Goal: Information Seeking & Learning: Learn about a topic

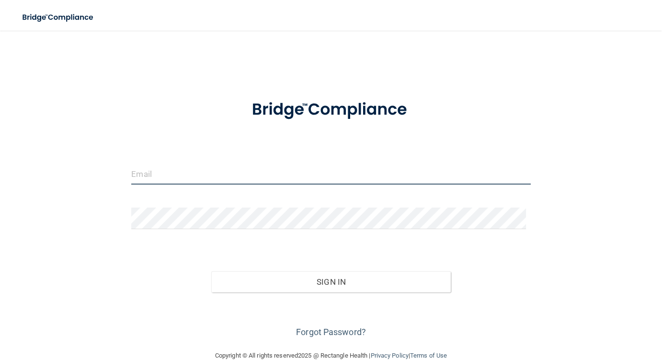
click at [180, 175] on input "email" at bounding box center [330, 174] width 399 height 22
type input "[EMAIL_ADDRESS][DOMAIN_NAME]"
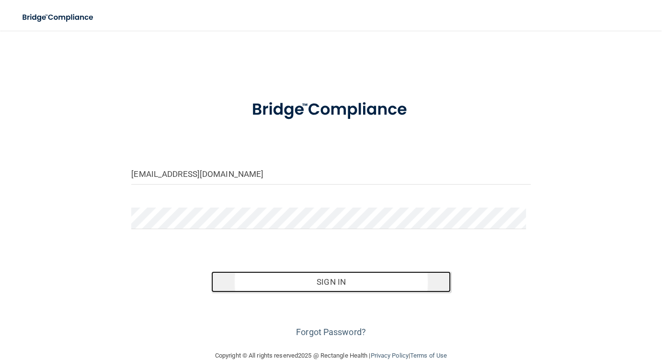
click at [321, 276] on button "Sign In" at bounding box center [331, 281] width 240 height 21
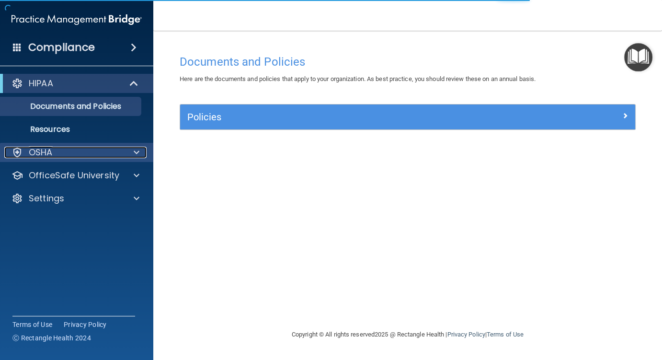
click at [62, 156] on div "OSHA" at bounding box center [63, 153] width 119 height 12
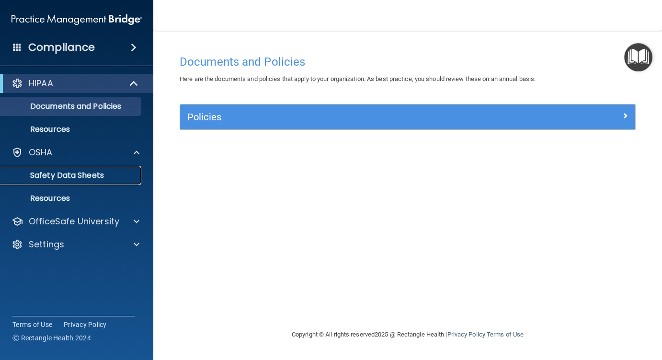
click at [42, 174] on p "Safety Data Sheets" at bounding box center [71, 176] width 131 height 10
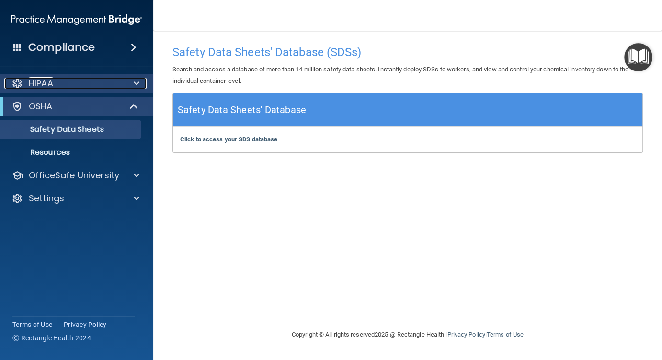
click at [134, 81] on span at bounding box center [137, 84] width 6 height 12
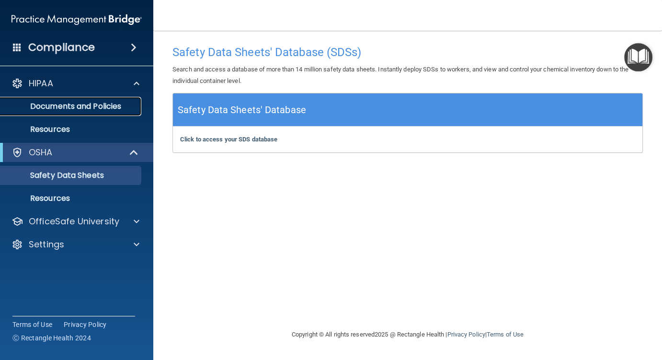
click at [93, 109] on p "Documents and Policies" at bounding box center [71, 107] width 131 height 10
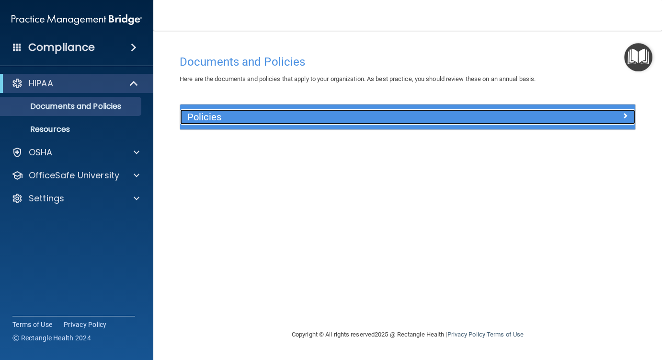
click at [623, 115] on span at bounding box center [626, 116] width 6 height 12
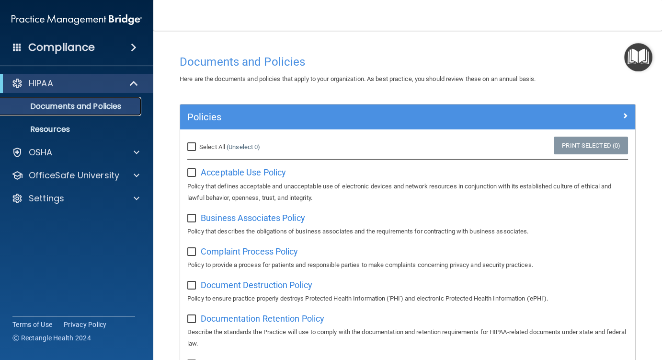
click at [73, 104] on p "Documents and Policies" at bounding box center [71, 107] width 131 height 10
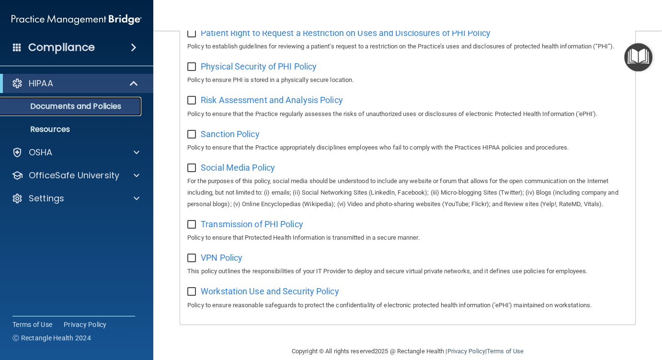
scroll to position [671, 0]
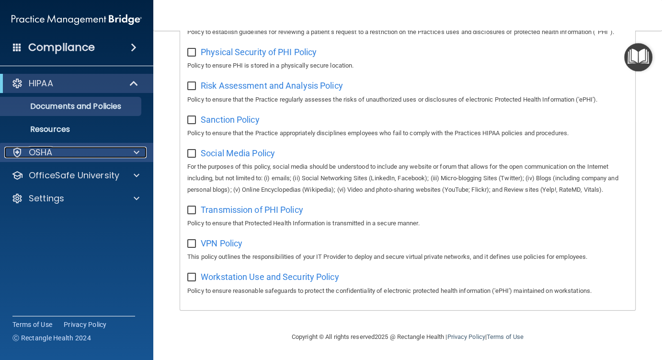
click at [46, 149] on p "OSHA" at bounding box center [41, 153] width 24 height 12
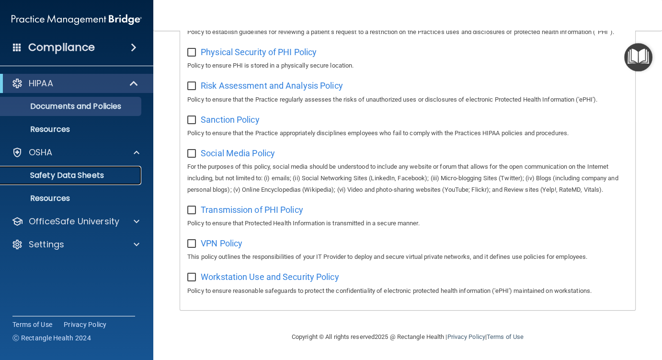
click at [64, 174] on p "Safety Data Sheets" at bounding box center [71, 176] width 131 height 10
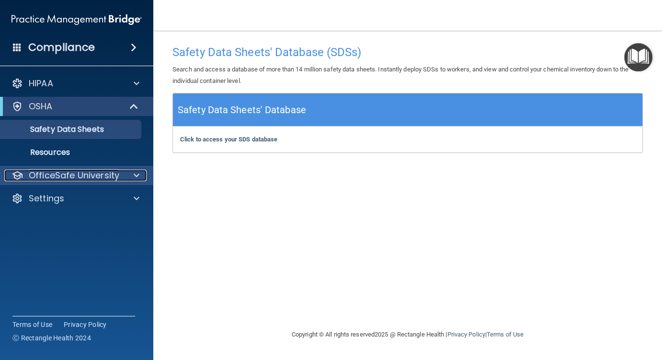
click at [66, 172] on p "OfficeSafe University" at bounding box center [74, 176] width 91 height 12
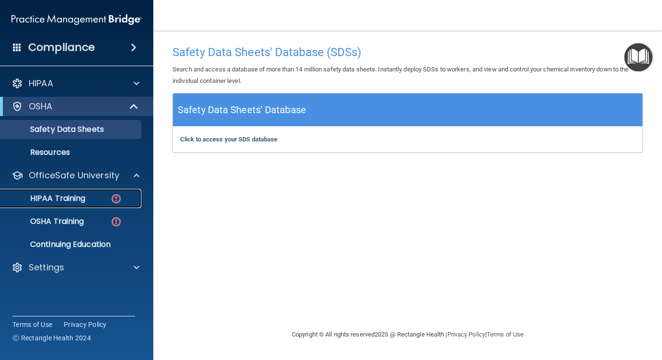
click at [81, 197] on p "HIPAA Training" at bounding box center [45, 199] width 79 height 10
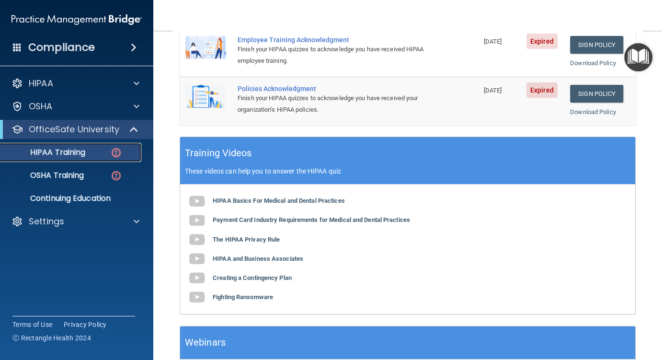
scroll to position [239, 0]
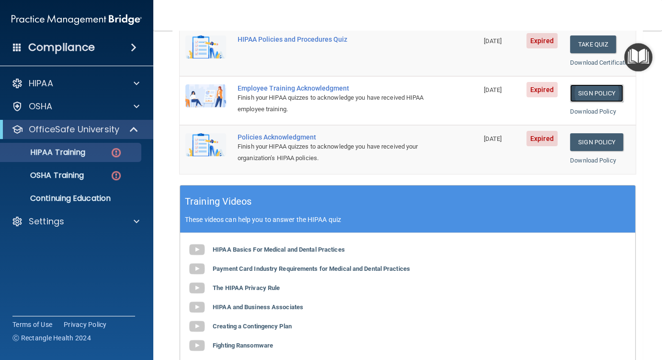
click at [576, 102] on link "Sign Policy" at bounding box center [596, 93] width 53 height 18
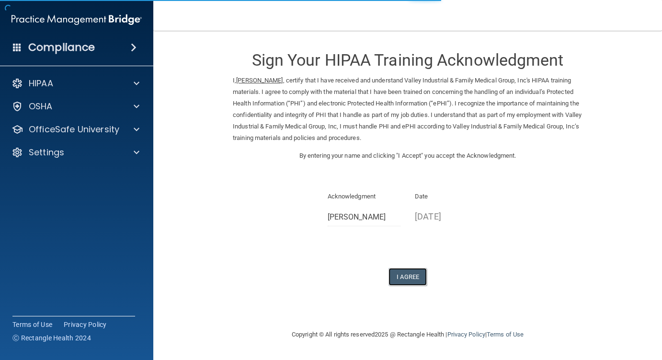
drag, startPoint x: 411, startPoint y: 274, endPoint x: 414, endPoint y: 263, distance: 11.4
click at [411, 270] on button "I Agree" at bounding box center [408, 277] width 38 height 18
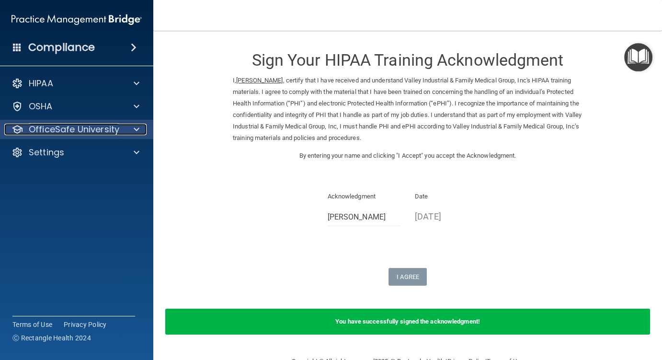
click at [92, 126] on p "OfficeSafe University" at bounding box center [74, 130] width 91 height 12
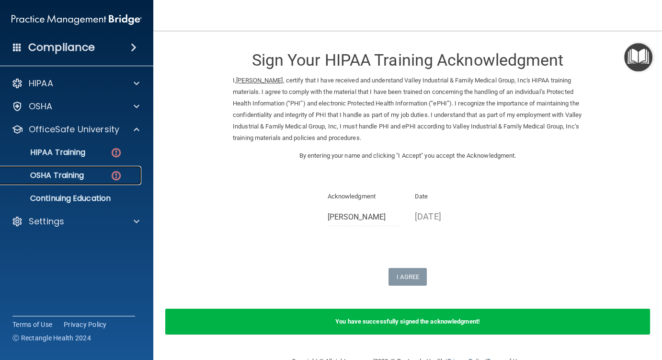
click at [93, 176] on div "OSHA Training" at bounding box center [71, 176] width 131 height 10
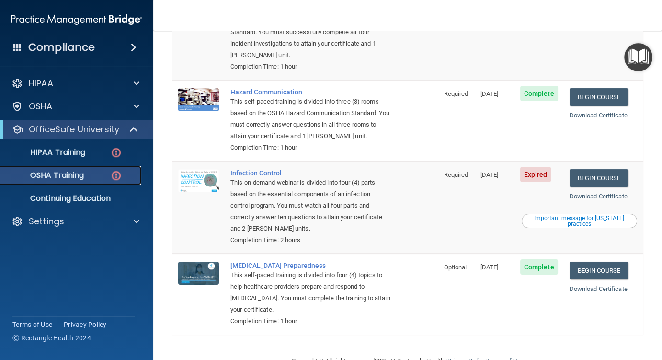
scroll to position [171, 0]
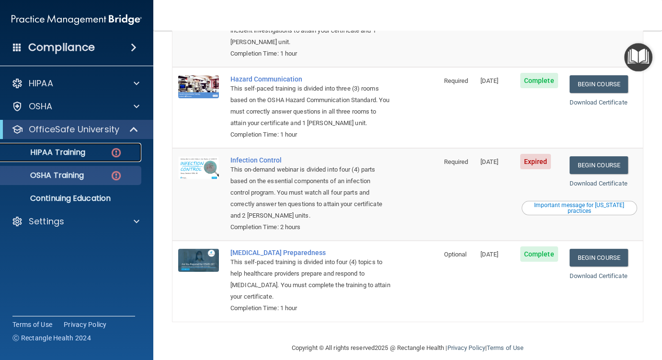
click at [47, 148] on p "HIPAA Training" at bounding box center [45, 153] width 79 height 10
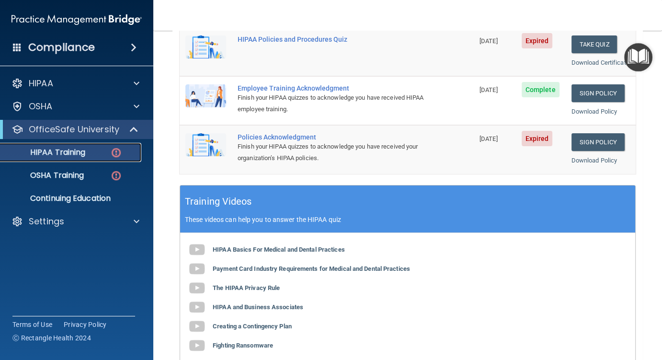
scroll to position [202, 0]
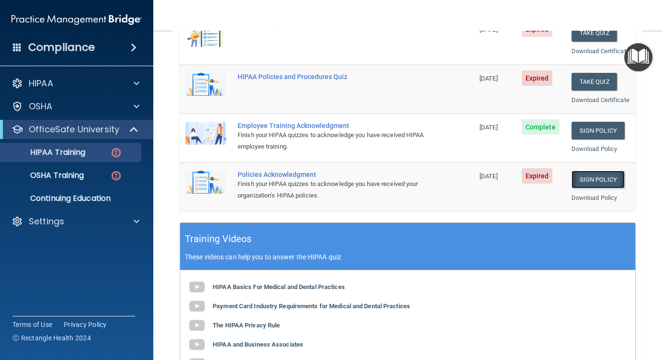
click at [580, 188] on link "Sign Policy" at bounding box center [598, 180] width 53 height 18
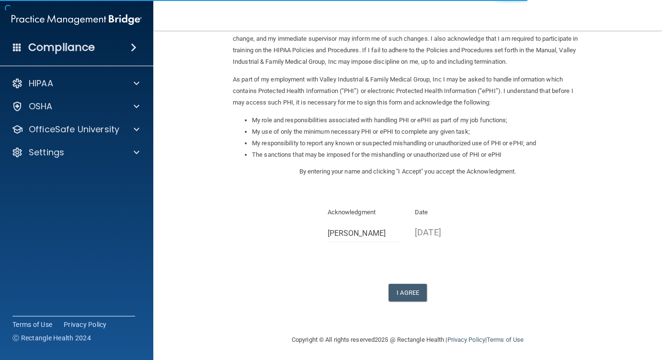
scroll to position [79, 0]
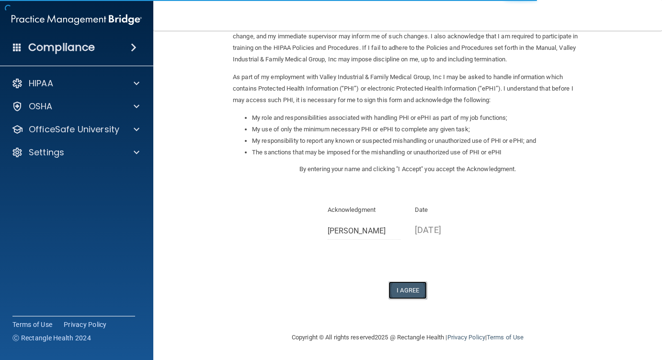
click at [402, 287] on button "I Agree" at bounding box center [408, 290] width 38 height 18
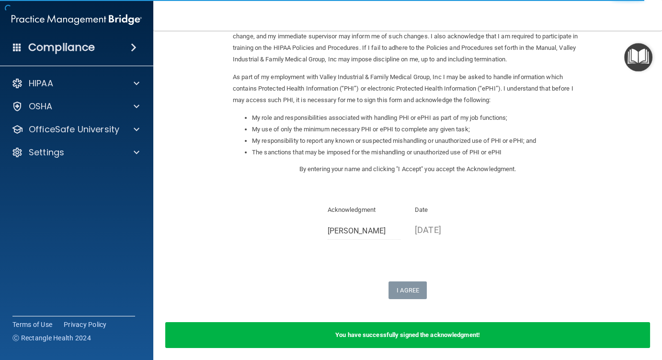
scroll to position [0, 0]
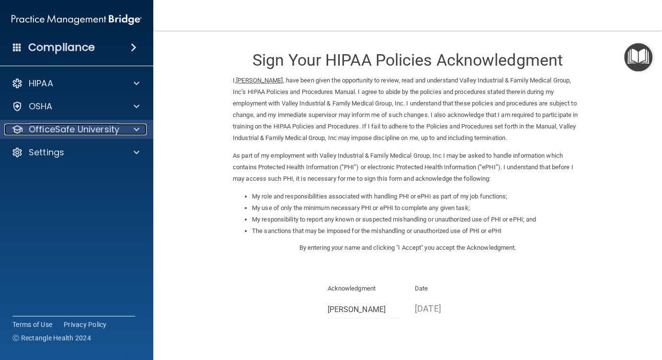
click at [58, 132] on p "OfficeSafe University" at bounding box center [74, 130] width 91 height 12
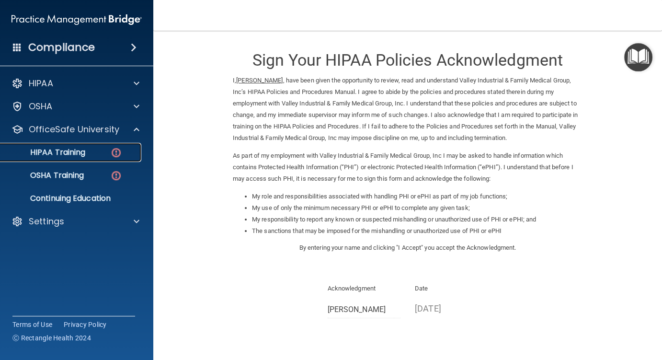
click at [88, 151] on div "HIPAA Training" at bounding box center [71, 153] width 131 height 10
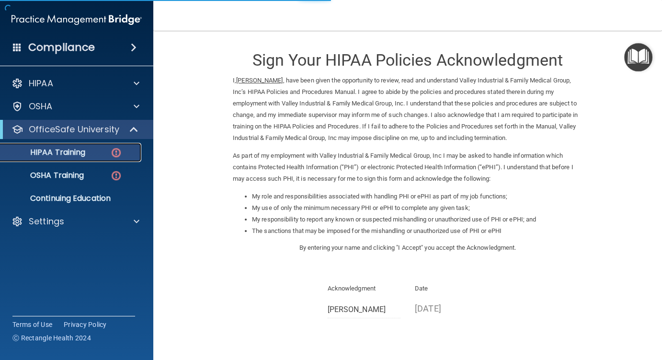
click at [127, 152] on div "HIPAA Training" at bounding box center [71, 153] width 131 height 10
click at [126, 151] on div "HIPAA Training" at bounding box center [71, 153] width 131 height 10
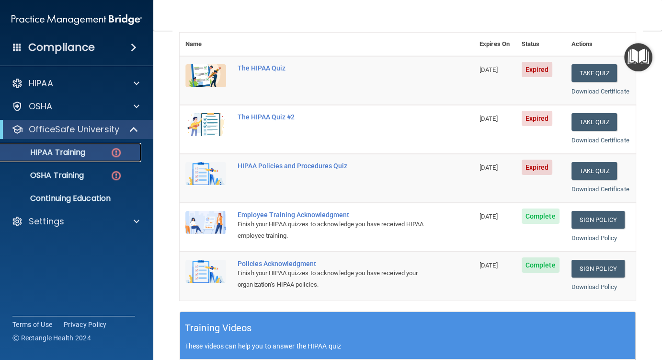
scroll to position [96, 0]
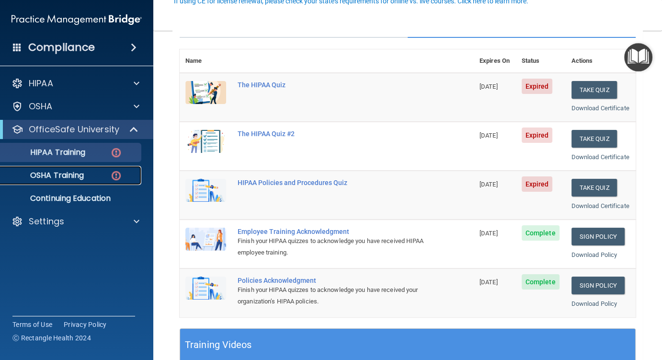
click at [69, 180] on p "OSHA Training" at bounding box center [45, 176] width 78 height 10
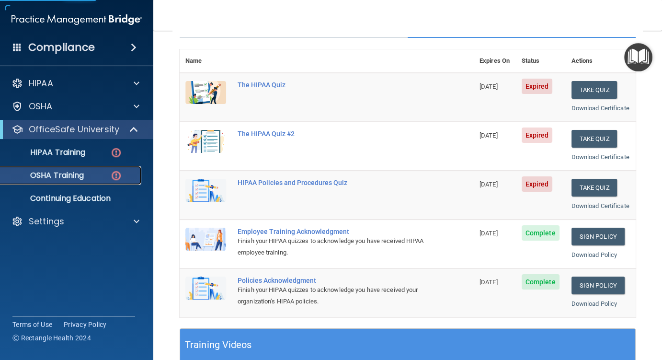
click at [128, 174] on div "OSHA Training" at bounding box center [71, 176] width 131 height 10
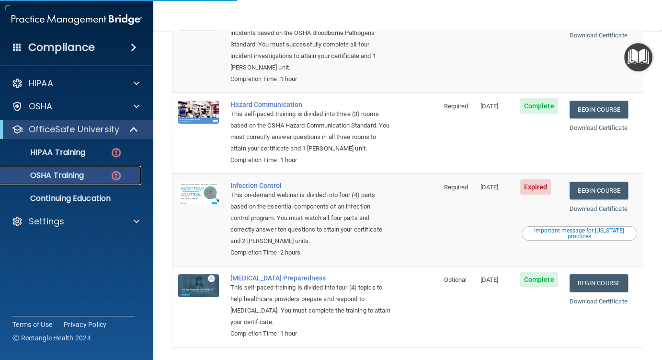
scroll to position [171, 0]
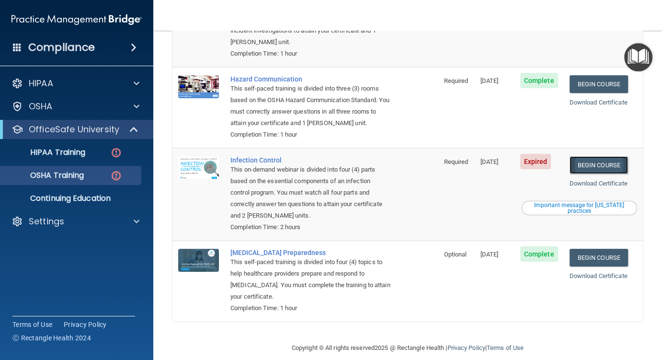
click at [589, 157] on link "Begin Course" at bounding box center [599, 165] width 58 height 18
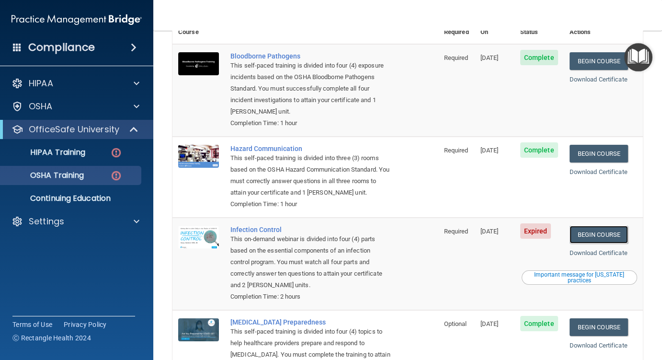
scroll to position [123, 0]
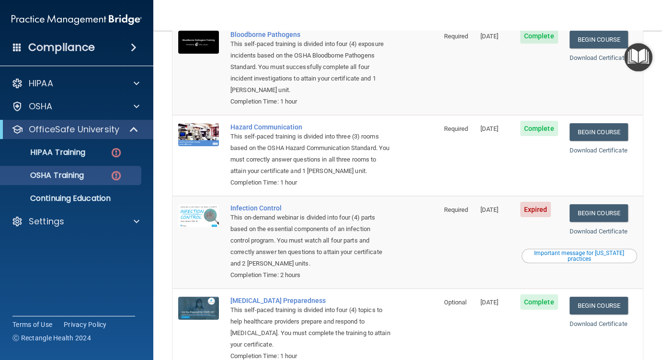
click at [548, 250] on div "Important message for [US_STATE] practices" at bounding box center [579, 256] width 113 height 12
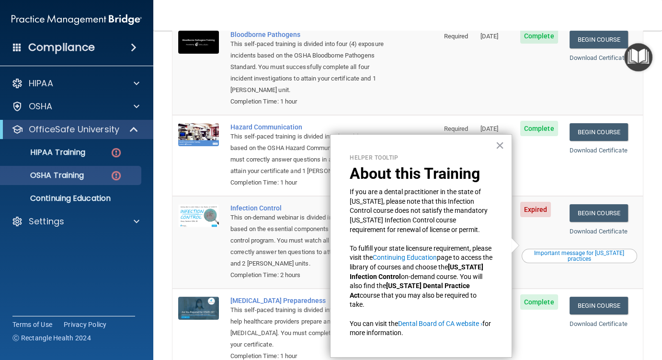
click at [572, 156] on td "Begin Course Download Certificate" at bounding box center [603, 155] width 79 height 81
click at [613, 178] on td "Begin Course Download Certificate" at bounding box center [603, 155] width 79 height 81
click at [571, 250] on div "Important message for California practices" at bounding box center [579, 256] width 113 height 12
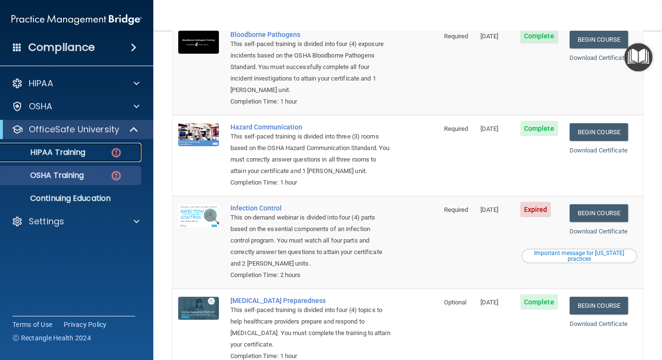
click at [64, 148] on p "HIPAA Training" at bounding box center [45, 153] width 79 height 10
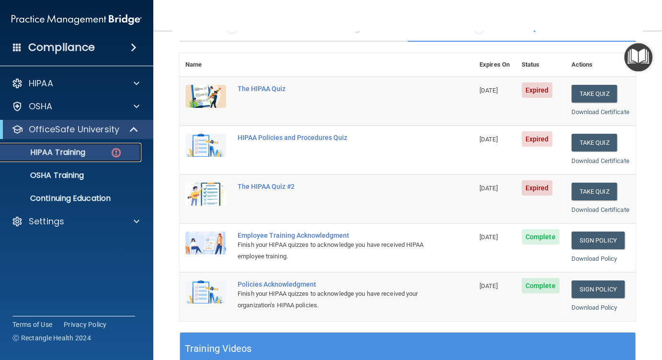
scroll to position [75, 0]
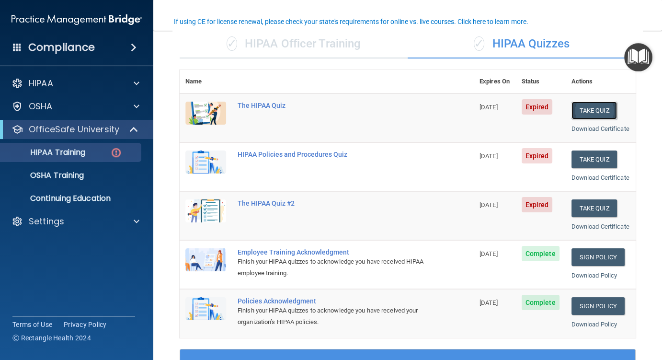
click at [579, 113] on button "Take Quiz" at bounding box center [595, 111] width 46 height 18
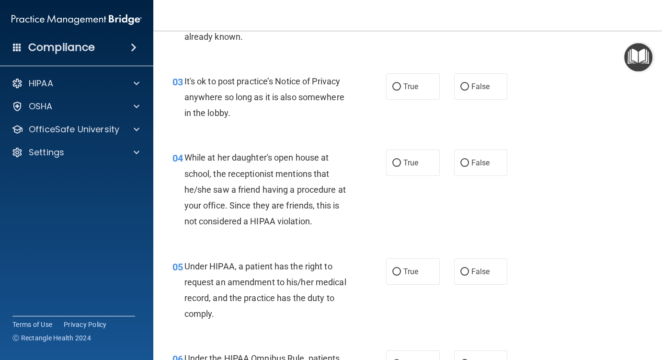
scroll to position [288, 0]
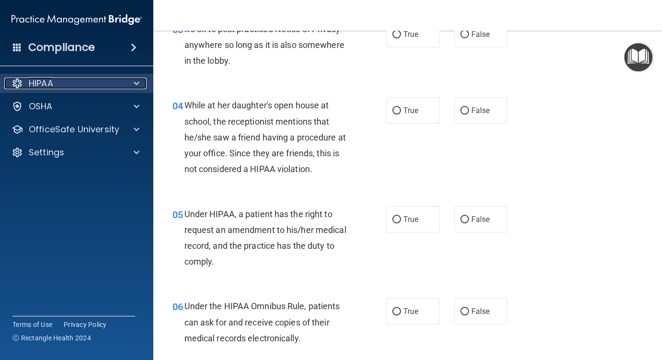
click at [27, 83] on div "HIPAA" at bounding box center [63, 84] width 119 height 12
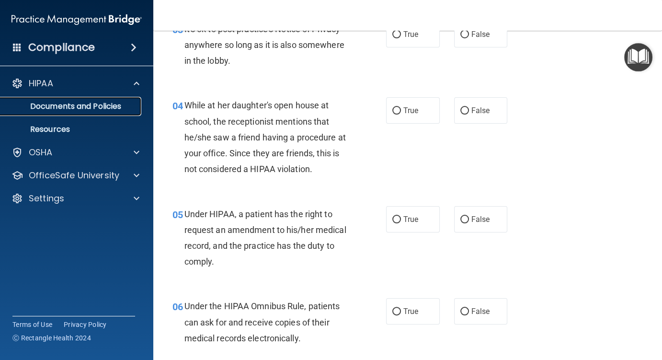
drag, startPoint x: 51, startPoint y: 104, endPoint x: 57, endPoint y: 103, distance: 5.9
click at [52, 104] on p "Documents and Policies" at bounding box center [71, 107] width 131 height 10
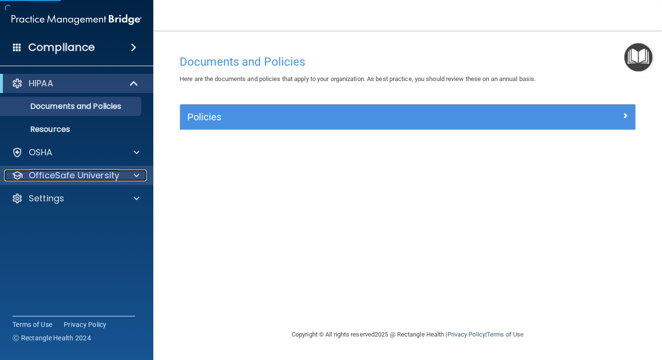
click at [101, 173] on p "OfficeSafe University" at bounding box center [74, 176] width 91 height 12
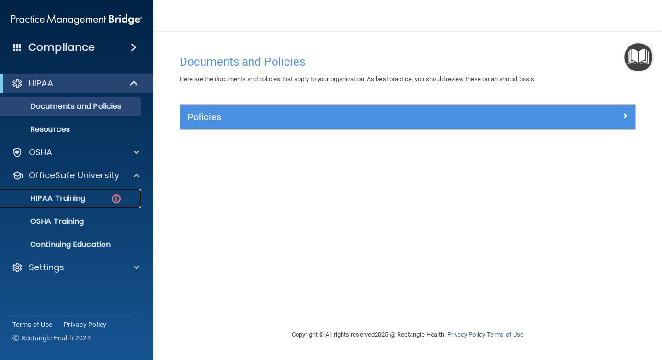
click at [71, 198] on p "HIPAA Training" at bounding box center [45, 199] width 79 height 10
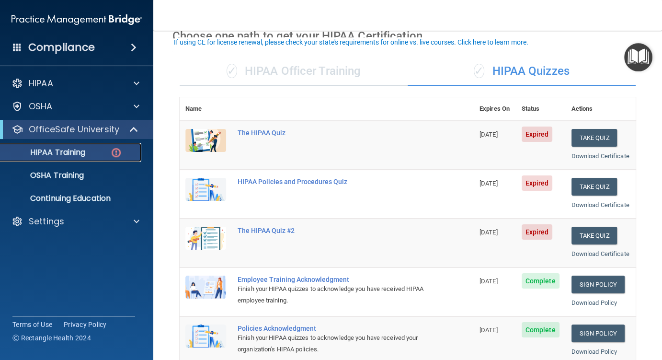
scroll to position [96, 0]
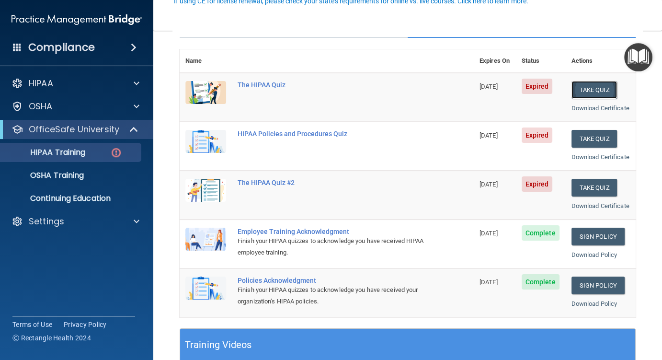
click at [582, 86] on button "Take Quiz" at bounding box center [595, 90] width 46 height 18
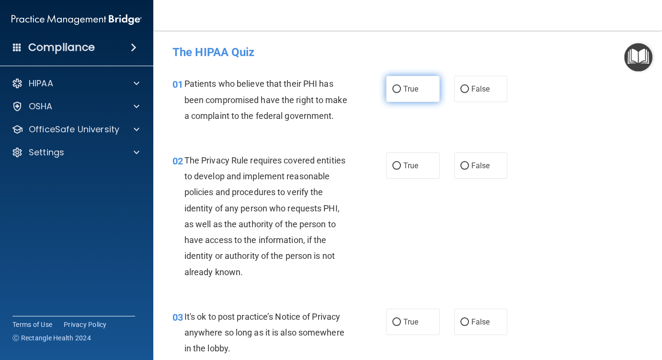
click at [393, 88] on input "True" at bounding box center [397, 89] width 9 height 7
radio input "true"
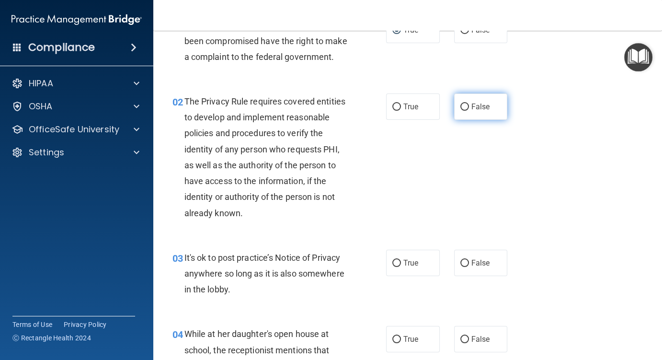
scroll to position [96, 0]
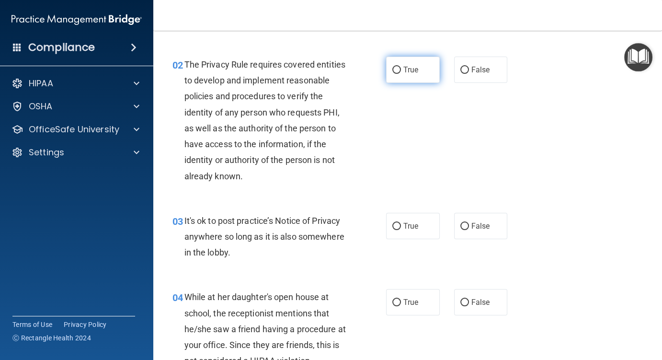
click at [395, 74] on input "True" at bounding box center [397, 70] width 9 height 7
radio input "true"
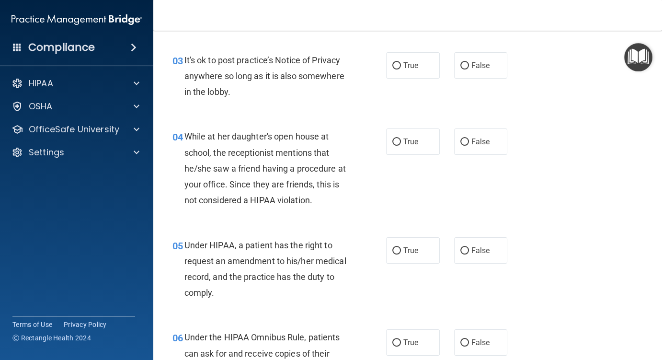
scroll to position [239, 0]
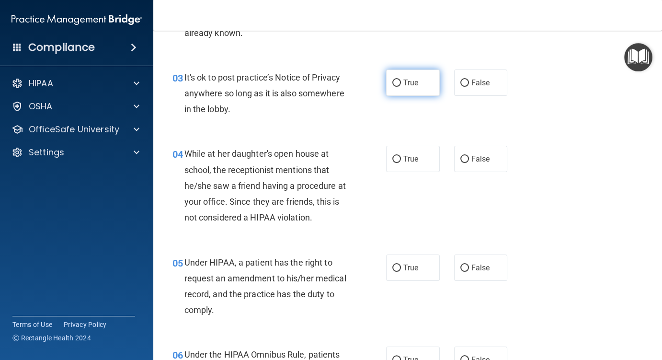
drag, startPoint x: 393, startPoint y: 96, endPoint x: 402, endPoint y: 97, distance: 8.2
click at [393, 87] on input "True" at bounding box center [397, 83] width 9 height 7
radio input "true"
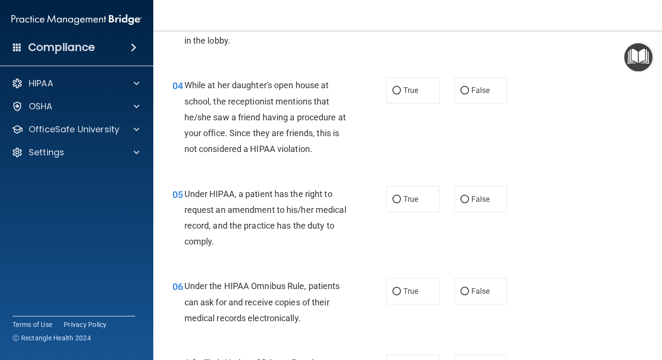
scroll to position [335, 0]
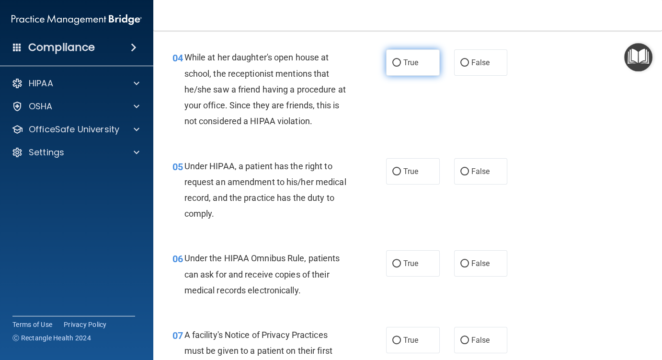
click at [393, 67] on input "True" at bounding box center [397, 62] width 9 height 7
radio input "true"
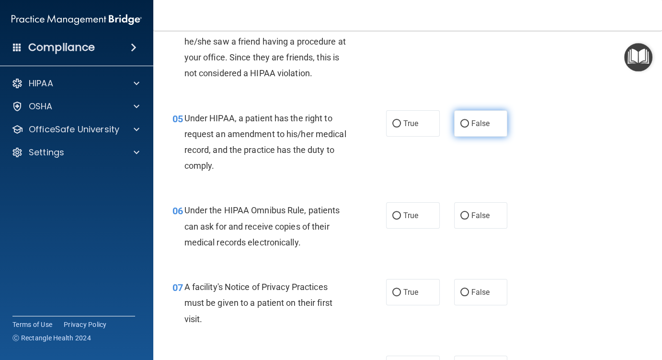
click at [461, 127] on input "False" at bounding box center [465, 123] width 9 height 7
radio input "true"
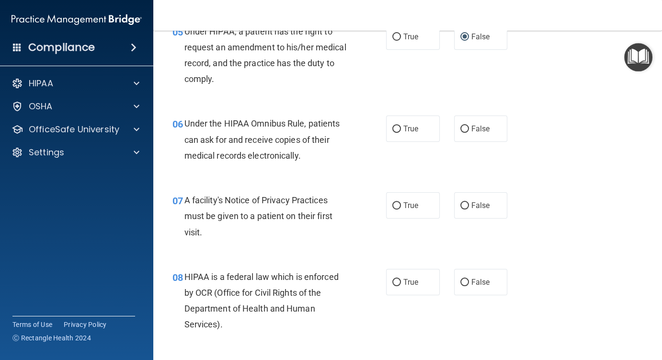
scroll to position [479, 0]
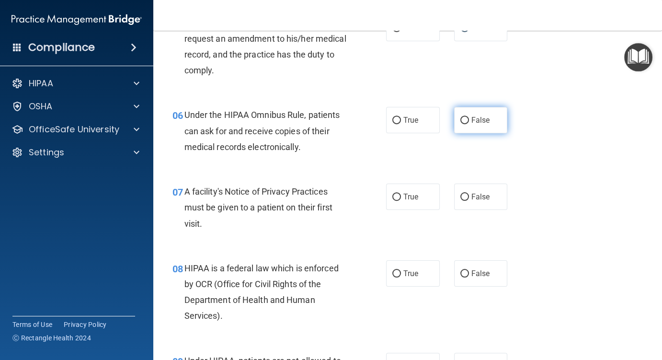
click at [461, 124] on input "False" at bounding box center [465, 120] width 9 height 7
radio input "true"
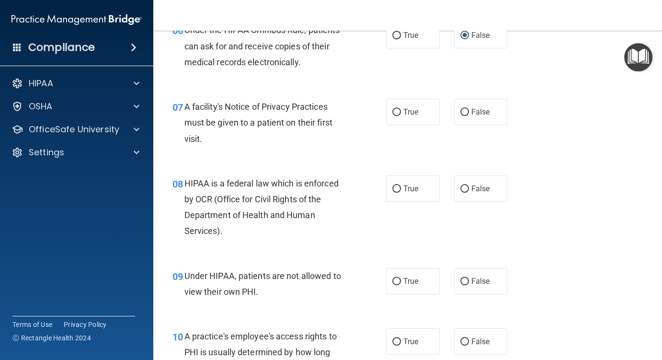
scroll to position [575, 0]
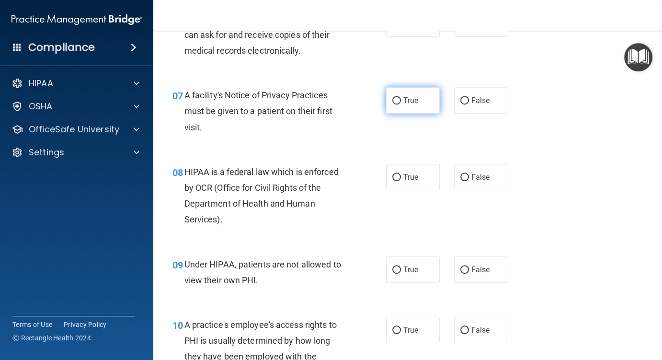
click at [395, 104] on input "True" at bounding box center [397, 100] width 9 height 7
radio input "true"
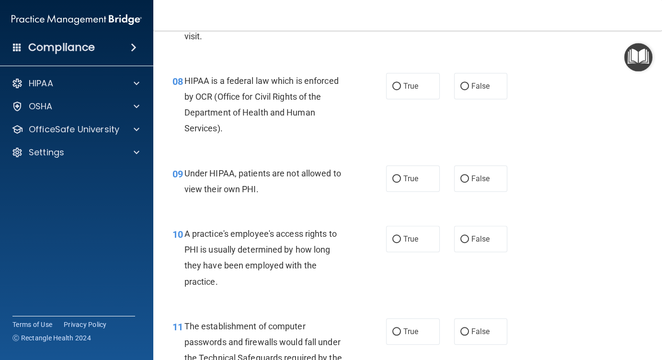
scroll to position [671, 0]
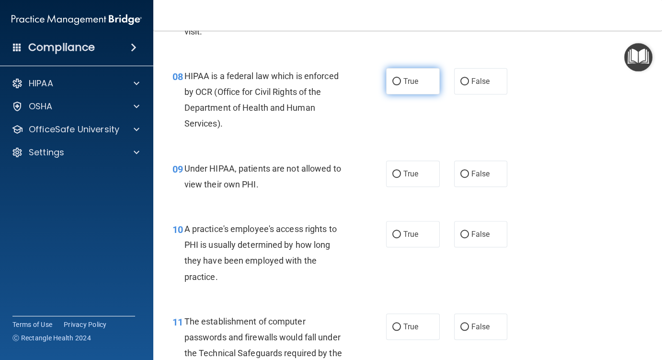
drag, startPoint x: 393, startPoint y: 96, endPoint x: 418, endPoint y: 105, distance: 27.4
click at [393, 85] on input "True" at bounding box center [397, 81] width 9 height 7
radio input "true"
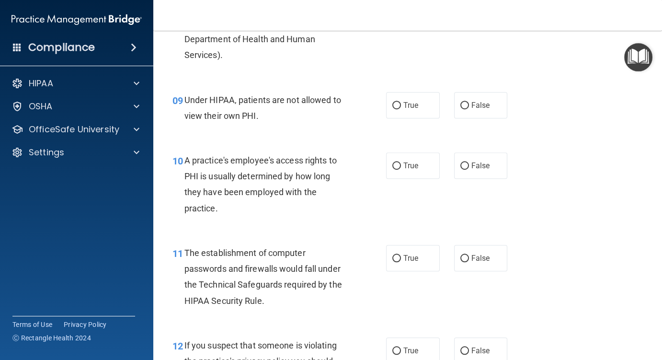
scroll to position [767, 0]
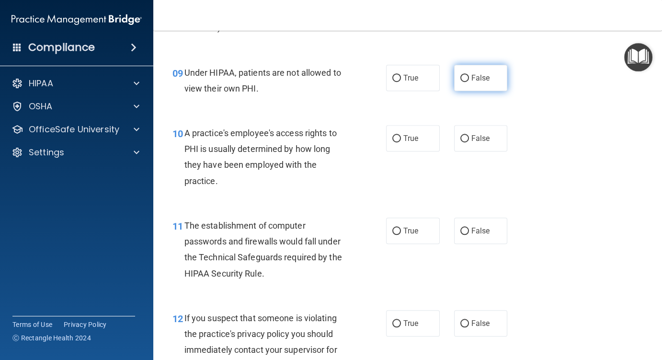
click at [461, 82] on input "False" at bounding box center [465, 78] width 9 height 7
radio input "true"
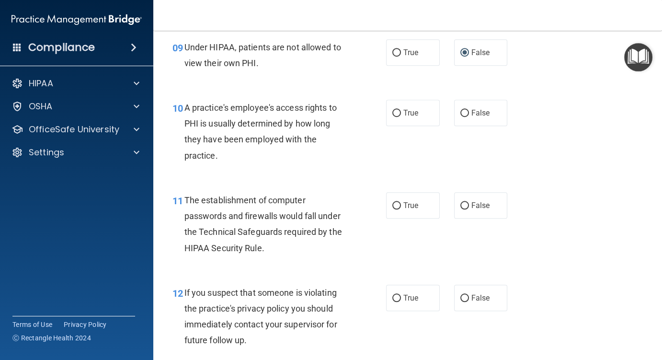
scroll to position [863, 0]
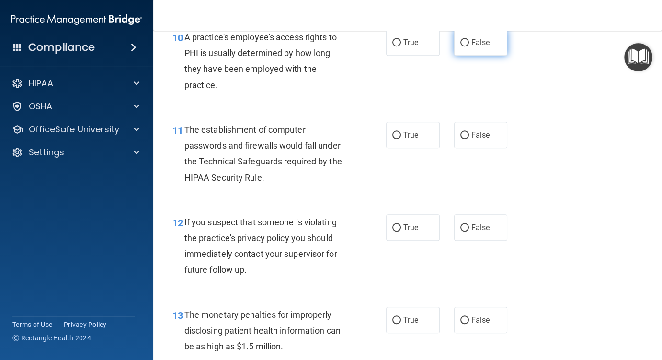
click at [461, 46] on input "False" at bounding box center [465, 42] width 9 height 7
radio input "true"
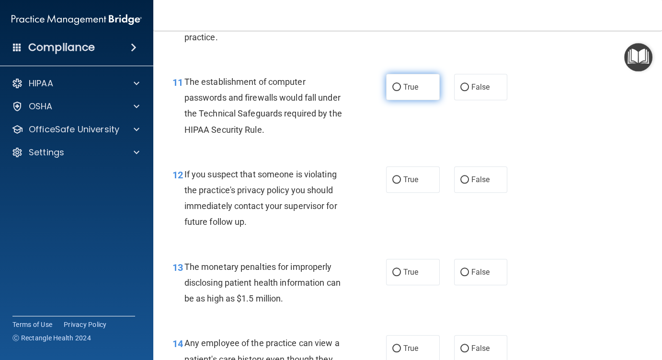
drag, startPoint x: 392, startPoint y: 104, endPoint x: 414, endPoint y: 119, distance: 26.7
click at [393, 91] on input "True" at bounding box center [397, 87] width 9 height 7
radio input "true"
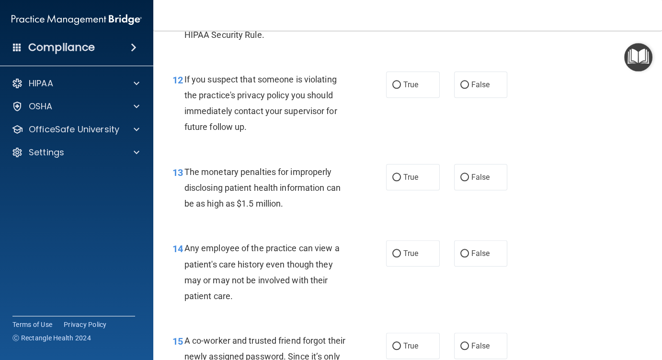
scroll to position [1006, 0]
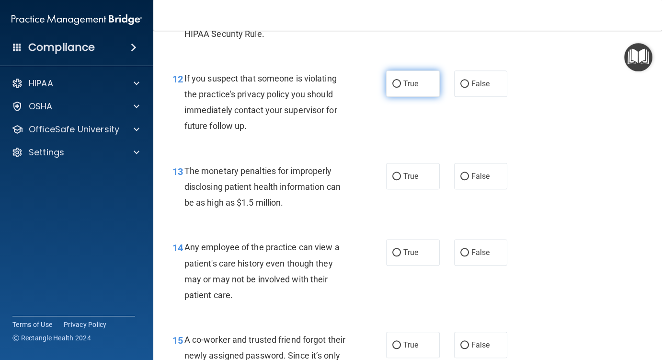
click at [393, 88] on input "True" at bounding box center [397, 84] width 9 height 7
radio input "true"
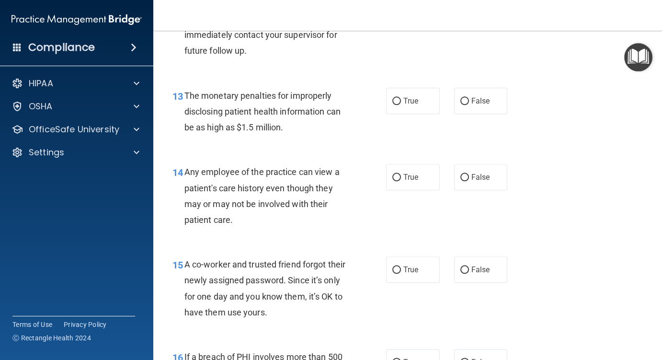
scroll to position [1102, 0]
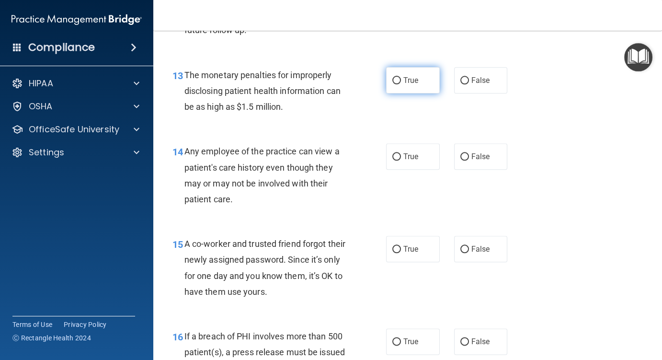
click at [393, 84] on input "True" at bounding box center [397, 80] width 9 height 7
radio input "true"
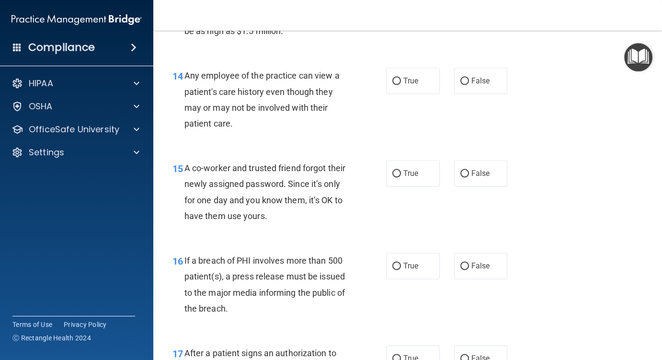
scroll to position [1198, 0]
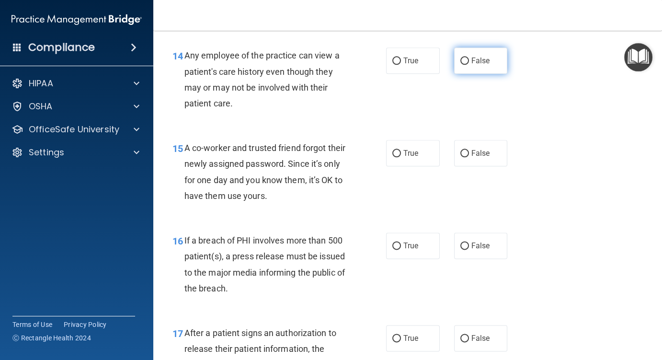
click at [461, 65] on input "False" at bounding box center [465, 61] width 9 height 7
radio input "true"
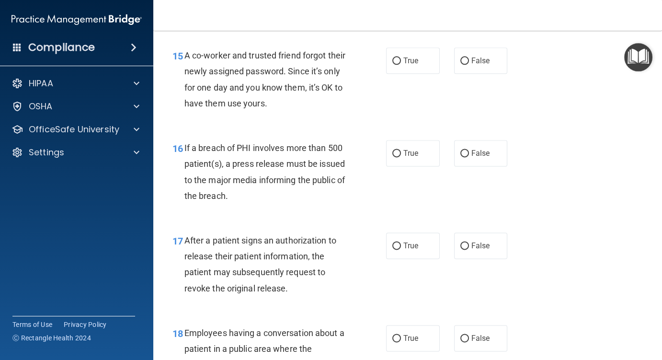
scroll to position [1294, 0]
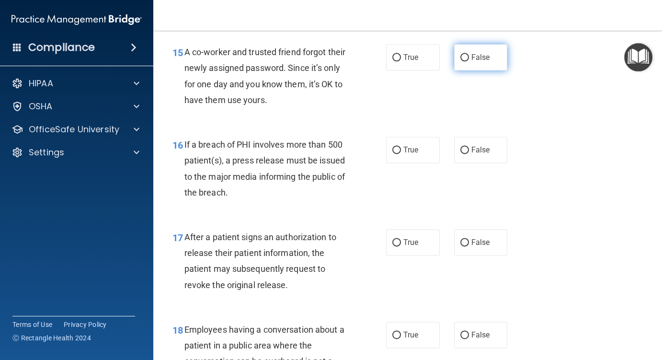
click at [461, 61] on input "False" at bounding box center [465, 57] width 9 height 7
radio input "true"
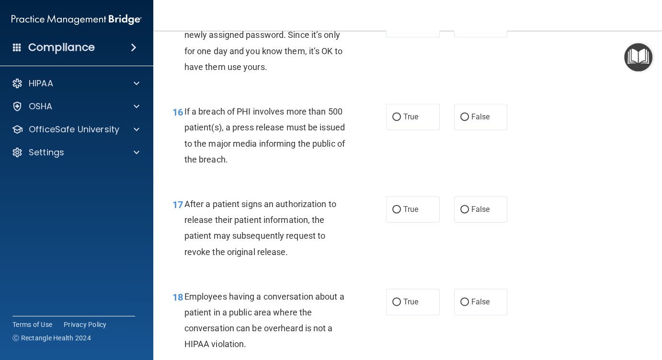
scroll to position [1342, 0]
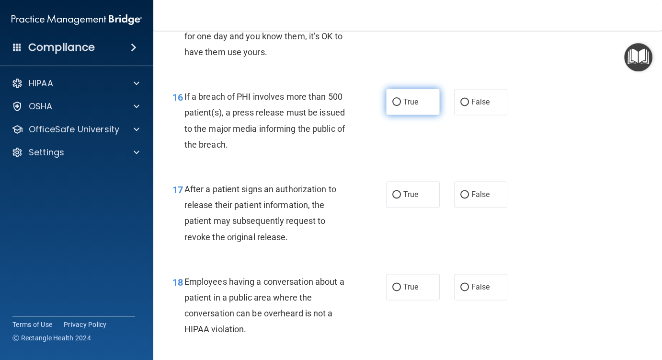
click at [394, 106] on input "True" at bounding box center [397, 102] width 9 height 7
radio input "true"
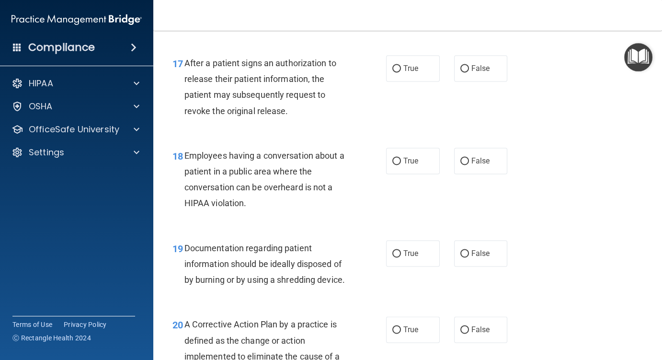
scroll to position [1486, 0]
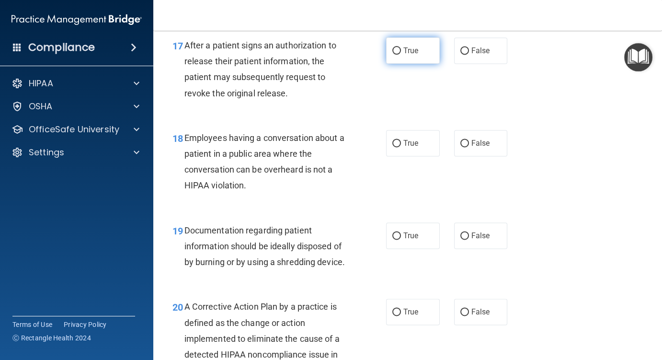
drag, startPoint x: 393, startPoint y: 64, endPoint x: 408, endPoint y: 65, distance: 14.9
click at [396, 55] on input "True" at bounding box center [397, 50] width 9 height 7
radio input "true"
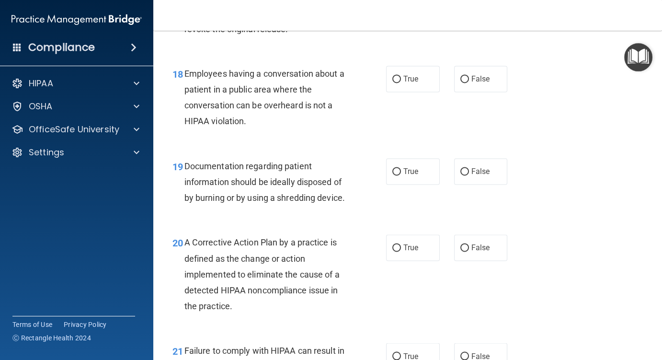
scroll to position [1534, 0]
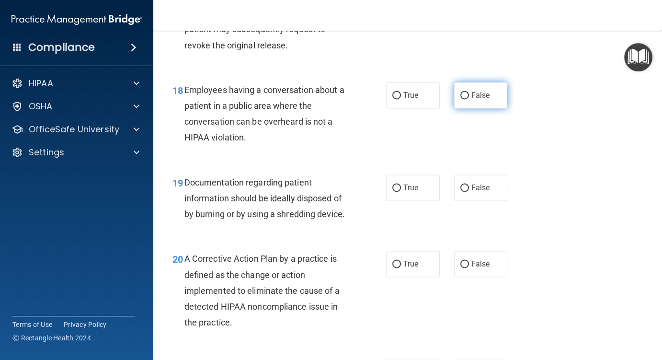
drag, startPoint x: 456, startPoint y: 109, endPoint x: 464, endPoint y: 111, distance: 8.5
click at [461, 99] on input "False" at bounding box center [465, 95] width 9 height 7
radio input "true"
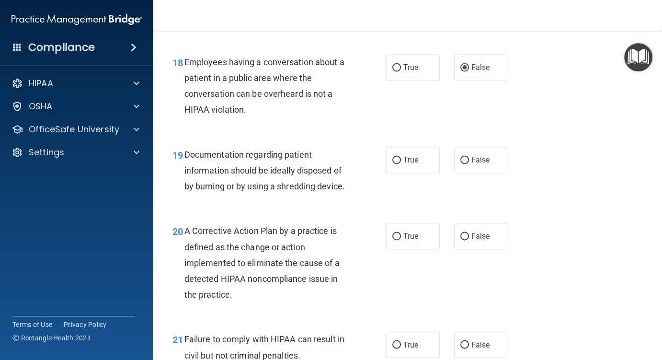
scroll to position [1630, 0]
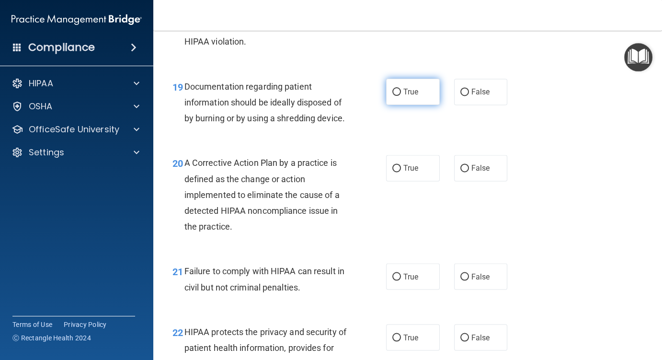
drag, startPoint x: 393, startPoint y: 104, endPoint x: 405, endPoint y: 107, distance: 13.3
click at [393, 96] on input "True" at bounding box center [397, 92] width 9 height 7
radio input "true"
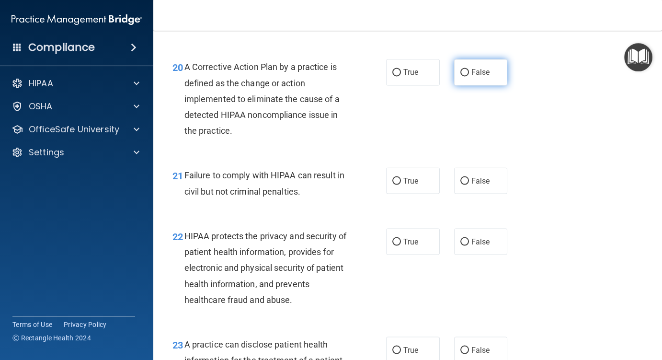
click at [463, 76] on input "False" at bounding box center [465, 72] width 9 height 7
radio input "true"
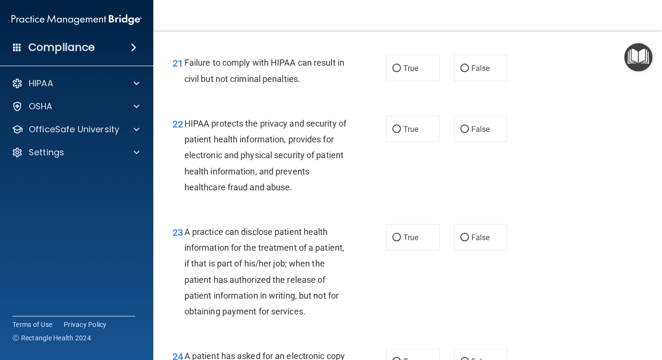
scroll to position [1869, 0]
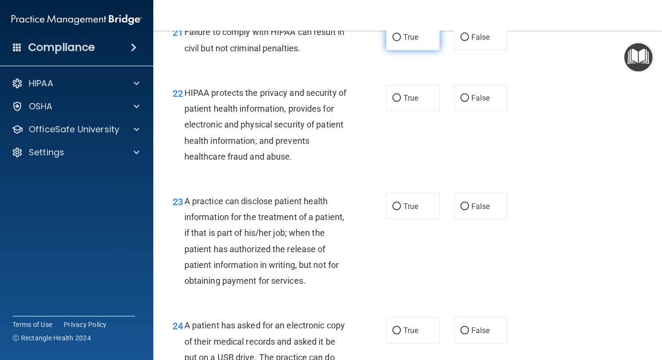
click at [393, 41] on input "True" at bounding box center [397, 37] width 9 height 7
radio input "true"
drag, startPoint x: 393, startPoint y: 129, endPoint x: 408, endPoint y: 133, distance: 14.9
click at [394, 102] on input "True" at bounding box center [397, 98] width 9 height 7
radio input "true"
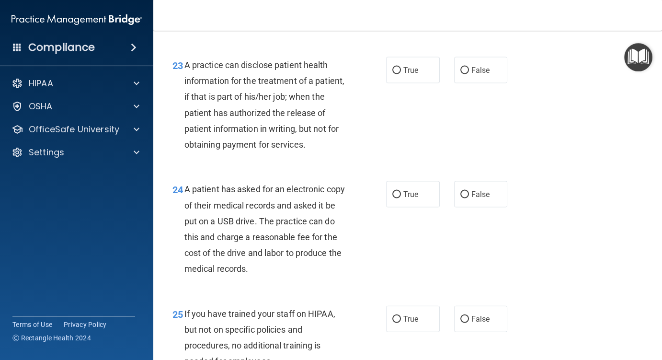
scroll to position [2013, 0]
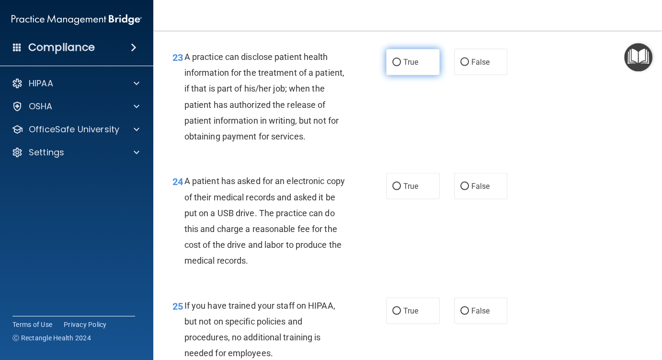
drag, startPoint x: 392, startPoint y: 94, endPoint x: 400, endPoint y: 115, distance: 21.5
click at [393, 66] on input "True" at bounding box center [397, 62] width 9 height 7
radio input "true"
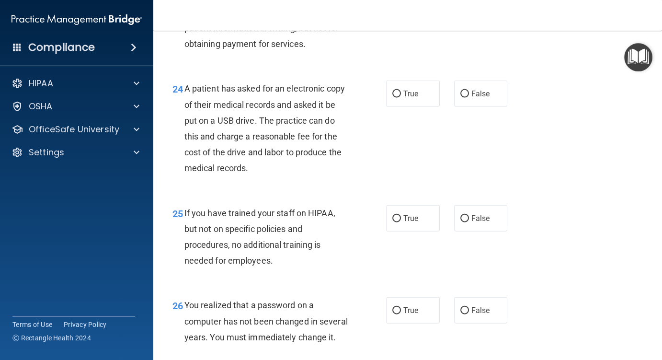
scroll to position [2109, 0]
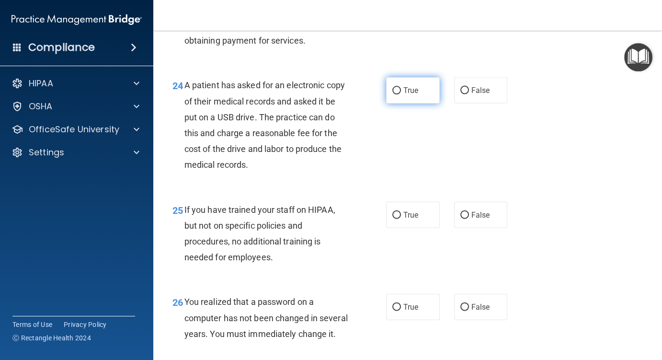
drag, startPoint x: 393, startPoint y: 123, endPoint x: 397, endPoint y: 125, distance: 5.2
click at [393, 94] on input "True" at bounding box center [397, 90] width 9 height 7
radio input "true"
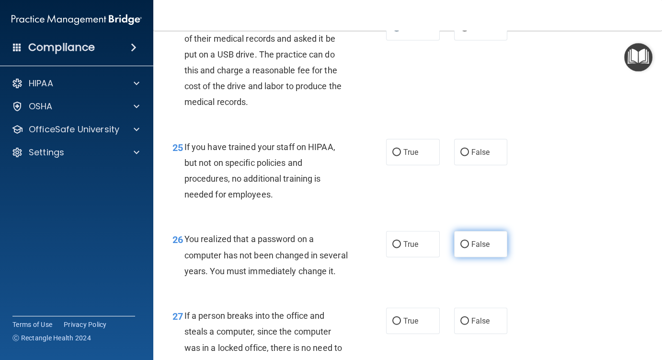
scroll to position [2253, 0]
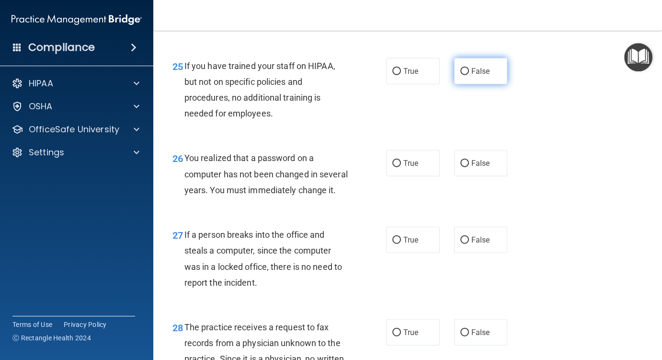
drag, startPoint x: 457, startPoint y: 103, endPoint x: 451, endPoint y: 115, distance: 13.7
click at [461, 75] on input "False" at bounding box center [465, 71] width 9 height 7
radio input "true"
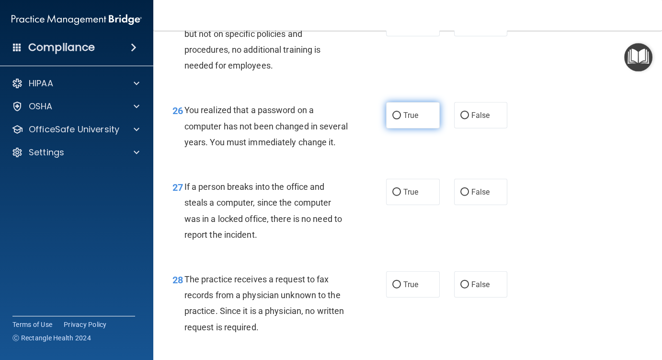
click at [393, 119] on input "True" at bounding box center [397, 115] width 9 height 7
radio input "true"
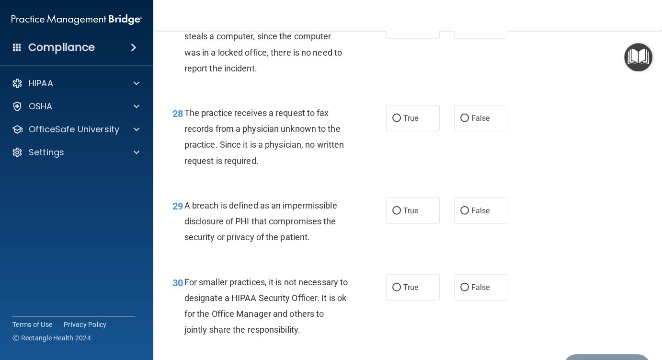
scroll to position [2444, 0]
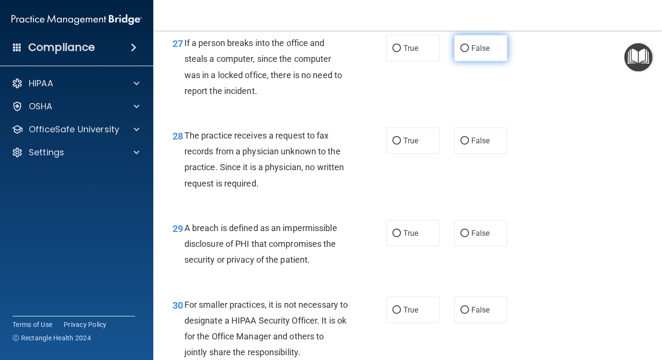
click at [461, 52] on input "False" at bounding box center [465, 48] width 9 height 7
radio input "true"
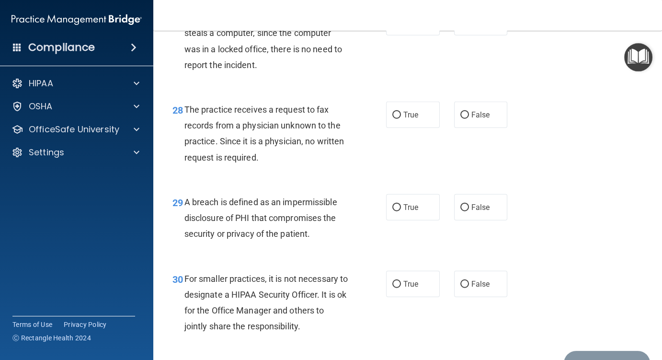
scroll to position [2492, 0]
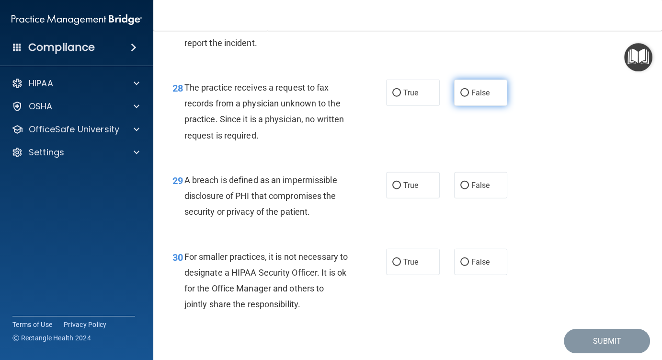
click at [461, 97] on input "False" at bounding box center [465, 93] width 9 height 7
radio input "true"
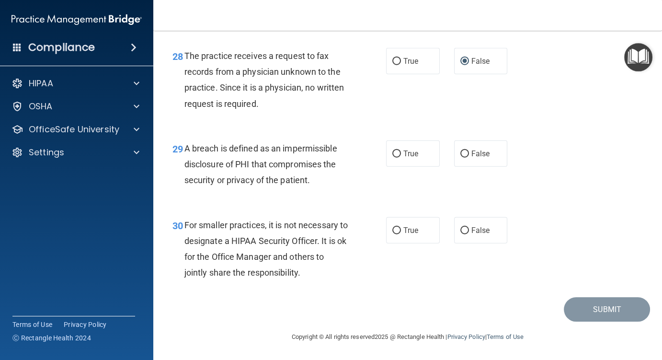
scroll to position [2571, 0]
click at [393, 155] on input "True" at bounding box center [397, 153] width 9 height 7
radio input "true"
drag, startPoint x: 459, startPoint y: 227, endPoint x: 467, endPoint y: 232, distance: 9.9
click at [461, 228] on input "False" at bounding box center [465, 230] width 9 height 7
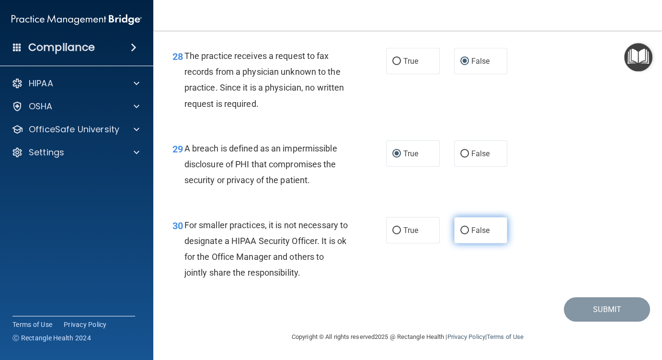
radio input "true"
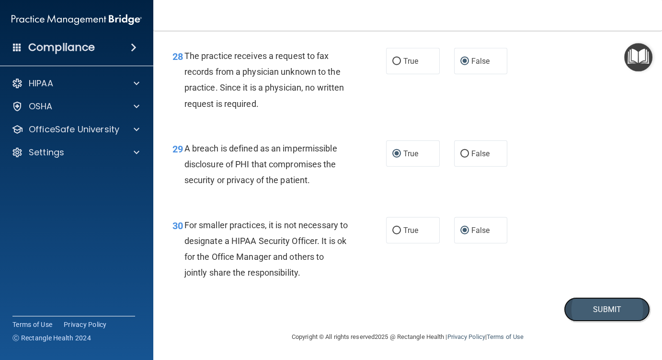
click at [609, 311] on button "Submit" at bounding box center [607, 309] width 86 height 24
click at [595, 308] on button "Submit" at bounding box center [607, 309] width 86 height 24
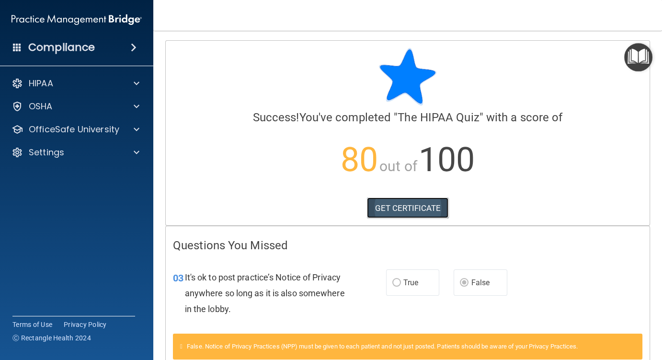
click at [400, 207] on link "GET CERTIFICATE" at bounding box center [408, 207] width 82 height 21
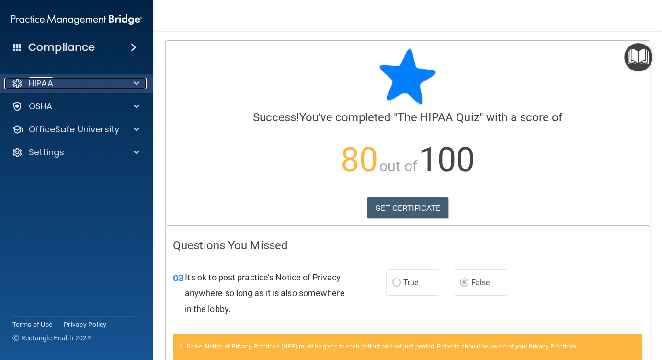
click at [55, 83] on div "HIPAA" at bounding box center [63, 84] width 119 height 12
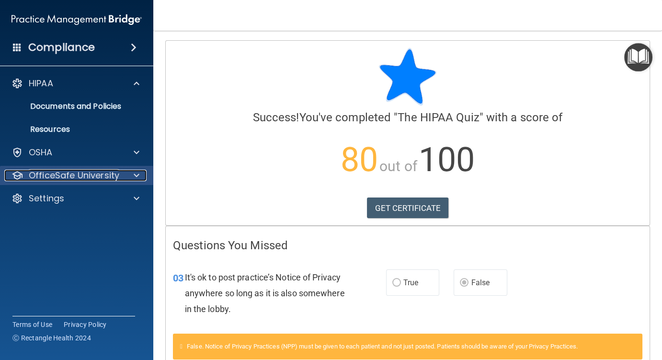
click at [45, 174] on p "OfficeSafe University" at bounding box center [74, 176] width 91 height 12
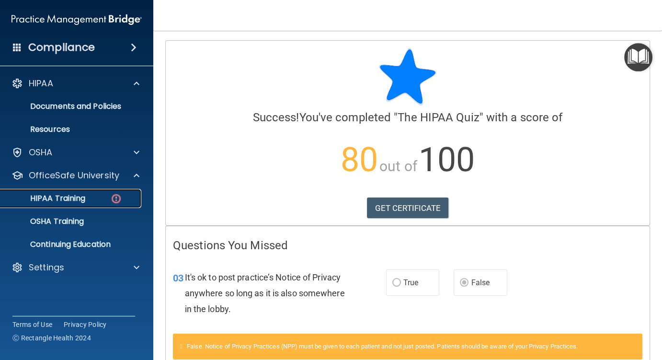
click at [81, 195] on p "HIPAA Training" at bounding box center [45, 199] width 79 height 10
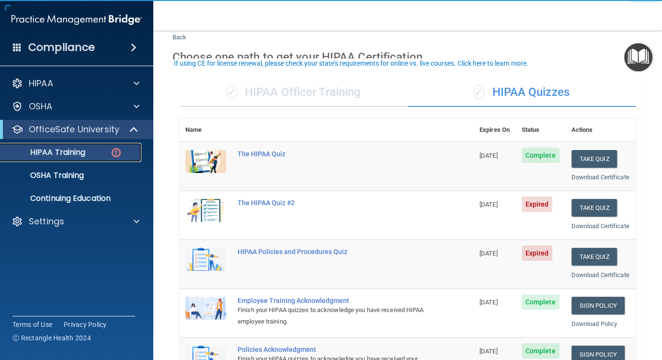
scroll to position [48, 0]
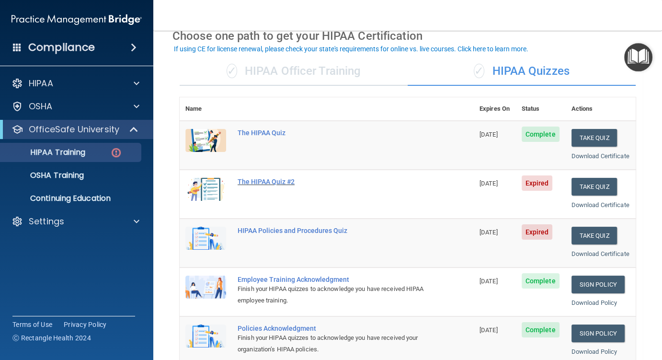
click at [256, 185] on div "The HIPAA Quiz #2" at bounding box center [332, 182] width 188 height 8
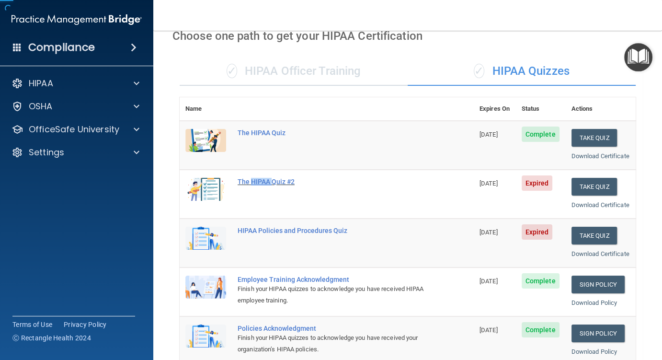
click at [256, 185] on div "The HIPAA Quiz #2" at bounding box center [332, 182] width 188 height 8
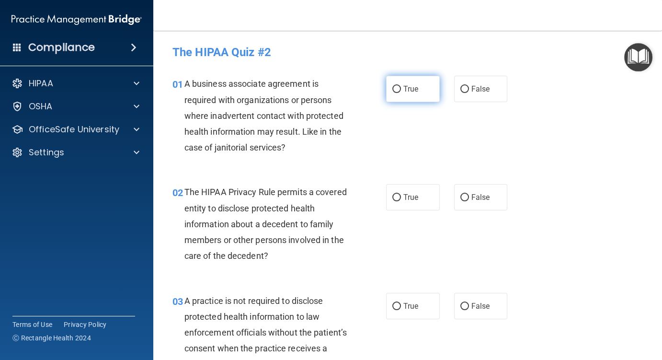
click at [394, 88] on input "True" at bounding box center [397, 89] width 9 height 7
radio input "true"
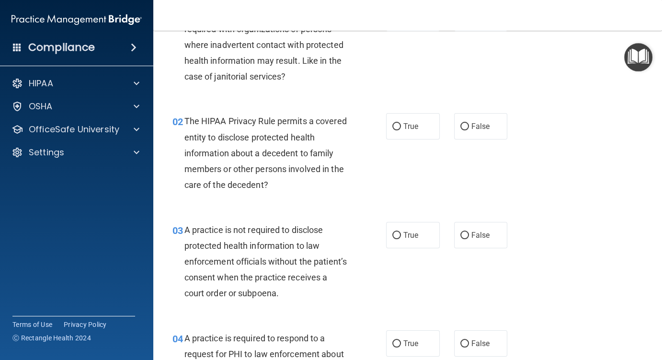
scroll to position [96, 0]
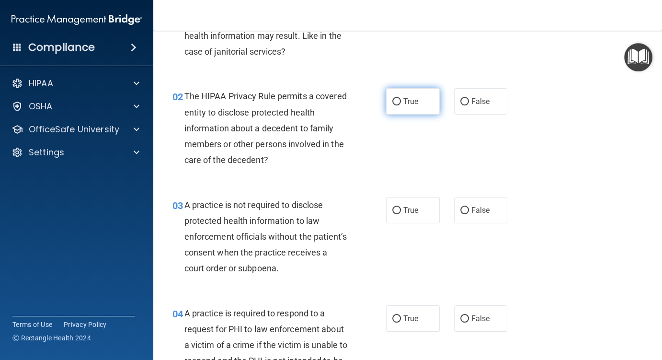
click at [393, 101] on input "True" at bounding box center [397, 101] width 9 height 7
radio input "true"
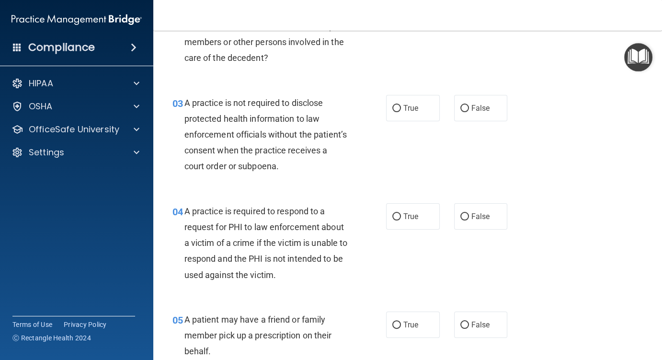
scroll to position [239, 0]
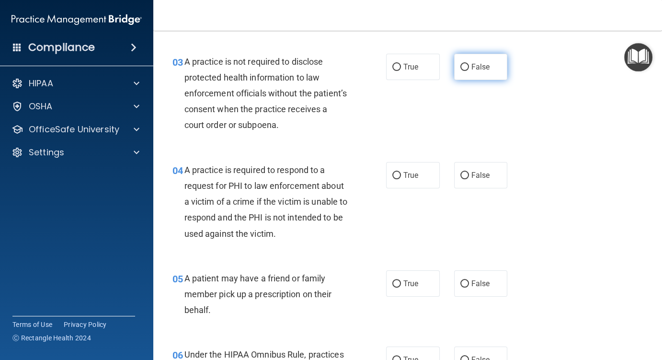
click at [461, 64] on input "False" at bounding box center [465, 67] width 9 height 7
radio input "true"
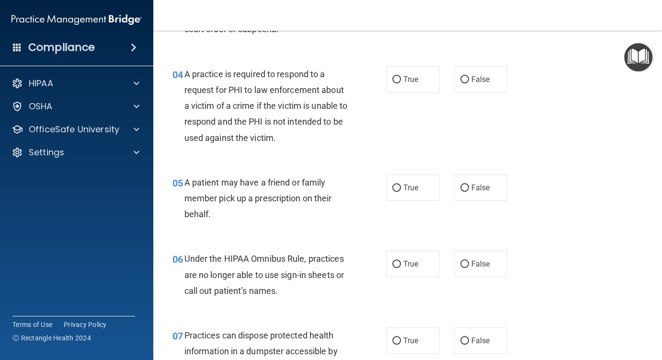
scroll to position [335, 0]
click at [395, 77] on input "True" at bounding box center [397, 79] width 9 height 7
radio input "true"
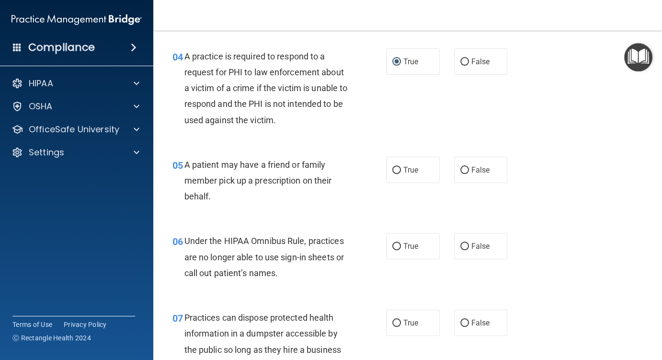
scroll to position [383, 0]
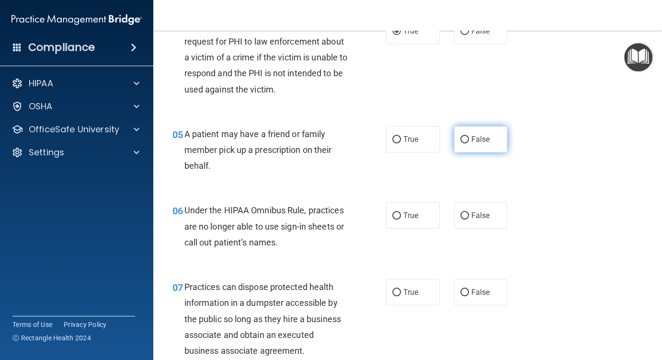
click at [461, 138] on input "False" at bounding box center [465, 139] width 9 height 7
radio input "true"
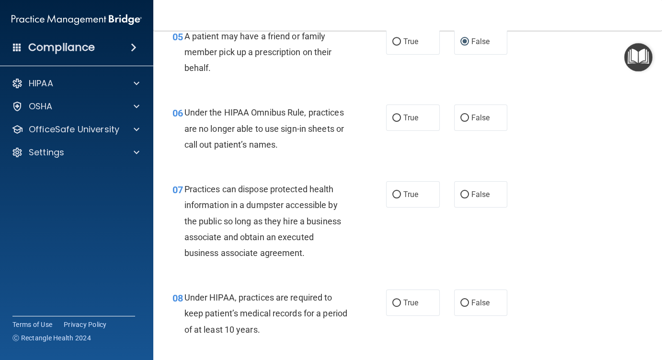
scroll to position [527, 0]
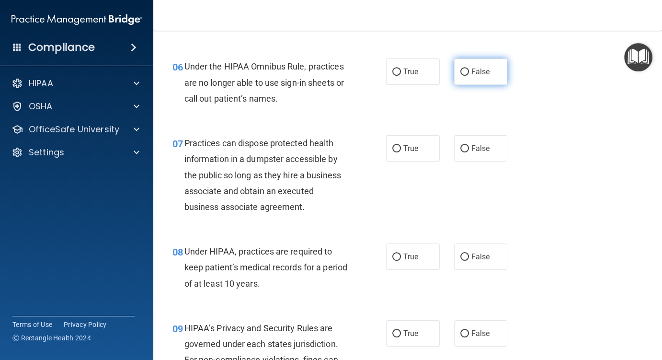
click at [461, 70] on input "False" at bounding box center [465, 72] width 9 height 7
radio input "true"
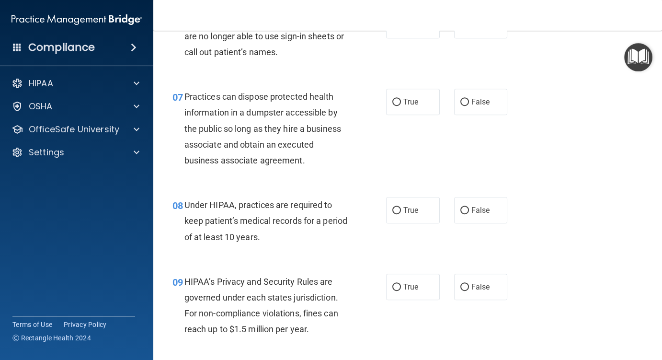
scroll to position [575, 0]
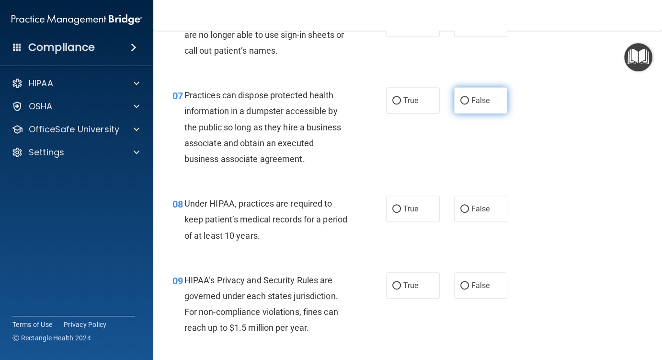
click at [455, 101] on label "False" at bounding box center [481, 100] width 54 height 26
click at [461, 101] on input "False" at bounding box center [465, 100] width 9 height 7
radio input "true"
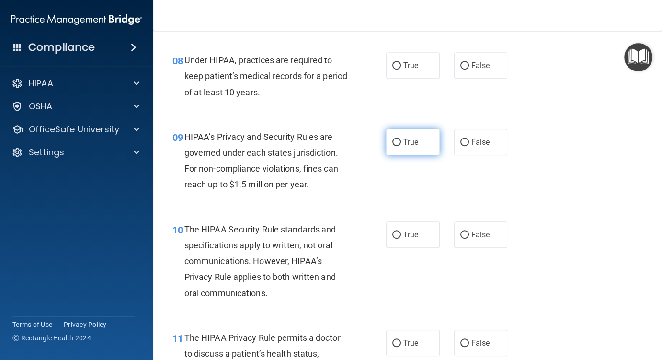
scroll to position [719, 0]
click at [393, 66] on input "True" at bounding box center [397, 65] width 9 height 7
radio input "true"
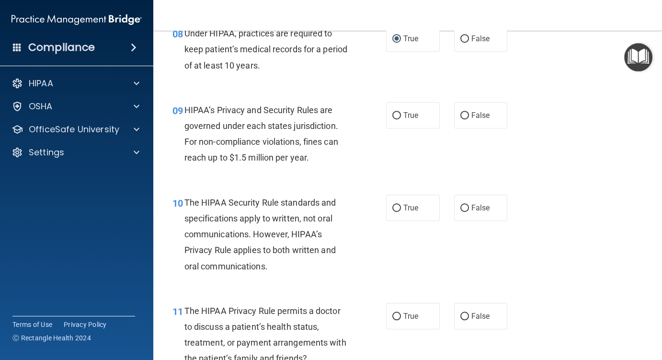
scroll to position [767, 0]
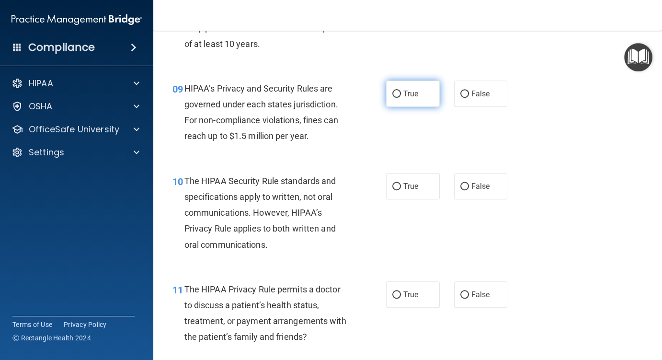
click at [393, 92] on input "True" at bounding box center [397, 94] width 9 height 7
radio input "true"
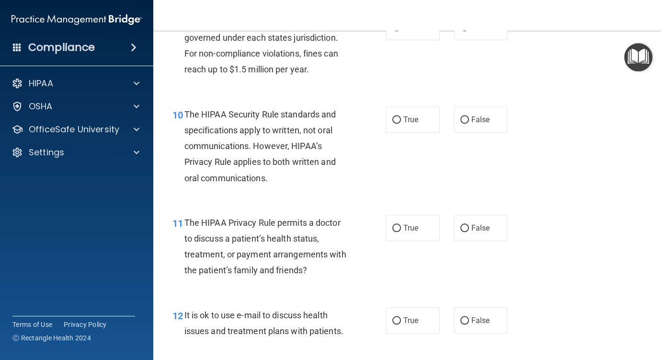
scroll to position [863, 0]
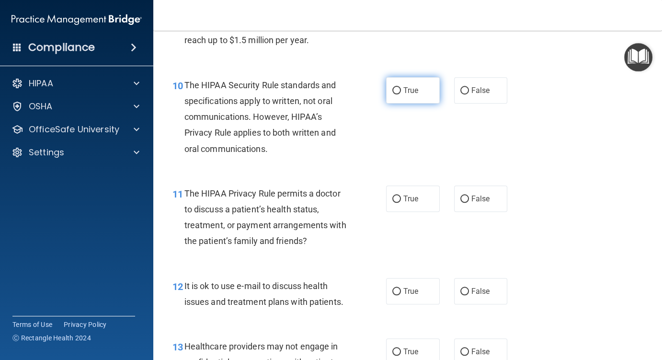
drag, startPoint x: 392, startPoint y: 90, endPoint x: 396, endPoint y: 101, distance: 12.3
click at [393, 91] on input "True" at bounding box center [397, 90] width 9 height 7
radio input "true"
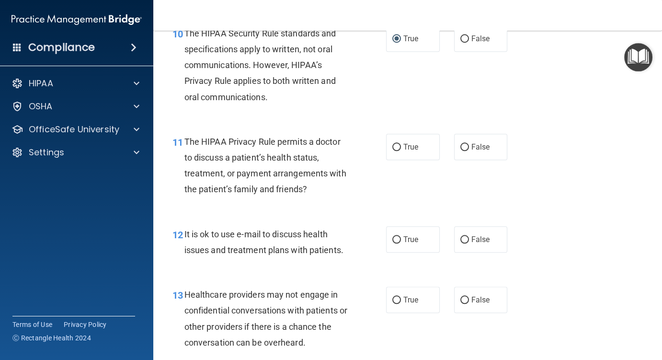
scroll to position [958, 0]
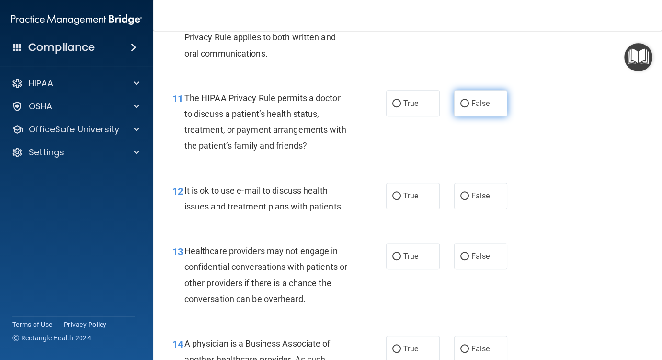
click at [464, 105] on label "False" at bounding box center [481, 103] width 54 height 26
click at [464, 105] on input "False" at bounding box center [465, 103] width 9 height 7
radio input "true"
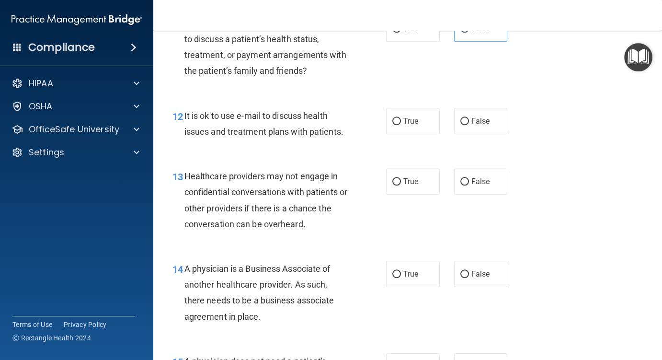
scroll to position [1054, 0]
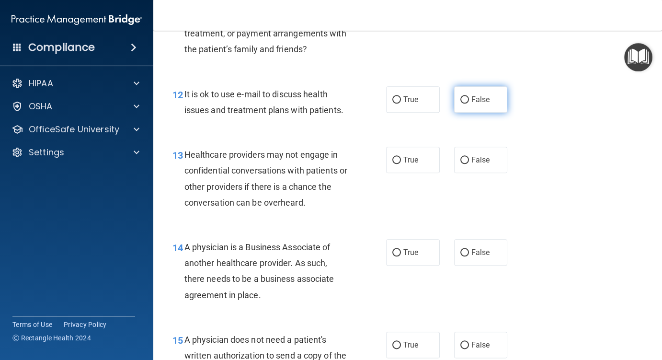
click at [463, 99] on input "False" at bounding box center [465, 99] width 9 height 7
radio input "true"
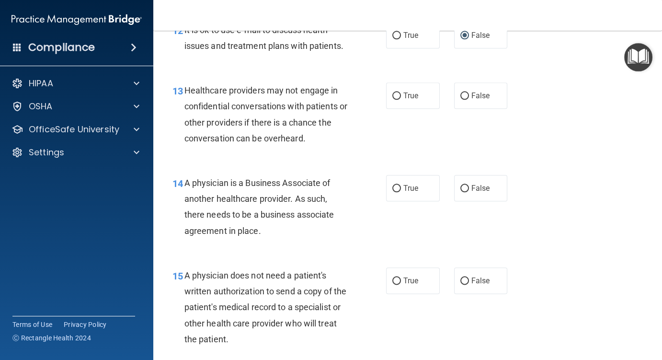
scroll to position [1150, 0]
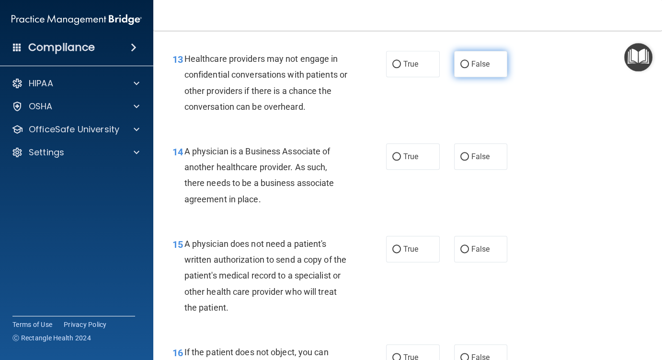
click at [461, 63] on input "False" at bounding box center [465, 64] width 9 height 7
radio input "true"
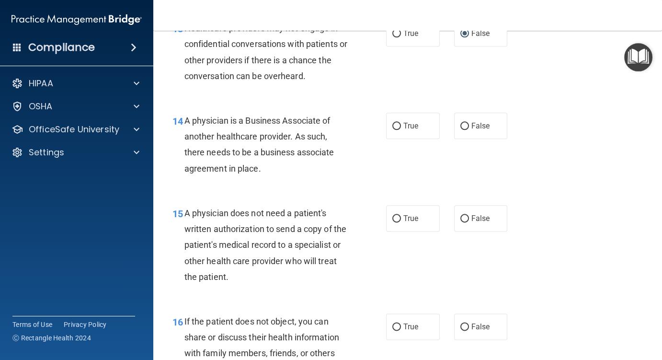
scroll to position [1198, 0]
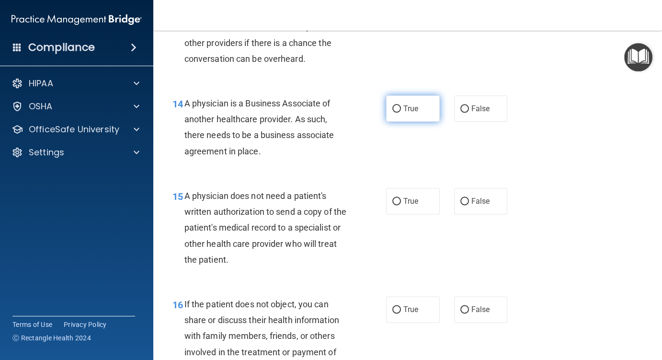
click at [394, 110] on input "True" at bounding box center [397, 108] width 9 height 7
radio input "true"
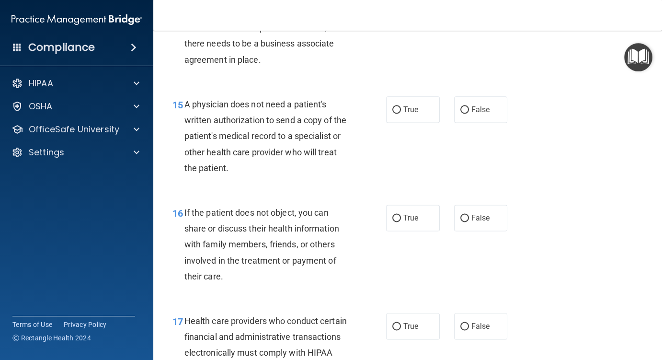
scroll to position [1294, 0]
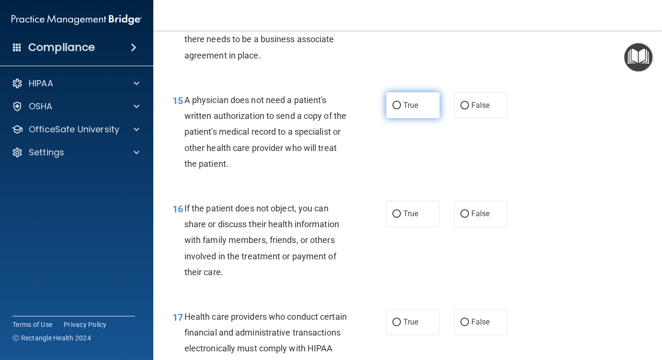
click at [395, 106] on input "True" at bounding box center [397, 105] width 9 height 7
radio input "true"
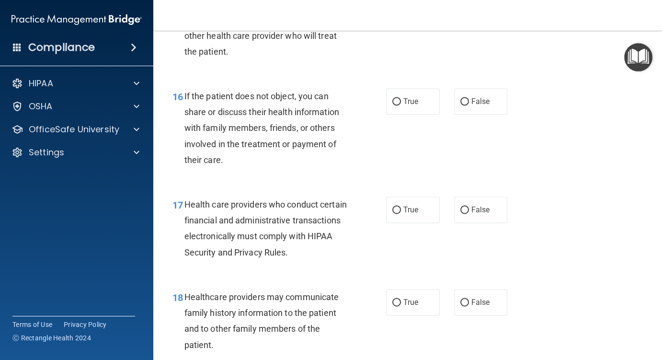
scroll to position [1390, 0]
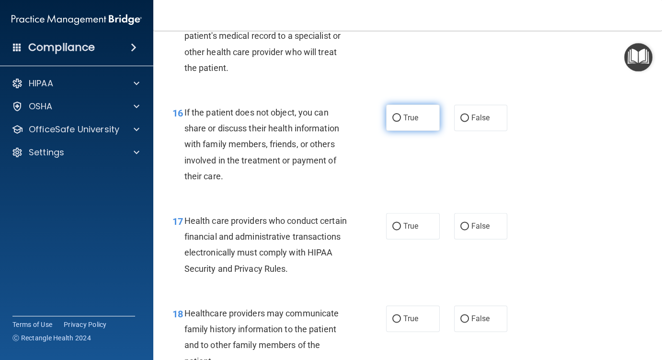
click at [393, 119] on input "True" at bounding box center [397, 118] width 9 height 7
radio input "true"
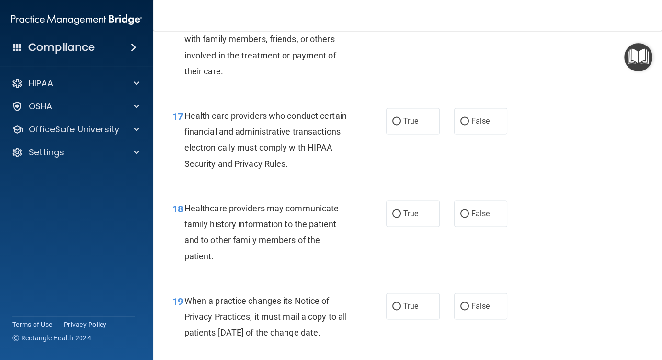
scroll to position [1534, 0]
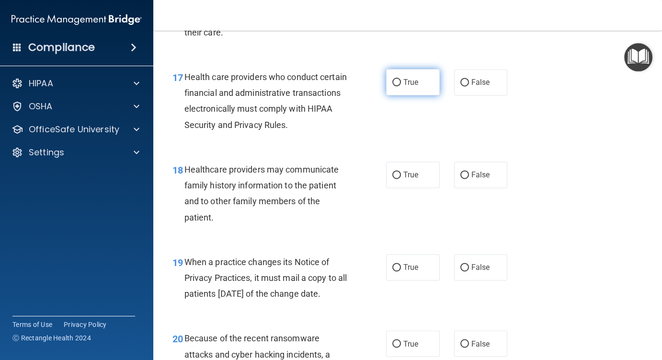
click at [396, 81] on input "True" at bounding box center [397, 82] width 9 height 7
radio input "true"
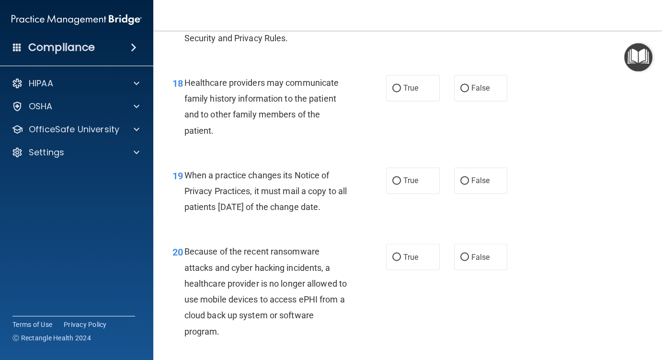
scroll to position [1630, 0]
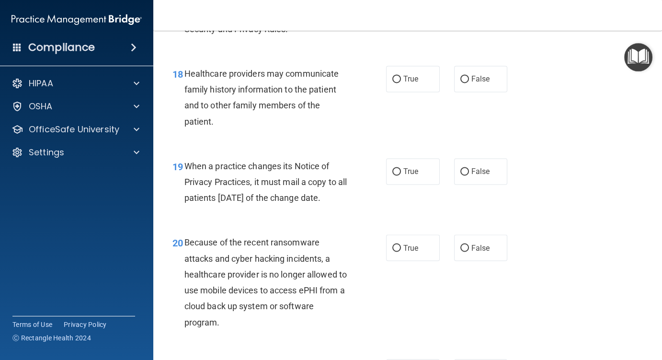
drag, startPoint x: 460, startPoint y: 80, endPoint x: 424, endPoint y: 108, distance: 45.8
click at [461, 81] on input "False" at bounding box center [465, 79] width 9 height 7
radio input "true"
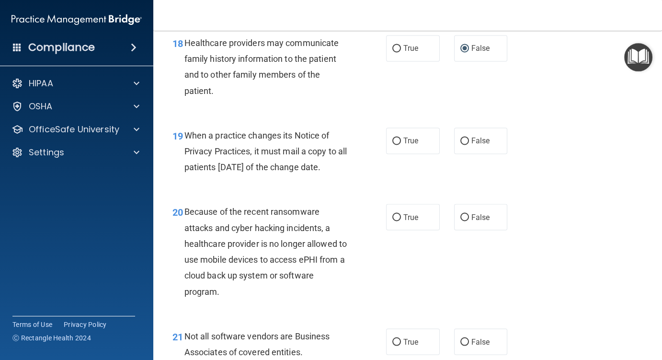
scroll to position [1677, 0]
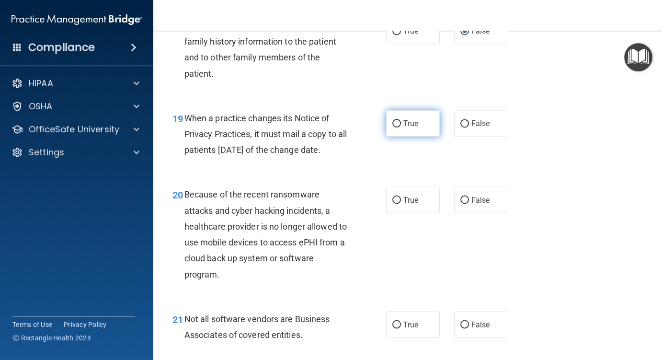
click at [393, 121] on input "True" at bounding box center [397, 123] width 9 height 7
radio input "true"
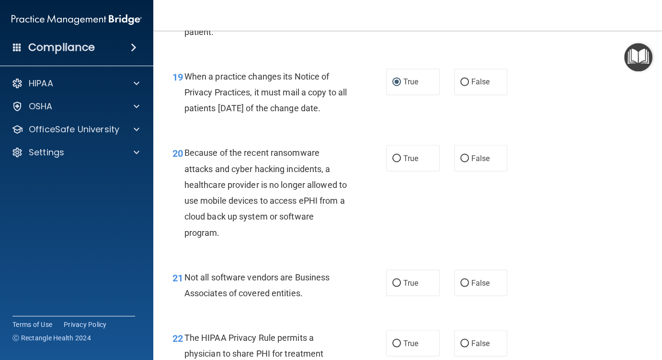
scroll to position [1821, 0]
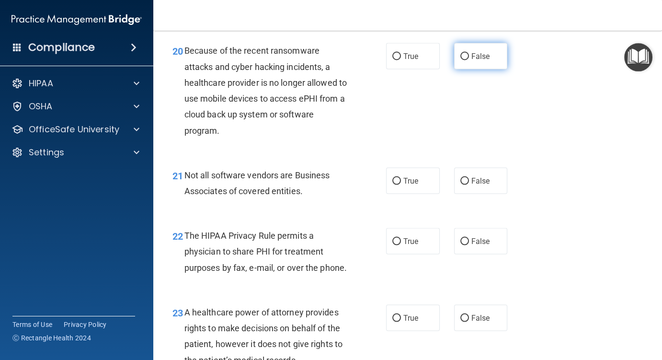
click at [461, 60] on input "False" at bounding box center [465, 56] width 9 height 7
radio input "true"
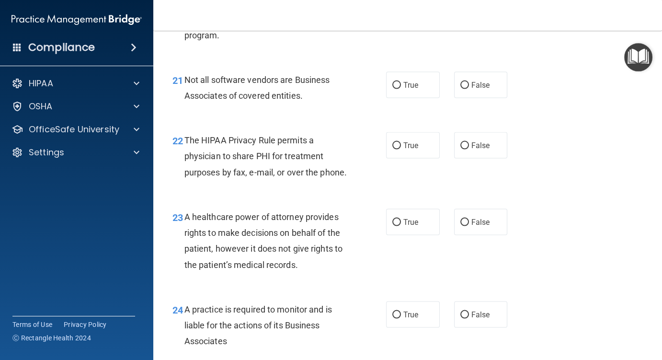
scroll to position [1917, 0]
click at [393, 89] on input "True" at bounding box center [397, 85] width 9 height 7
radio input "true"
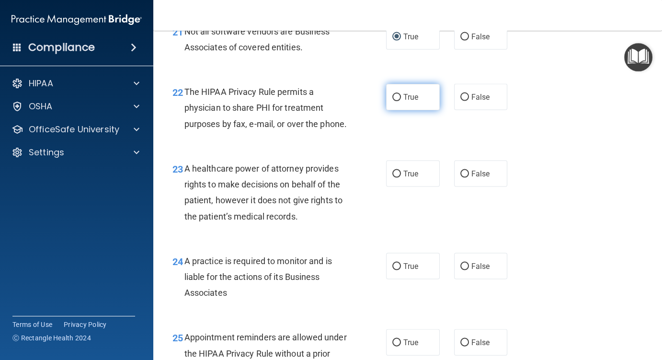
click at [393, 101] on input "True" at bounding box center [397, 97] width 9 height 7
radio input "true"
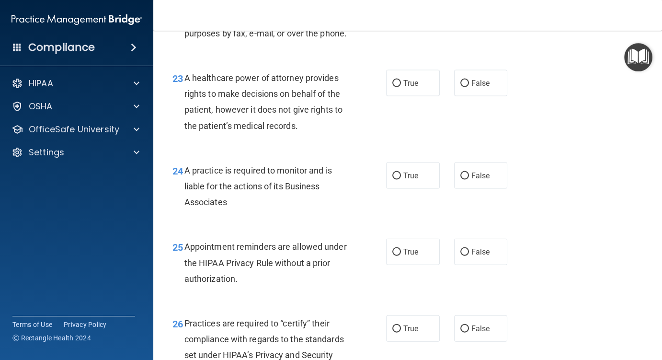
scroll to position [2061, 0]
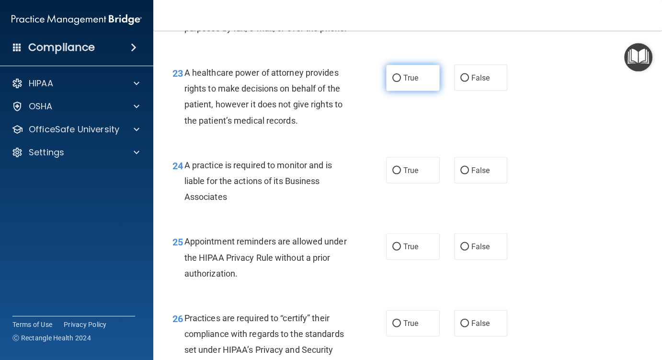
click at [393, 82] on input "True" at bounding box center [397, 78] width 9 height 7
radio input "true"
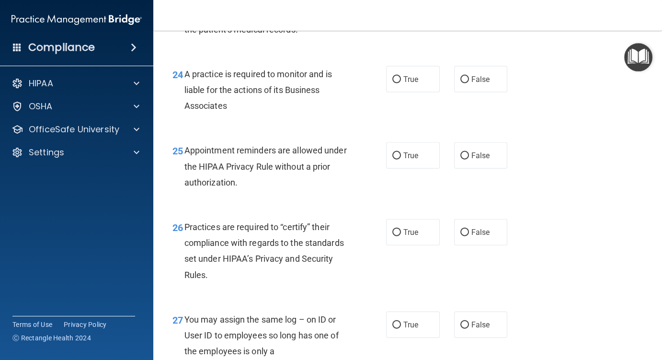
scroll to position [2157, 0]
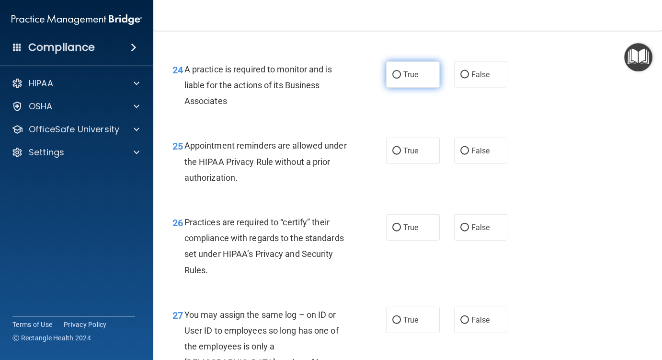
click at [388, 88] on label "True" at bounding box center [413, 74] width 54 height 26
click at [393, 79] on input "True" at bounding box center [397, 74] width 9 height 7
radio input "true"
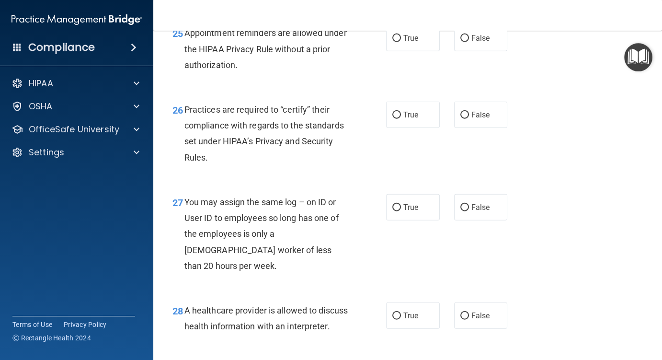
scroll to position [2253, 0]
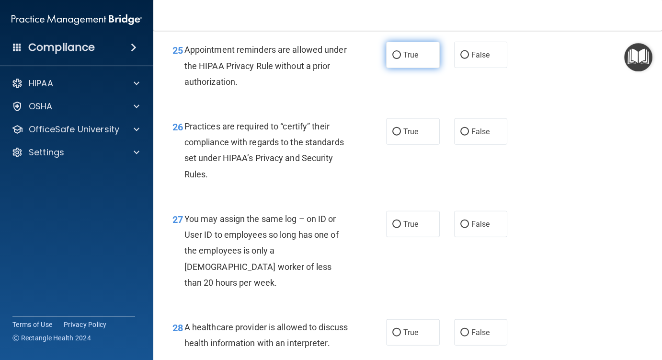
click at [393, 59] on input "True" at bounding box center [397, 55] width 9 height 7
radio input "true"
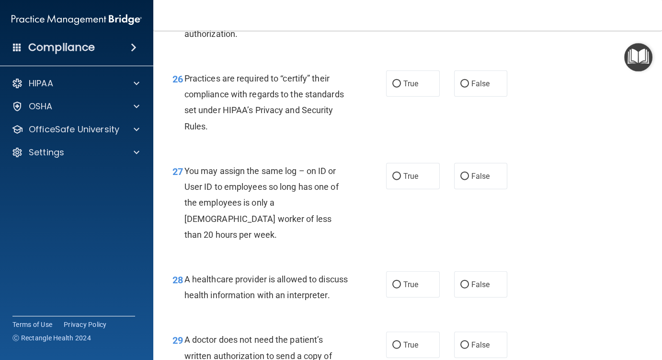
drag, startPoint x: 462, startPoint y: 113, endPoint x: 432, endPoint y: 136, distance: 37.6
click at [461, 88] on input "False" at bounding box center [465, 84] width 9 height 7
radio input "true"
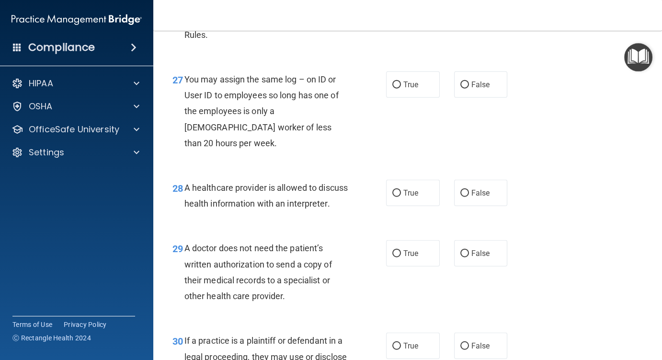
scroll to position [2396, 0]
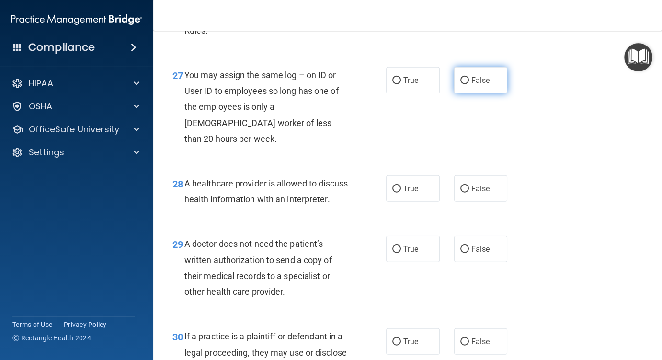
drag, startPoint x: 461, startPoint y: 113, endPoint x: 455, endPoint y: 122, distance: 10.5
click at [461, 84] on input "False" at bounding box center [465, 80] width 9 height 7
radio input "true"
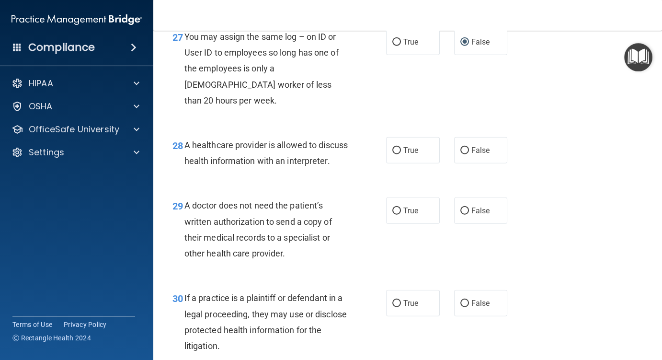
scroll to position [2492, 0]
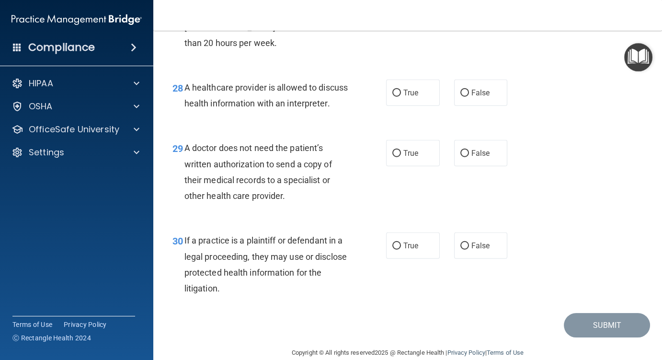
drag, startPoint x: 461, startPoint y: 107, endPoint x: 445, endPoint y: 111, distance: 16.3
click at [461, 97] on input "False" at bounding box center [465, 93] width 9 height 7
radio input "true"
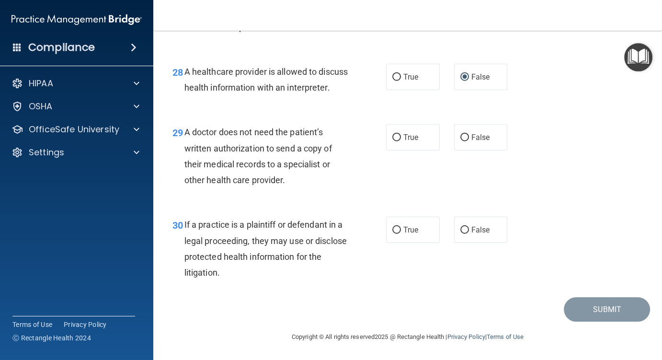
scroll to position [2540, 0]
click at [396, 133] on label "True" at bounding box center [413, 137] width 54 height 26
click at [396, 134] on input "True" at bounding box center [397, 137] width 9 height 7
radio input "true"
drag, startPoint x: 393, startPoint y: 230, endPoint x: 407, endPoint y: 243, distance: 19.7
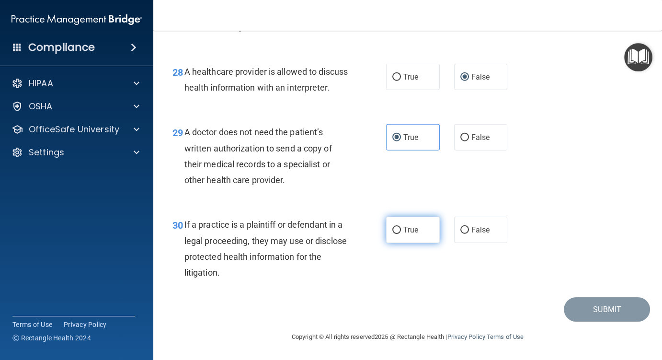
click at [393, 230] on input "True" at bounding box center [397, 230] width 9 height 7
radio input "true"
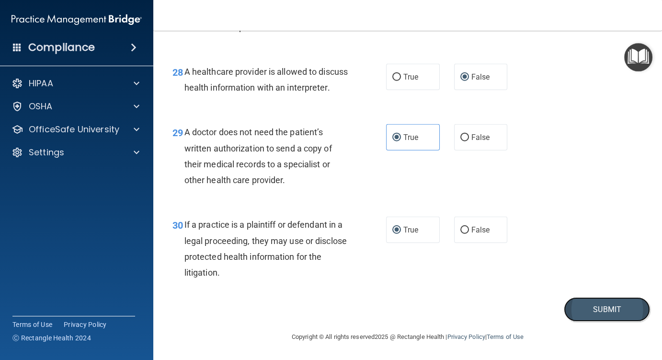
click at [607, 314] on button "Submit" at bounding box center [607, 309] width 86 height 24
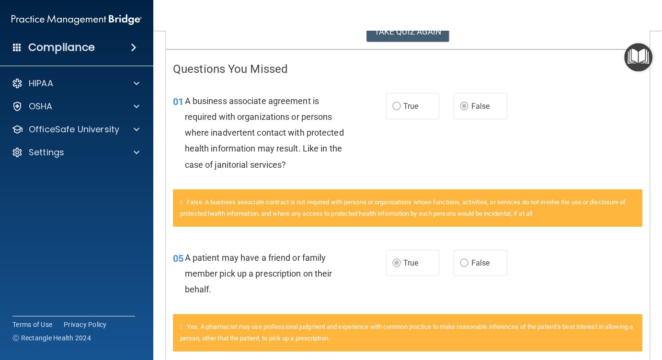
scroll to position [96, 0]
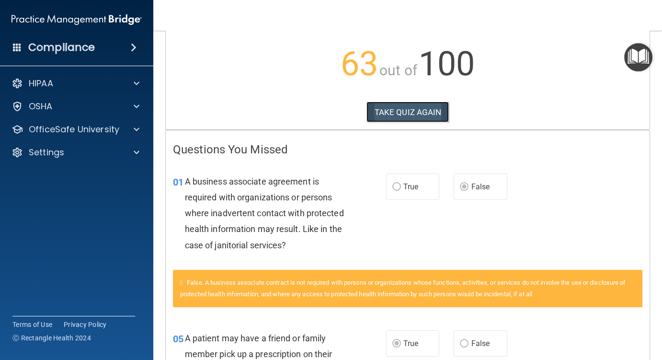
drag, startPoint x: 401, startPoint y: 112, endPoint x: 397, endPoint y: 97, distance: 15.7
click at [401, 112] on button "TAKE QUIZ AGAIN" at bounding box center [408, 112] width 83 height 21
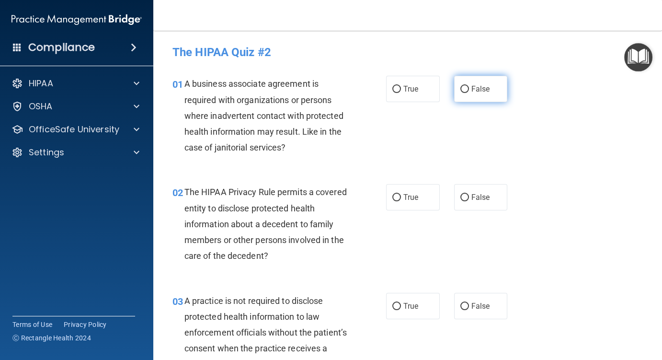
click at [461, 87] on input "False" at bounding box center [465, 89] width 9 height 7
radio input "true"
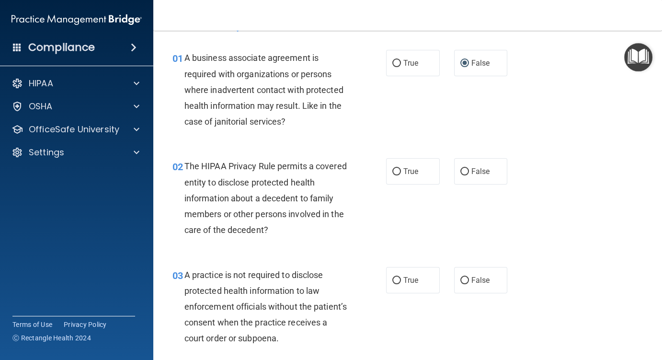
scroll to position [96, 0]
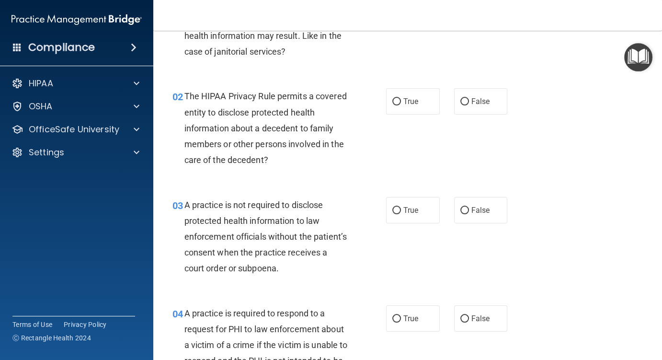
drag, startPoint x: 460, startPoint y: 103, endPoint x: 448, endPoint y: 114, distance: 16.6
click at [461, 103] on input "False" at bounding box center [465, 101] width 9 height 7
radio input "true"
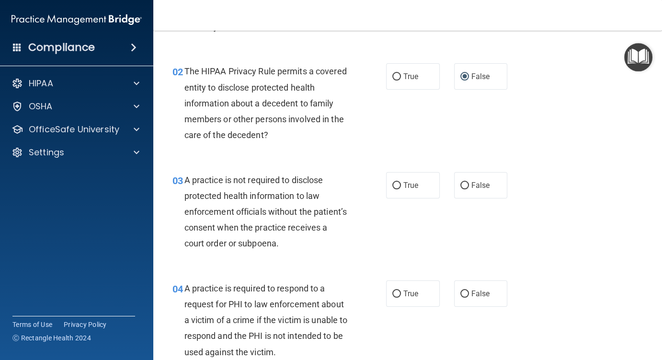
scroll to position [192, 0]
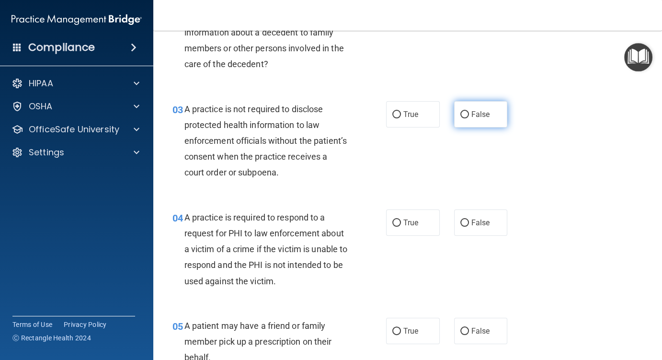
click at [461, 113] on input "False" at bounding box center [465, 114] width 9 height 7
radio input "true"
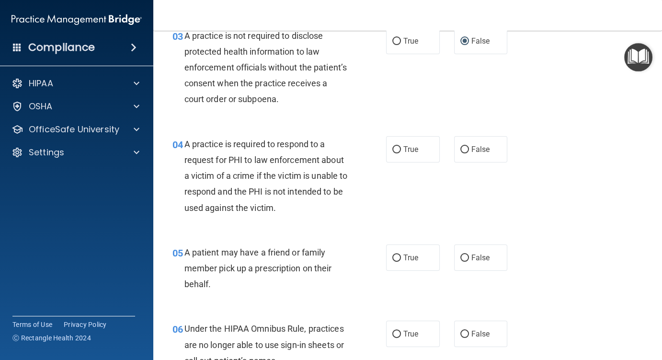
scroll to position [288, 0]
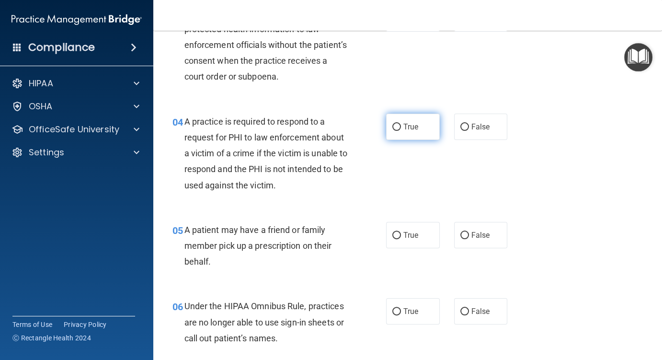
click at [394, 126] on input "True" at bounding box center [397, 127] width 9 height 7
radio input "true"
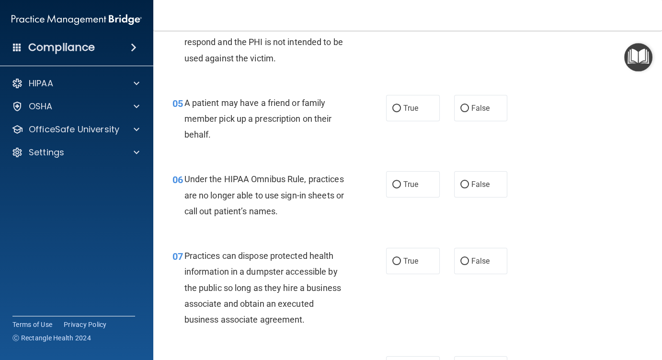
scroll to position [431, 0]
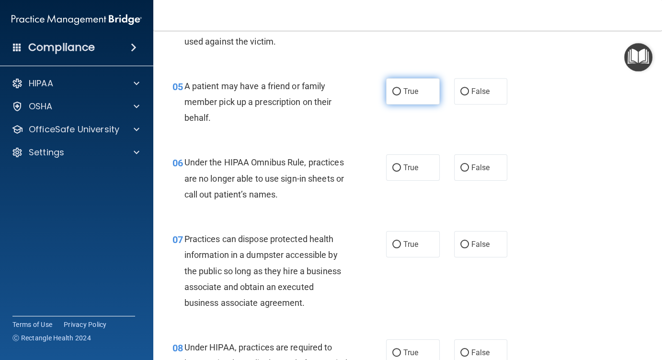
click at [394, 92] on input "True" at bounding box center [397, 91] width 9 height 7
radio input "true"
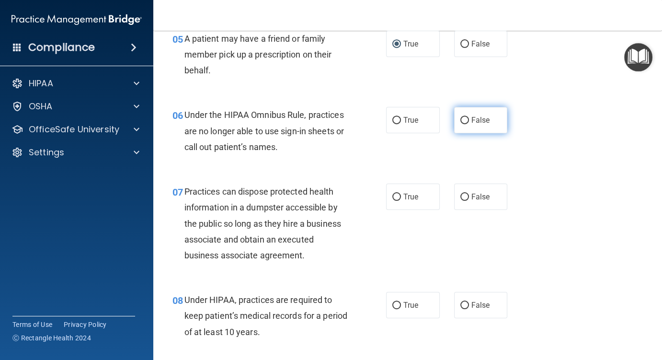
click at [461, 122] on input "False" at bounding box center [465, 120] width 9 height 7
radio input "true"
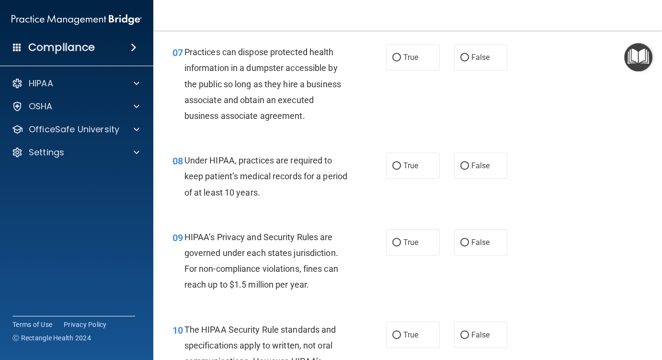
scroll to position [623, 0]
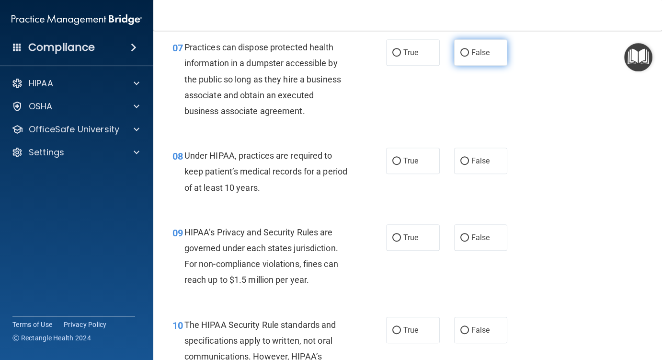
click at [461, 50] on input "False" at bounding box center [465, 52] width 9 height 7
radio input "true"
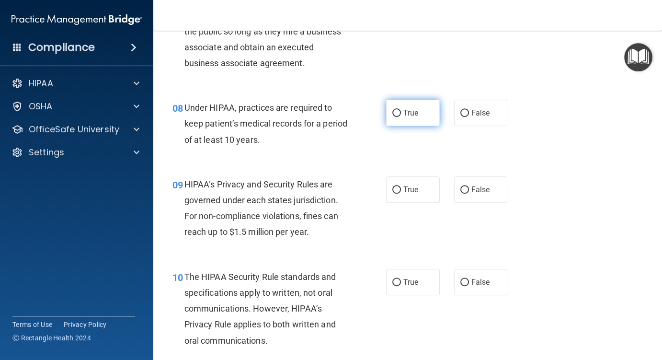
click at [394, 115] on input "True" at bounding box center [397, 113] width 9 height 7
radio input "true"
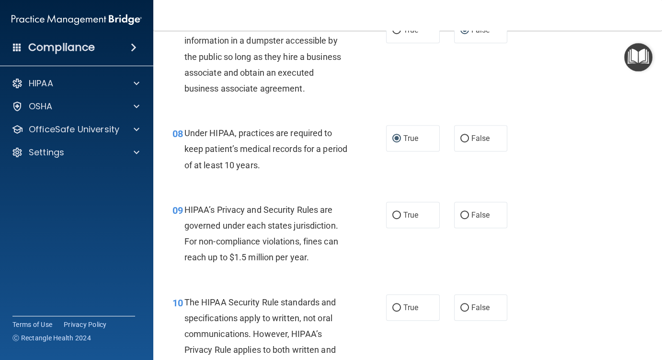
scroll to position [623, 0]
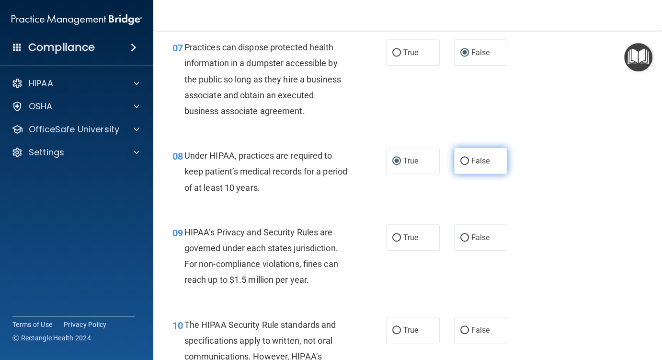
click at [462, 160] on input "False" at bounding box center [465, 161] width 9 height 7
radio input "true"
radio input "false"
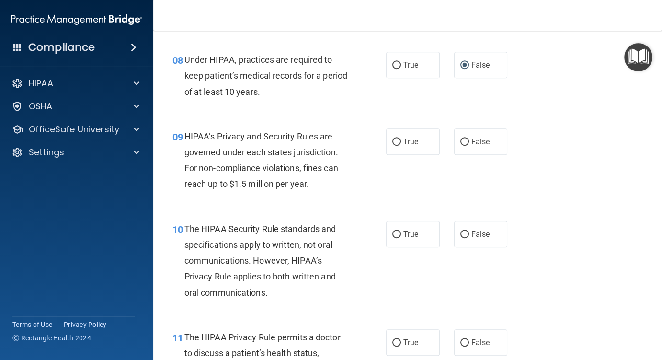
scroll to position [767, 0]
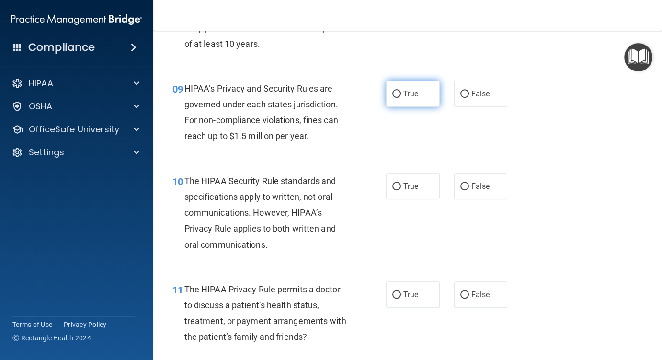
click at [393, 93] on input "True" at bounding box center [397, 94] width 9 height 7
radio input "true"
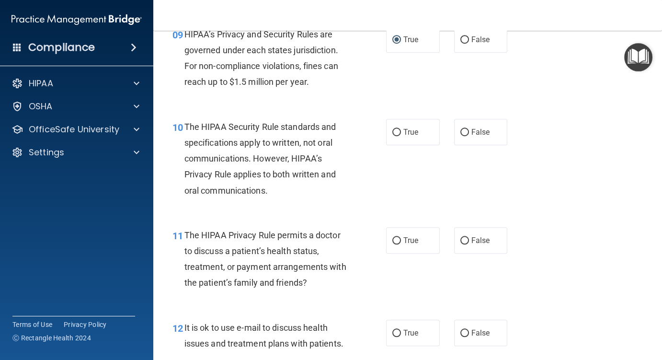
scroll to position [863, 0]
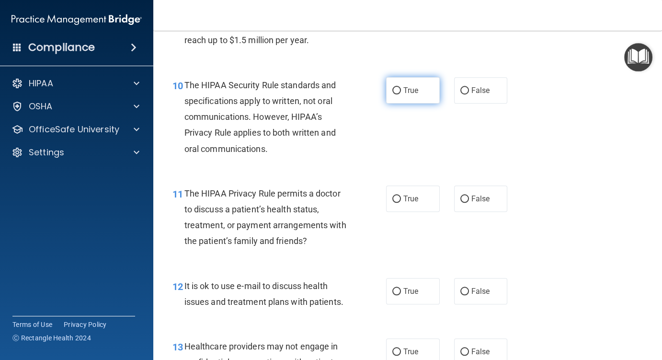
click at [394, 92] on label "True" at bounding box center [413, 90] width 54 height 26
click at [393, 92] on input "True" at bounding box center [397, 90] width 9 height 7
radio input "true"
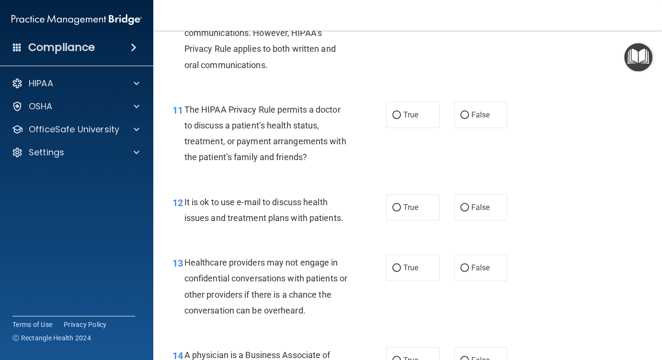
scroll to position [958, 0]
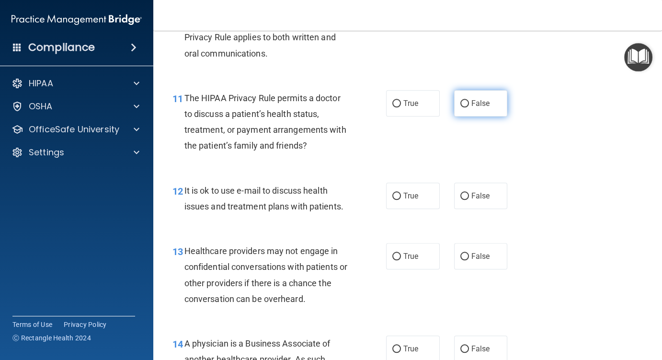
click at [462, 102] on input "False" at bounding box center [465, 103] width 9 height 7
radio input "true"
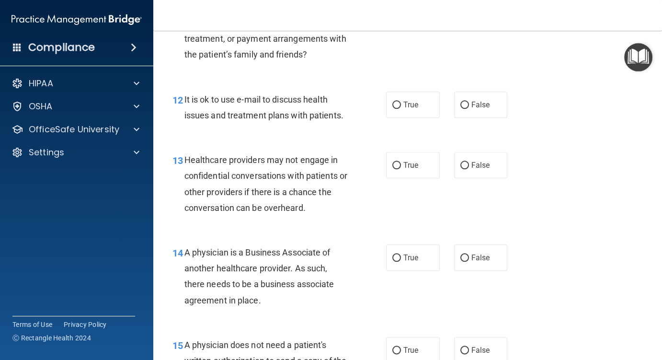
scroll to position [1054, 0]
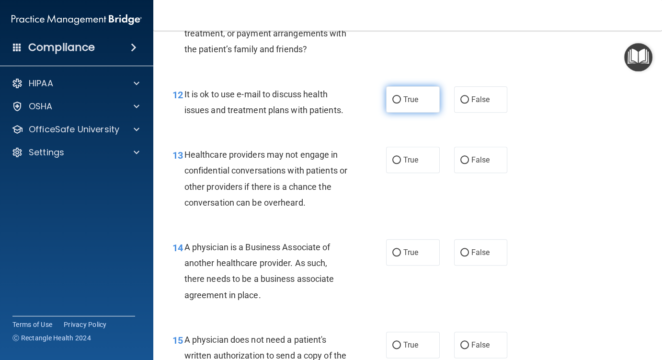
drag, startPoint x: 393, startPoint y: 100, endPoint x: 385, endPoint y: 104, distance: 8.6
click at [393, 100] on input "True" at bounding box center [397, 99] width 9 height 7
radio input "true"
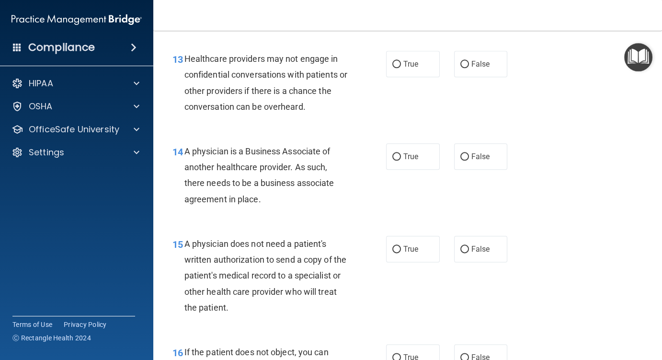
scroll to position [1102, 0]
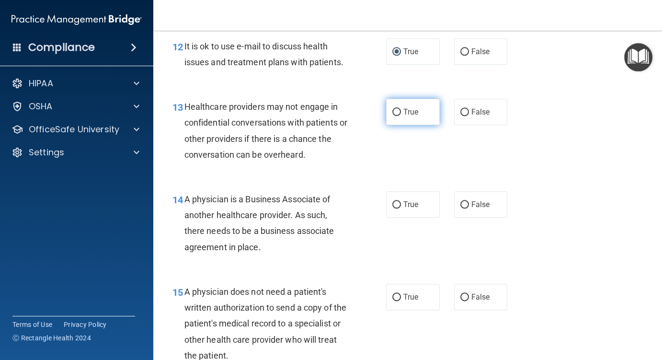
click at [394, 110] on input "True" at bounding box center [397, 112] width 9 height 7
radio input "true"
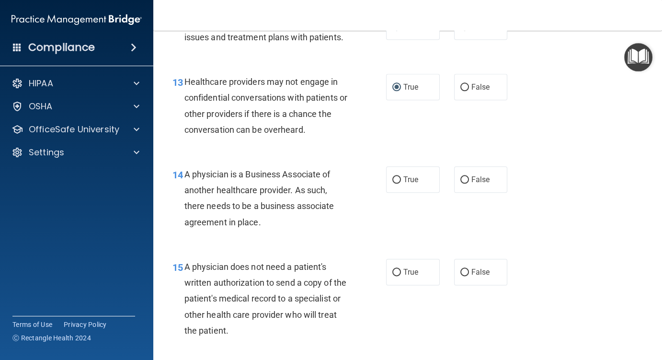
scroll to position [1150, 0]
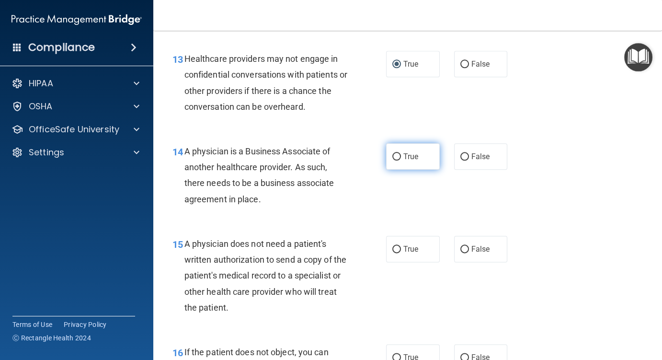
click at [393, 159] on input "True" at bounding box center [397, 156] width 9 height 7
radio input "true"
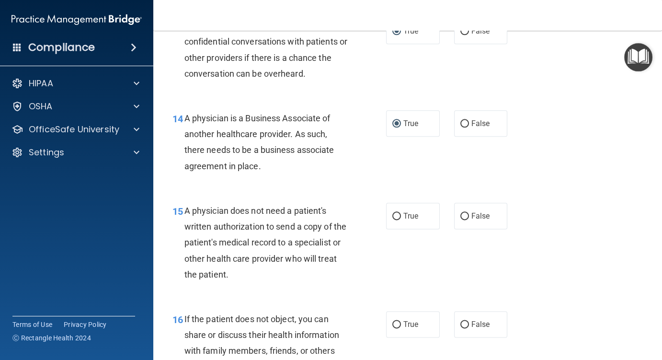
scroll to position [1294, 0]
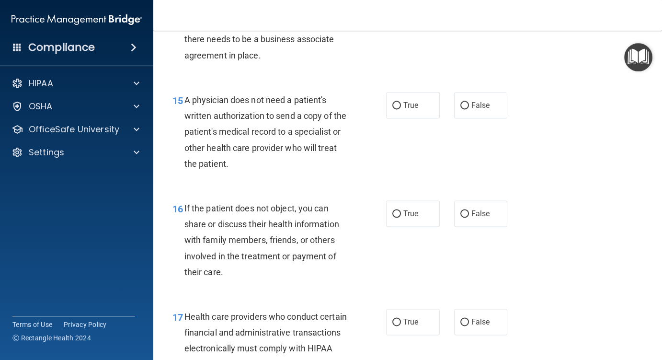
drag, startPoint x: 393, startPoint y: 104, endPoint x: 350, endPoint y: 131, distance: 50.7
click at [393, 104] on input "True" at bounding box center [397, 105] width 9 height 7
radio input "true"
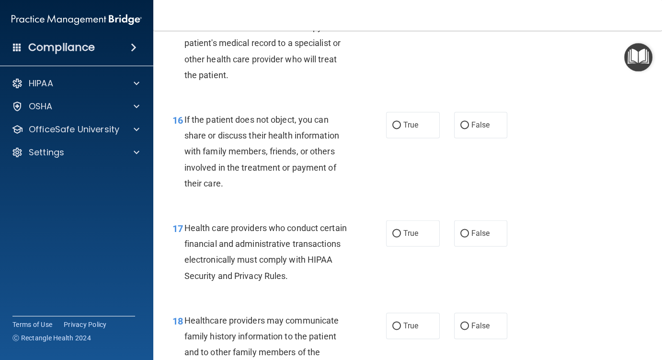
scroll to position [1390, 0]
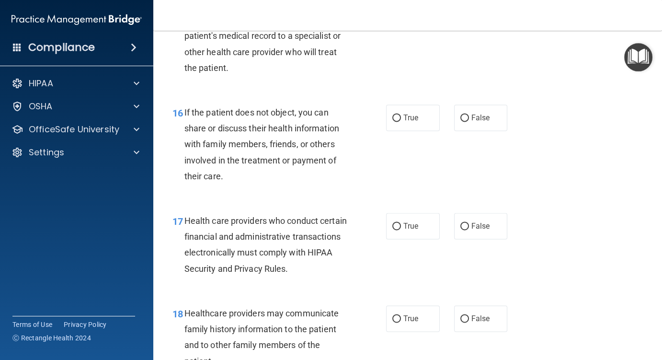
drag, startPoint x: 393, startPoint y: 114, endPoint x: 387, endPoint y: 135, distance: 21.9
click at [393, 115] on input "True" at bounding box center [397, 118] width 9 height 7
radio input "true"
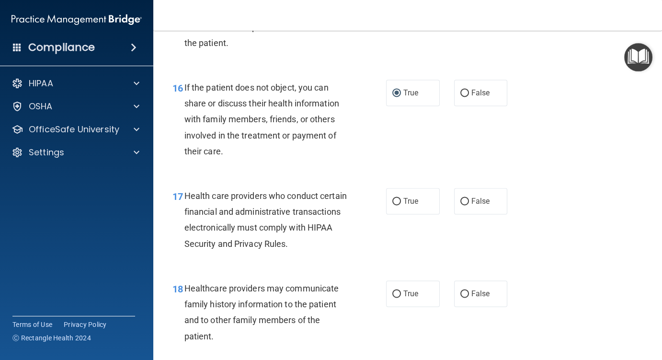
scroll to position [1486, 0]
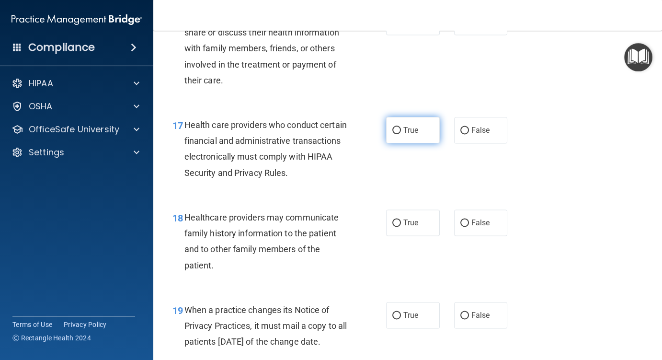
click at [394, 133] on input "True" at bounding box center [397, 130] width 9 height 7
radio input "true"
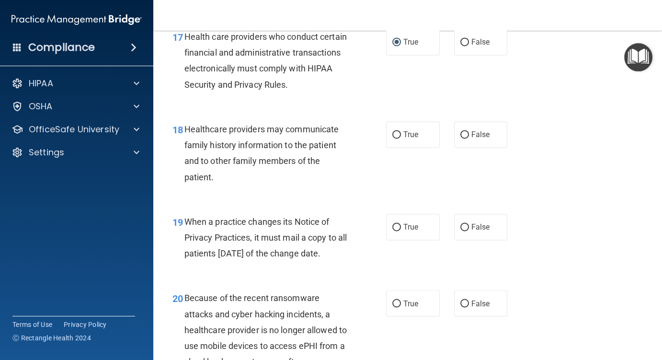
scroll to position [1582, 0]
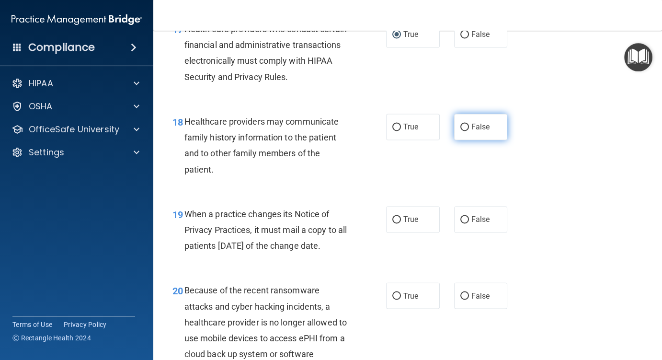
click at [461, 127] on input "False" at bounding box center [465, 127] width 9 height 7
radio input "true"
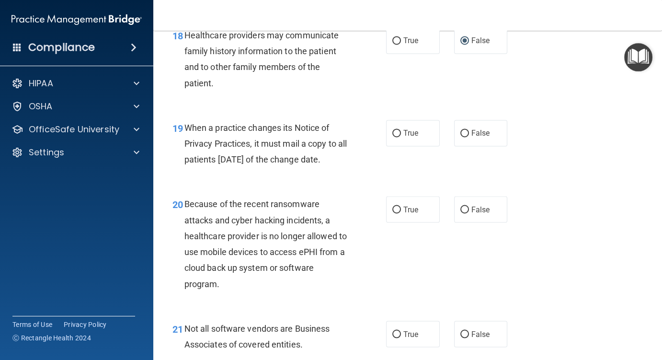
scroll to position [1677, 0]
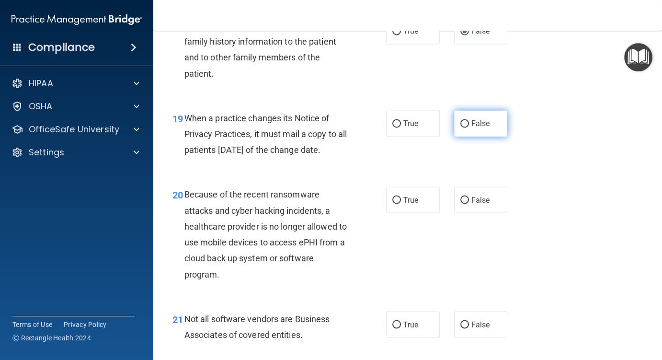
click at [461, 121] on input "False" at bounding box center [465, 123] width 9 height 7
radio input "true"
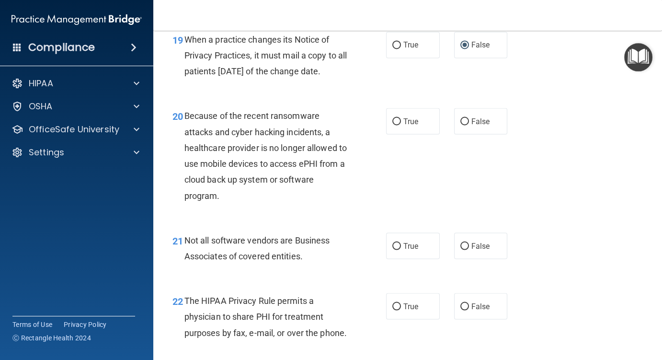
scroll to position [1773, 0]
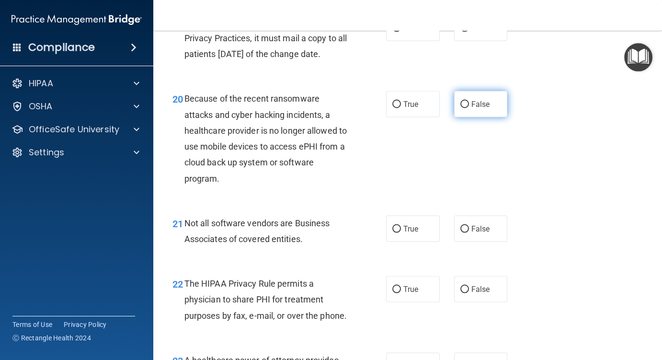
drag, startPoint x: 460, startPoint y: 119, endPoint x: 438, endPoint y: 147, distance: 35.2
click at [461, 108] on input "False" at bounding box center [465, 104] width 9 height 7
radio input "true"
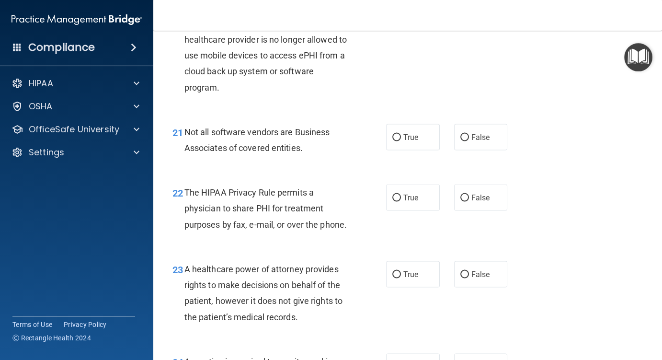
scroll to position [1869, 0]
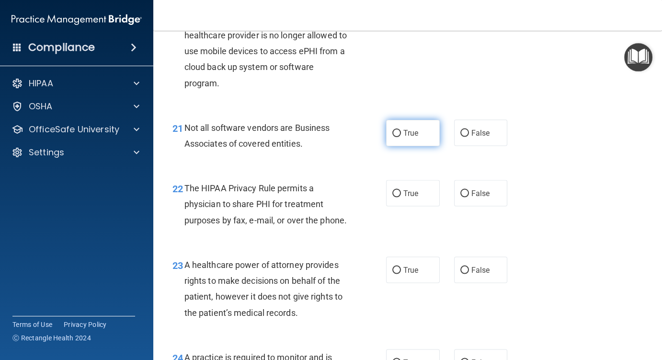
click at [393, 137] on input "True" at bounding box center [397, 133] width 9 height 7
radio input "true"
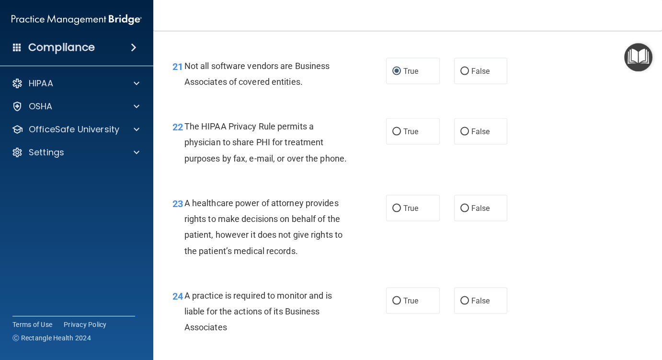
scroll to position [1965, 0]
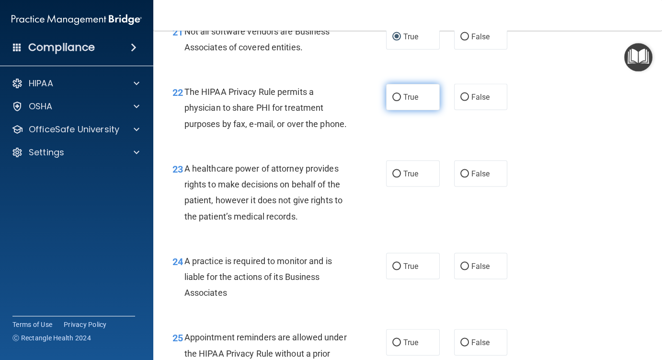
click at [396, 101] on input "True" at bounding box center [397, 97] width 9 height 7
radio input "true"
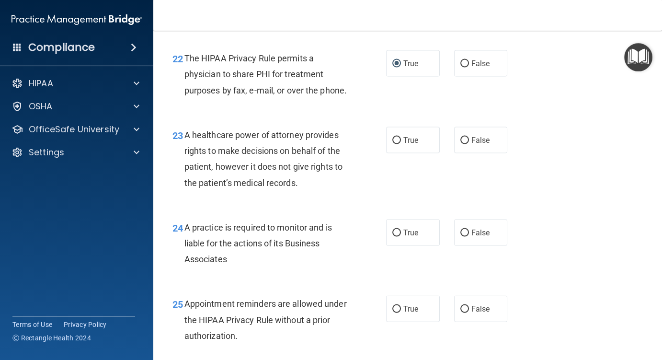
scroll to position [2061, 0]
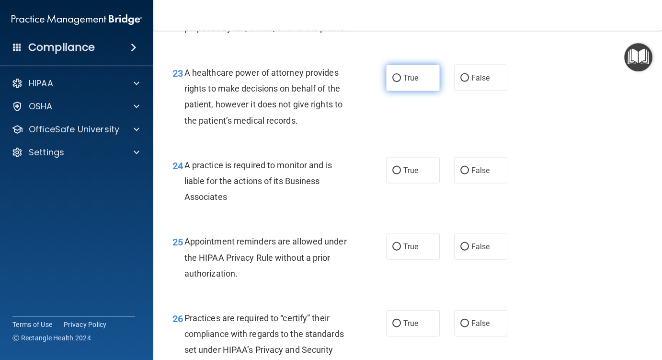
click at [393, 82] on input "True" at bounding box center [397, 78] width 9 height 7
radio input "true"
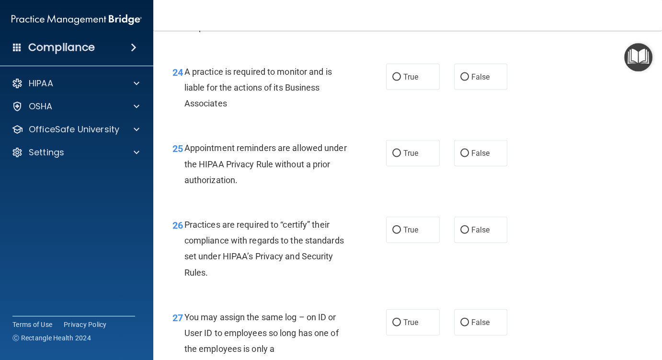
scroll to position [2157, 0]
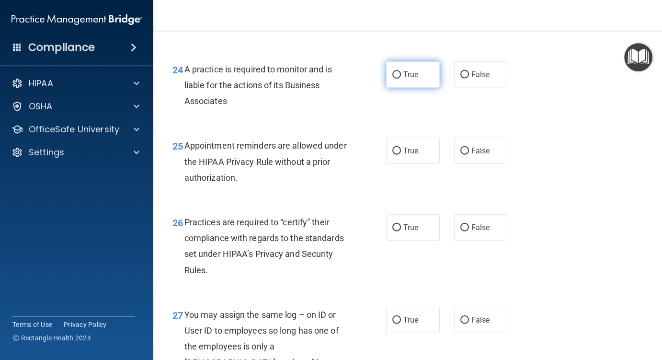
click at [393, 88] on label "True" at bounding box center [413, 74] width 54 height 26
click at [393, 79] on input "True" at bounding box center [397, 74] width 9 height 7
radio input "true"
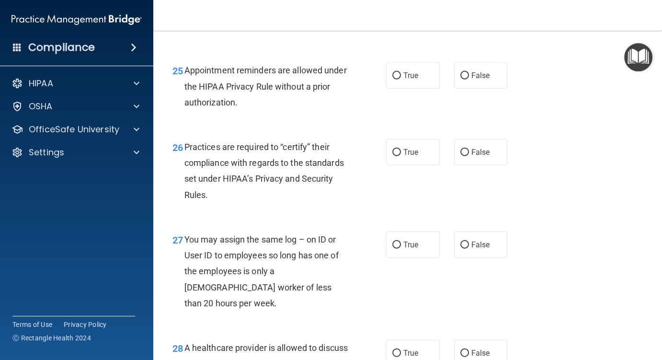
scroll to position [2253, 0]
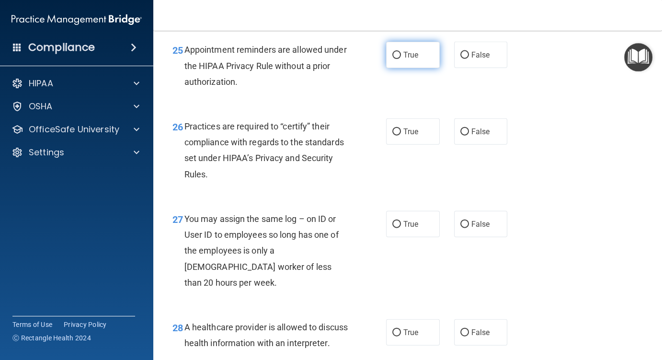
drag, startPoint x: 392, startPoint y: 88, endPoint x: 379, endPoint y: 97, distance: 15.8
click at [393, 59] on input "True" at bounding box center [397, 55] width 9 height 7
radio input "true"
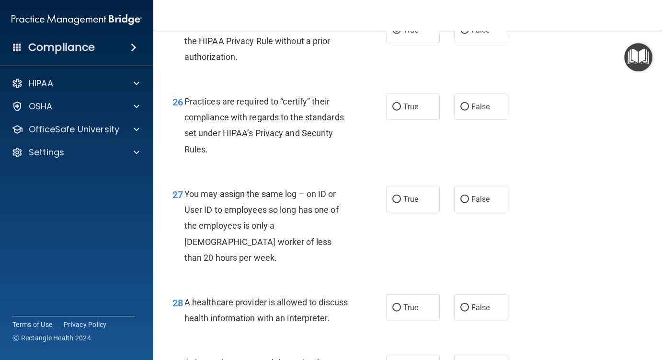
scroll to position [2301, 0]
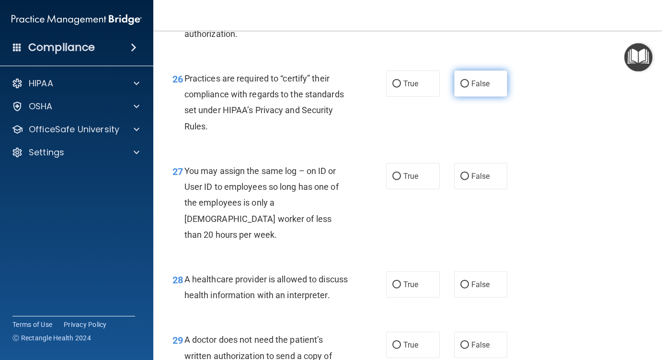
click at [461, 88] on input "False" at bounding box center [465, 84] width 9 height 7
radio input "true"
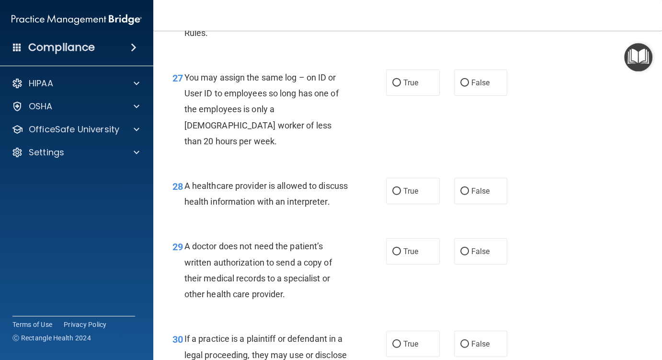
scroll to position [2396, 0]
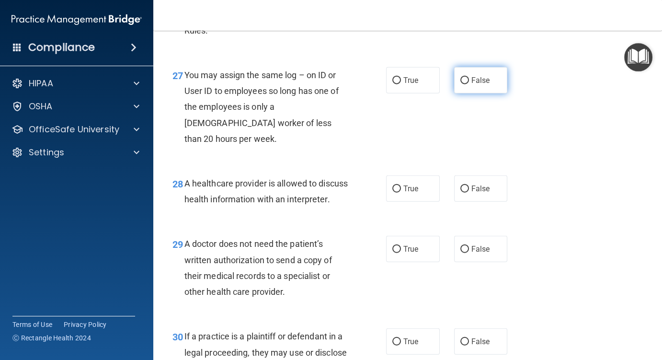
click at [461, 84] on input "False" at bounding box center [465, 80] width 9 height 7
radio input "true"
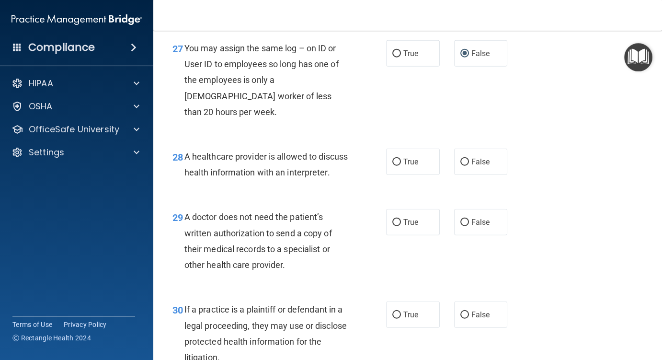
scroll to position [2492, 0]
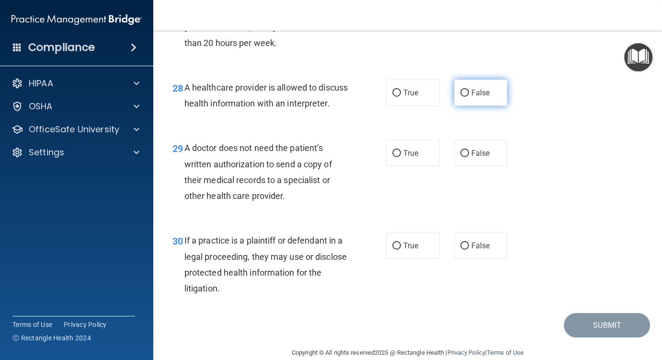
click at [463, 97] on input "False" at bounding box center [465, 93] width 9 height 7
radio input "true"
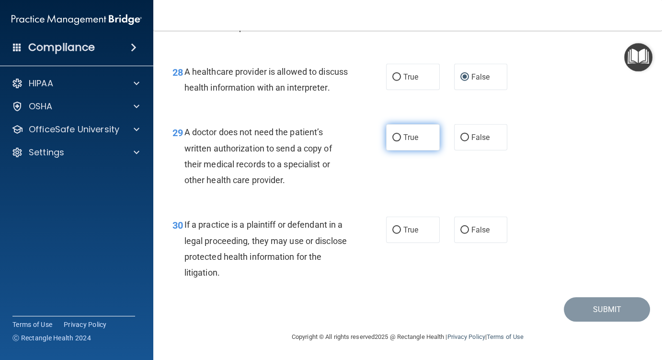
click at [395, 136] on input "True" at bounding box center [397, 137] width 9 height 7
radio input "true"
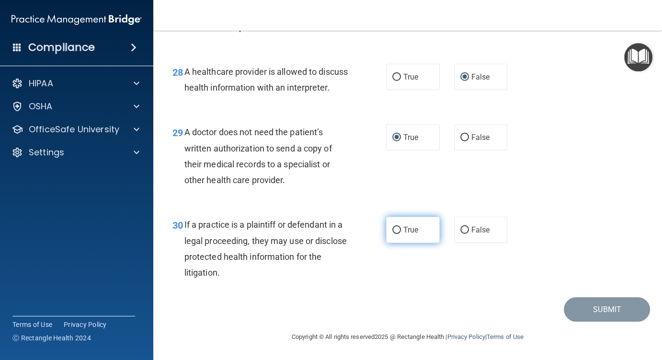
click at [393, 231] on input "True" at bounding box center [397, 230] width 9 height 7
radio input "true"
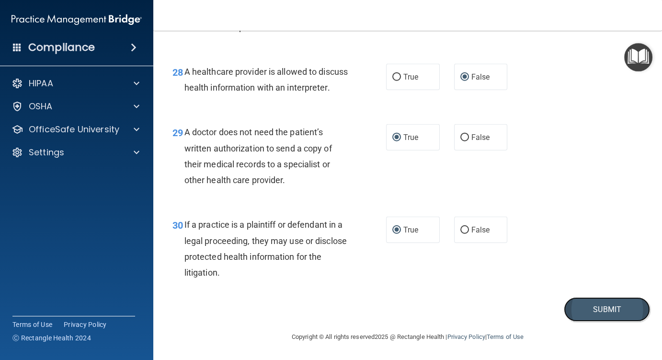
click at [599, 309] on button "Submit" at bounding box center [607, 309] width 86 height 24
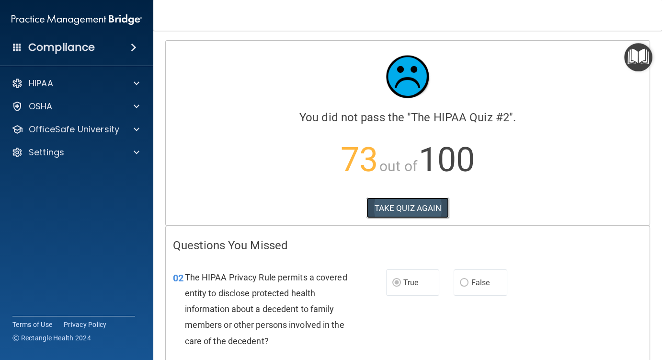
click at [379, 214] on button "TAKE QUIZ AGAIN" at bounding box center [408, 207] width 83 height 21
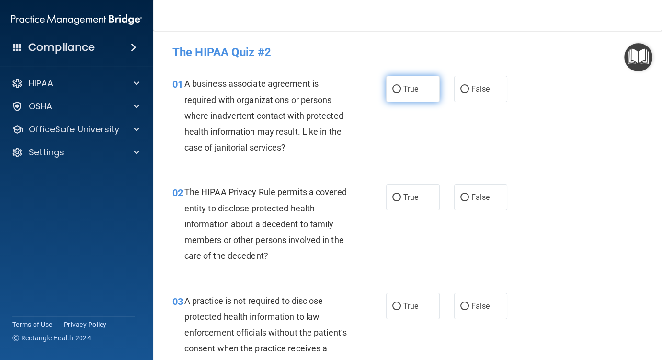
click at [395, 88] on input "True" at bounding box center [397, 89] width 9 height 7
radio input "true"
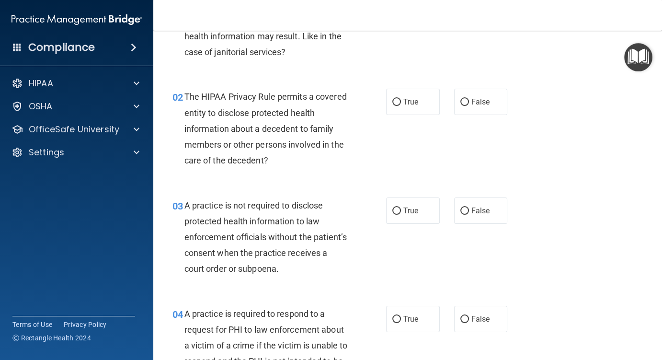
scroll to position [96, 0]
click at [393, 102] on input "True" at bounding box center [397, 101] width 9 height 7
radio input "true"
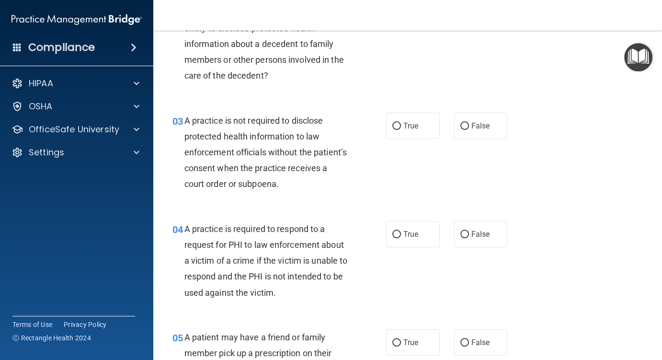
scroll to position [192, 0]
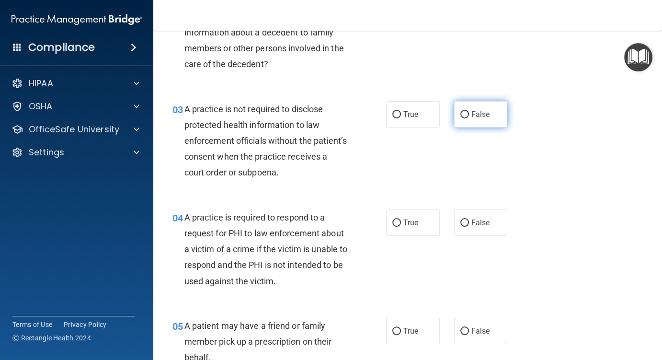
click at [463, 116] on input "False" at bounding box center [465, 114] width 9 height 7
radio input "true"
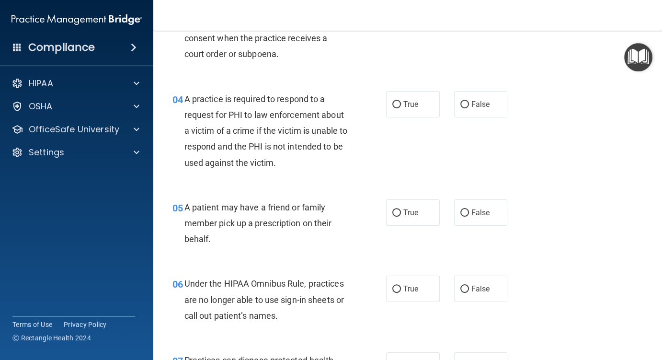
scroll to position [288, 0]
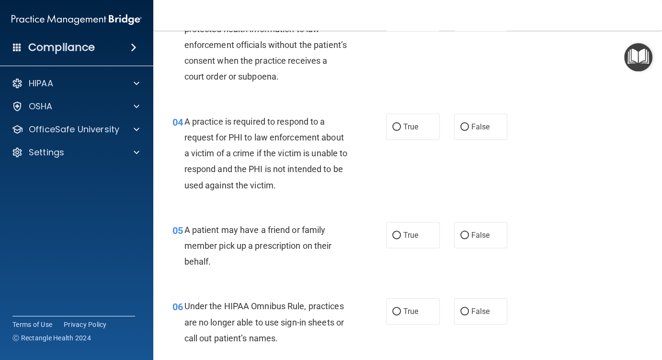
drag, startPoint x: 395, startPoint y: 127, endPoint x: 391, endPoint y: 140, distance: 14.0
click at [395, 127] on input "True" at bounding box center [397, 127] width 9 height 7
radio input "true"
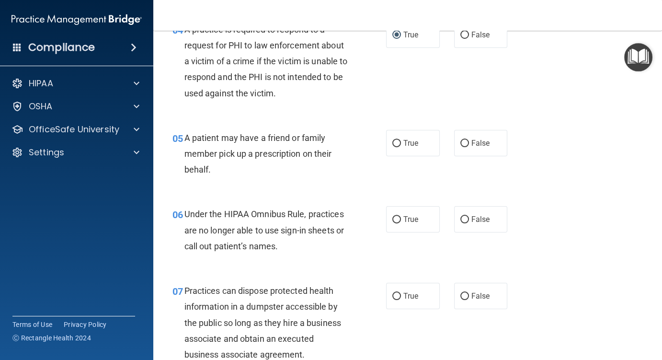
scroll to position [383, 0]
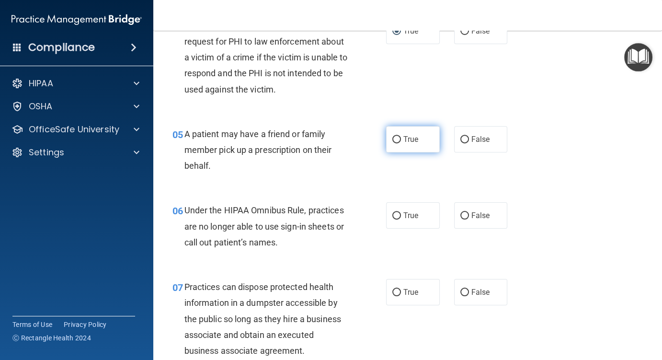
click at [393, 139] on input "True" at bounding box center [397, 139] width 9 height 7
radio input "true"
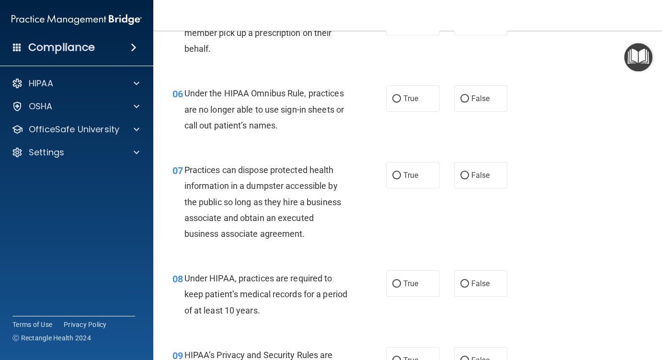
scroll to position [479, 0]
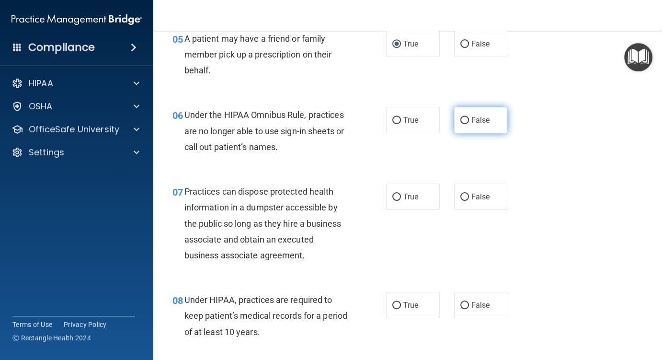
drag, startPoint x: 459, startPoint y: 118, endPoint x: 453, endPoint y: 122, distance: 6.9
click at [461, 119] on input "False" at bounding box center [465, 120] width 9 height 7
radio input "true"
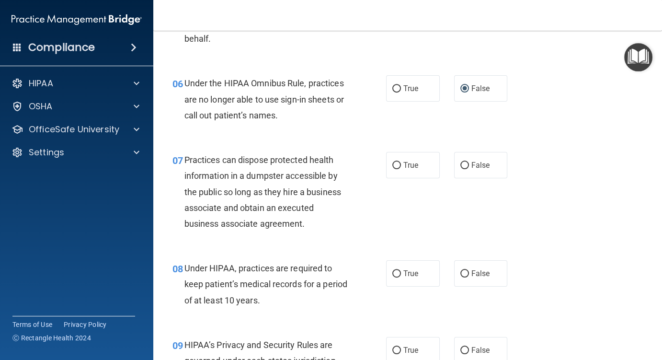
scroll to position [527, 0]
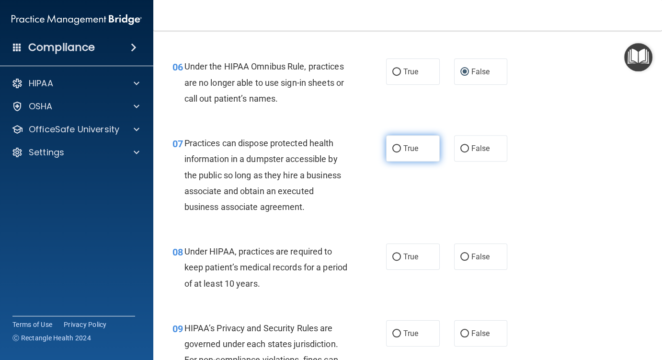
click at [393, 150] on input "True" at bounding box center [397, 148] width 9 height 7
radio input "true"
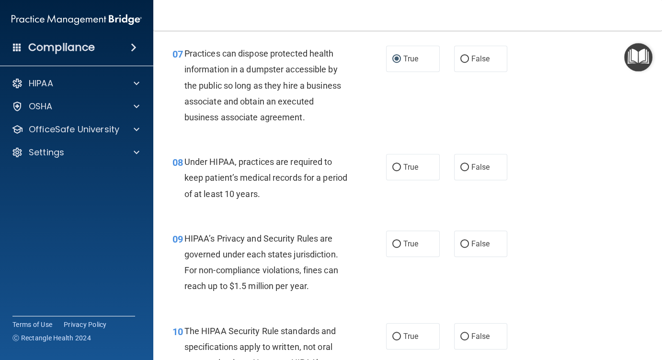
scroll to position [623, 0]
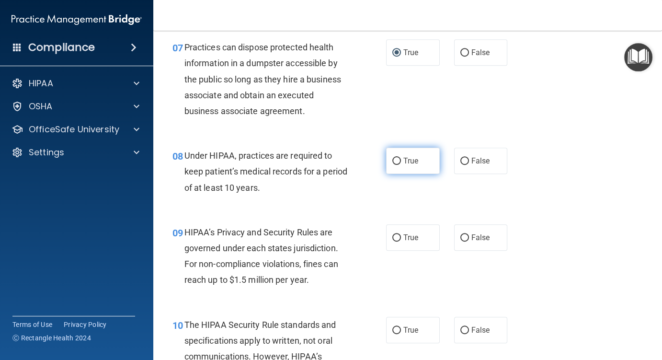
click at [394, 161] on input "True" at bounding box center [397, 161] width 9 height 7
radio input "true"
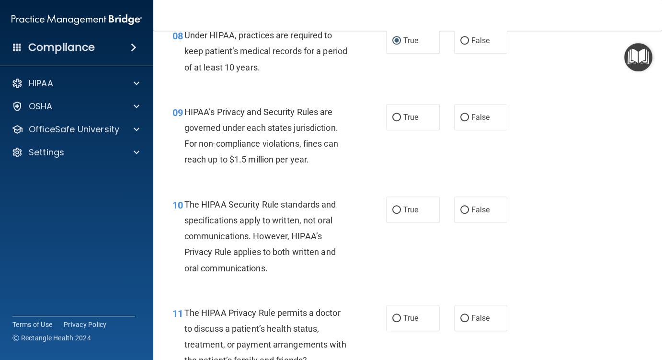
scroll to position [767, 0]
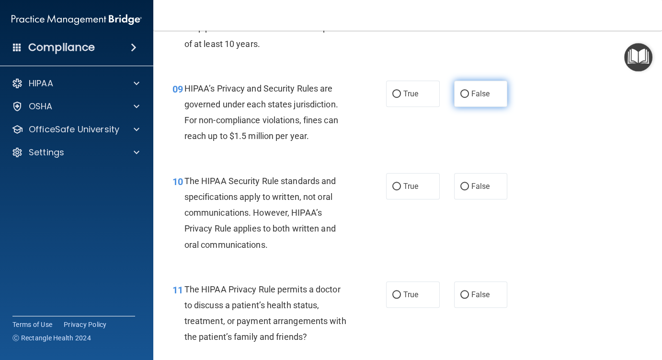
drag, startPoint x: 459, startPoint y: 93, endPoint x: 452, endPoint y: 100, distance: 9.5
click at [461, 93] on input "False" at bounding box center [465, 94] width 9 height 7
radio input "true"
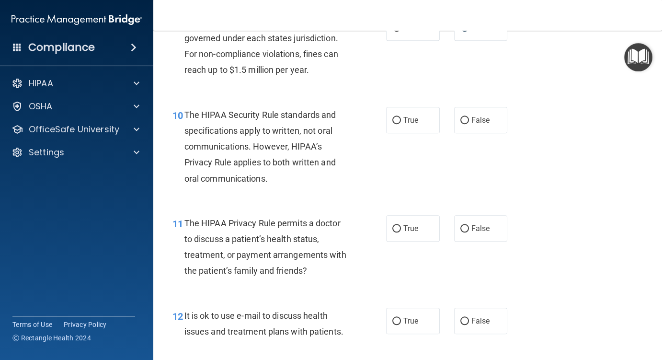
scroll to position [863, 0]
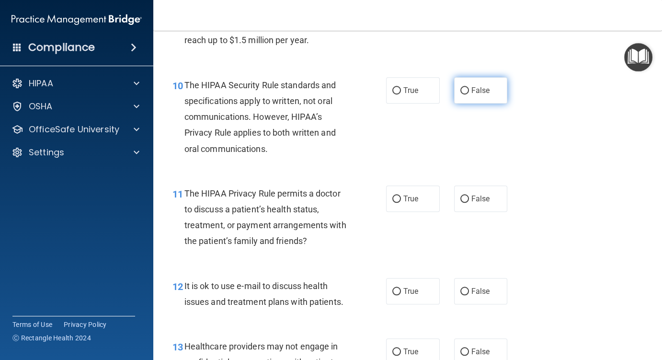
click at [461, 87] on input "False" at bounding box center [465, 90] width 9 height 7
radio input "true"
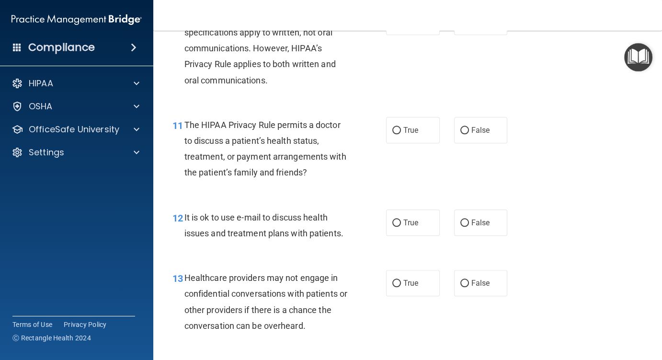
scroll to position [958, 0]
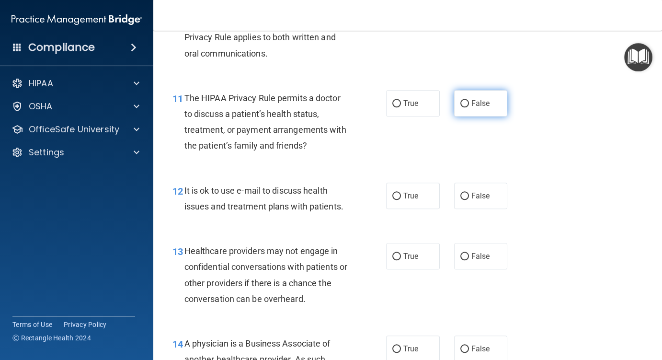
click at [462, 101] on input "False" at bounding box center [465, 103] width 9 height 7
radio input "true"
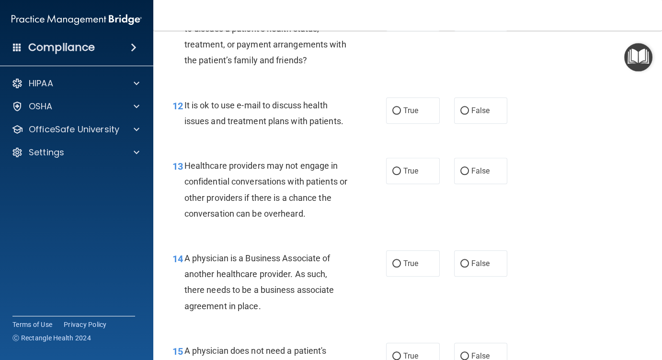
scroll to position [1054, 0]
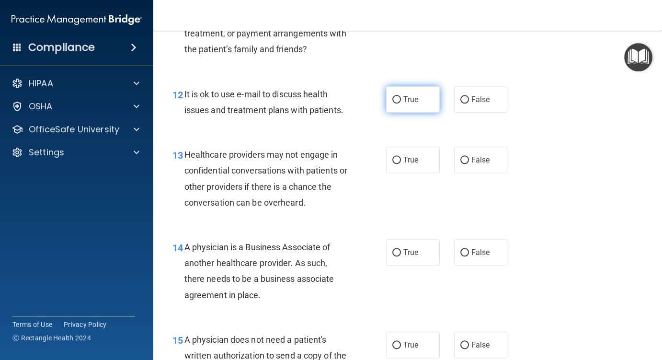
click at [393, 98] on input "True" at bounding box center [397, 99] width 9 height 7
radio input "true"
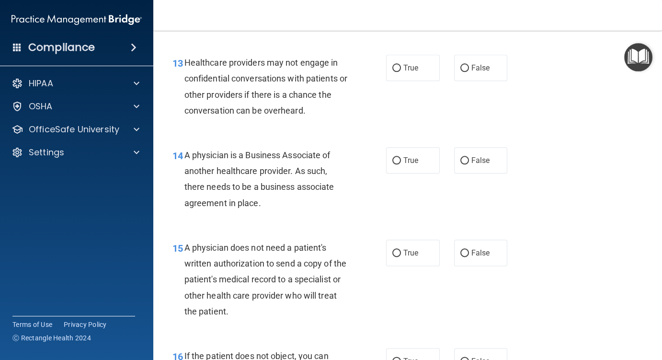
scroll to position [1150, 0]
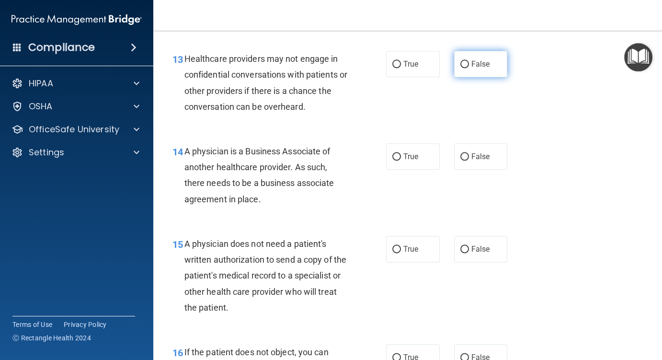
click at [461, 63] on input "False" at bounding box center [465, 64] width 9 height 7
radio input "true"
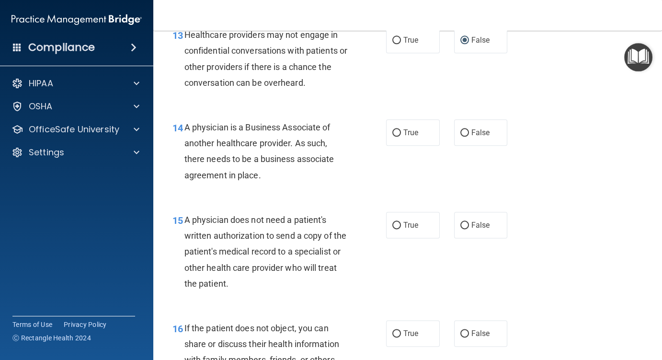
scroll to position [1198, 0]
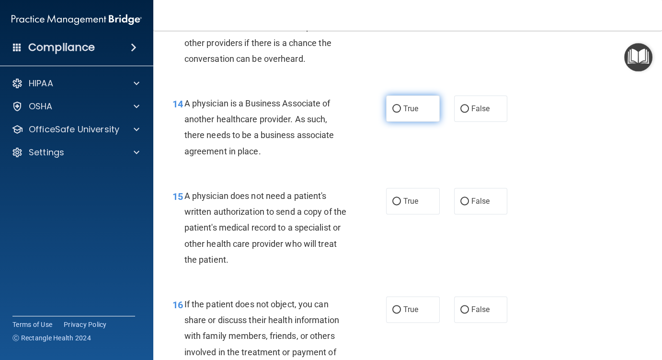
click at [393, 107] on input "True" at bounding box center [397, 108] width 9 height 7
radio input "true"
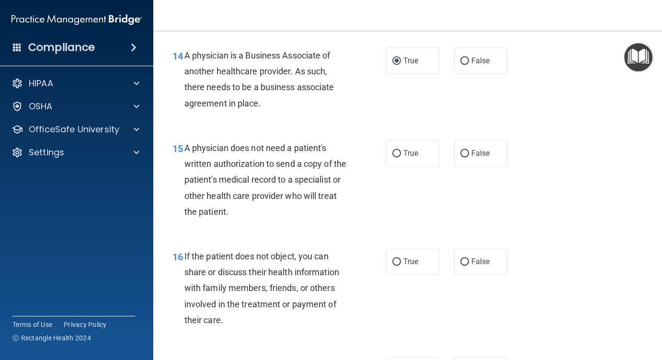
scroll to position [1294, 0]
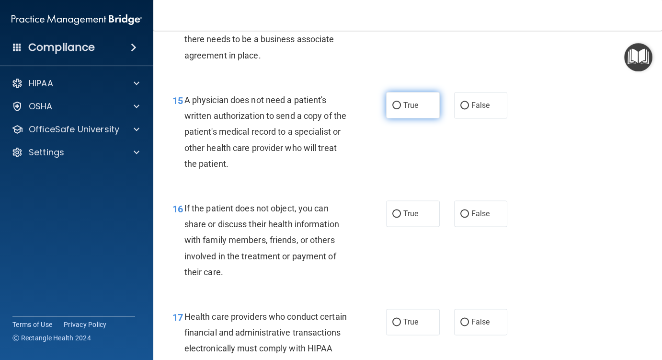
click at [395, 102] on input "True" at bounding box center [397, 105] width 9 height 7
radio input "true"
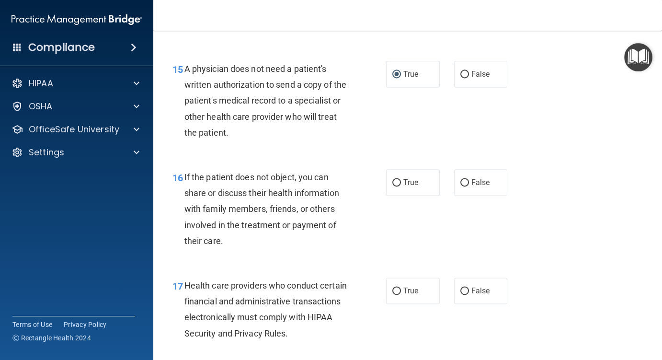
scroll to position [1342, 0]
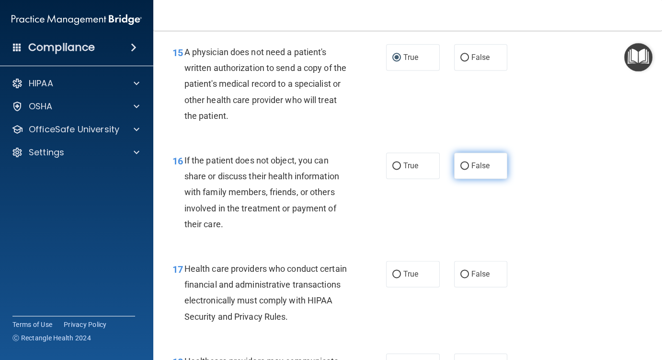
click at [461, 163] on input "False" at bounding box center [465, 165] width 9 height 7
radio input "true"
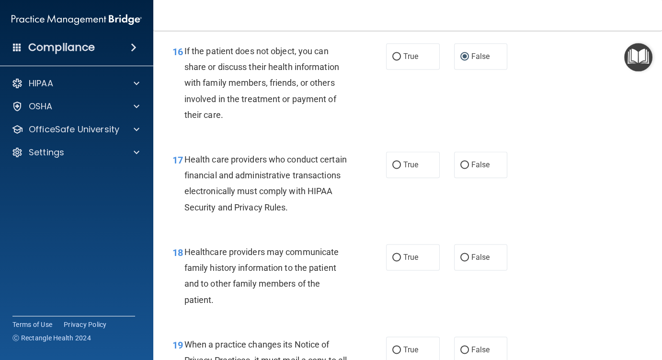
scroll to position [1486, 0]
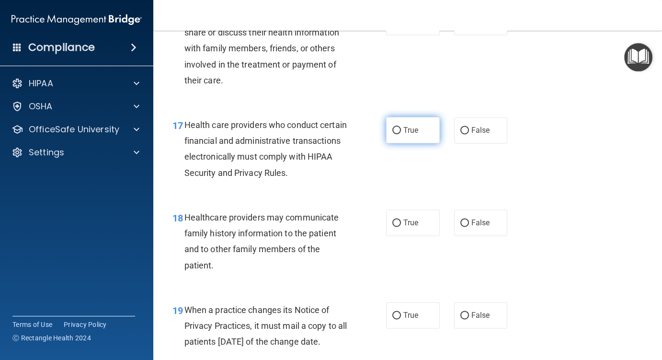
click at [393, 130] on input "True" at bounding box center [397, 130] width 9 height 7
radio input "true"
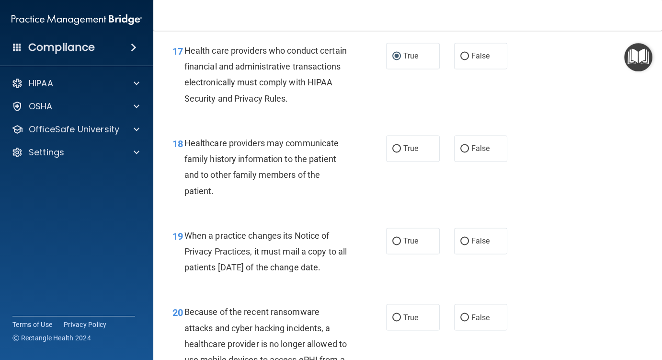
scroll to position [1582, 0]
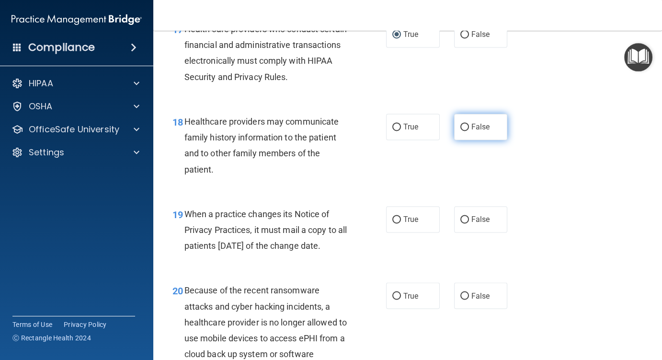
click at [461, 124] on input "False" at bounding box center [465, 127] width 9 height 7
radio input "true"
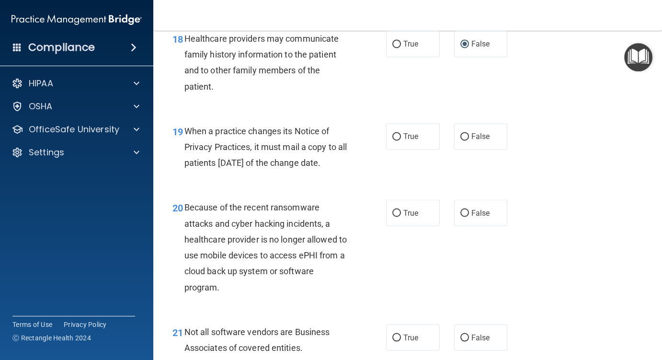
scroll to position [1725, 0]
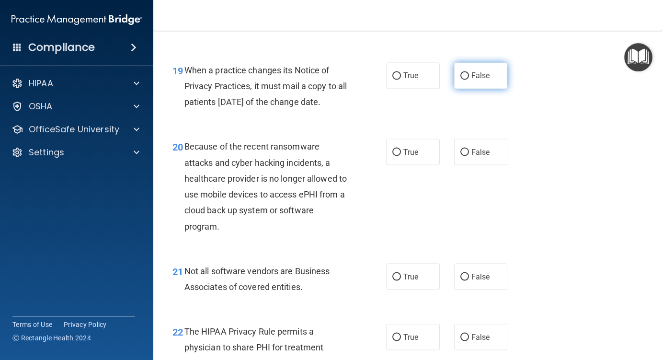
click at [461, 75] on input "False" at bounding box center [465, 75] width 9 height 7
radio input "true"
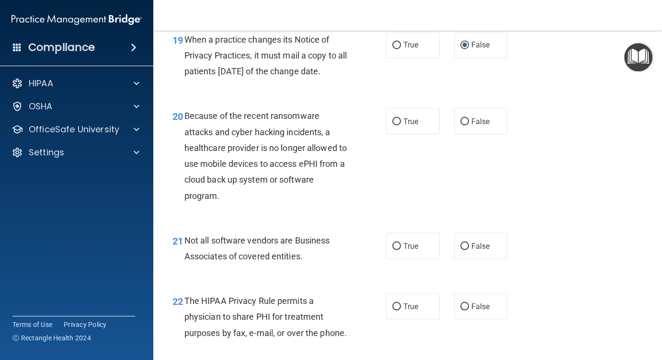
scroll to position [1773, 0]
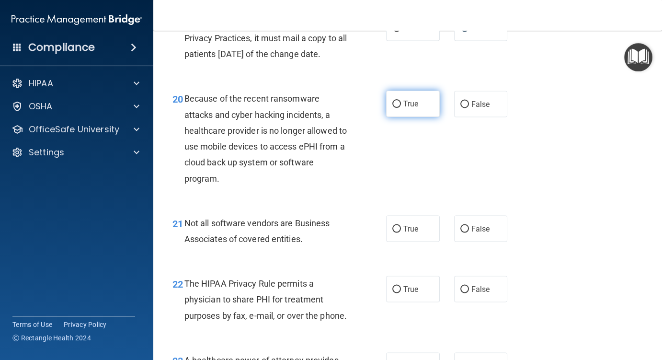
click at [393, 108] on input "True" at bounding box center [397, 104] width 9 height 7
radio input "true"
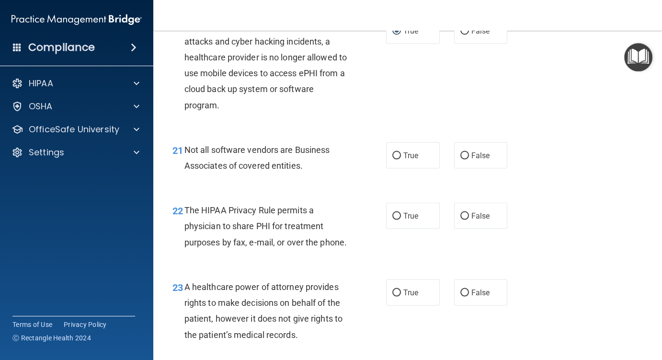
scroll to position [1917, 0]
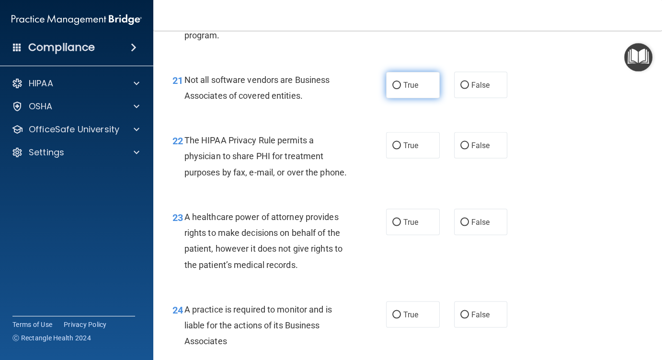
drag, startPoint x: 394, startPoint y: 99, endPoint x: 386, endPoint y: 104, distance: 9.9
click at [394, 89] on input "True" at bounding box center [397, 85] width 9 height 7
radio input "true"
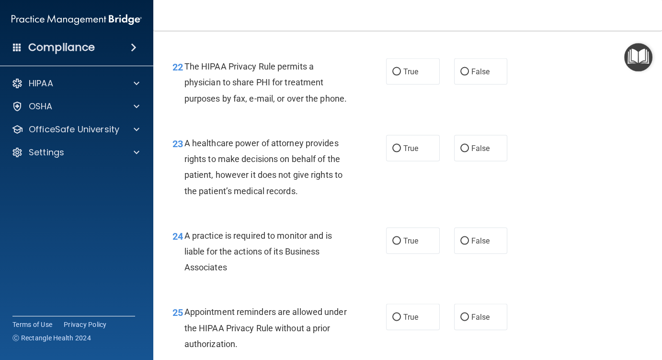
scroll to position [2013, 0]
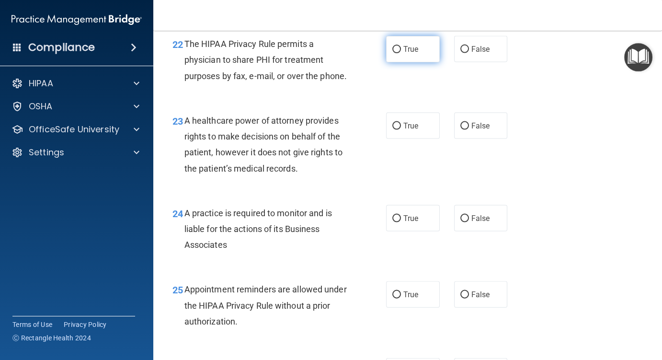
click at [393, 53] on input "True" at bounding box center [397, 49] width 9 height 7
radio input "true"
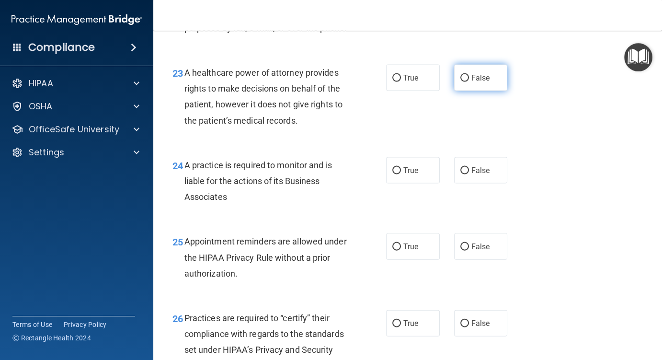
click at [461, 82] on input "False" at bounding box center [465, 78] width 9 height 7
radio input "true"
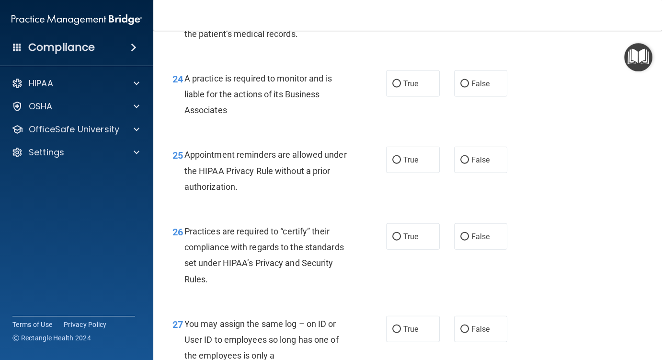
scroll to position [2157, 0]
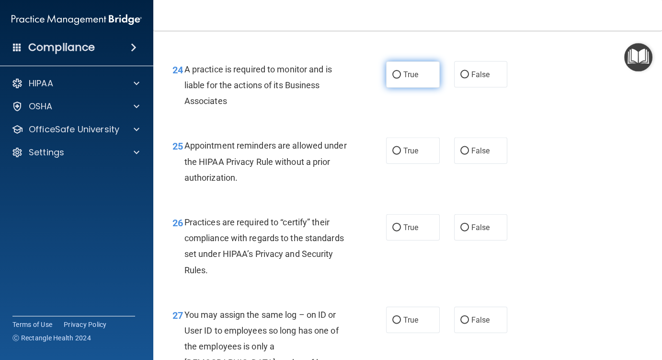
click at [396, 79] on input "True" at bounding box center [397, 74] width 9 height 7
radio input "true"
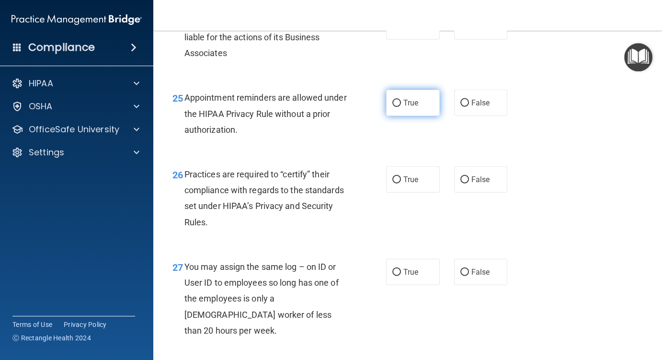
click at [394, 107] on input "True" at bounding box center [397, 103] width 9 height 7
radio input "true"
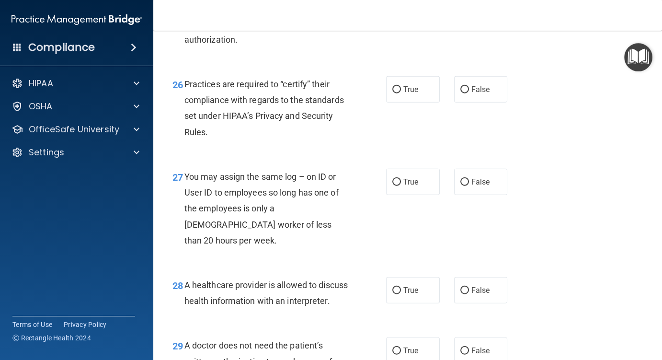
scroll to position [2301, 0]
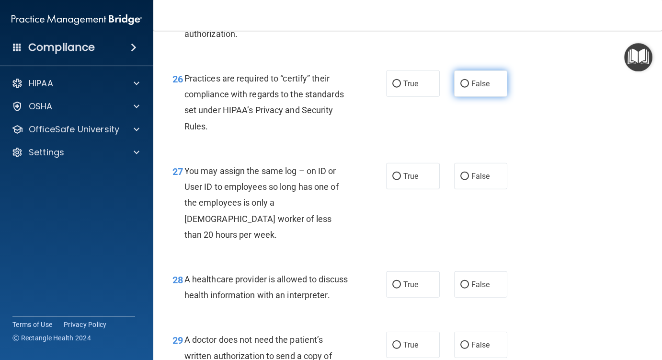
click at [461, 88] on input "False" at bounding box center [465, 84] width 9 height 7
radio input "true"
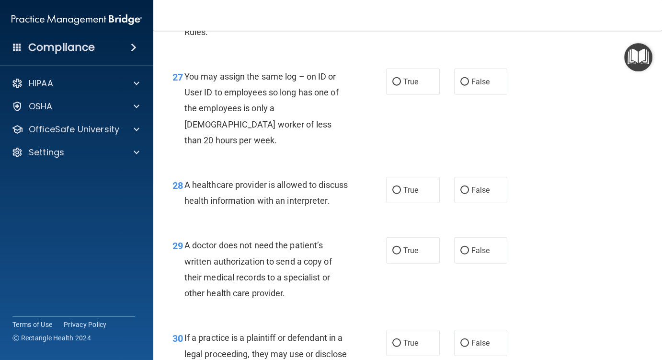
scroll to position [2396, 0]
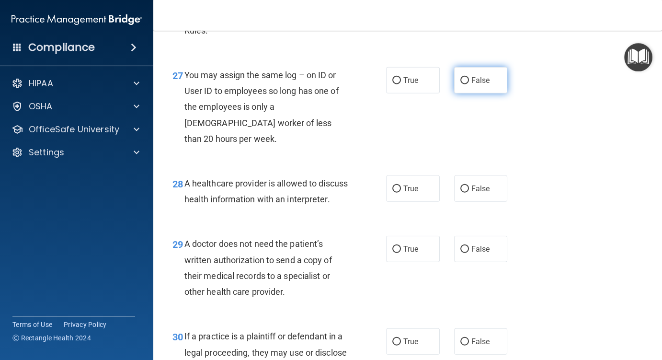
click at [461, 84] on input "False" at bounding box center [465, 80] width 9 height 7
radio input "true"
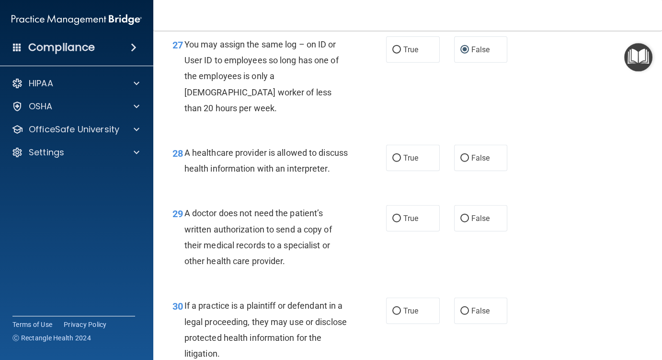
scroll to position [2492, 0]
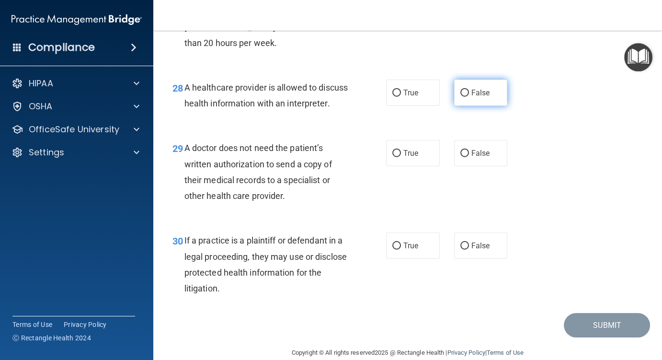
click at [461, 97] on input "False" at bounding box center [465, 93] width 9 height 7
radio input "true"
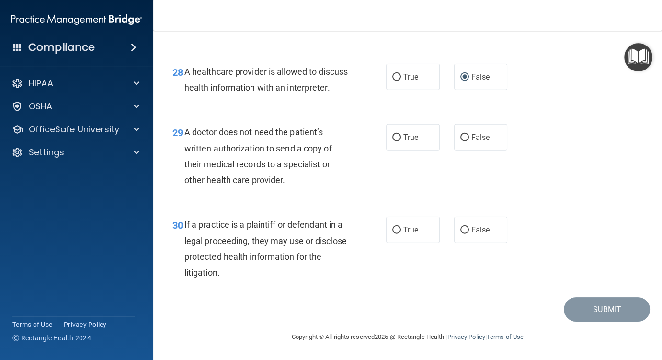
scroll to position [2540, 0]
click at [395, 136] on input "True" at bounding box center [397, 137] width 9 height 7
radio input "true"
drag, startPoint x: 463, startPoint y: 229, endPoint x: 488, endPoint y: 255, distance: 35.9
click at [463, 229] on input "False" at bounding box center [465, 230] width 9 height 7
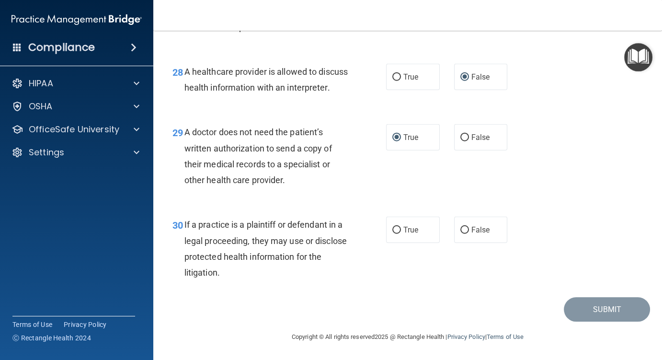
radio input "true"
click at [593, 311] on button "Submit" at bounding box center [607, 309] width 86 height 24
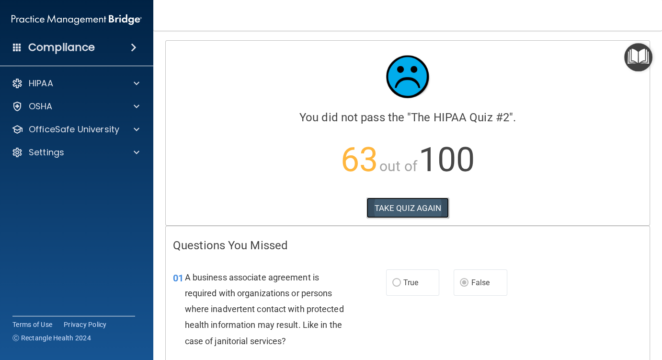
click at [396, 208] on button "TAKE QUIZ AGAIN" at bounding box center [408, 207] width 83 height 21
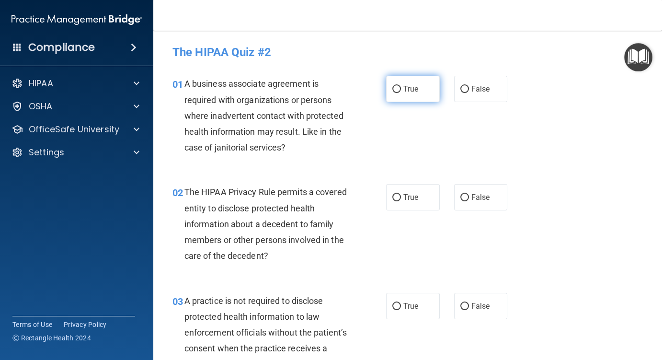
click at [393, 88] on input "True" at bounding box center [397, 89] width 9 height 7
radio input "true"
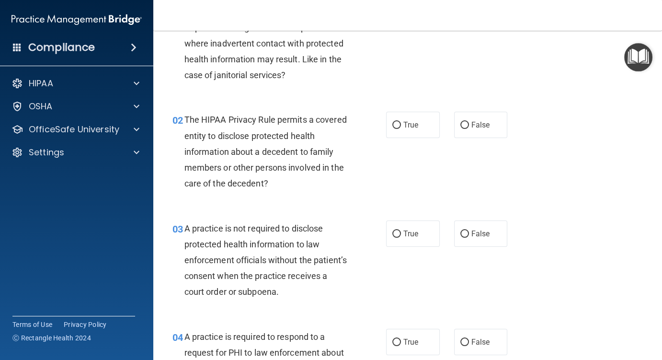
scroll to position [96, 0]
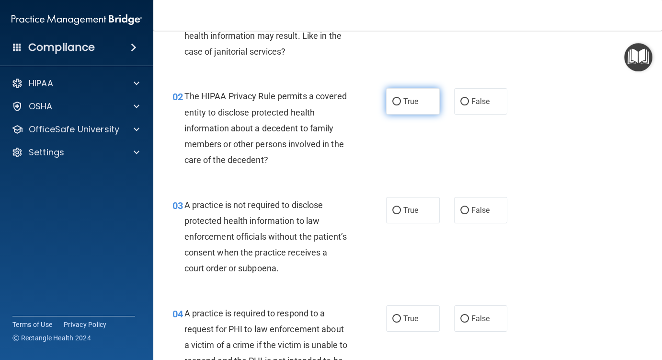
click at [393, 104] on input "True" at bounding box center [397, 101] width 9 height 7
radio input "true"
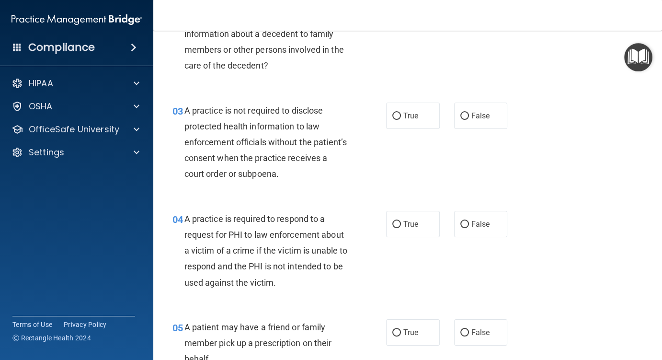
scroll to position [192, 0]
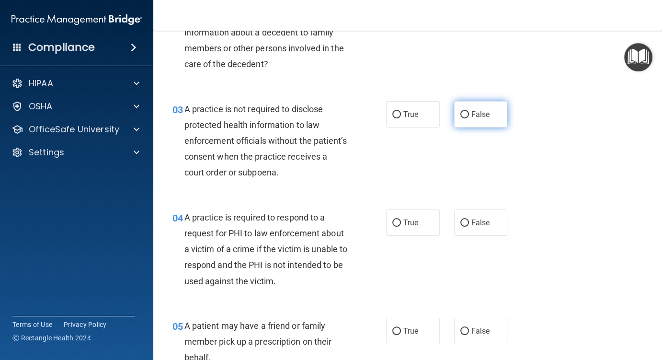
drag, startPoint x: 460, startPoint y: 114, endPoint x: 450, endPoint y: 119, distance: 11.4
click at [461, 115] on input "False" at bounding box center [465, 114] width 9 height 7
radio input "true"
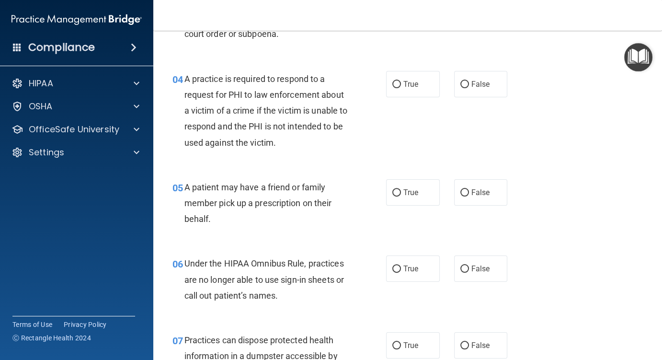
scroll to position [335, 0]
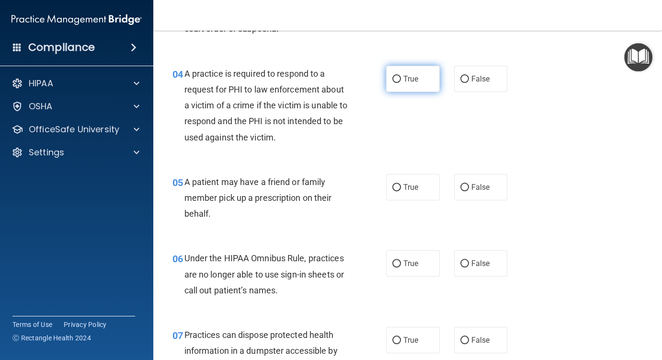
click at [394, 72] on label "True" at bounding box center [413, 79] width 54 height 26
click at [394, 76] on input "True" at bounding box center [397, 79] width 9 height 7
radio input "true"
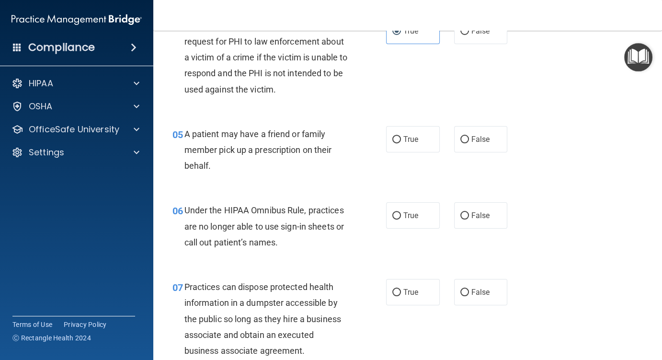
scroll to position [431, 0]
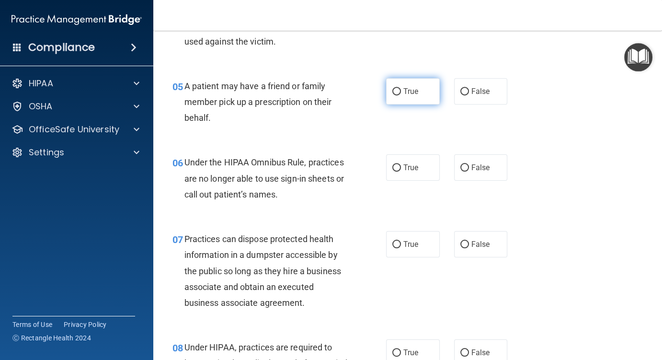
click at [394, 90] on input "True" at bounding box center [397, 91] width 9 height 7
radio input "true"
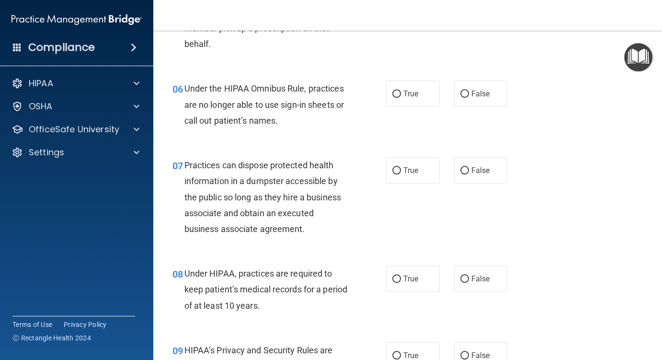
scroll to position [527, 0]
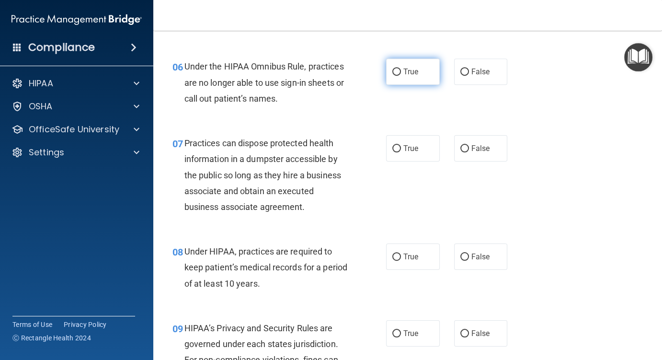
click at [393, 71] on input "True" at bounding box center [397, 72] width 9 height 7
radio input "true"
click at [393, 71] on input "True" at bounding box center [397, 72] width 9 height 7
click at [463, 72] on input "False" at bounding box center [465, 72] width 9 height 7
radio input "true"
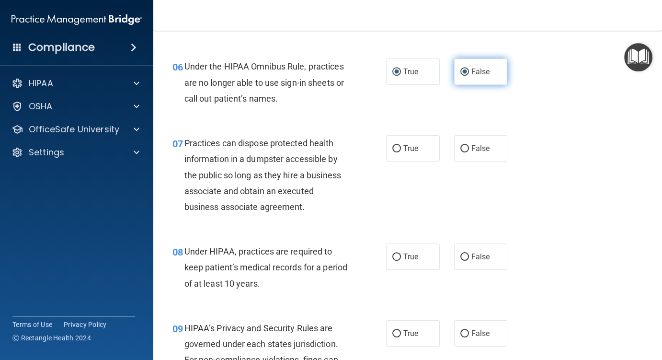
radio input "false"
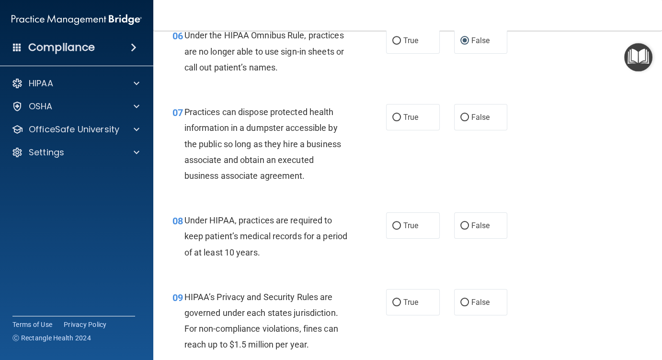
scroll to position [575, 0]
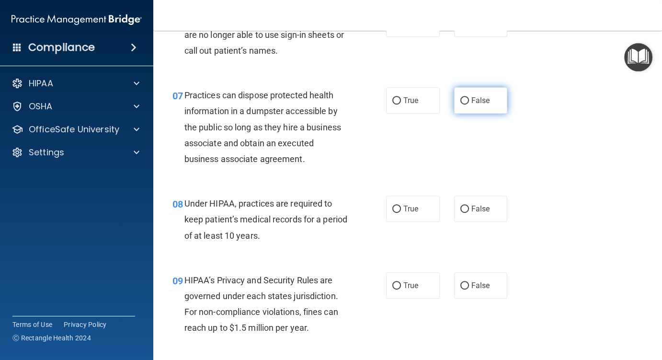
click at [461, 99] on input "False" at bounding box center [465, 100] width 9 height 7
radio input "true"
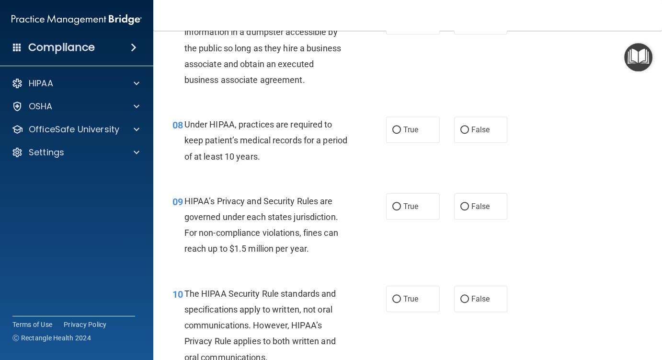
scroll to position [671, 0]
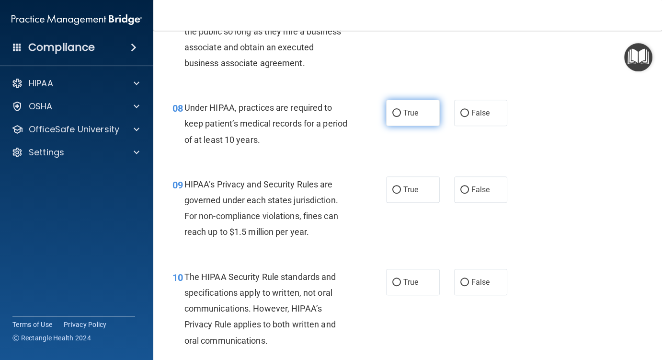
click at [393, 113] on input "True" at bounding box center [397, 113] width 9 height 7
radio input "true"
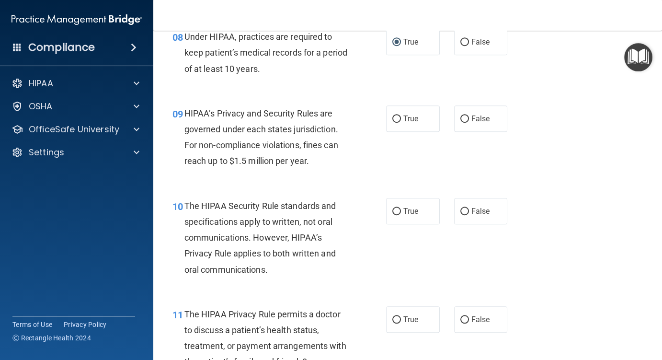
scroll to position [767, 0]
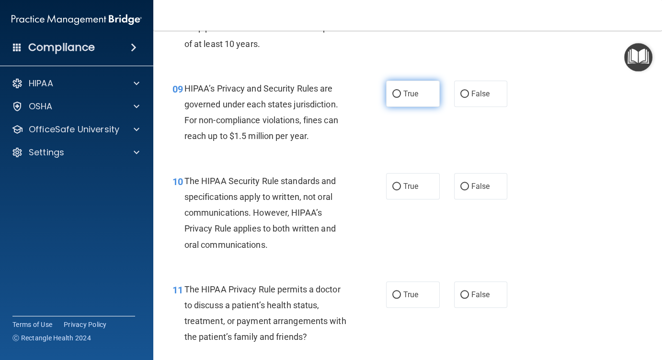
click at [393, 94] on input "True" at bounding box center [397, 94] width 9 height 7
radio input "true"
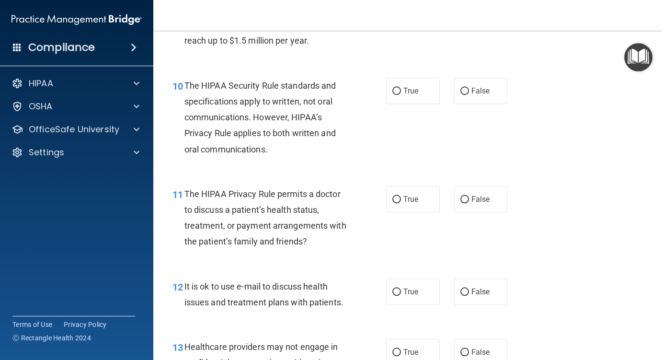
scroll to position [863, 0]
click at [461, 89] on input "False" at bounding box center [465, 90] width 9 height 7
radio input "true"
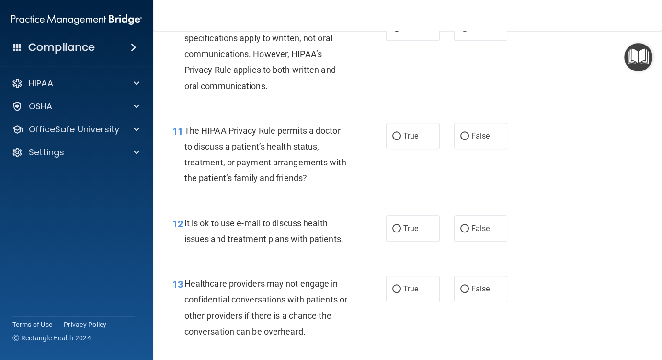
scroll to position [958, 0]
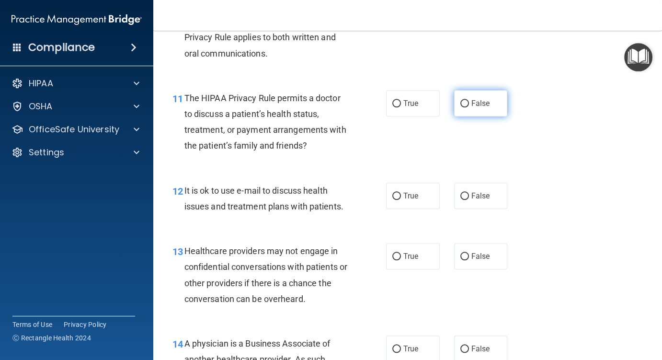
click at [463, 102] on input "False" at bounding box center [465, 103] width 9 height 7
radio input "true"
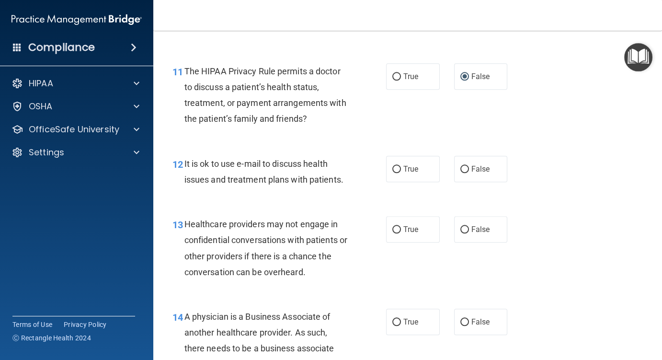
scroll to position [1054, 0]
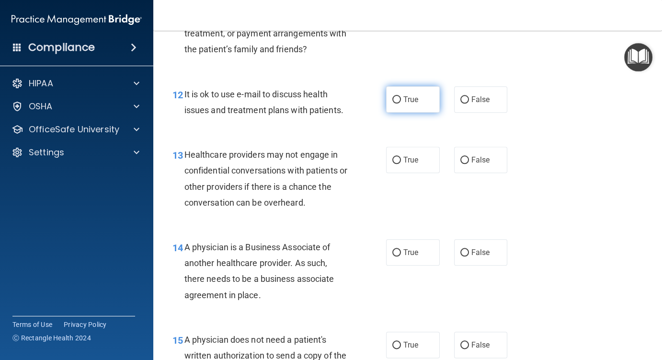
click at [393, 99] on input "True" at bounding box center [397, 99] width 9 height 7
radio input "true"
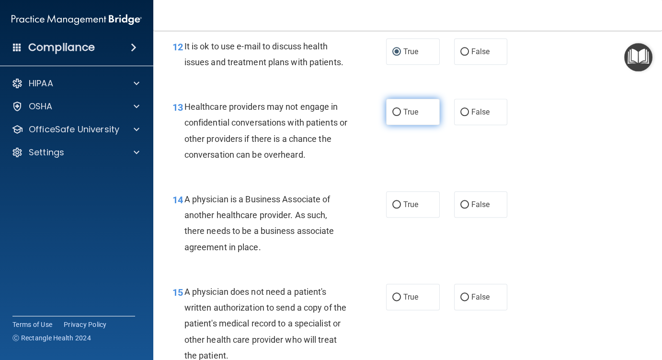
click at [395, 110] on input "True" at bounding box center [397, 112] width 9 height 7
radio input "true"
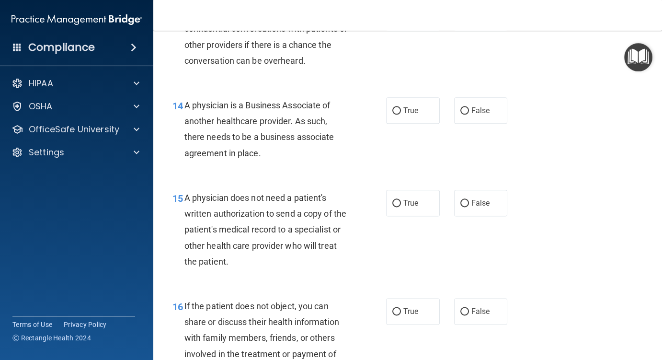
scroll to position [1198, 0]
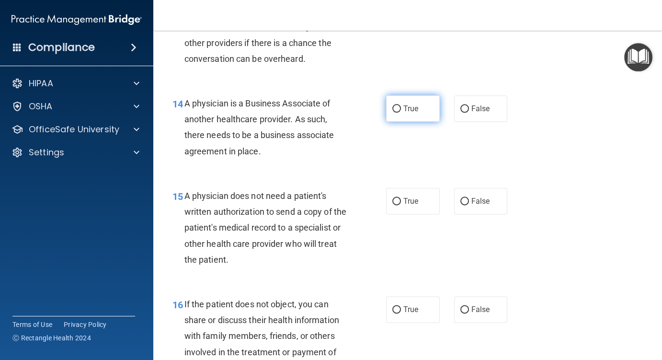
click at [393, 109] on input "True" at bounding box center [397, 108] width 9 height 7
radio input "true"
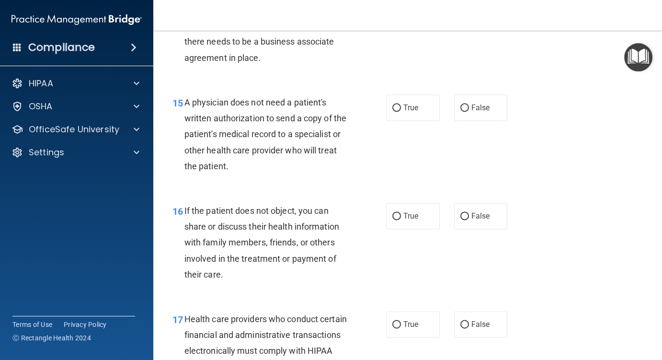
scroll to position [1294, 0]
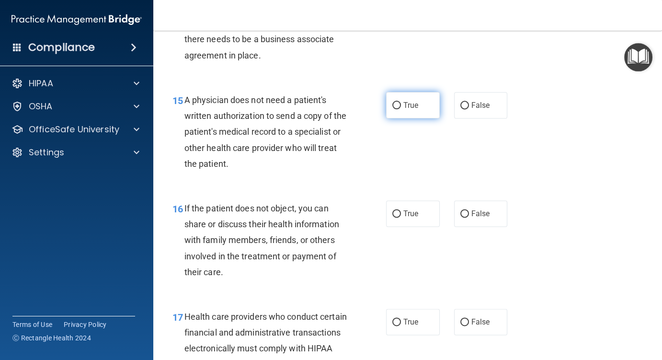
drag, startPoint x: 394, startPoint y: 106, endPoint x: 392, endPoint y: 113, distance: 7.6
click at [394, 106] on input "True" at bounding box center [397, 105] width 9 height 7
radio input "true"
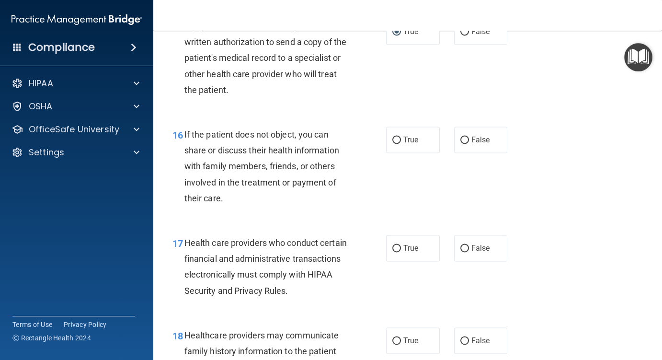
scroll to position [1390, 0]
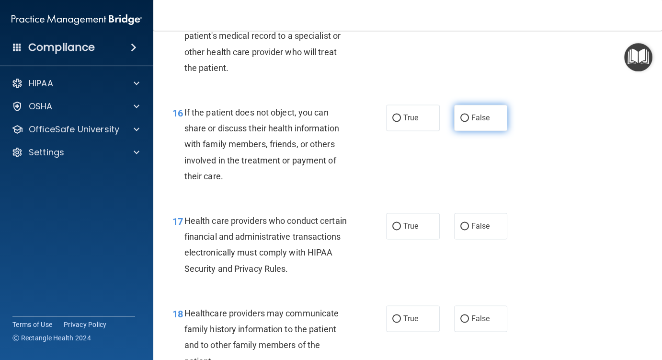
click at [461, 118] on input "False" at bounding box center [465, 118] width 9 height 7
radio input "true"
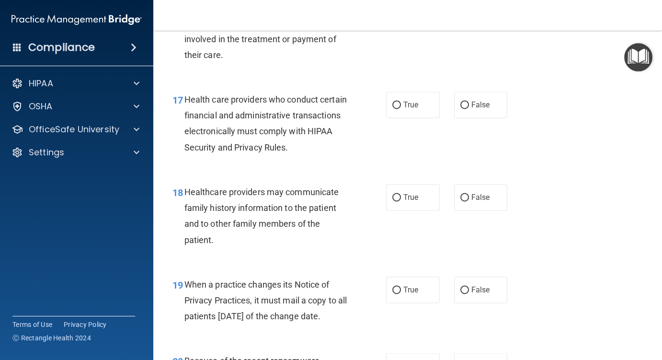
scroll to position [1534, 0]
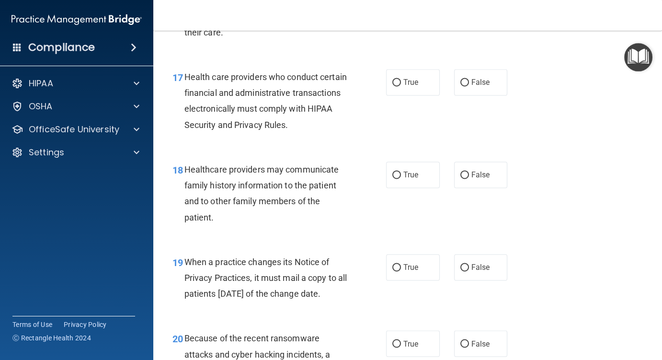
drag, startPoint x: 393, startPoint y: 81, endPoint x: 381, endPoint y: 103, distance: 24.9
click at [393, 81] on input "True" at bounding box center [397, 82] width 9 height 7
radio input "true"
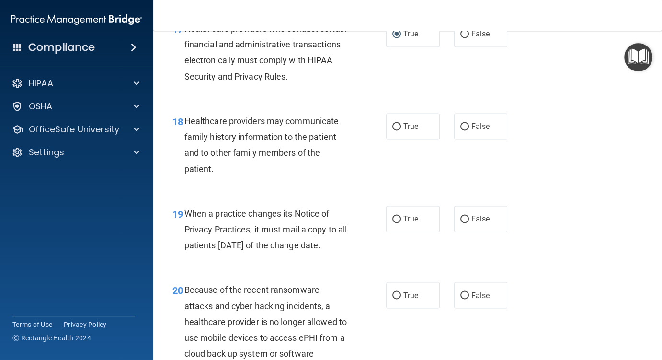
scroll to position [1630, 0]
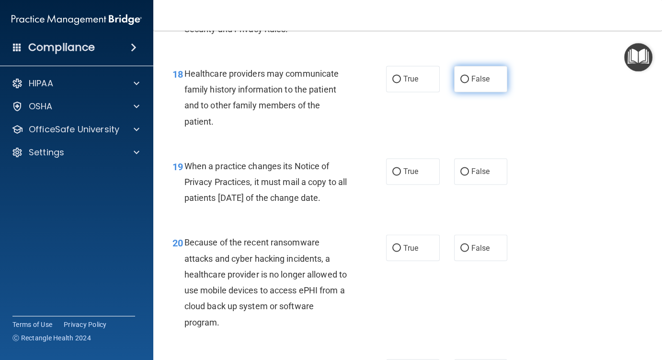
click at [462, 79] on input "False" at bounding box center [465, 79] width 9 height 7
radio input "true"
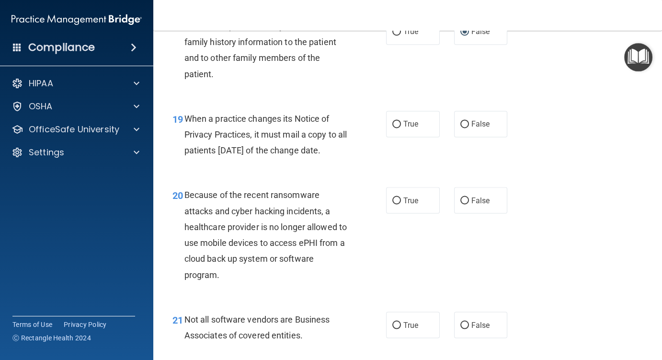
scroll to position [1677, 0]
click at [461, 124] on input "False" at bounding box center [465, 123] width 9 height 7
radio input "true"
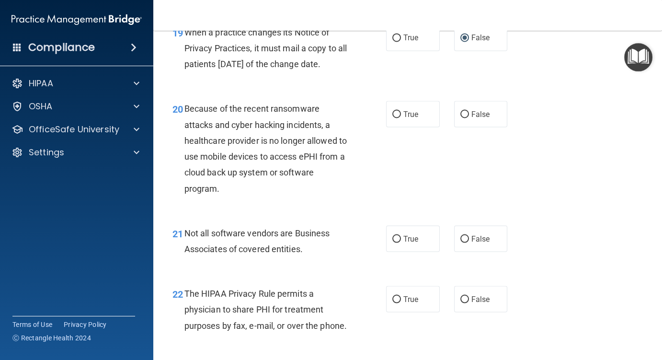
scroll to position [1773, 0]
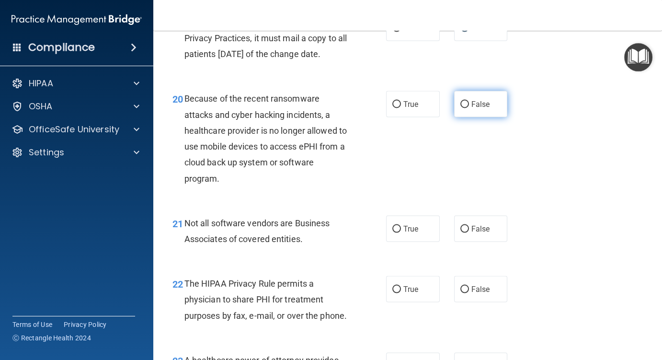
click at [461, 108] on input "False" at bounding box center [465, 104] width 9 height 7
radio input "true"
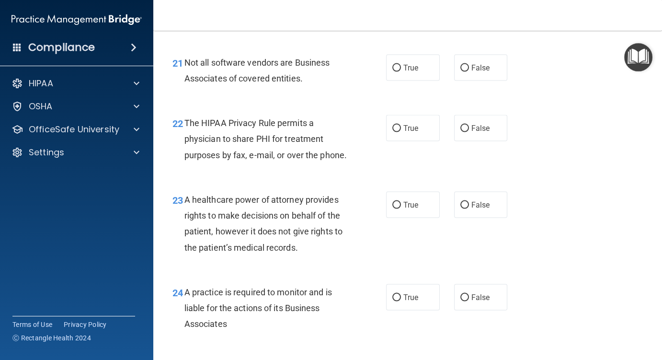
scroll to position [1917, 0]
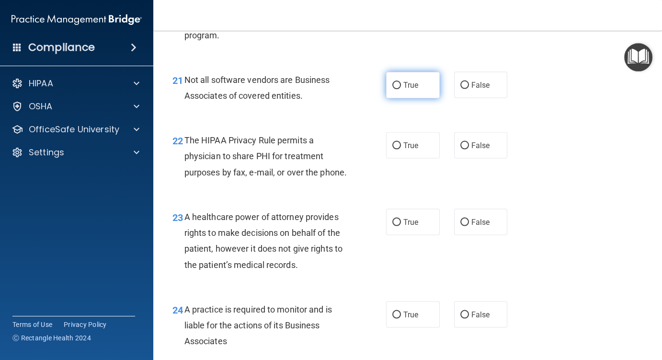
click at [395, 89] on input "True" at bounding box center [397, 85] width 9 height 7
radio input "true"
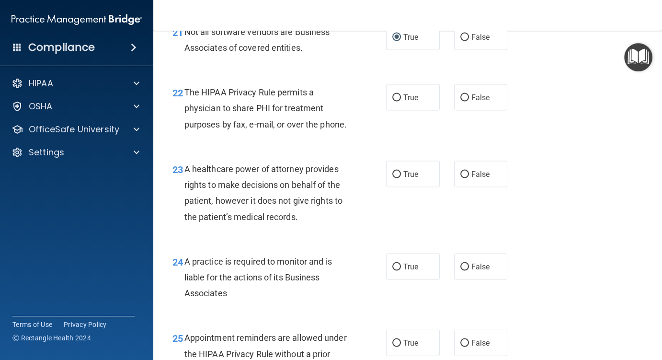
scroll to position [1965, 0]
click at [395, 101] on input "True" at bounding box center [397, 97] width 9 height 7
radio input "true"
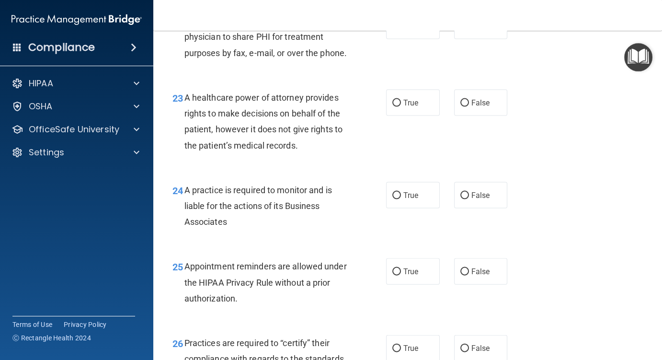
scroll to position [2061, 0]
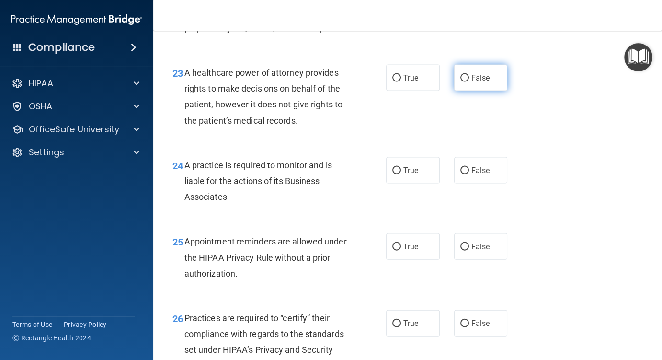
click at [463, 82] on input "False" at bounding box center [465, 78] width 9 height 7
radio input "true"
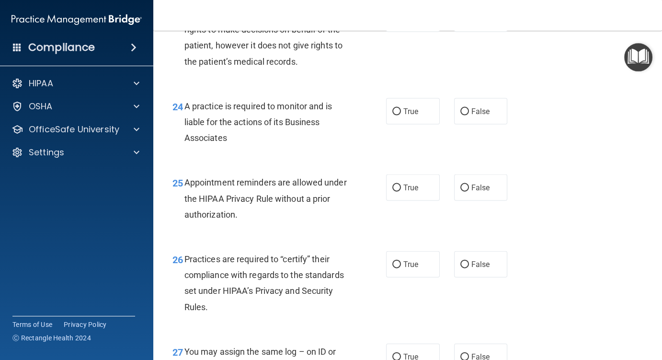
scroll to position [2157, 0]
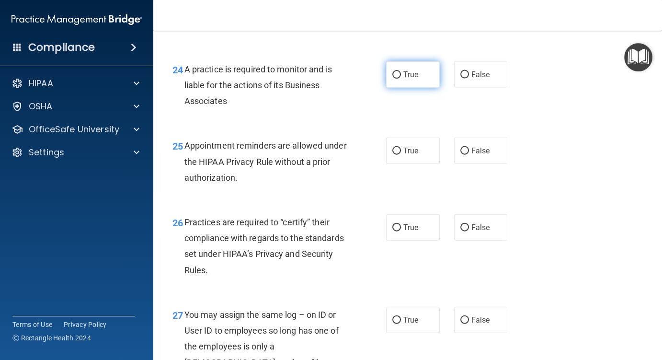
click at [394, 79] on input "True" at bounding box center [397, 74] width 9 height 7
radio input "true"
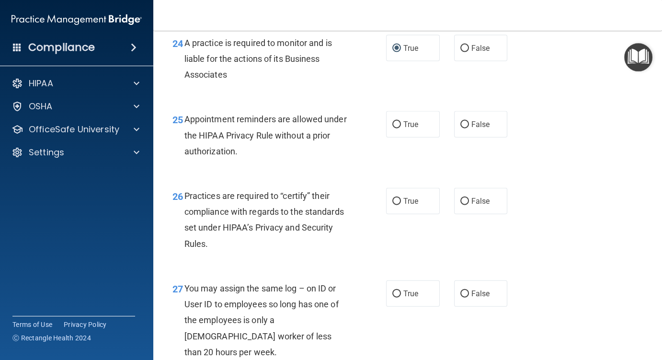
scroll to position [2205, 0]
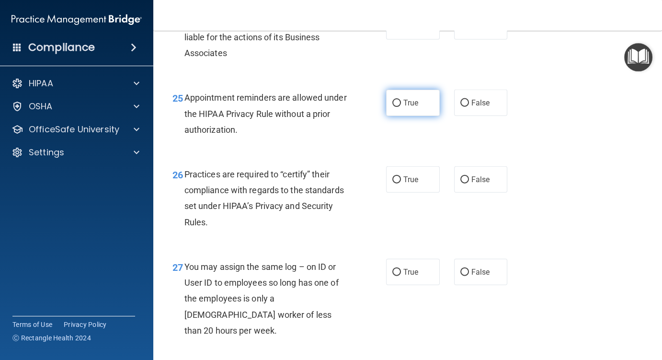
click at [395, 107] on input "True" at bounding box center [397, 103] width 9 height 7
radio input "true"
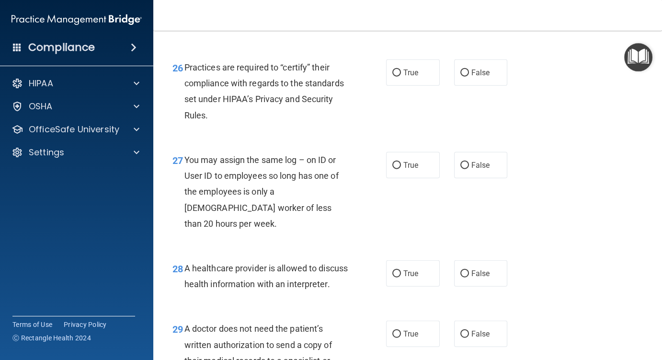
scroll to position [2348, 0]
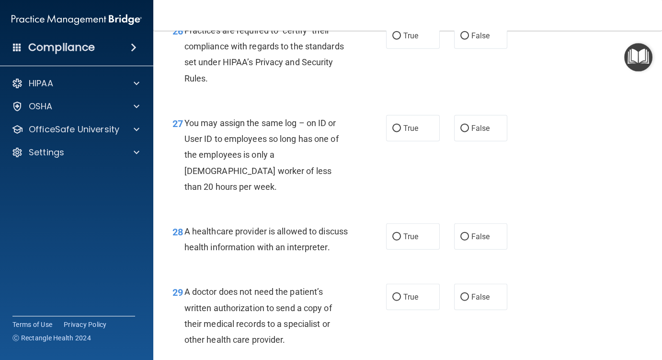
drag, startPoint x: 394, startPoint y: 67, endPoint x: 374, endPoint y: 84, distance: 26.5
click at [394, 40] on input "True" at bounding box center [397, 36] width 9 height 7
radio input "true"
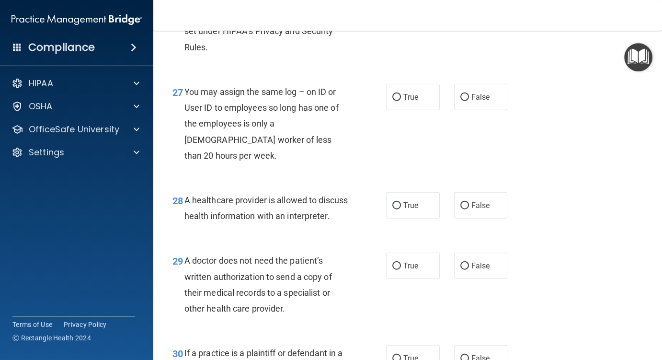
scroll to position [2396, 0]
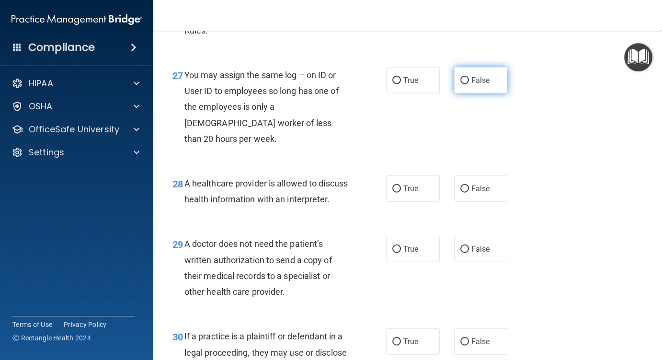
click at [461, 84] on input "False" at bounding box center [465, 80] width 9 height 7
radio input "true"
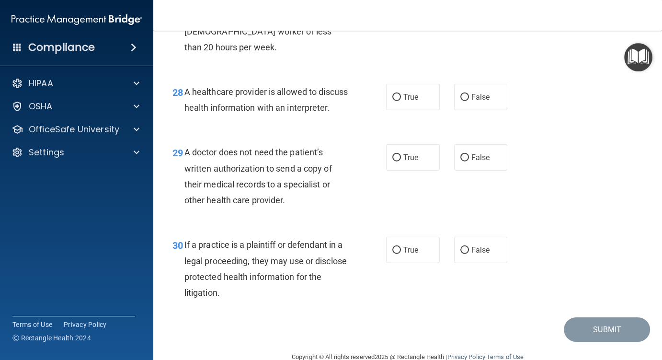
scroll to position [2492, 0]
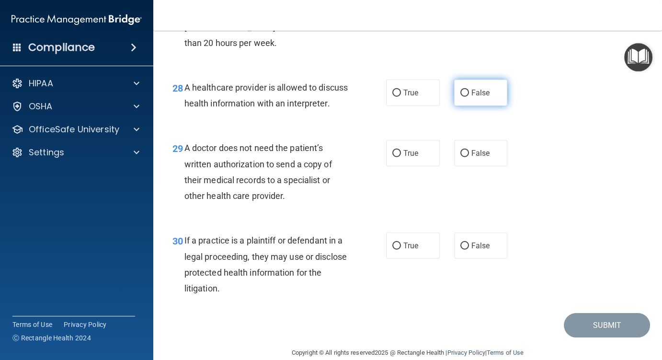
click at [461, 97] on input "False" at bounding box center [465, 93] width 9 height 7
radio input "true"
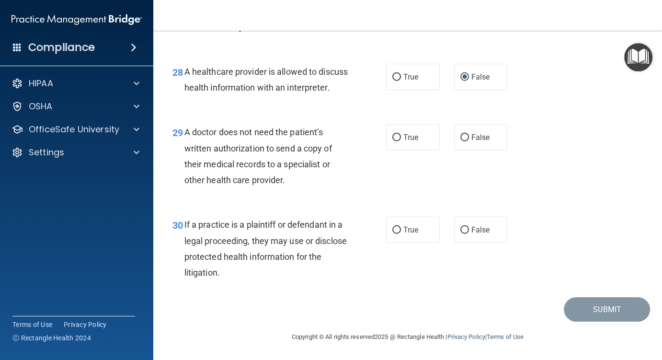
scroll to position [2540, 0]
click at [397, 137] on input "True" at bounding box center [397, 137] width 9 height 7
radio input "true"
click at [461, 230] on input "False" at bounding box center [465, 230] width 9 height 7
radio input "true"
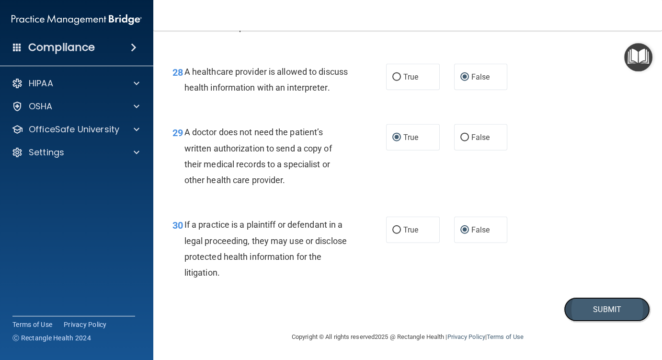
click at [586, 311] on button "Submit" at bounding box center [607, 309] width 86 height 24
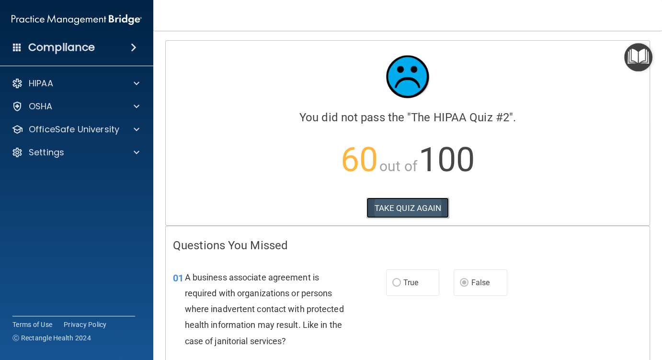
click at [404, 207] on button "TAKE QUIZ AGAIN" at bounding box center [408, 207] width 83 height 21
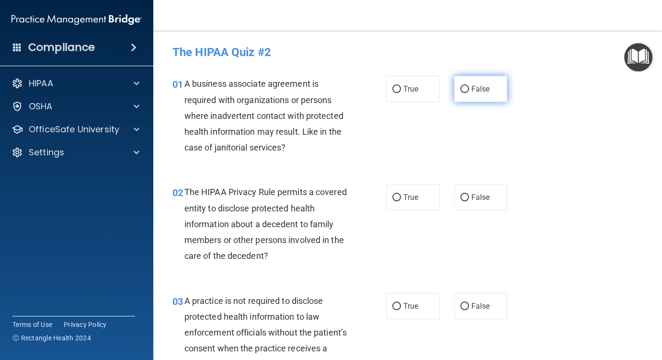
click at [461, 92] on input "False" at bounding box center [465, 89] width 9 height 7
radio input "true"
drag, startPoint x: 392, startPoint y: 197, endPoint x: 397, endPoint y: 215, distance: 19.1
click at [393, 197] on input "True" at bounding box center [397, 197] width 9 height 7
radio input "true"
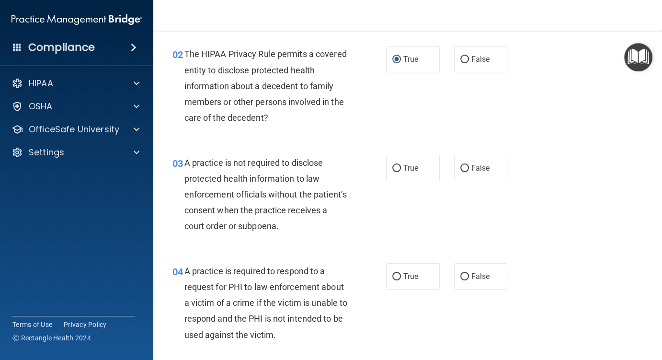
scroll to position [144, 0]
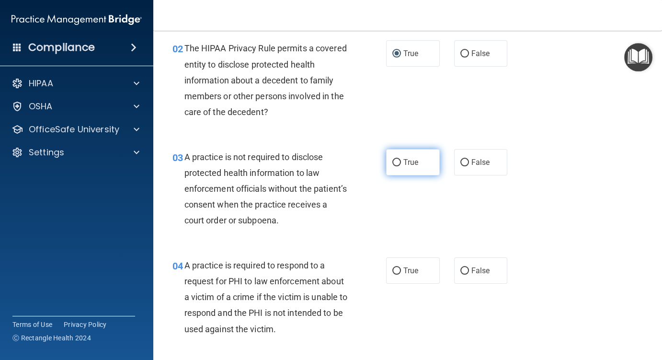
click at [394, 161] on input "True" at bounding box center [397, 162] width 9 height 7
radio input "true"
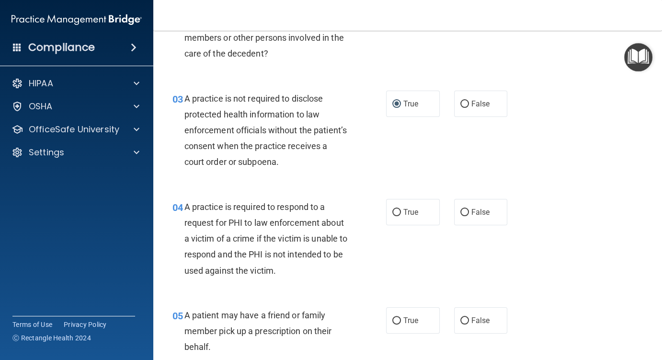
scroll to position [239, 0]
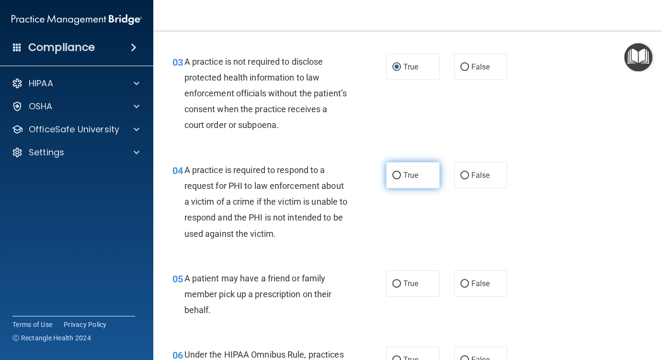
click at [393, 173] on input "True" at bounding box center [397, 175] width 9 height 7
radio input "true"
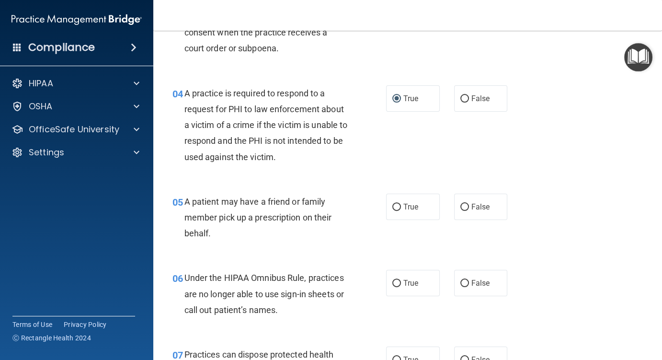
scroll to position [335, 0]
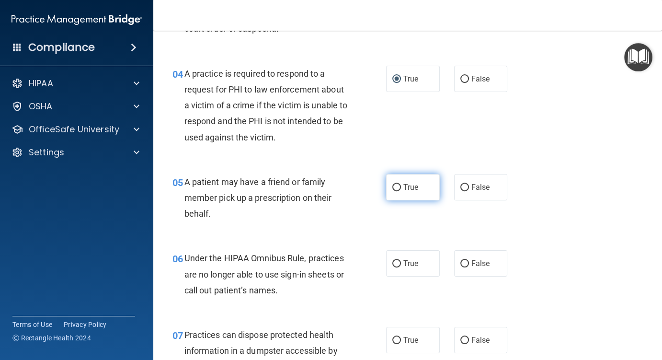
drag, startPoint x: 392, startPoint y: 187, endPoint x: 387, endPoint y: 188, distance: 4.9
click at [393, 187] on input "True" at bounding box center [397, 187] width 9 height 7
radio input "true"
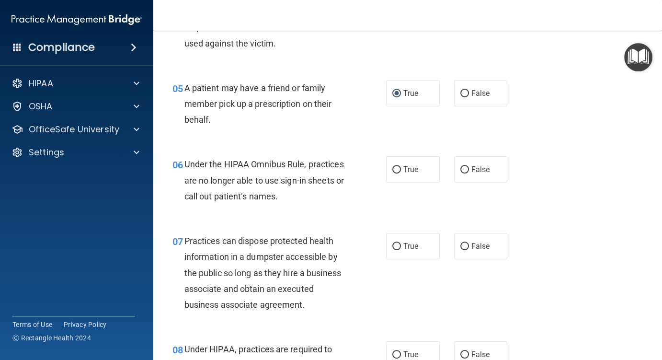
scroll to position [431, 0]
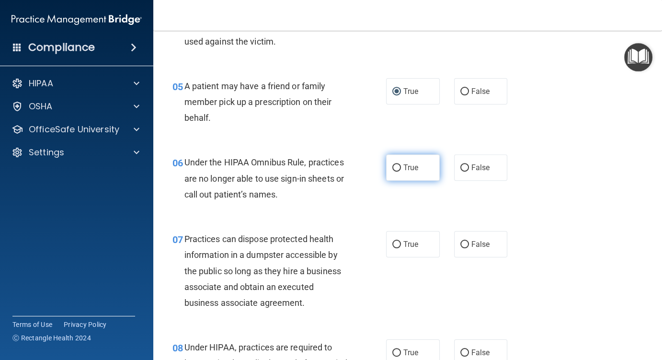
click at [393, 168] on input "True" at bounding box center [397, 167] width 9 height 7
radio input "true"
click at [394, 167] on input "True" at bounding box center [397, 167] width 9 height 7
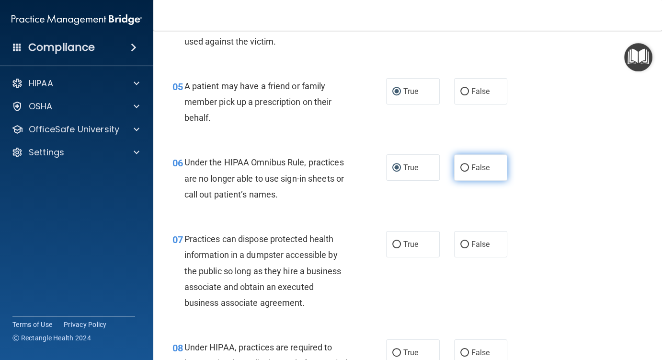
click at [461, 167] on input "False" at bounding box center [465, 167] width 9 height 7
radio input "true"
radio input "false"
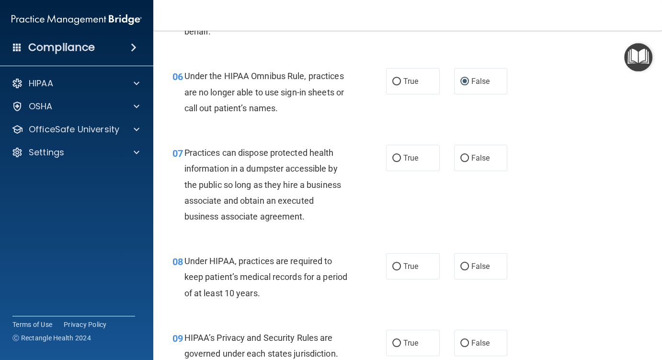
scroll to position [527, 0]
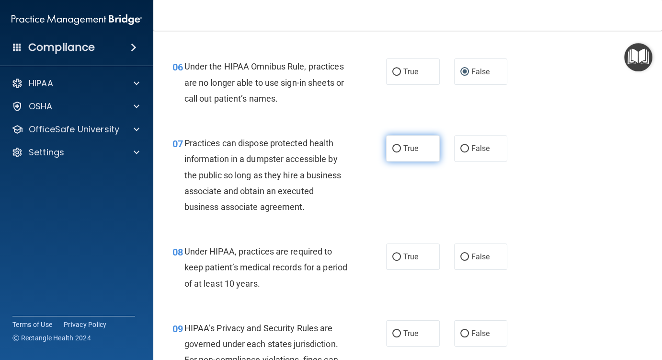
click at [393, 146] on input "True" at bounding box center [397, 148] width 9 height 7
radio input "true"
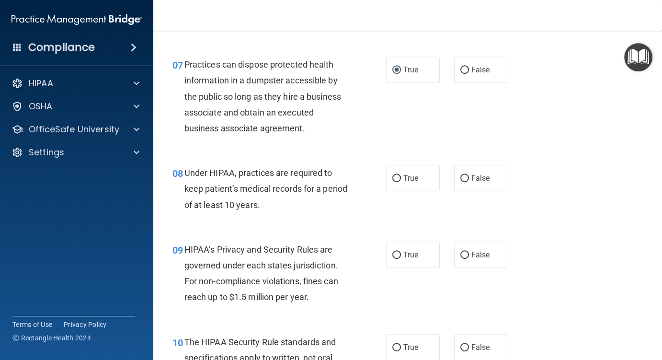
scroll to position [623, 0]
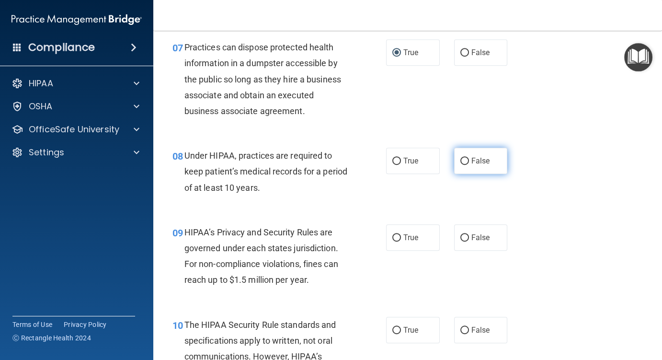
click at [461, 160] on input "False" at bounding box center [465, 161] width 9 height 7
radio input "true"
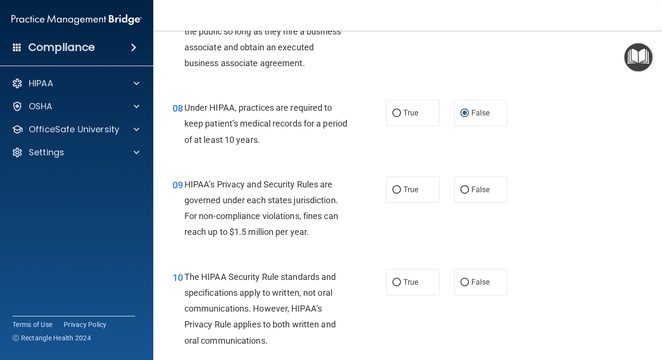
scroll to position [719, 0]
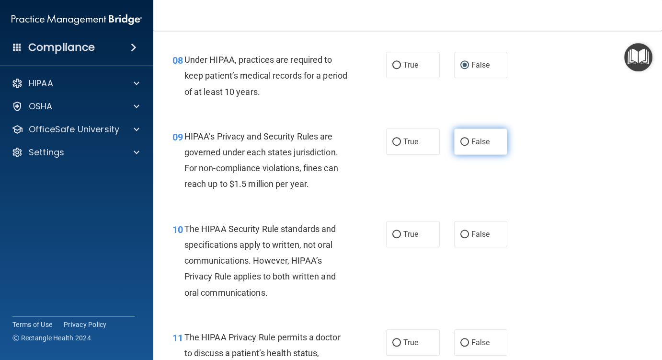
click at [461, 141] on input "False" at bounding box center [465, 142] width 9 height 7
radio input "true"
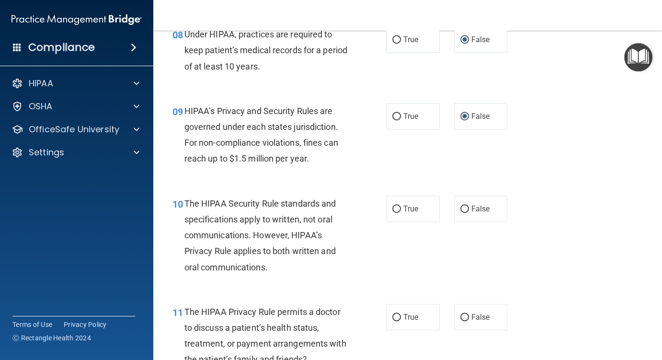
scroll to position [767, 0]
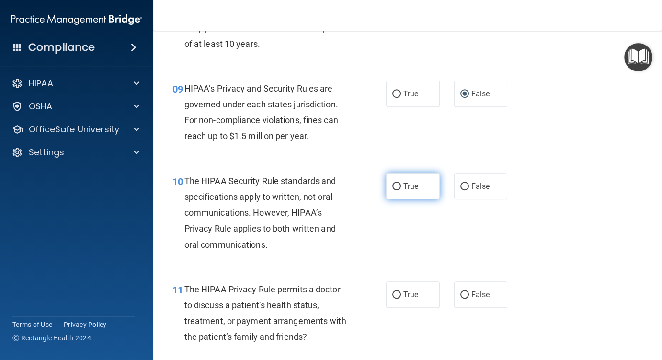
click at [394, 184] on input "True" at bounding box center [397, 186] width 9 height 7
radio input "true"
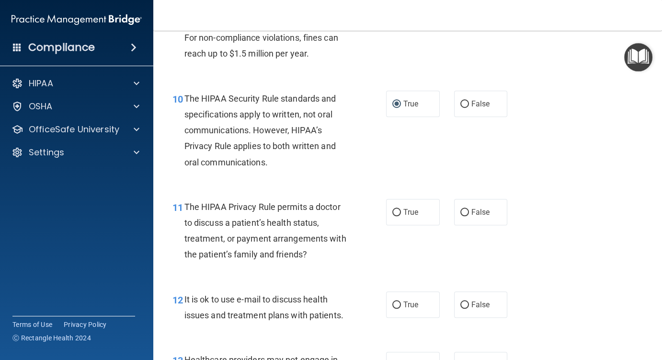
scroll to position [863, 0]
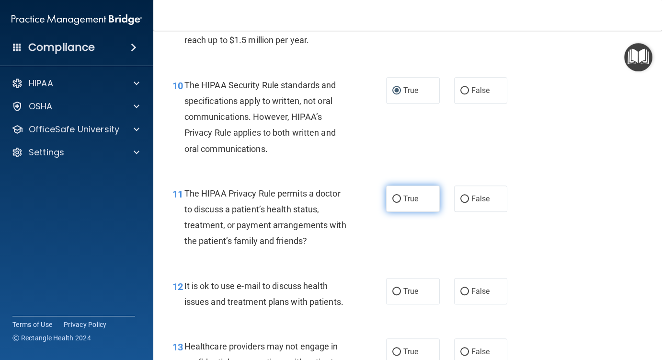
click at [393, 198] on input "True" at bounding box center [397, 199] width 9 height 7
radio input "true"
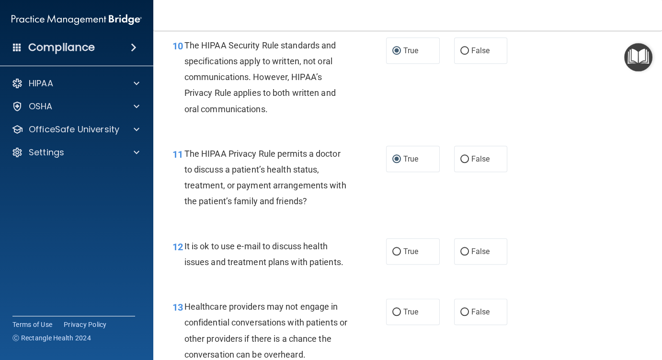
scroll to position [958, 0]
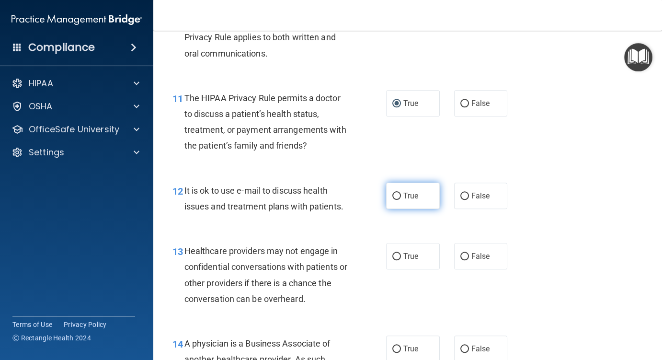
click at [393, 194] on input "True" at bounding box center [397, 196] width 9 height 7
radio input "true"
drag, startPoint x: 459, startPoint y: 253, endPoint x: 445, endPoint y: 274, distance: 25.4
click at [461, 253] on input "False" at bounding box center [465, 256] width 9 height 7
radio input "true"
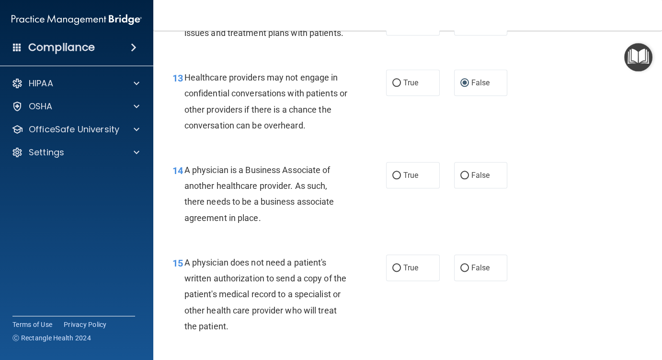
scroll to position [1150, 0]
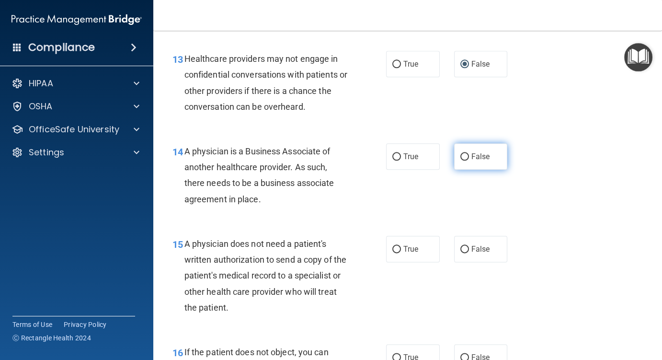
drag, startPoint x: 459, startPoint y: 154, endPoint x: 451, endPoint y: 158, distance: 8.4
click at [461, 154] on input "False" at bounding box center [465, 156] width 9 height 7
radio input "true"
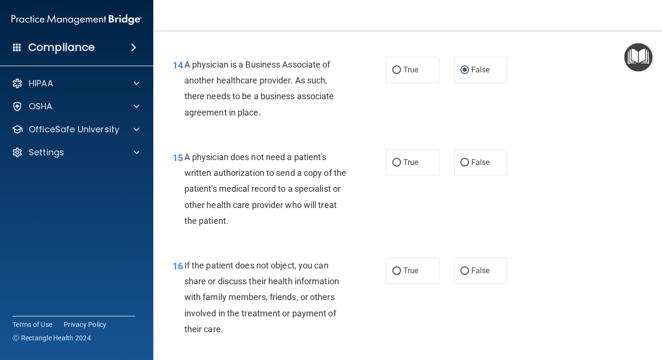
scroll to position [1246, 0]
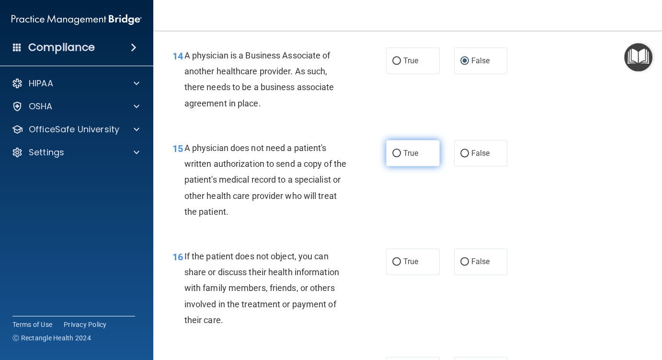
click at [393, 152] on input "True" at bounding box center [397, 153] width 9 height 7
radio input "true"
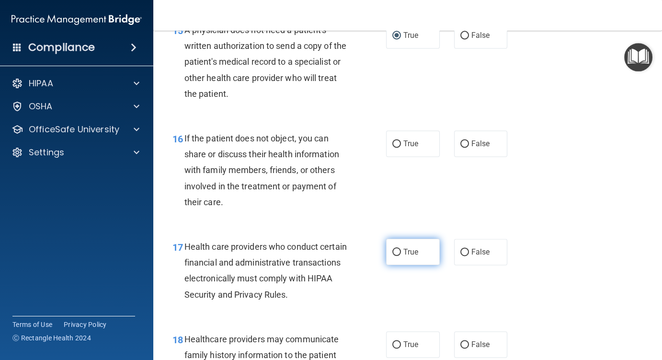
scroll to position [1390, 0]
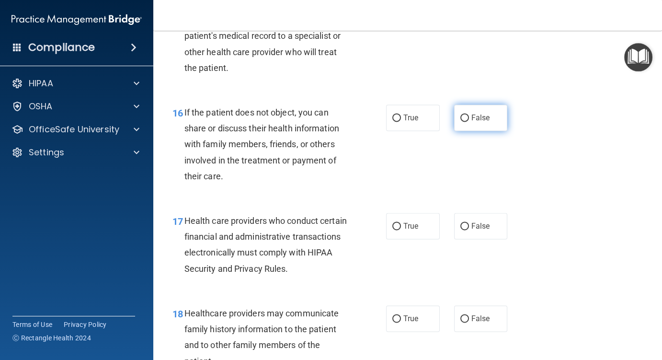
drag, startPoint x: 460, startPoint y: 117, endPoint x: 450, endPoint y: 125, distance: 12.8
click at [461, 118] on input "False" at bounding box center [465, 118] width 9 height 7
radio input "true"
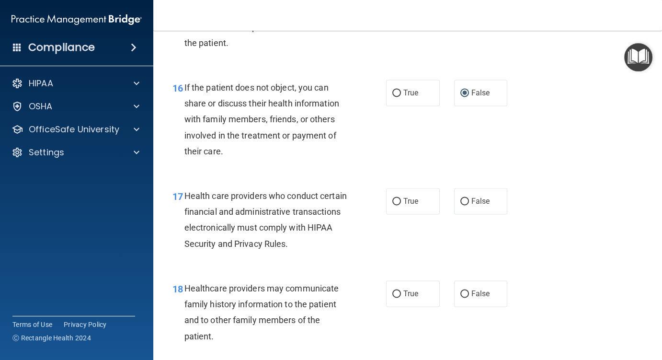
scroll to position [1438, 0]
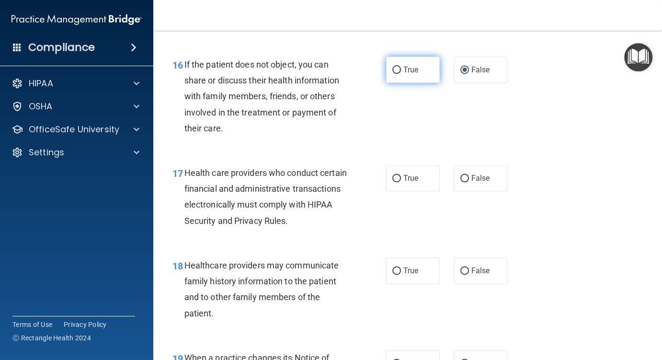
click at [393, 68] on input "True" at bounding box center [397, 70] width 9 height 7
radio input "true"
radio input "false"
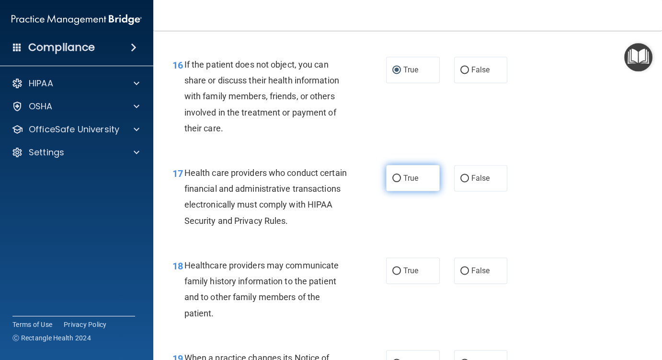
click at [393, 177] on input "True" at bounding box center [397, 178] width 9 height 7
radio input "true"
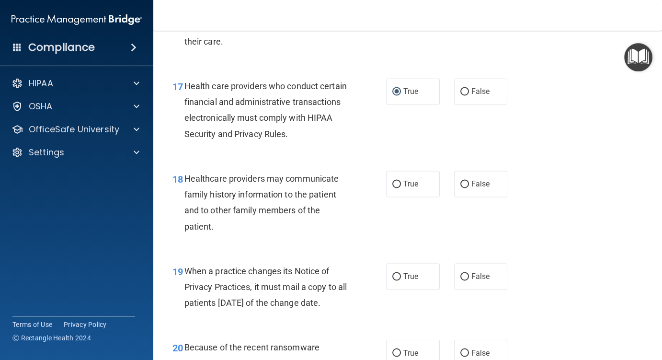
scroll to position [1534, 0]
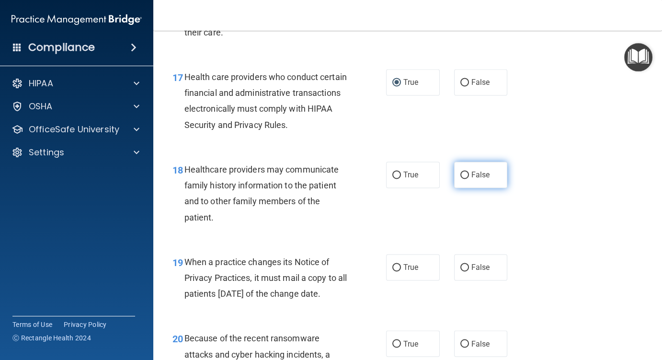
click at [461, 174] on input "False" at bounding box center [465, 175] width 9 height 7
radio input "true"
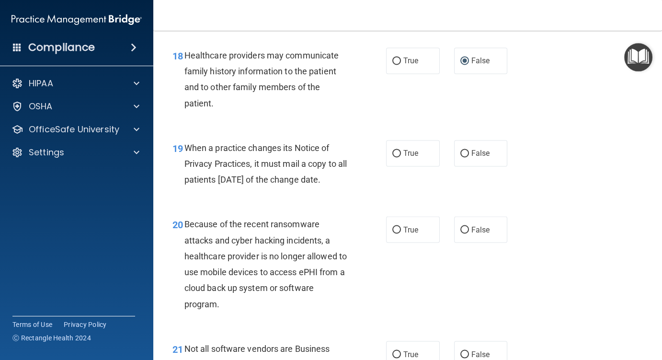
scroll to position [1677, 0]
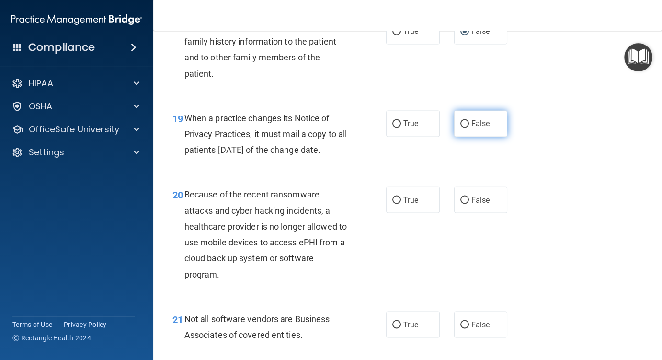
click at [461, 122] on input "False" at bounding box center [465, 123] width 9 height 7
radio input "true"
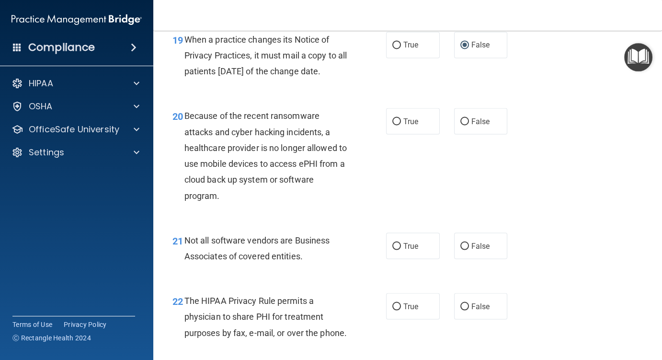
scroll to position [1773, 0]
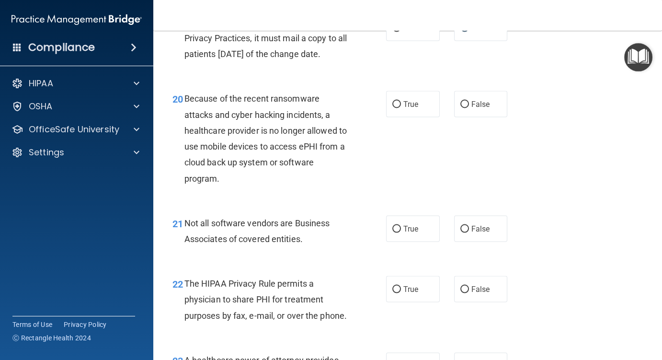
drag, startPoint x: 392, startPoint y: 118, endPoint x: 370, endPoint y: 144, distance: 33.3
click at [393, 108] on input "True" at bounding box center [397, 104] width 9 height 7
radio input "true"
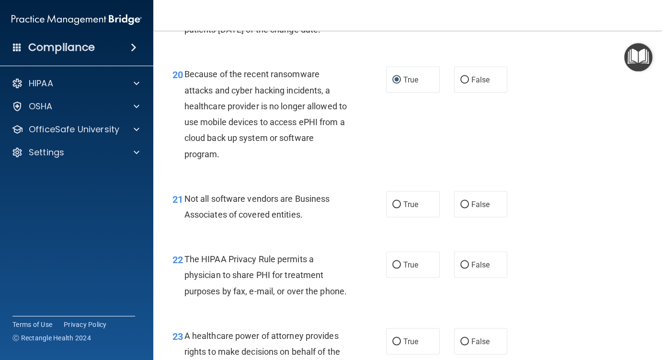
scroll to position [1869, 0]
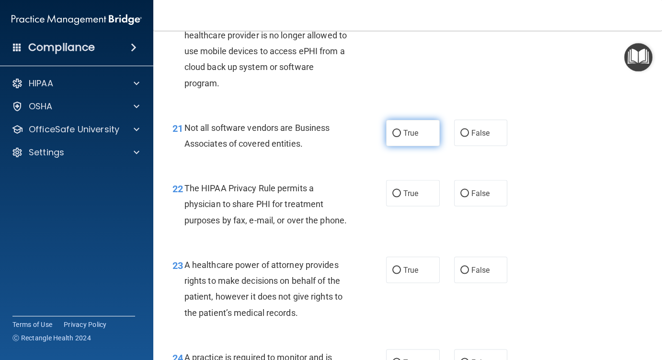
click at [393, 137] on input "True" at bounding box center [397, 133] width 9 height 7
radio input "true"
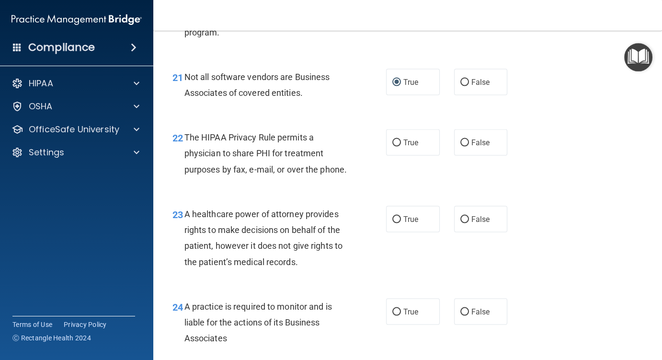
scroll to position [1965, 0]
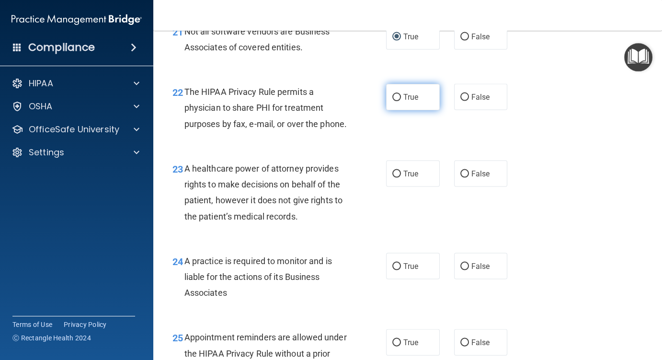
click at [393, 101] on input "True" at bounding box center [397, 97] width 9 height 7
radio input "true"
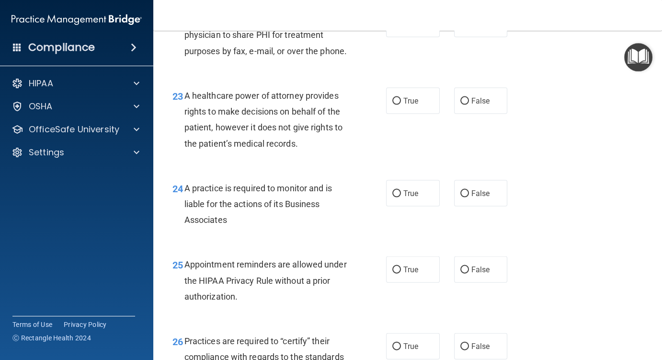
scroll to position [2061, 0]
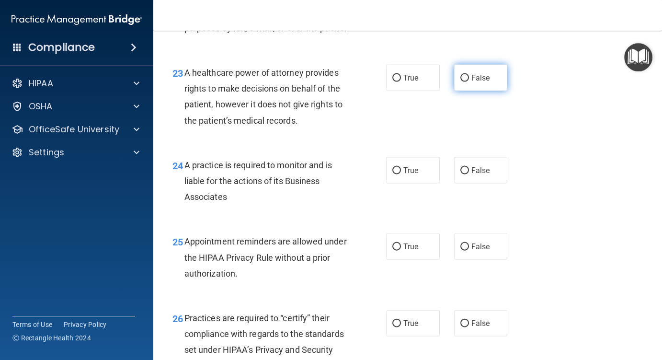
click at [461, 82] on input "False" at bounding box center [465, 78] width 9 height 7
radio input "true"
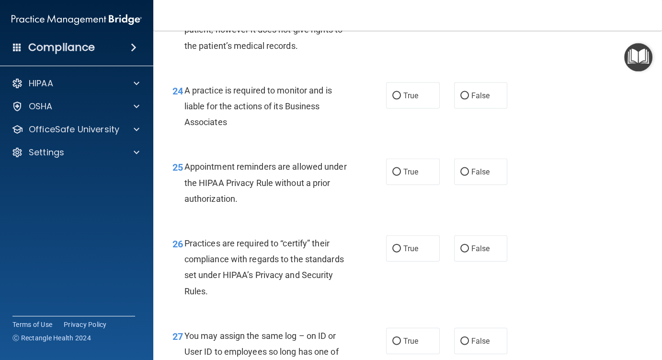
scroll to position [2157, 0]
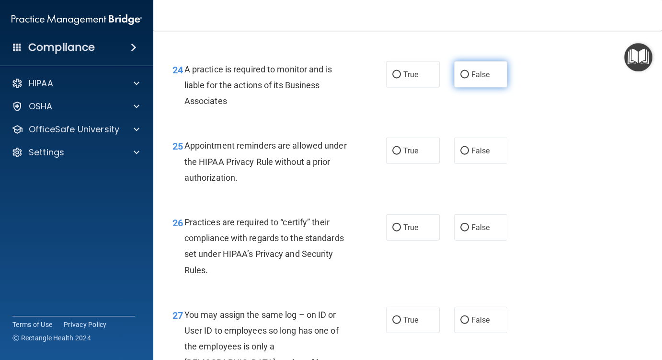
click at [461, 79] on input "False" at bounding box center [465, 74] width 9 height 7
radio input "true"
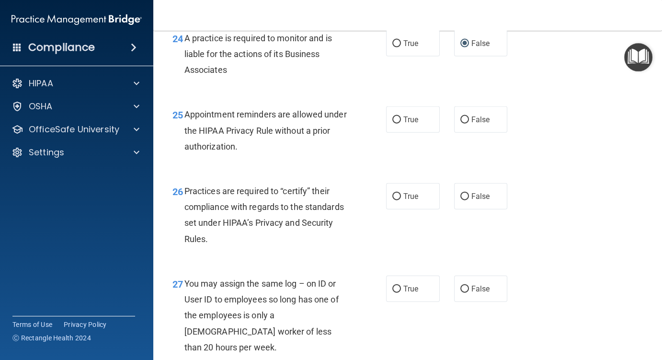
scroll to position [2205, 0]
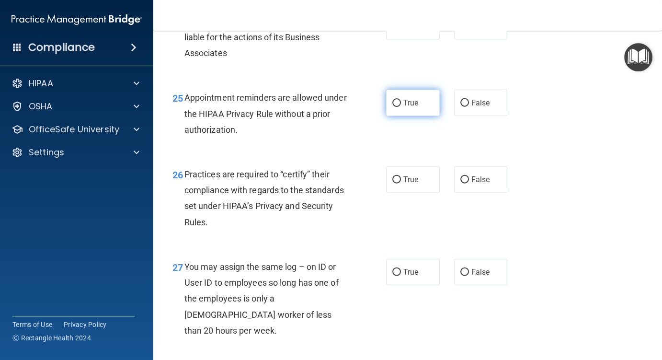
click at [393, 107] on input "True" at bounding box center [397, 103] width 9 height 7
radio input "true"
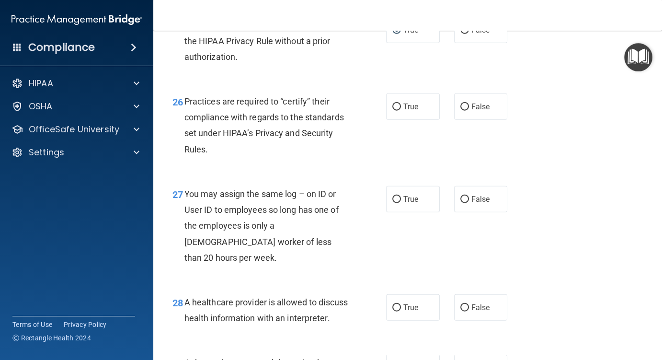
scroll to position [2301, 0]
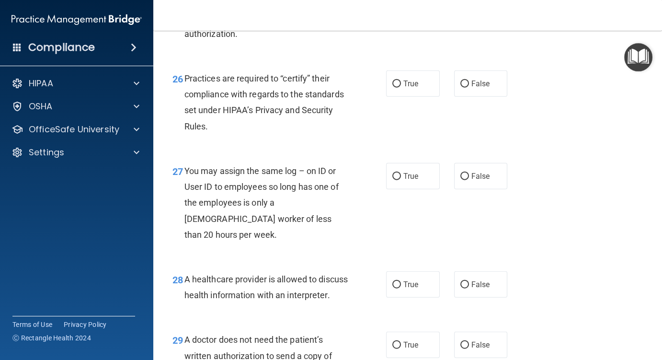
drag, startPoint x: 458, startPoint y: 115, endPoint x: 446, endPoint y: 118, distance: 12.3
click at [461, 88] on input "False" at bounding box center [465, 84] width 9 height 7
radio input "true"
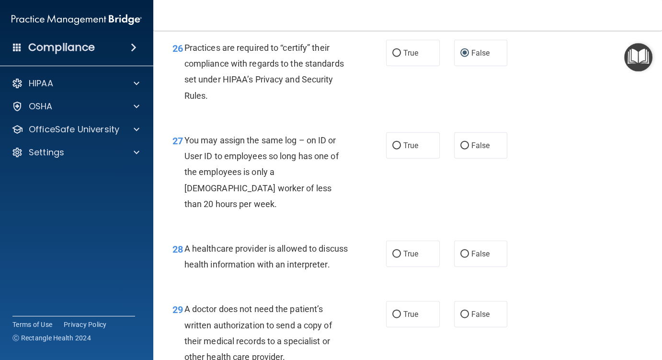
scroll to position [2348, 0]
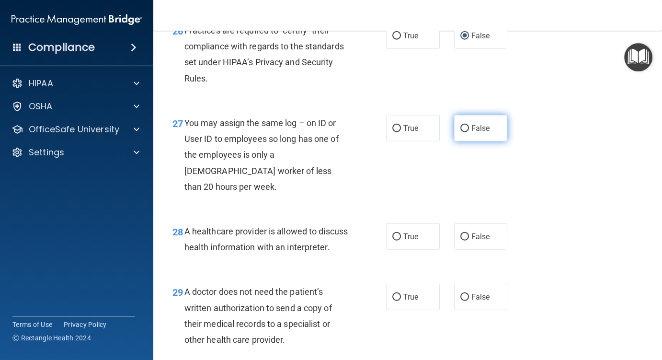
click at [461, 132] on input "False" at bounding box center [465, 128] width 9 height 7
radio input "true"
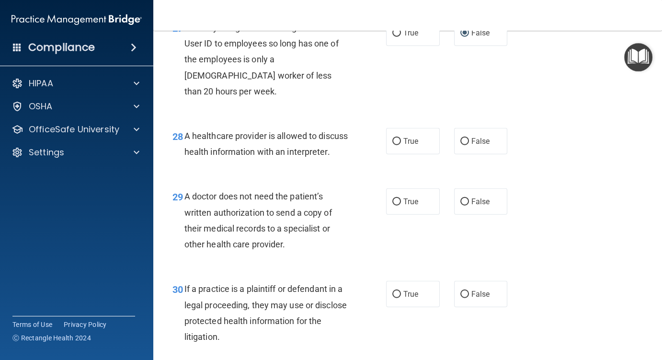
scroll to position [2444, 0]
drag, startPoint x: 394, startPoint y: 156, endPoint x: 385, endPoint y: 166, distance: 13.6
click at [394, 145] on input "True" at bounding box center [397, 141] width 9 height 7
radio input "true"
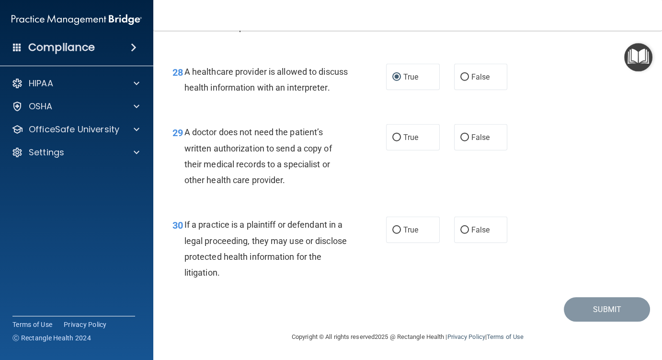
scroll to position [2540, 0]
drag, startPoint x: 393, startPoint y: 136, endPoint x: 381, endPoint y: 146, distance: 15.3
click at [393, 136] on input "True" at bounding box center [397, 137] width 9 height 7
radio input "true"
drag, startPoint x: 392, startPoint y: 230, endPoint x: 402, endPoint y: 232, distance: 10.3
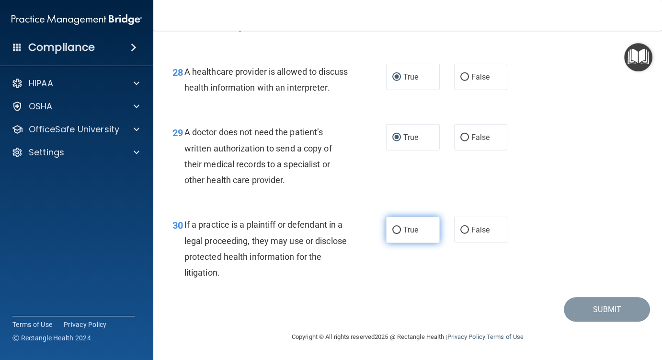
click at [393, 231] on input "True" at bounding box center [397, 230] width 9 height 7
radio input "true"
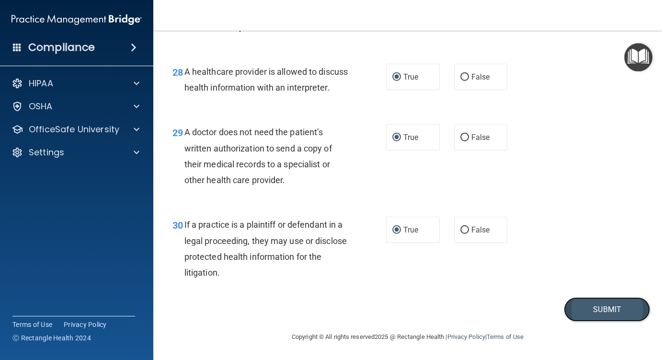
click at [590, 314] on button "Submit" at bounding box center [607, 309] width 86 height 24
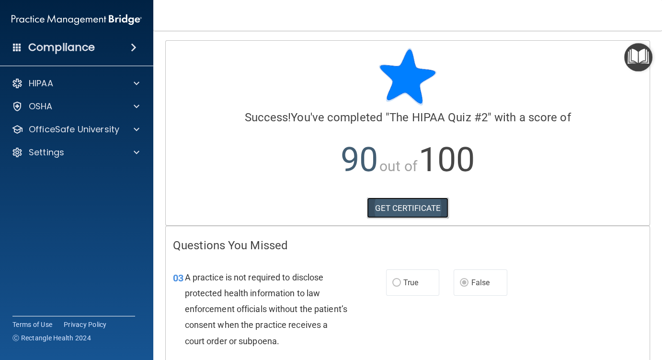
click at [396, 204] on link "GET CERTIFICATE" at bounding box center [408, 207] width 82 height 21
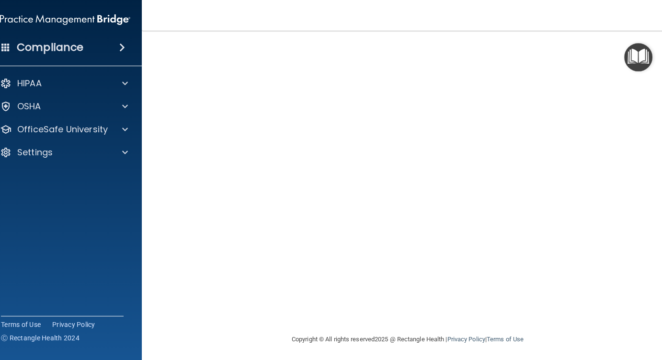
scroll to position [50, 0]
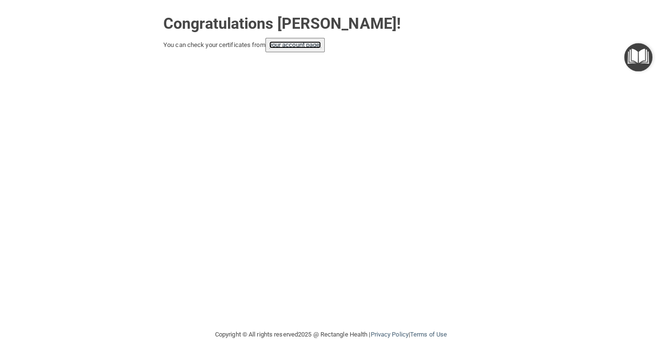
click at [298, 43] on link "your account page!" at bounding box center [295, 44] width 52 height 7
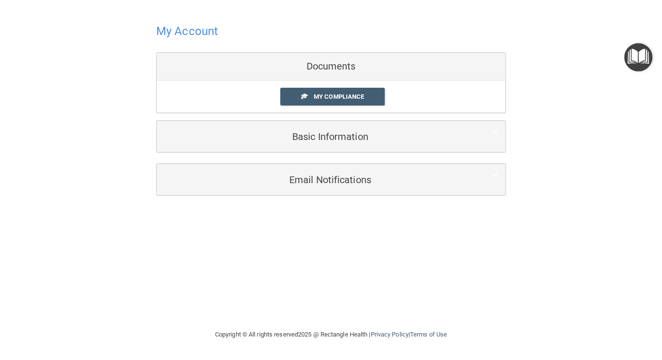
click at [330, 68] on div "Documents" at bounding box center [331, 67] width 349 height 28
click at [314, 97] on span "My Compliance" at bounding box center [339, 96] width 50 height 7
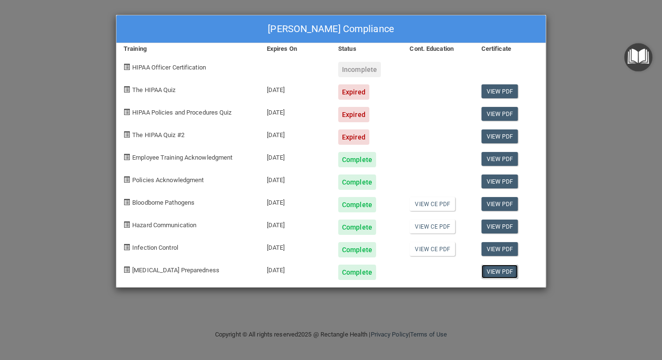
click at [500, 267] on link "View PDF" at bounding box center [500, 272] width 37 height 14
click at [504, 245] on link "View PDF" at bounding box center [500, 249] width 37 height 14
click at [499, 91] on link "View PDF" at bounding box center [500, 91] width 37 height 14
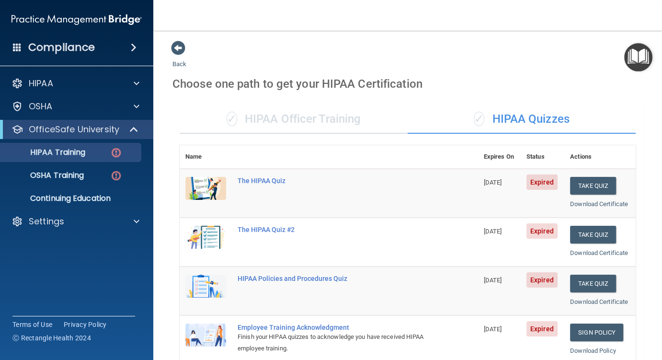
scroll to position [239, 0]
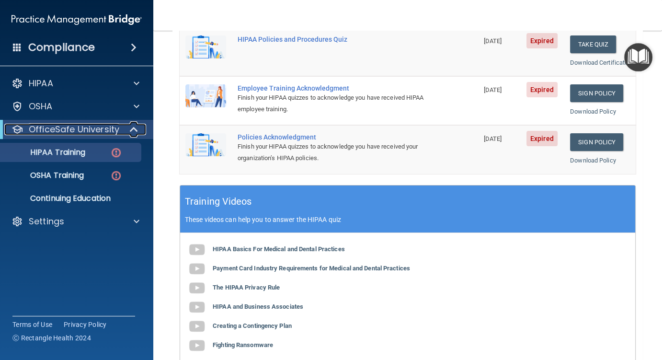
click at [83, 127] on p "OfficeSafe University" at bounding box center [74, 130] width 91 height 12
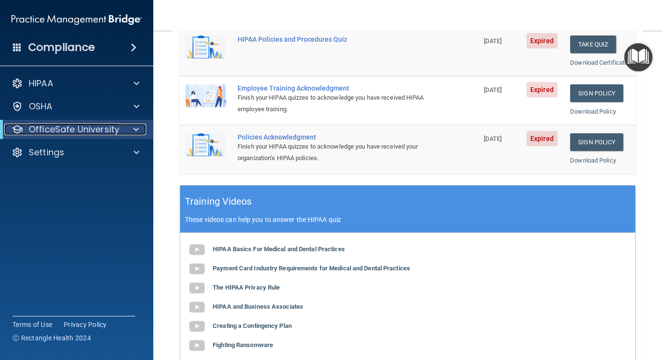
click at [82, 131] on p "OfficeSafe University" at bounding box center [74, 130] width 91 height 12
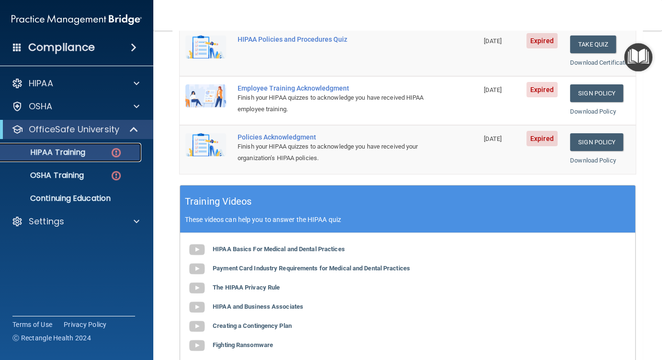
click at [63, 154] on p "HIPAA Training" at bounding box center [45, 153] width 79 height 10
click at [84, 131] on p "OfficeSafe University" at bounding box center [74, 130] width 91 height 12
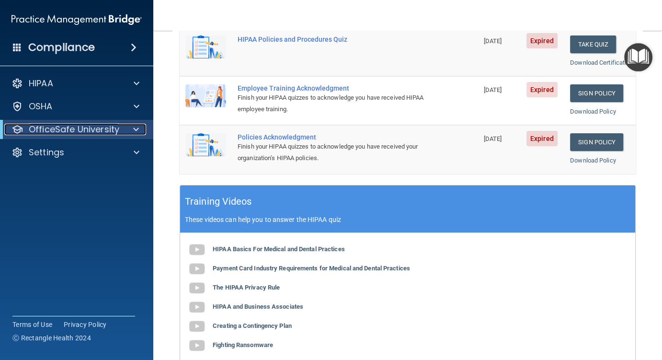
click at [82, 130] on p "OfficeSafe University" at bounding box center [74, 130] width 91 height 12
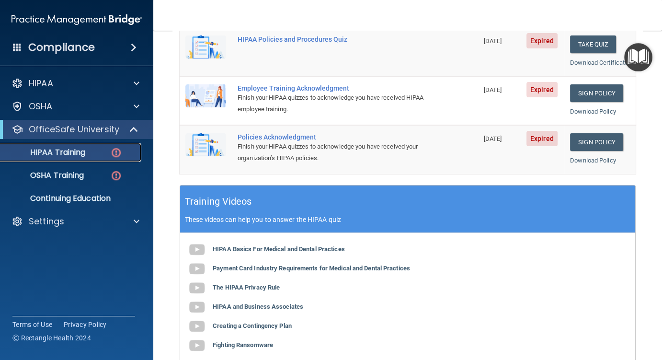
click at [115, 152] on img at bounding box center [116, 153] width 12 height 12
click at [588, 102] on link "Sign Policy" at bounding box center [596, 93] width 53 height 18
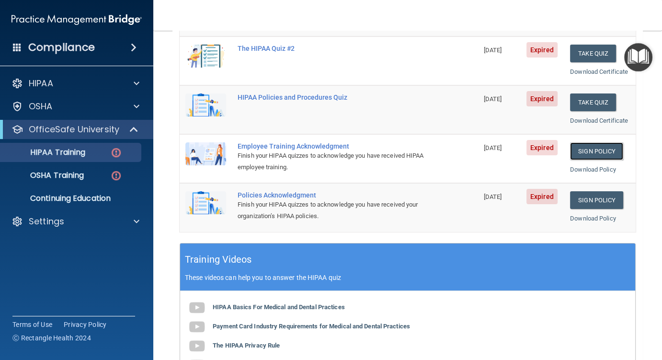
scroll to position [192, 0]
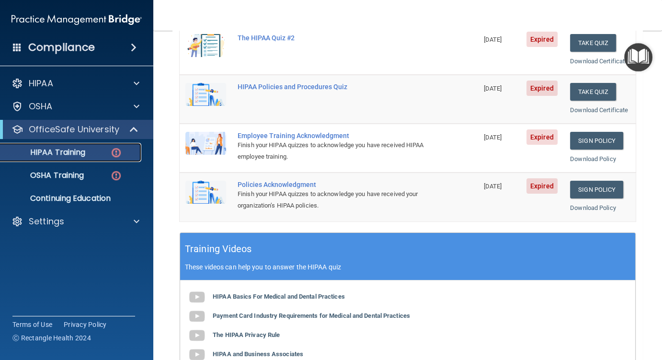
click at [99, 149] on div "HIPAA Training" at bounding box center [71, 153] width 131 height 10
click at [86, 151] on div "HIPAA Training" at bounding box center [71, 153] width 131 height 10
click at [107, 151] on div "HIPAA Training" at bounding box center [71, 153] width 131 height 10
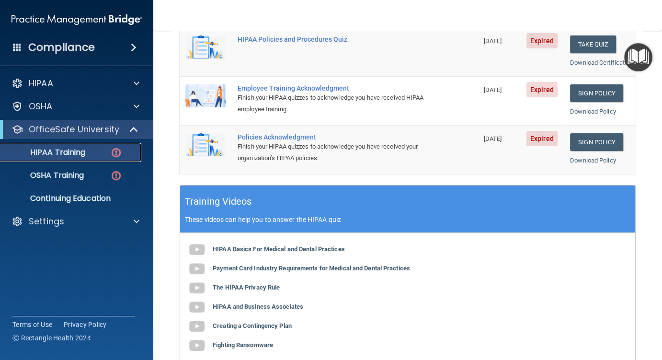
scroll to position [288, 0]
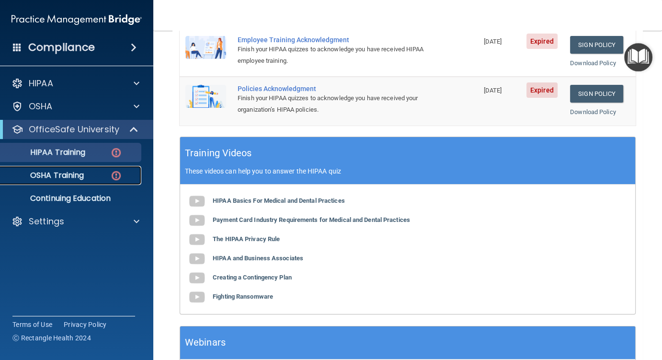
click at [115, 176] on img at bounding box center [116, 176] width 12 height 12
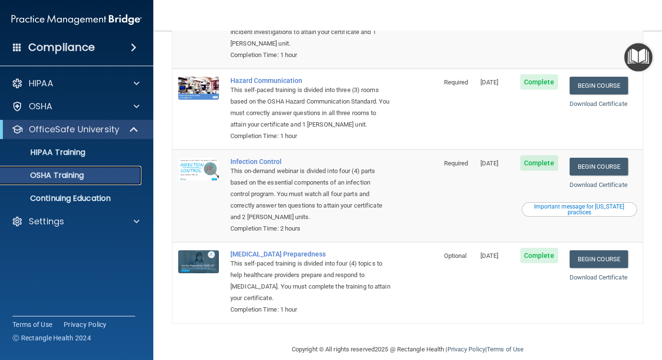
scroll to position [144, 0]
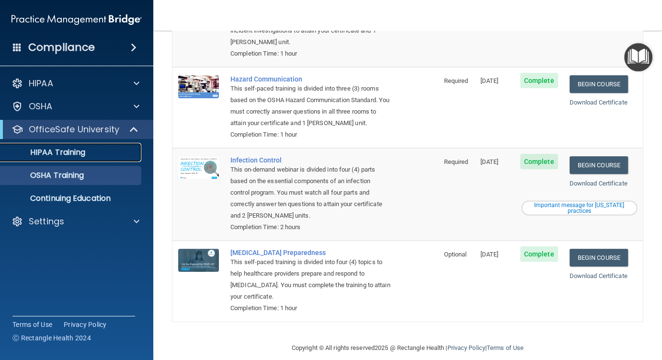
click at [114, 154] on div "HIPAA Training" at bounding box center [71, 153] width 131 height 10
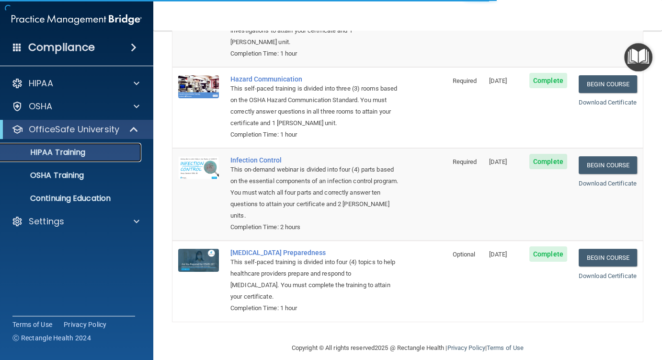
scroll to position [393, 0]
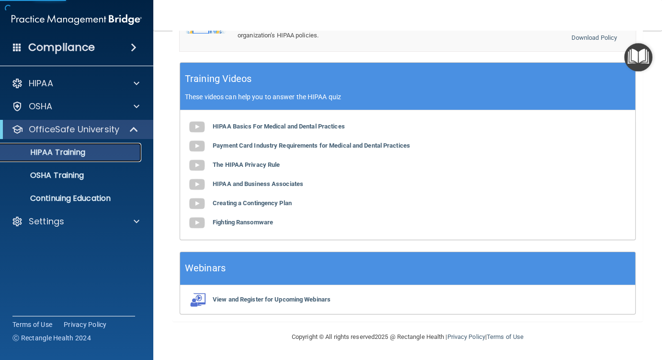
click at [78, 151] on p "HIPAA Training" at bounding box center [45, 153] width 79 height 10
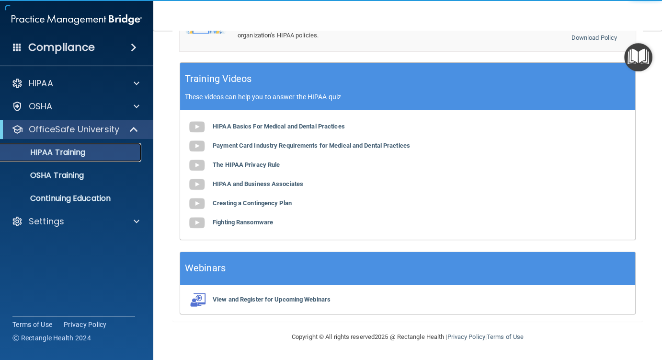
drag, startPoint x: 78, startPoint y: 151, endPoint x: 97, endPoint y: 139, distance: 23.3
click at [78, 150] on p "HIPAA Training" at bounding box center [45, 153] width 79 height 10
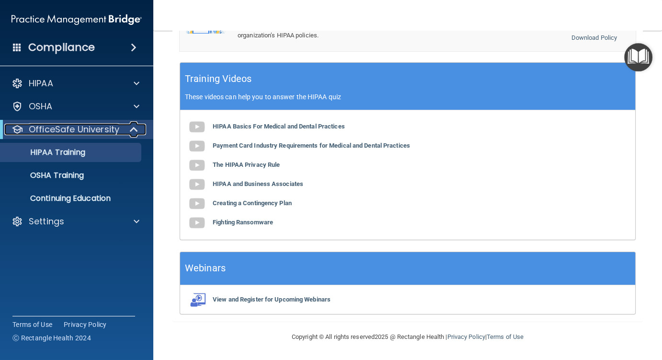
click at [131, 131] on span at bounding box center [135, 130] width 8 height 12
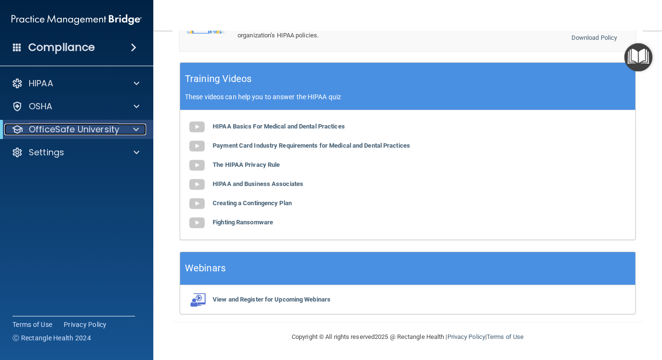
drag, startPoint x: 128, startPoint y: 128, endPoint x: 104, endPoint y: 136, distance: 25.9
click at [128, 128] on div at bounding box center [134, 130] width 23 height 12
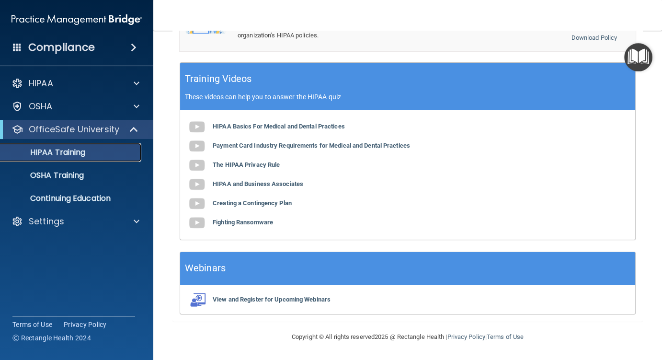
click at [82, 151] on p "HIPAA Training" at bounding box center [45, 153] width 79 height 10
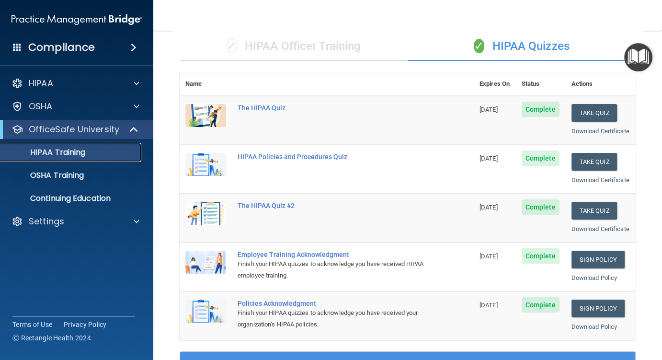
scroll to position [58, 0]
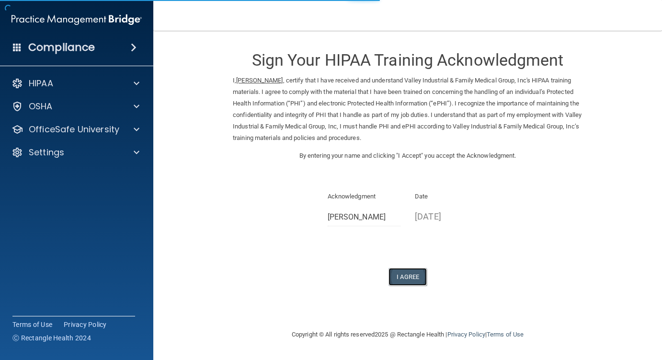
click at [410, 272] on button "I Agree" at bounding box center [408, 277] width 38 height 18
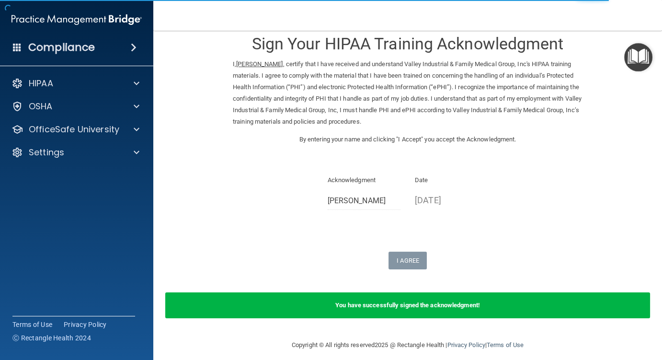
scroll to position [23, 0]
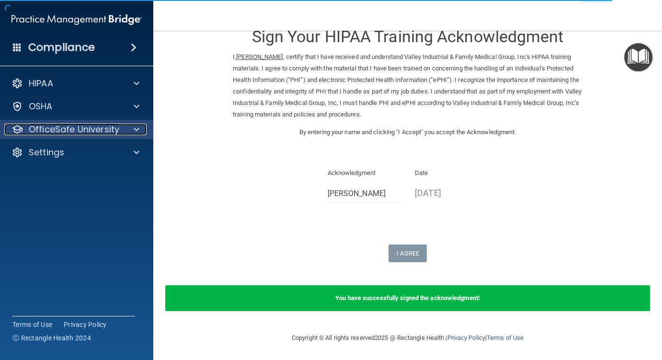
click at [89, 131] on p "OfficeSafe University" at bounding box center [74, 130] width 91 height 12
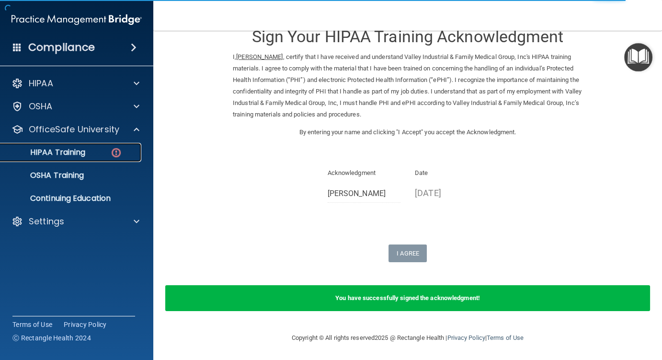
click at [98, 154] on div "HIPAA Training" at bounding box center [71, 153] width 131 height 10
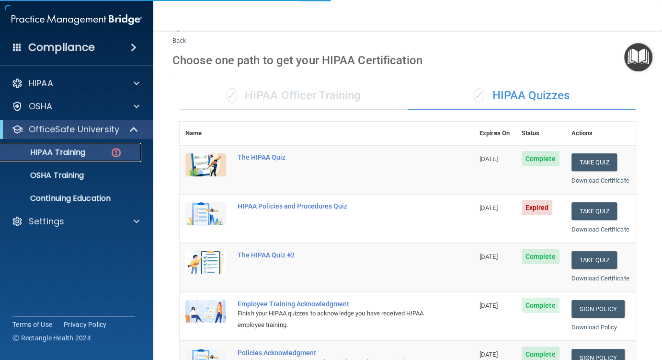
scroll to position [393, 0]
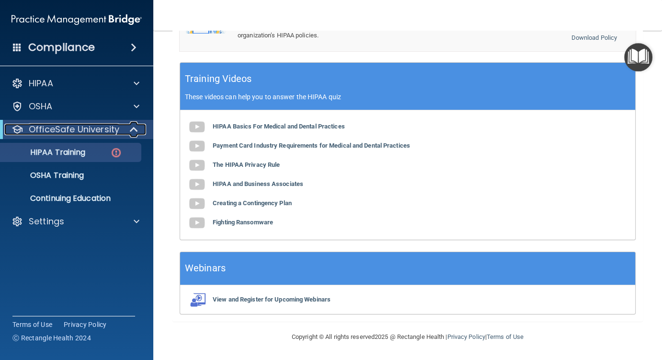
click at [92, 129] on p "OfficeSafe University" at bounding box center [74, 130] width 91 height 12
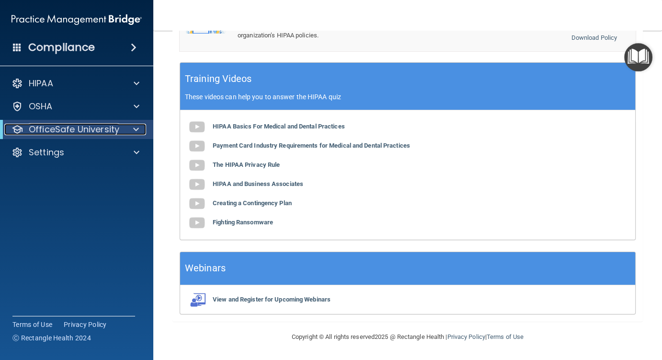
click at [91, 133] on p "OfficeSafe University" at bounding box center [74, 130] width 91 height 12
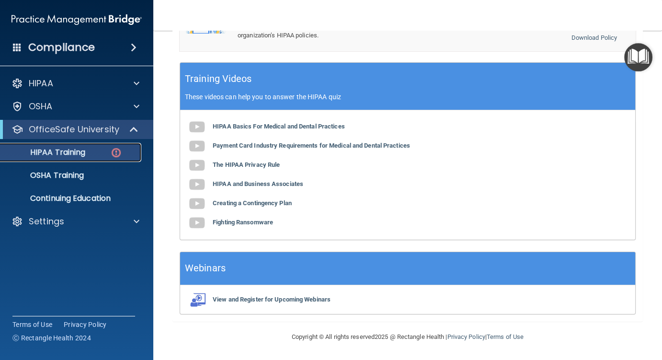
click at [118, 154] on img at bounding box center [116, 153] width 12 height 12
click at [120, 154] on img at bounding box center [116, 153] width 12 height 12
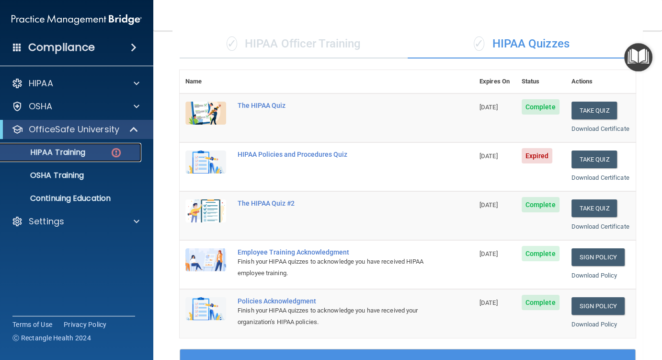
scroll to position [58, 0]
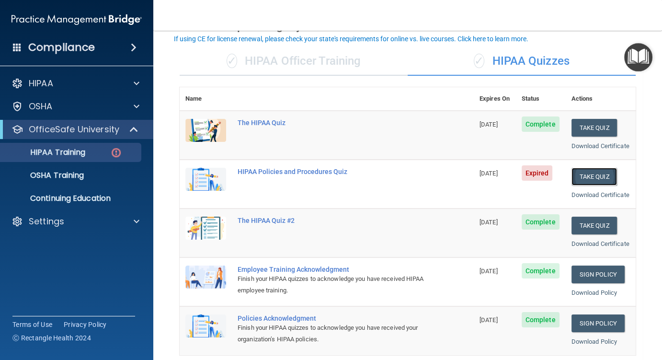
click at [592, 185] on button "Take Quiz" at bounding box center [595, 177] width 46 height 18
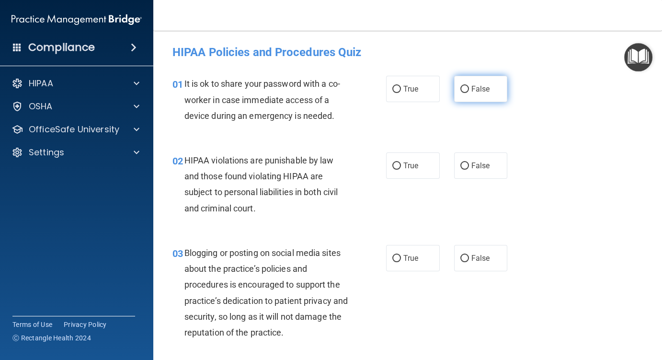
click at [461, 87] on input "False" at bounding box center [465, 89] width 9 height 7
radio input "true"
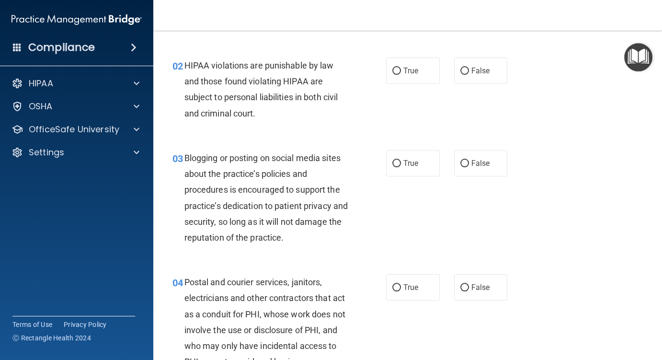
scroll to position [96, 0]
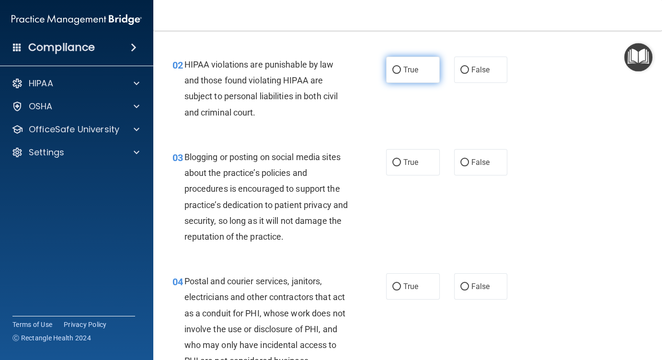
click at [393, 67] on input "True" at bounding box center [397, 70] width 9 height 7
radio input "true"
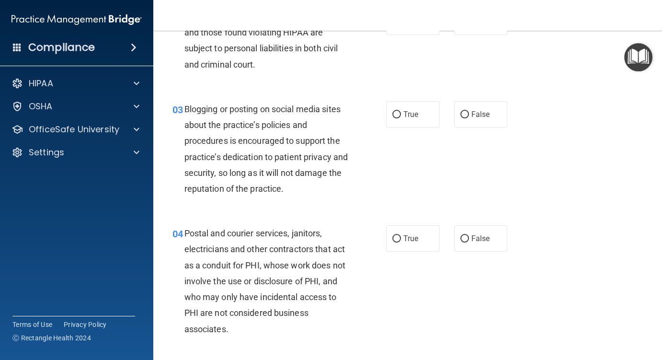
scroll to position [192, 0]
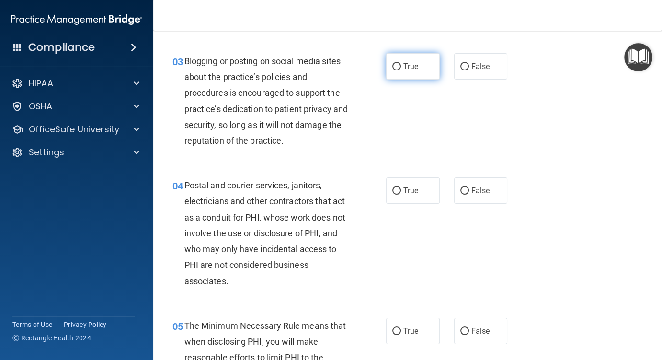
click at [393, 66] on input "True" at bounding box center [397, 66] width 9 height 7
radio input "true"
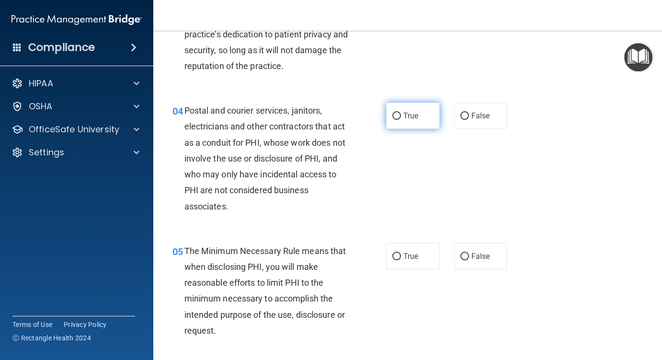
scroll to position [288, 0]
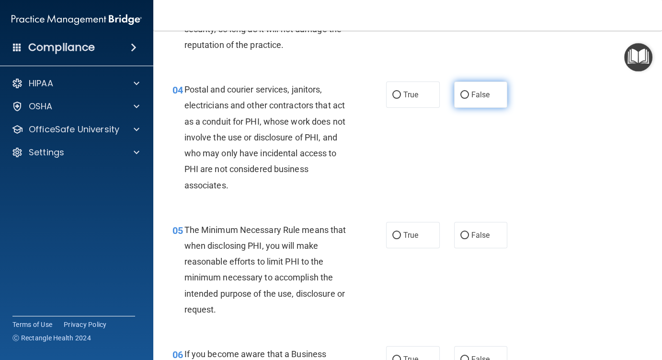
drag, startPoint x: 463, startPoint y: 92, endPoint x: 457, endPoint y: 99, distance: 8.8
click at [463, 93] on input "False" at bounding box center [465, 95] width 9 height 7
radio input "true"
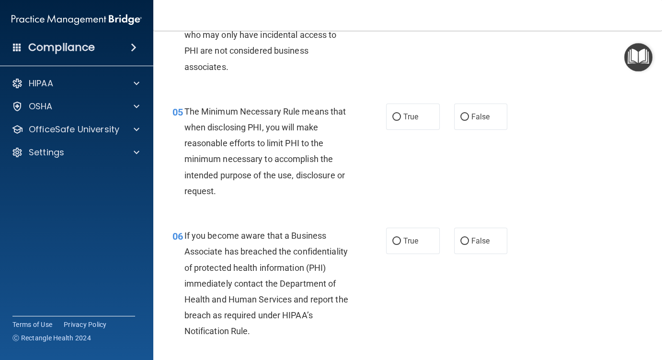
scroll to position [431, 0]
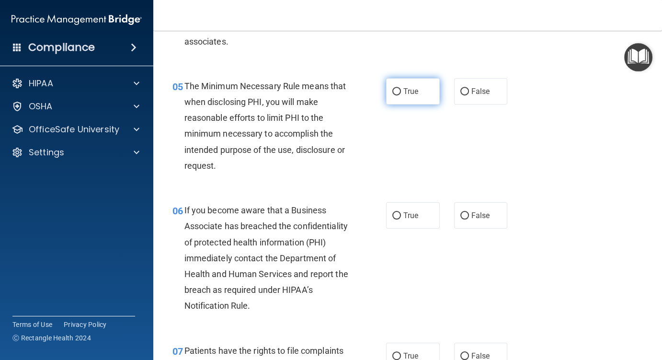
click at [393, 91] on input "True" at bounding box center [397, 91] width 9 height 7
radio input "true"
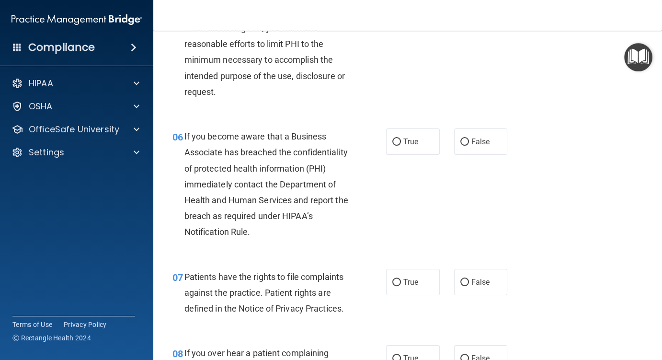
scroll to position [527, 0]
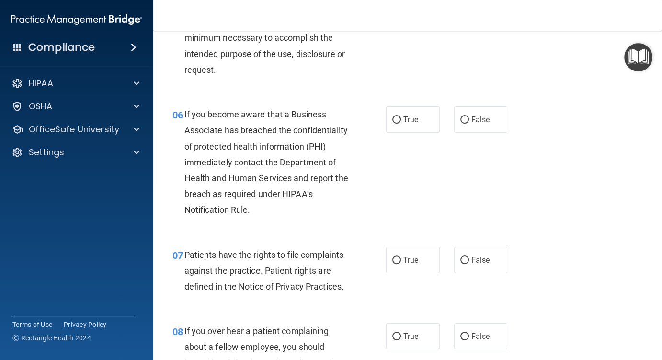
drag, startPoint x: 393, startPoint y: 118, endPoint x: 418, endPoint y: 155, distance: 44.7
click at [393, 118] on input "True" at bounding box center [397, 119] width 9 height 7
radio input "true"
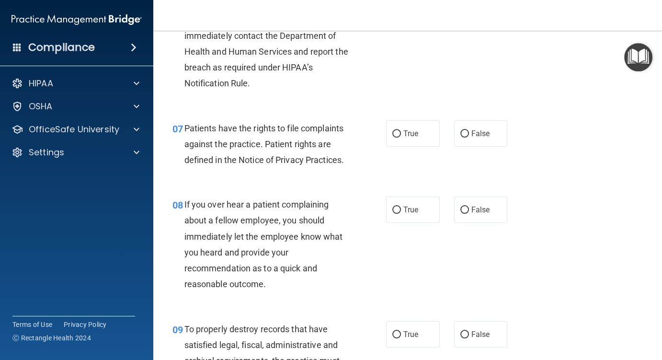
scroll to position [671, 0]
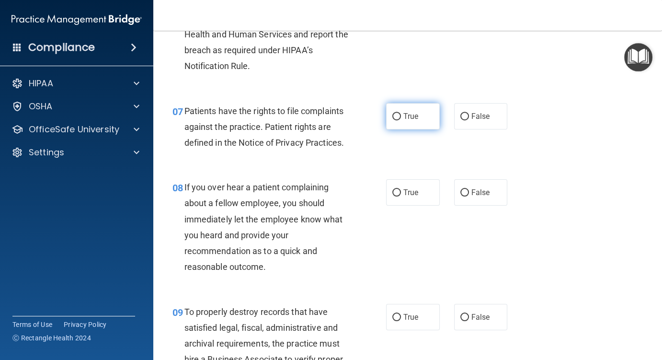
click at [395, 116] on input "True" at bounding box center [397, 116] width 9 height 7
radio input "true"
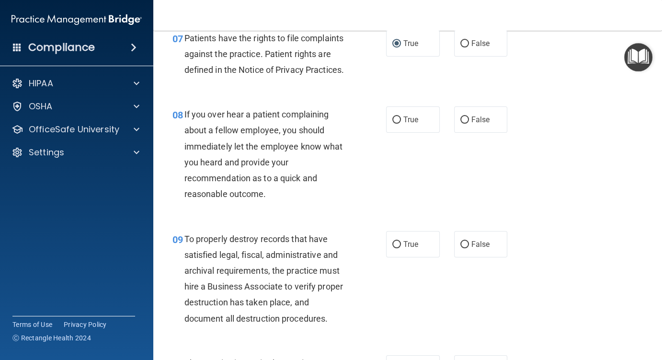
scroll to position [767, 0]
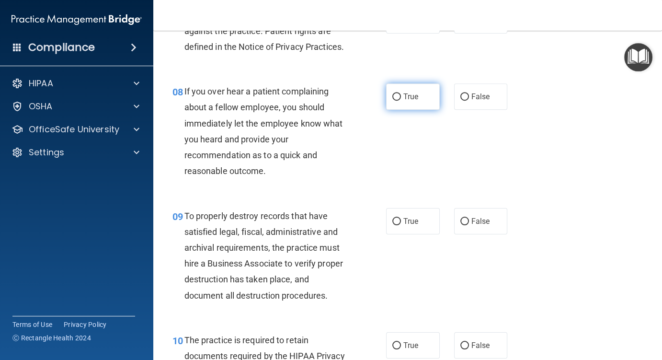
click at [393, 101] on input "True" at bounding box center [397, 96] width 9 height 7
radio input "true"
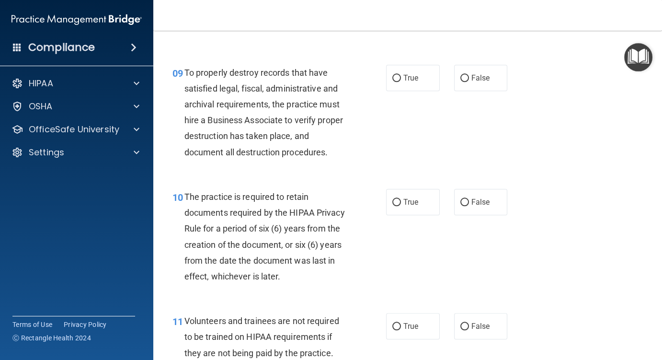
scroll to position [911, 0]
drag, startPoint x: 395, startPoint y: 94, endPoint x: 403, endPoint y: 96, distance: 8.4
click at [395, 81] on input "True" at bounding box center [397, 77] width 9 height 7
radio input "true"
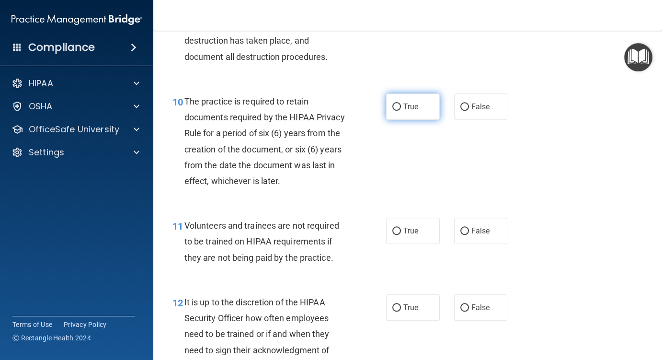
scroll to position [1006, 0]
click at [395, 110] on input "True" at bounding box center [397, 106] width 9 height 7
radio input "true"
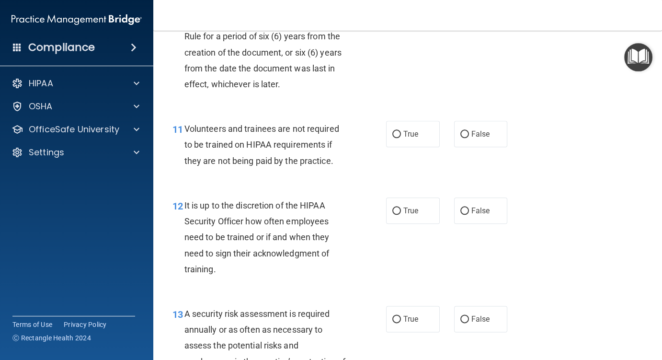
scroll to position [1150, 0]
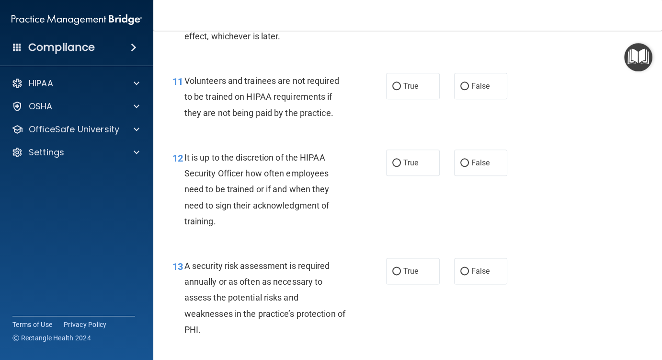
drag, startPoint x: 459, startPoint y: 99, endPoint x: 410, endPoint y: 119, distance: 52.9
click at [461, 90] on input "False" at bounding box center [465, 86] width 9 height 7
radio input "true"
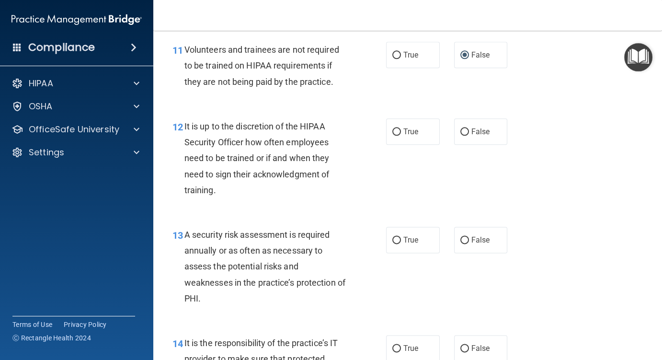
scroll to position [1246, 0]
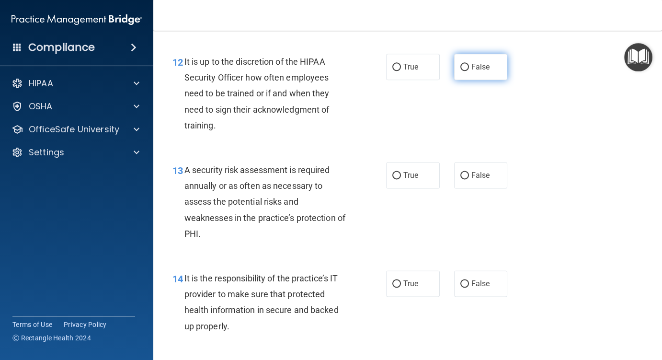
drag, startPoint x: 463, startPoint y: 82, endPoint x: 457, endPoint y: 94, distance: 13.9
click at [463, 71] on input "False" at bounding box center [465, 67] width 9 height 7
radio input "true"
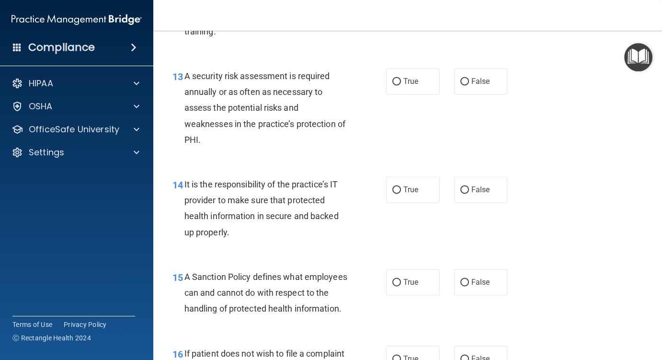
scroll to position [1342, 0]
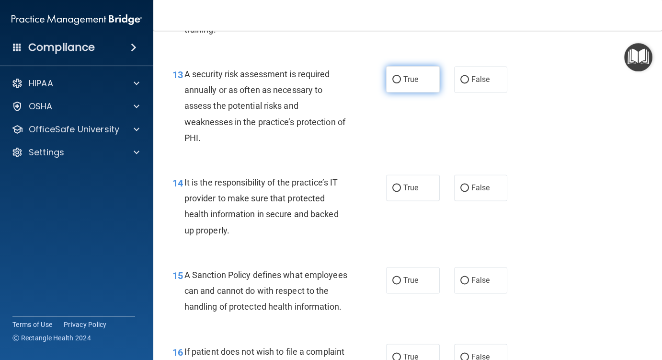
click at [393, 83] on input "True" at bounding box center [397, 79] width 9 height 7
radio input "true"
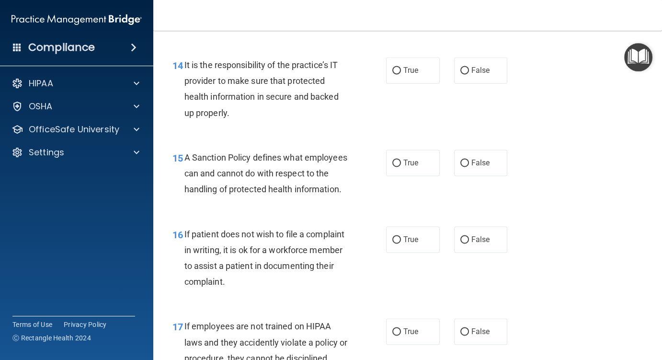
scroll to position [1438, 0]
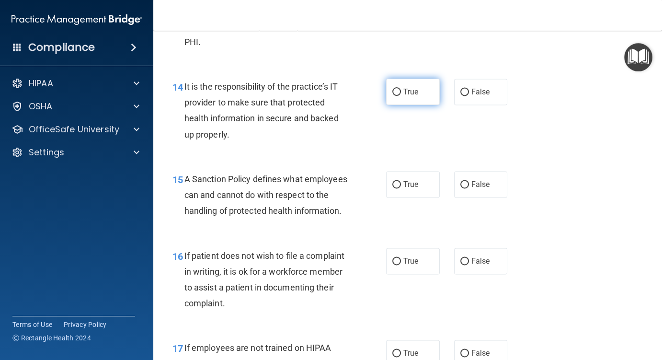
click at [393, 96] on input "True" at bounding box center [397, 92] width 9 height 7
radio input "true"
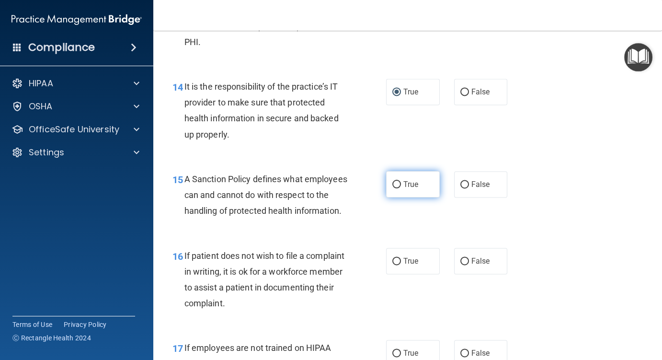
click at [393, 188] on input "True" at bounding box center [397, 184] width 9 height 7
radio input "true"
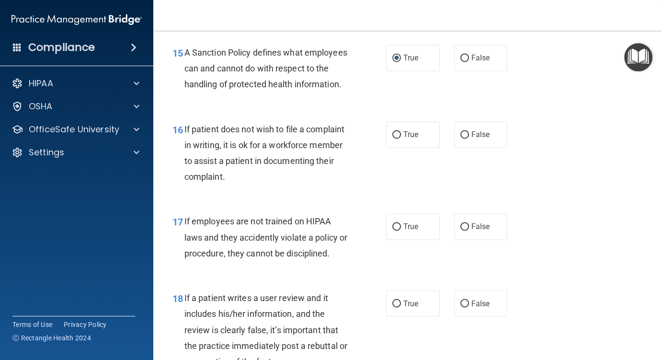
scroll to position [1582, 0]
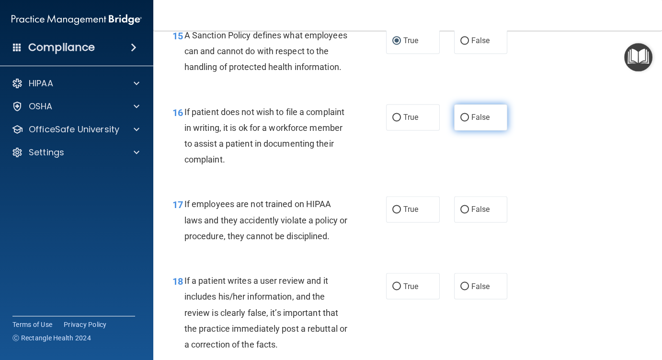
click at [461, 121] on input "False" at bounding box center [465, 117] width 9 height 7
radio input "true"
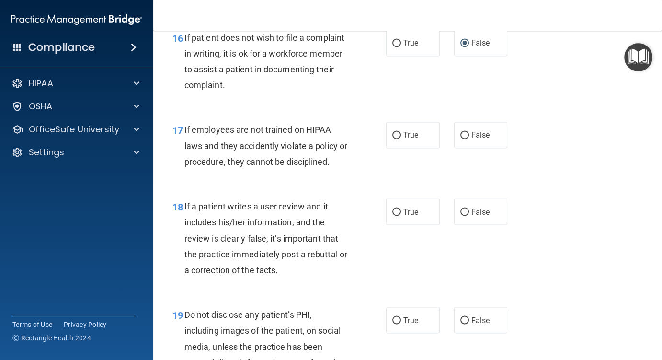
scroll to position [1677, 0]
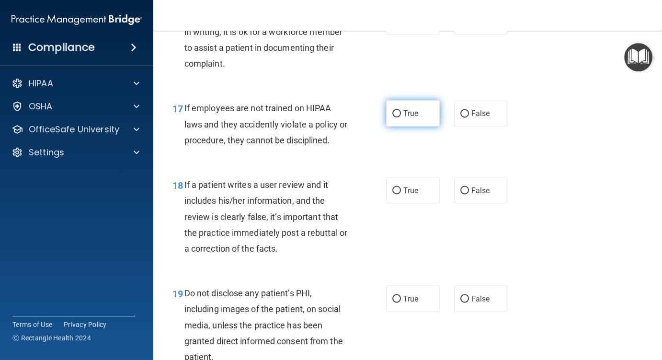
click at [394, 117] on input "True" at bounding box center [397, 113] width 9 height 7
radio input "true"
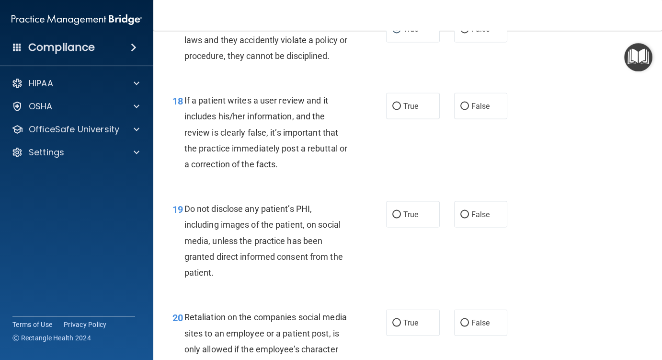
scroll to position [1773, 0]
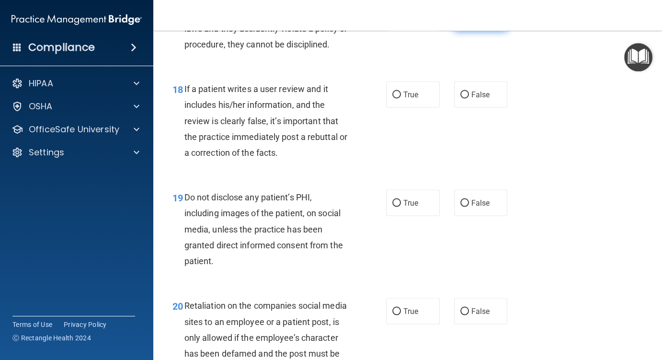
click at [461, 22] on input "False" at bounding box center [465, 17] width 9 height 7
radio input "true"
radio input "false"
click at [394, 98] on input "True" at bounding box center [397, 94] width 9 height 7
radio input "true"
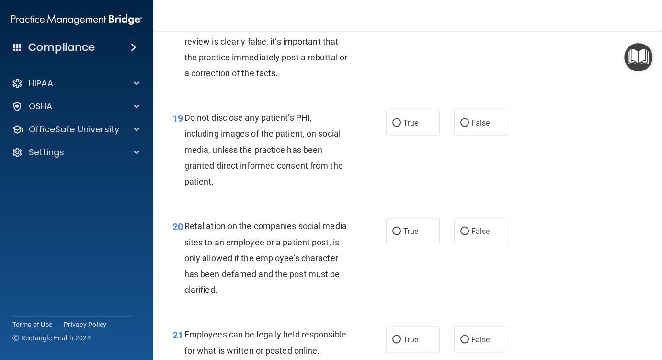
scroll to position [1869, 0]
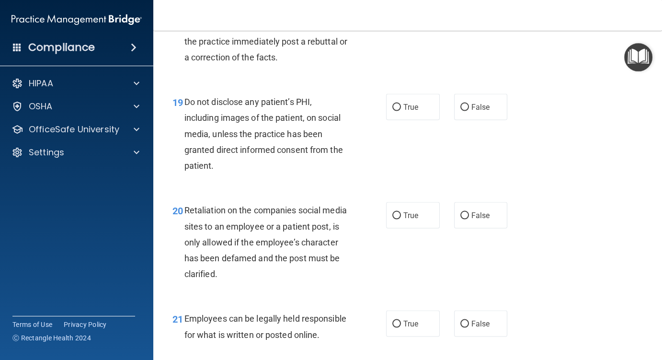
drag, startPoint x: 460, startPoint y: 32, endPoint x: 454, endPoint y: 50, distance: 19.6
radio input "true"
radio input "false"
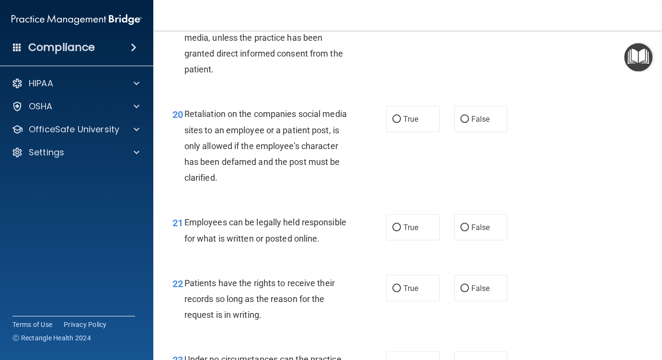
scroll to position [1917, 0]
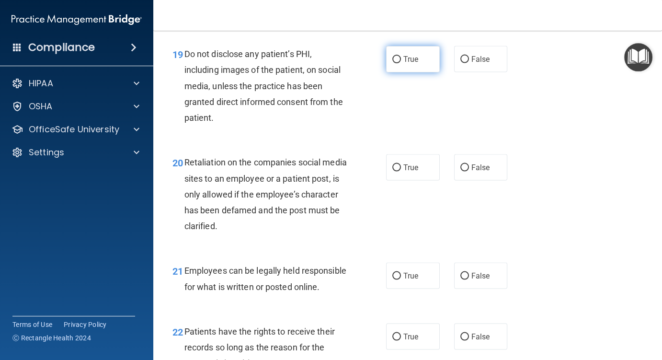
click at [393, 63] on input "True" at bounding box center [397, 59] width 9 height 7
radio input "true"
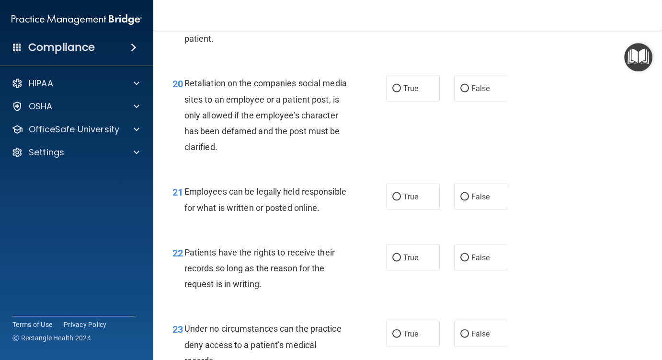
scroll to position [2013, 0]
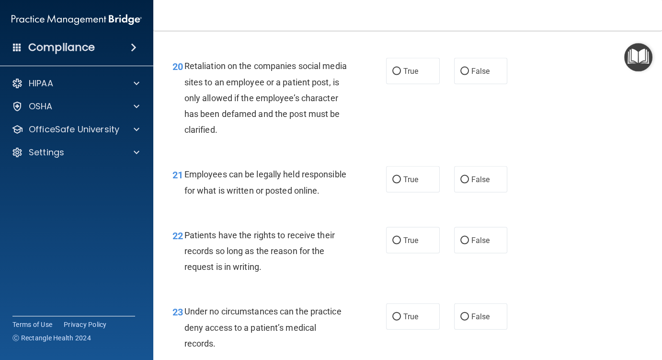
drag, startPoint x: 460, startPoint y: 99, endPoint x: 446, endPoint y: 112, distance: 18.7
click at [461, 75] on input "False" at bounding box center [465, 71] width 9 height 7
radio input "true"
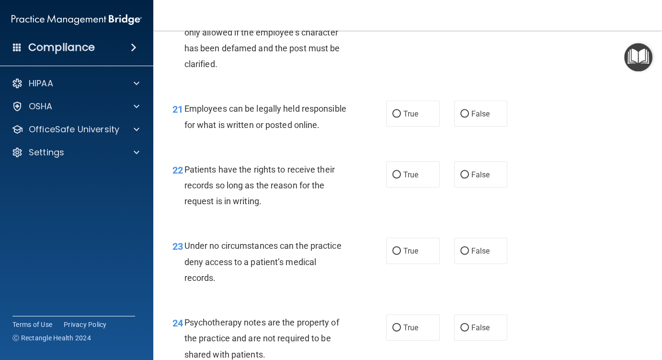
scroll to position [2109, 0]
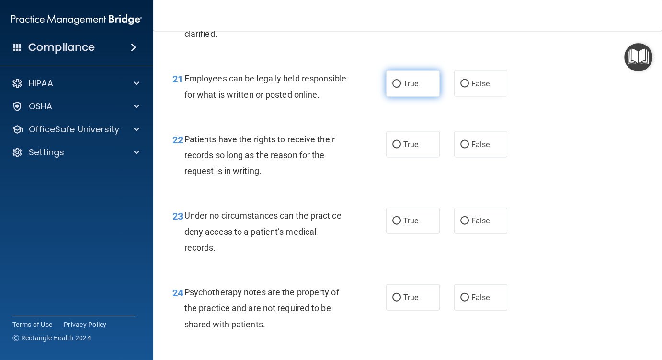
click at [396, 88] on input "True" at bounding box center [397, 84] width 9 height 7
radio input "true"
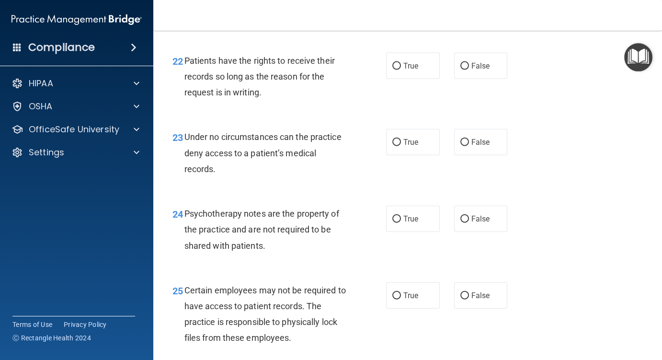
scroll to position [2205, 0]
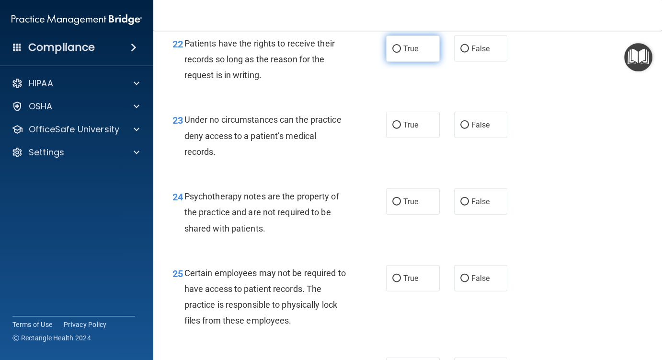
drag, startPoint x: 392, startPoint y: 94, endPoint x: 381, endPoint y: 99, distance: 11.8
click at [393, 53] on input "True" at bounding box center [397, 49] width 9 height 7
radio input "true"
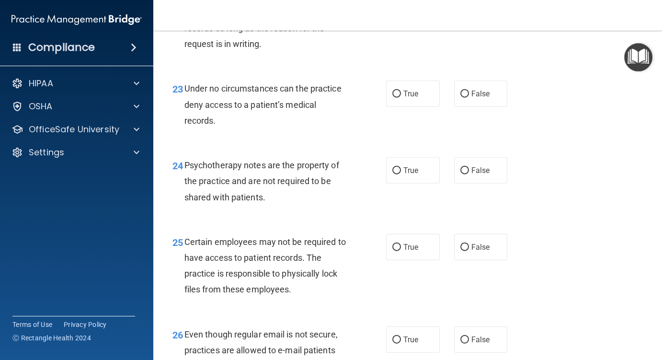
scroll to position [2253, 0]
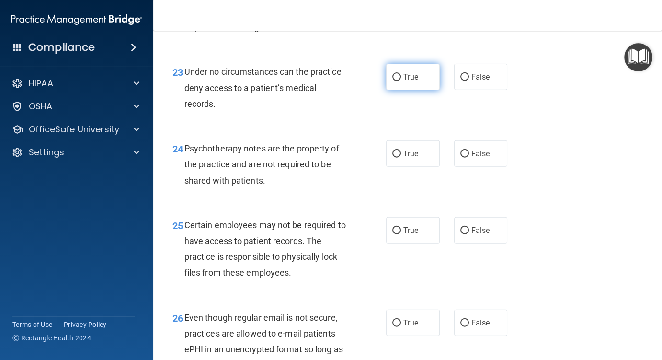
drag, startPoint x: 394, startPoint y: 125, endPoint x: 354, endPoint y: 135, distance: 41.9
click at [394, 81] on input "True" at bounding box center [397, 77] width 9 height 7
radio input "true"
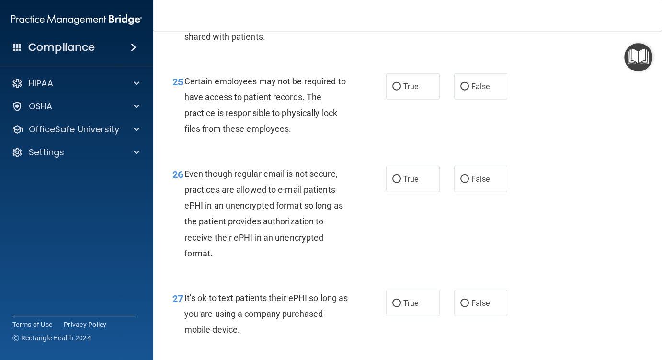
scroll to position [2348, 0]
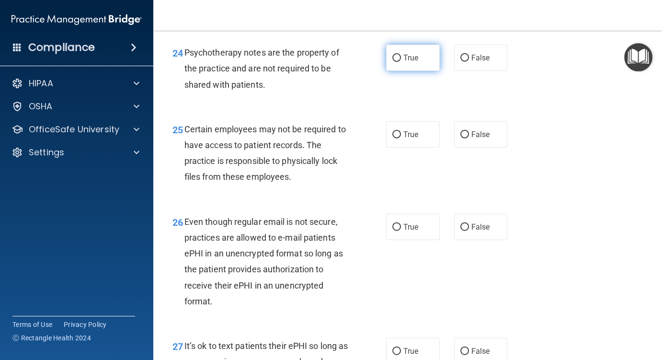
drag, startPoint x: 393, startPoint y: 102, endPoint x: 387, endPoint y: 115, distance: 14.6
click at [393, 62] on input "True" at bounding box center [397, 58] width 9 height 7
radio input "true"
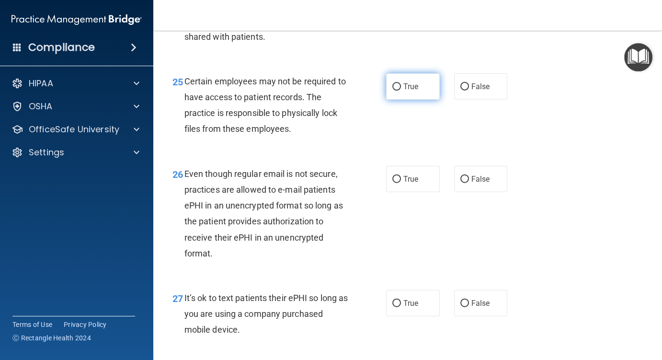
drag, startPoint x: 391, startPoint y: 136, endPoint x: 392, endPoint y: 141, distance: 5.4
click at [393, 91] on input "True" at bounding box center [397, 86] width 9 height 7
radio input "true"
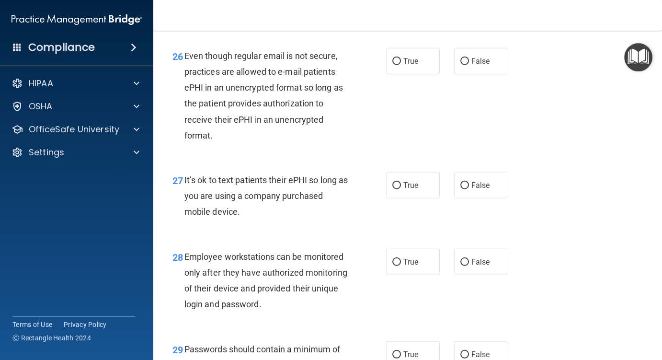
scroll to position [2540, 0]
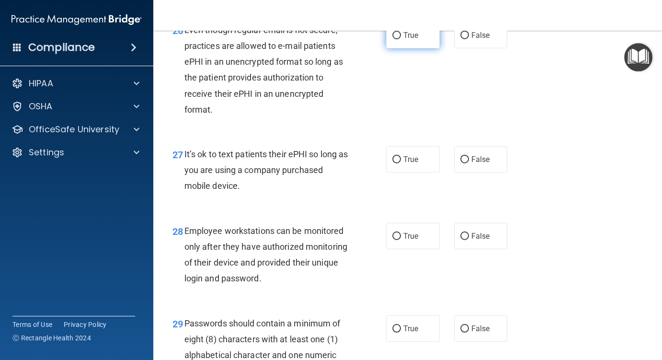
click at [393, 39] on input "True" at bounding box center [397, 35] width 9 height 7
radio input "true"
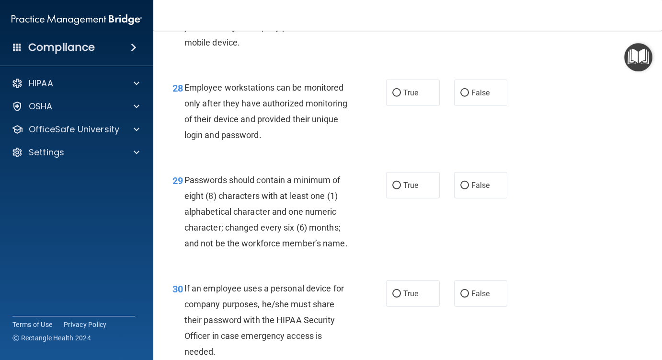
scroll to position [2684, 0]
click at [393, 20] on input "True" at bounding box center [397, 15] width 9 height 7
radio input "true"
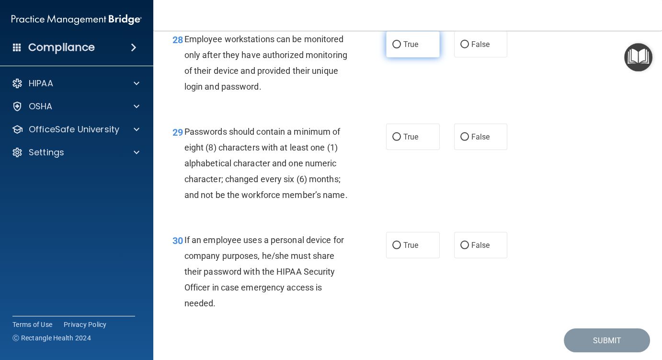
drag, startPoint x: 393, startPoint y: 90, endPoint x: 385, endPoint y: 96, distance: 10.6
click at [393, 48] on input "True" at bounding box center [397, 44] width 9 height 7
radio input "true"
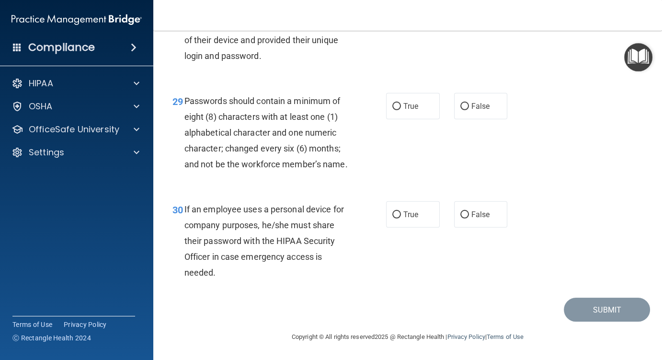
scroll to position [2826, 0]
click at [393, 103] on input "True" at bounding box center [397, 106] width 9 height 7
radio input "true"
click at [461, 213] on input "False" at bounding box center [465, 214] width 9 height 7
radio input "true"
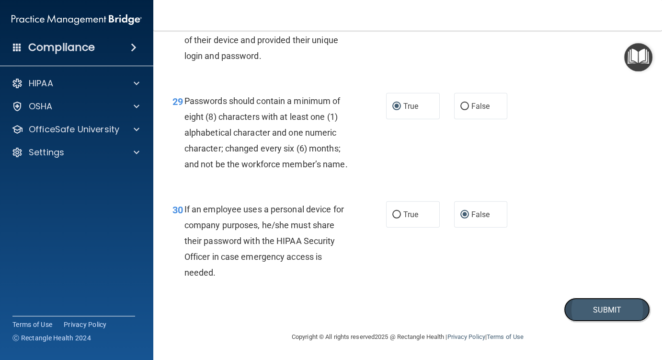
click at [593, 307] on button "Submit" at bounding box center [607, 310] width 86 height 24
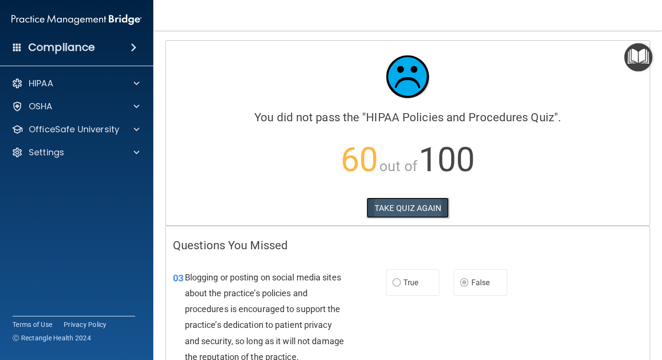
click at [394, 199] on button "TAKE QUIZ AGAIN" at bounding box center [408, 207] width 83 height 21
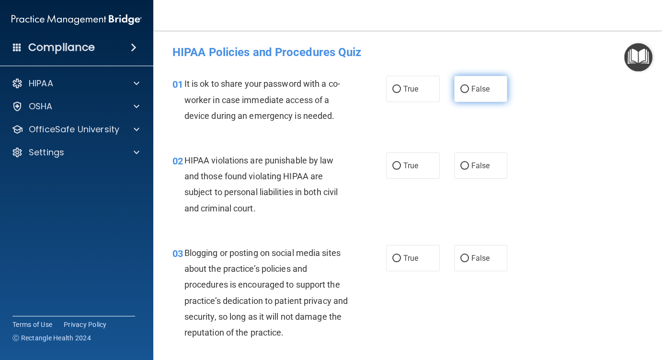
click at [461, 89] on input "False" at bounding box center [465, 89] width 9 height 7
radio input "true"
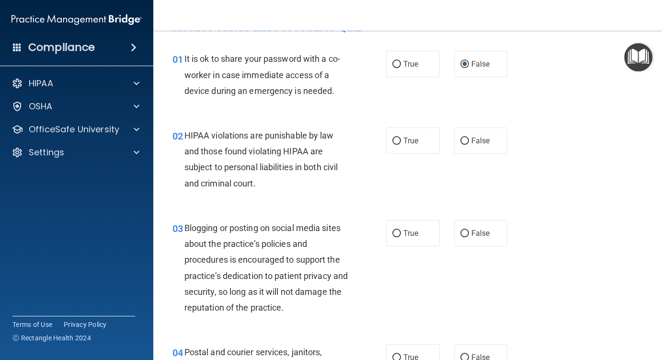
scroll to position [48, 0]
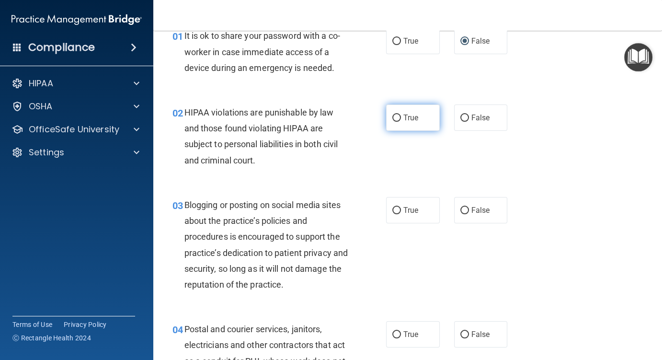
drag, startPoint x: 395, startPoint y: 115, endPoint x: 417, endPoint y: 120, distance: 22.2
click at [396, 116] on input "True" at bounding box center [397, 118] width 9 height 7
radio input "true"
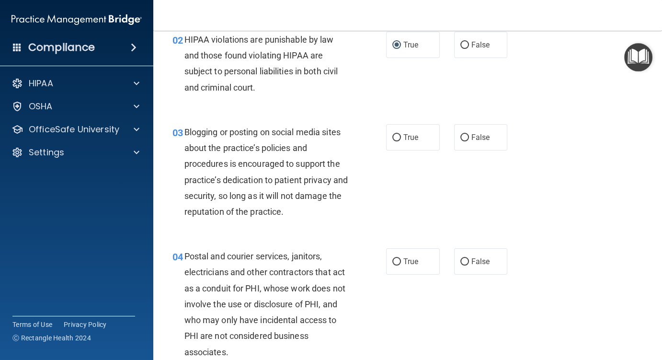
scroll to position [144, 0]
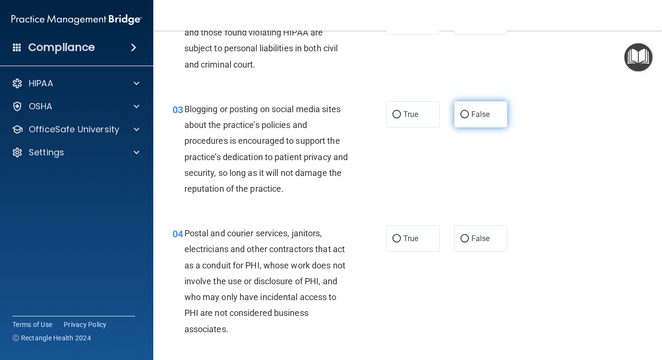
drag, startPoint x: 457, startPoint y: 113, endPoint x: 446, endPoint y: 117, distance: 11.4
click at [461, 113] on input "False" at bounding box center [465, 114] width 9 height 7
radio input "true"
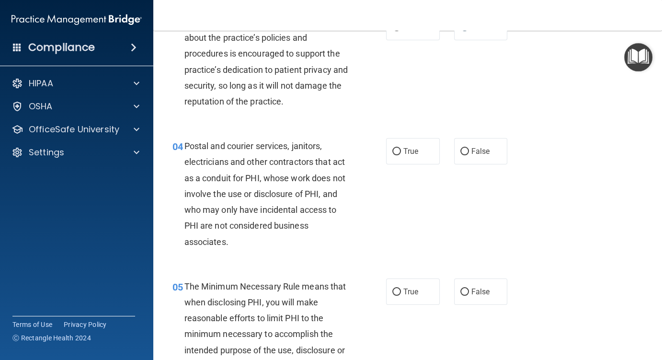
scroll to position [239, 0]
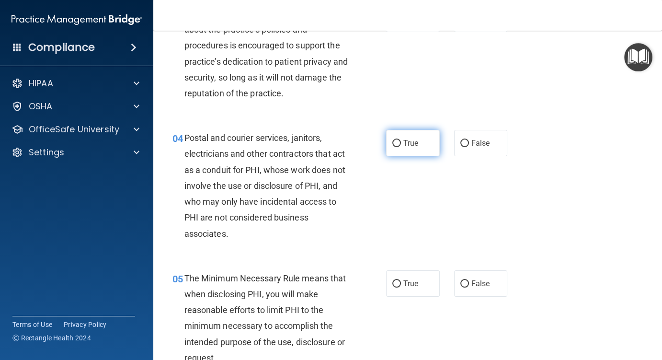
click at [394, 145] on input "True" at bounding box center [397, 143] width 9 height 7
radio input "true"
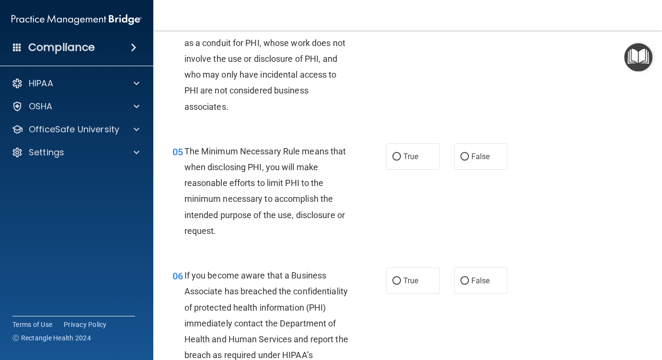
scroll to position [383, 0]
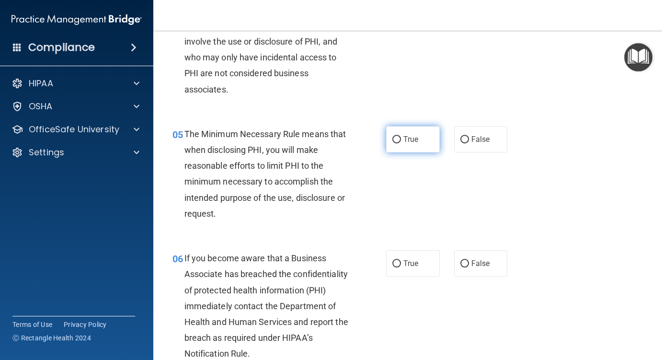
click at [395, 138] on input "True" at bounding box center [397, 139] width 9 height 7
radio input "true"
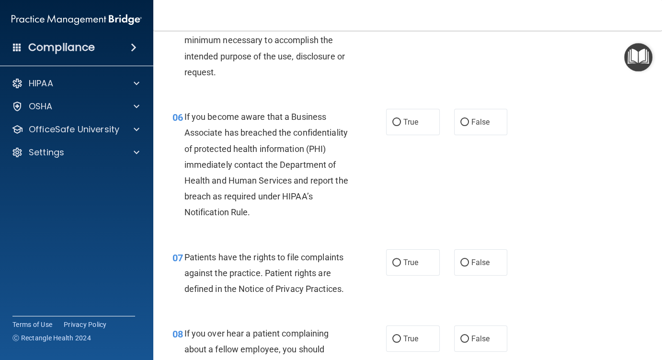
scroll to position [527, 0]
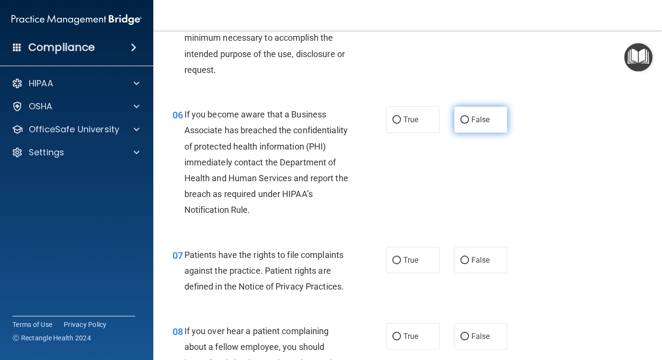
click at [461, 117] on input "False" at bounding box center [465, 119] width 9 height 7
radio input "true"
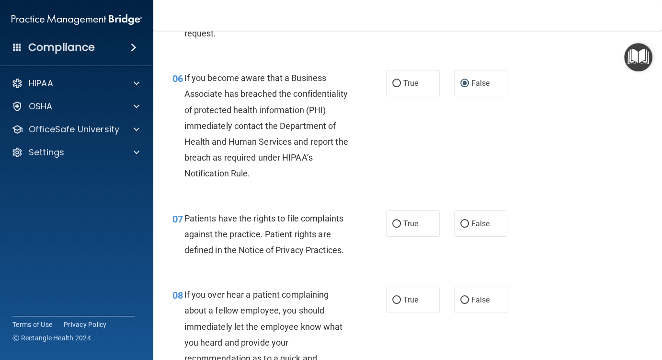
scroll to position [623, 0]
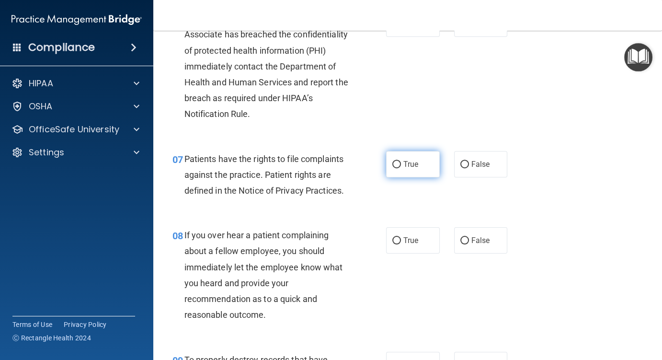
click at [393, 165] on input "True" at bounding box center [397, 164] width 9 height 7
radio input "true"
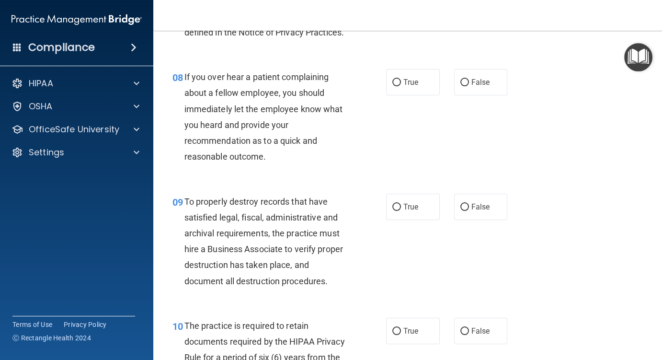
scroll to position [815, 0]
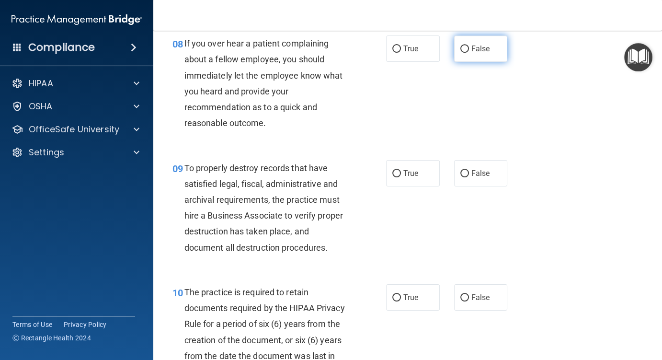
click at [461, 53] on input "False" at bounding box center [465, 49] width 9 height 7
radio input "true"
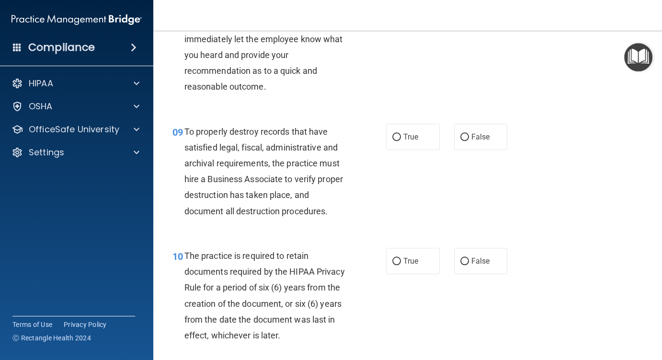
scroll to position [863, 0]
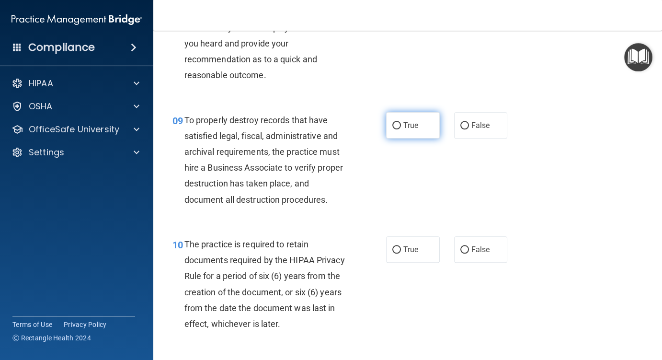
click at [393, 129] on input "True" at bounding box center [397, 125] width 9 height 7
radio input "true"
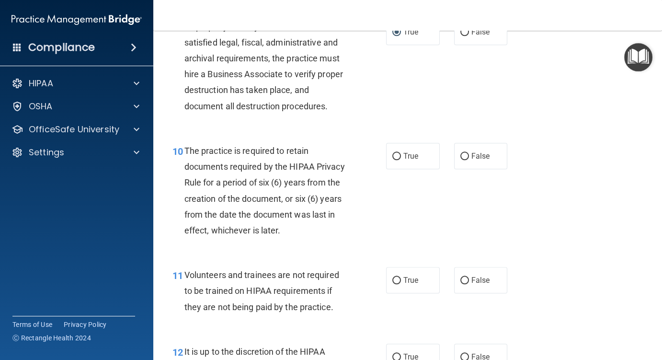
scroll to position [958, 0]
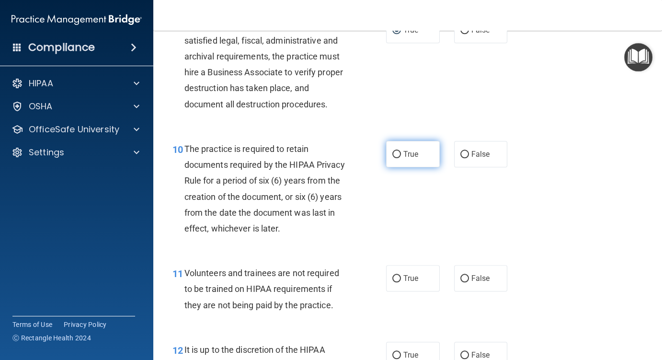
click at [393, 158] on input "True" at bounding box center [397, 154] width 9 height 7
radio input "true"
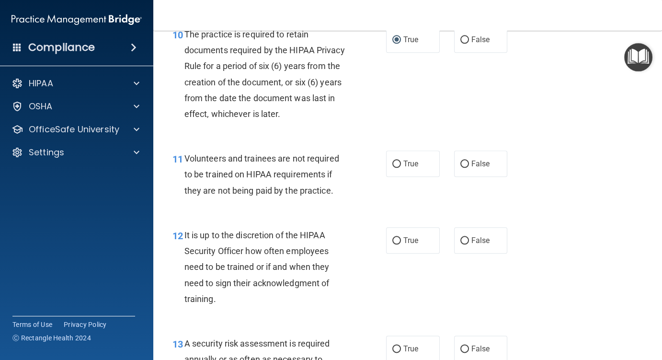
scroll to position [1102, 0]
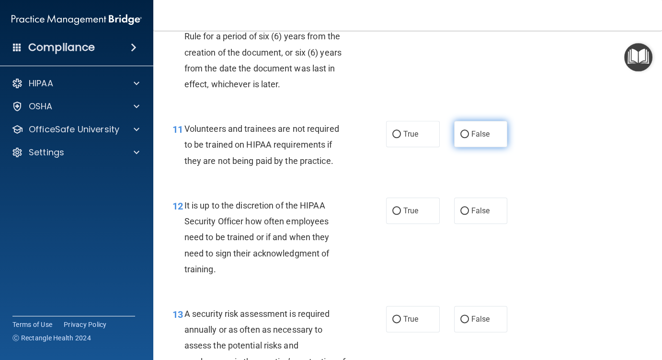
click at [461, 138] on input "False" at bounding box center [465, 134] width 9 height 7
radio input "true"
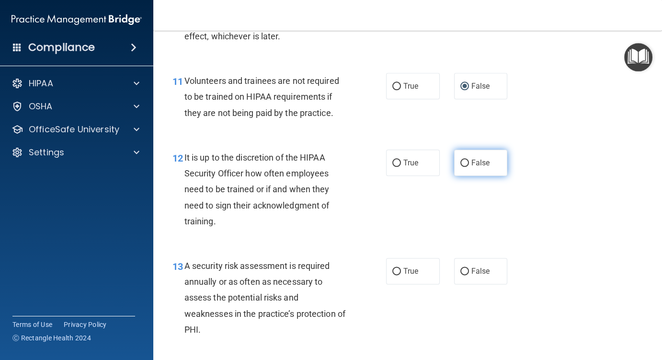
click at [463, 167] on input "False" at bounding box center [465, 163] width 9 height 7
radio input "true"
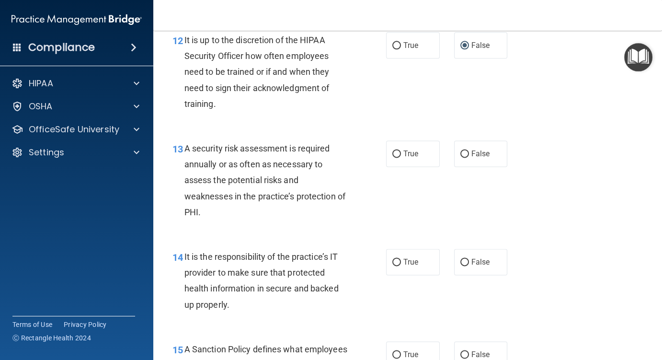
scroll to position [1294, 0]
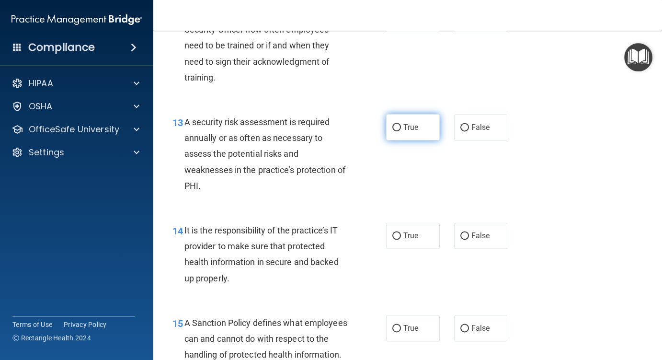
drag, startPoint x: 395, startPoint y: 142, endPoint x: 401, endPoint y: 146, distance: 6.9
click at [395, 131] on input "True" at bounding box center [397, 127] width 9 height 7
radio input "true"
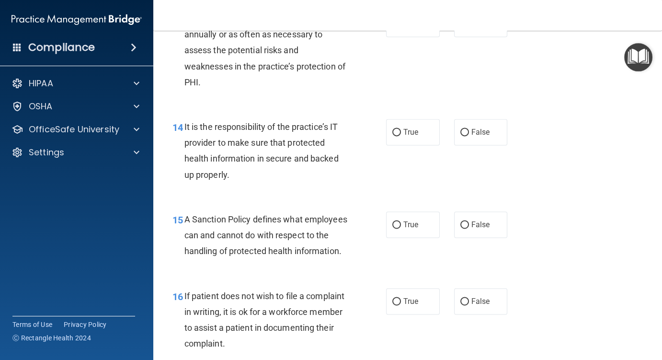
scroll to position [1438, 0]
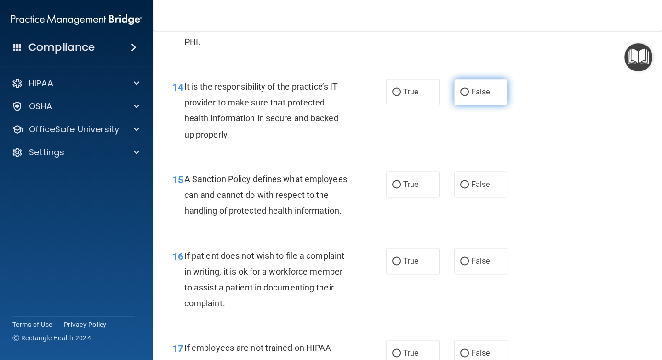
drag, startPoint x: 461, startPoint y: 108, endPoint x: 453, endPoint y: 111, distance: 7.9
click at [461, 96] on input "False" at bounding box center [465, 92] width 9 height 7
radio input "true"
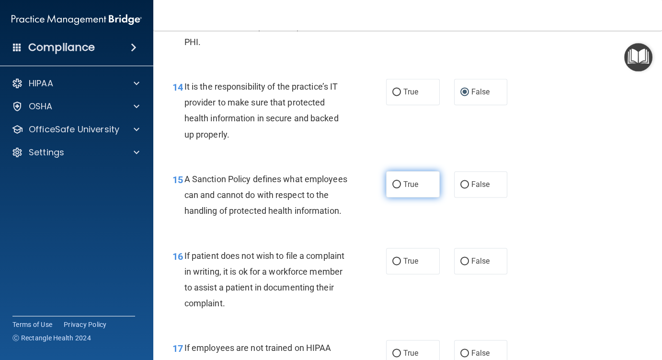
drag, startPoint x: 457, startPoint y: 199, endPoint x: 418, endPoint y: 204, distance: 39.1
click at [461, 188] on input "False" at bounding box center [465, 184] width 9 height 7
radio input "true"
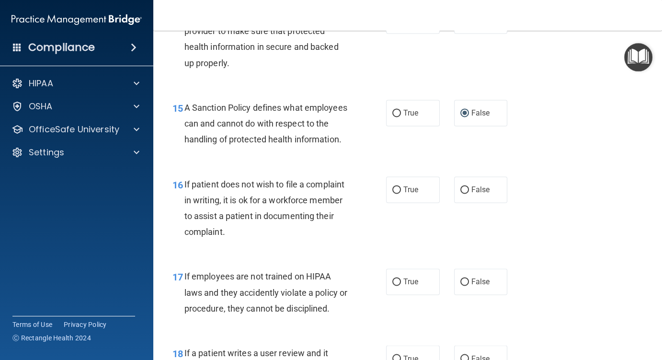
scroll to position [1534, 0]
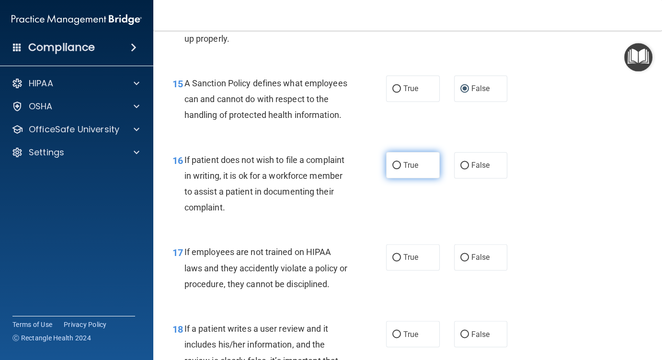
click at [393, 169] on input "True" at bounding box center [397, 165] width 9 height 7
radio input "true"
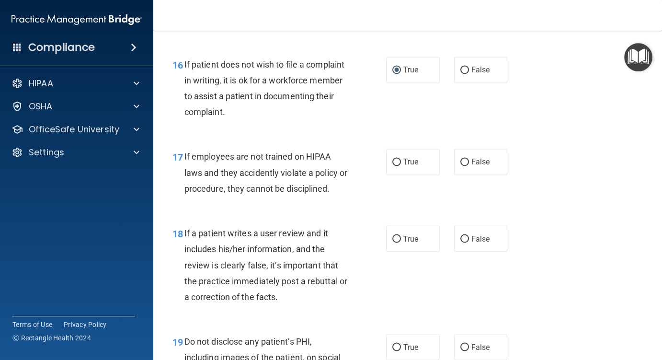
scroll to position [1630, 0]
drag, startPoint x: 458, startPoint y: 194, endPoint x: 446, endPoint y: 195, distance: 11.5
click at [461, 165] on input "False" at bounding box center [465, 161] width 9 height 7
radio input "true"
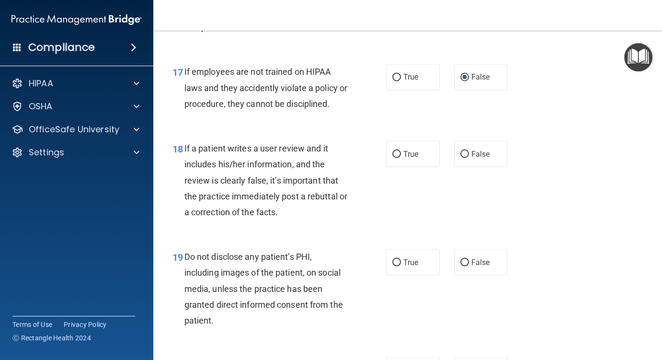
scroll to position [1725, 0]
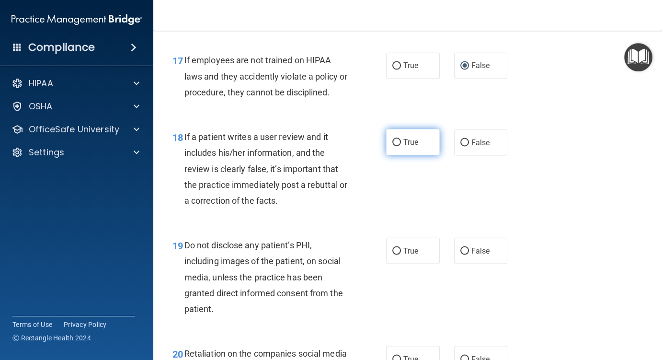
click at [394, 146] on input "True" at bounding box center [397, 142] width 9 height 7
radio input "true"
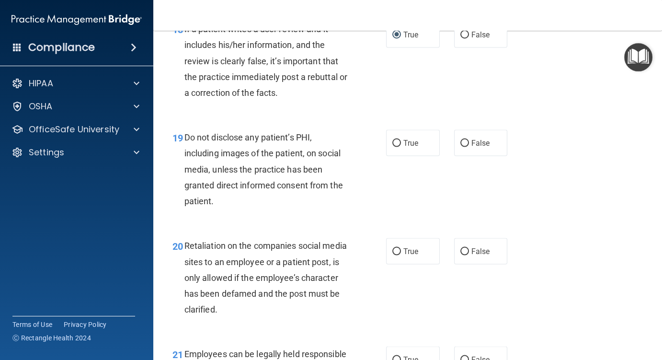
scroll to position [1869, 0]
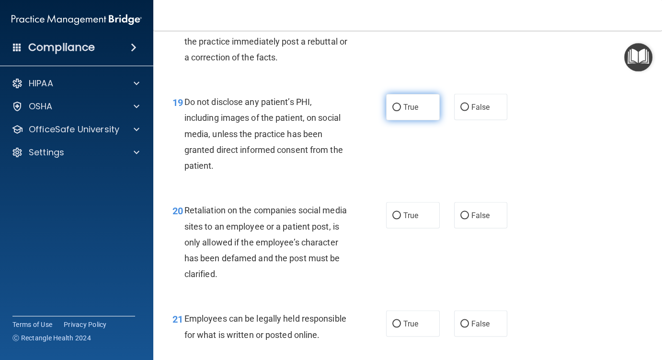
click at [393, 111] on input "True" at bounding box center [397, 107] width 9 height 7
radio input "true"
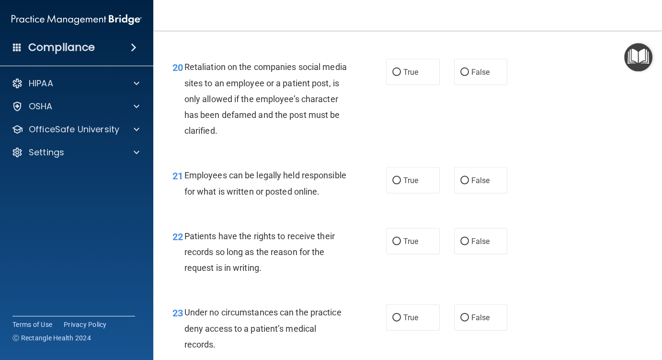
scroll to position [2013, 0]
click at [461, 75] on input "False" at bounding box center [465, 71] width 9 height 7
radio input "true"
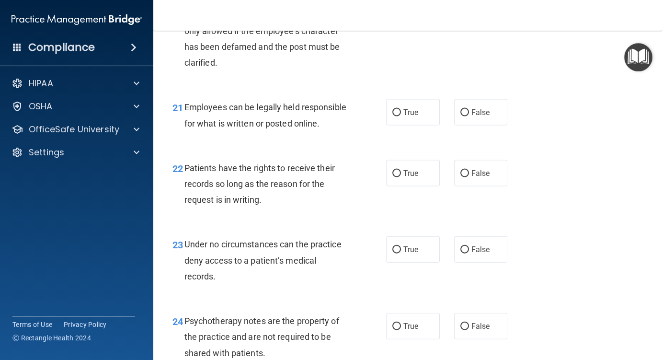
scroll to position [2109, 0]
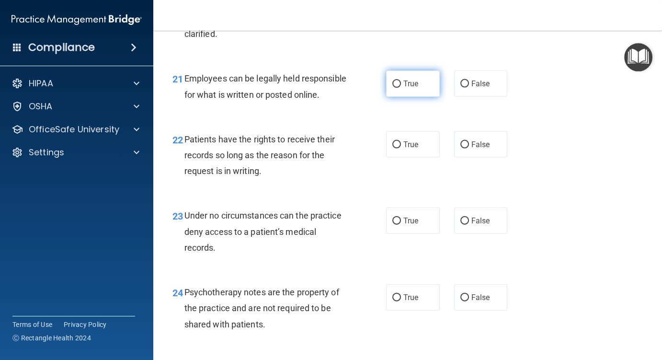
click at [395, 88] on input "True" at bounding box center [397, 84] width 9 height 7
radio input "true"
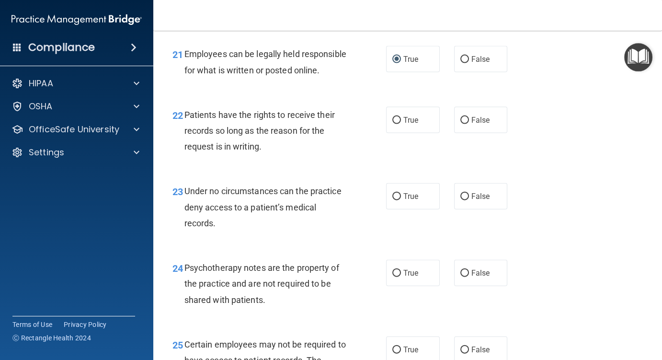
scroll to position [2157, 0]
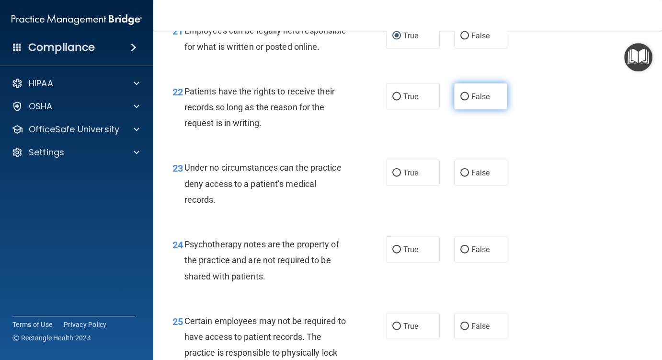
click at [461, 101] on input "False" at bounding box center [465, 96] width 9 height 7
radio input "true"
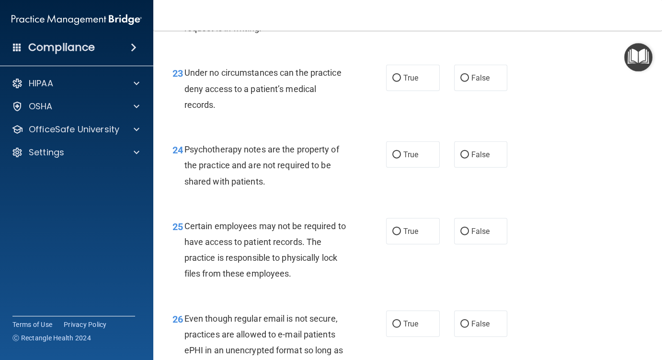
scroll to position [2253, 0]
click at [393, 81] on input "True" at bounding box center [397, 77] width 9 height 7
radio input "true"
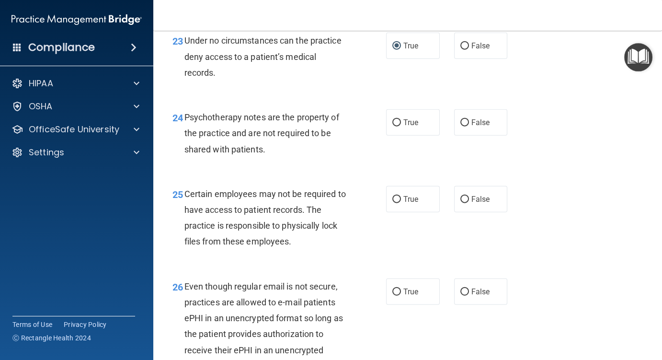
scroll to position [2301, 0]
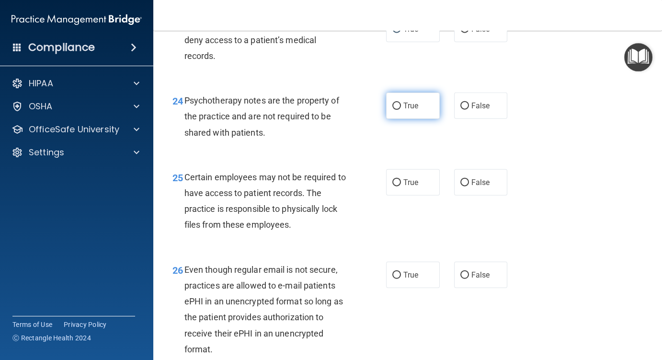
click at [395, 110] on input "True" at bounding box center [397, 106] width 9 height 7
radio input "true"
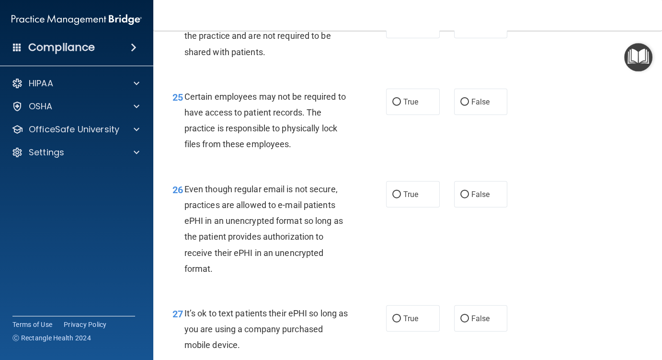
scroll to position [2396, 0]
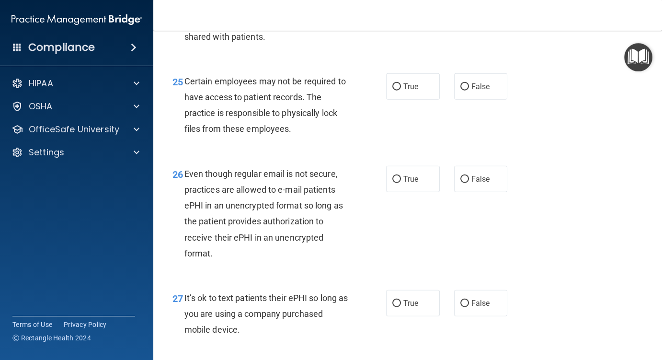
drag, startPoint x: 391, startPoint y: 135, endPoint x: 350, endPoint y: 144, distance: 41.3
click at [393, 91] on input "True" at bounding box center [397, 86] width 9 height 7
radio input "true"
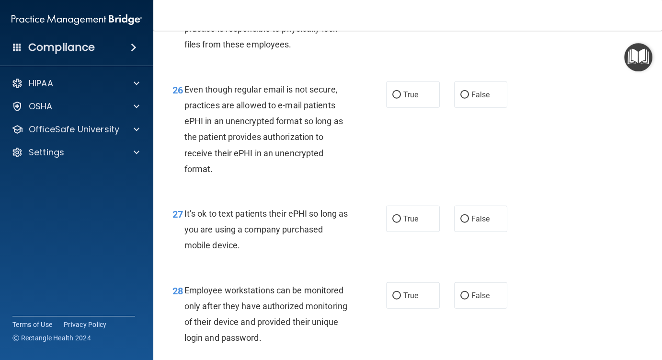
scroll to position [2492, 0]
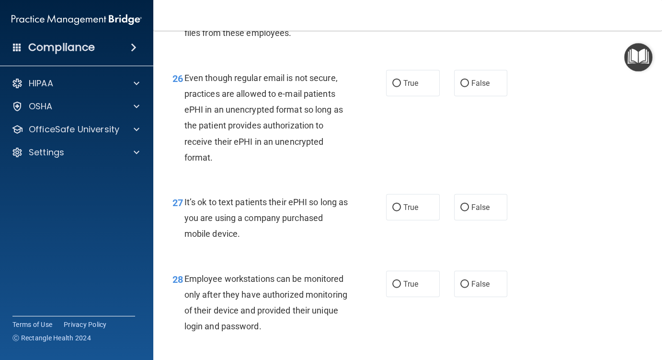
drag, startPoint x: 390, startPoint y: 132, endPoint x: 380, endPoint y: 140, distance: 12.7
click at [393, 87] on input "True" at bounding box center [397, 83] width 9 height 7
radio input "true"
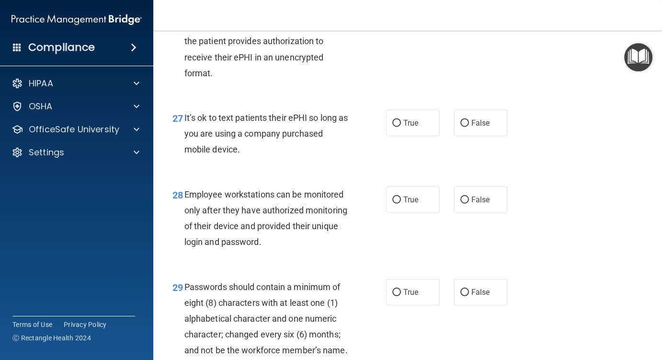
scroll to position [2588, 0]
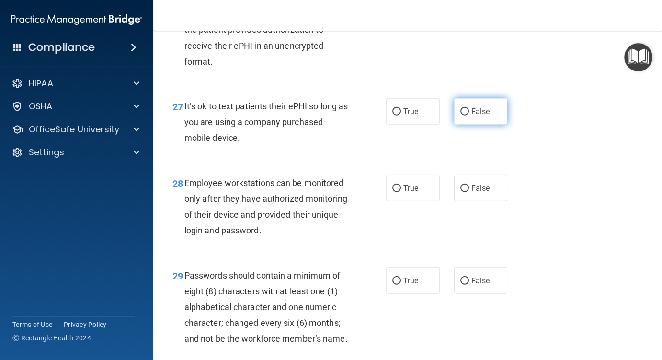
click at [461, 116] on input "False" at bounding box center [465, 111] width 9 height 7
radio input "true"
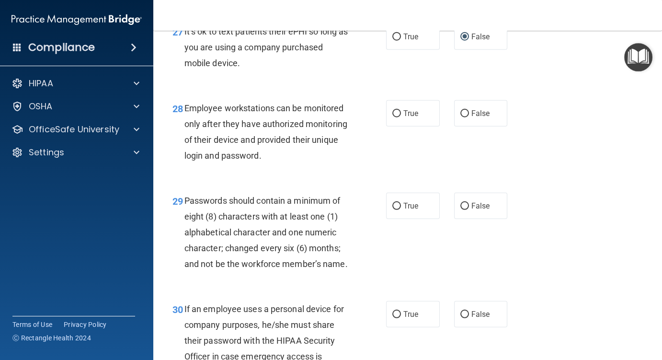
scroll to position [2684, 0]
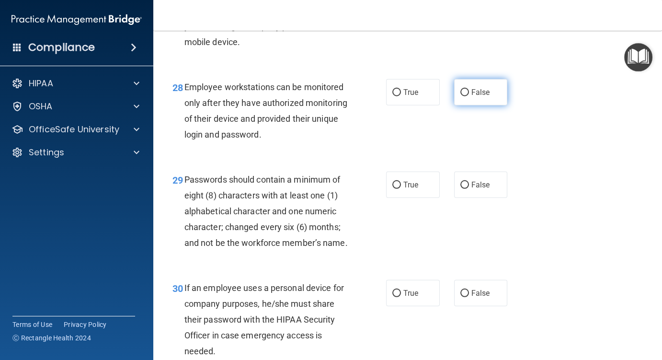
click at [461, 96] on input "False" at bounding box center [465, 92] width 9 height 7
radio input "true"
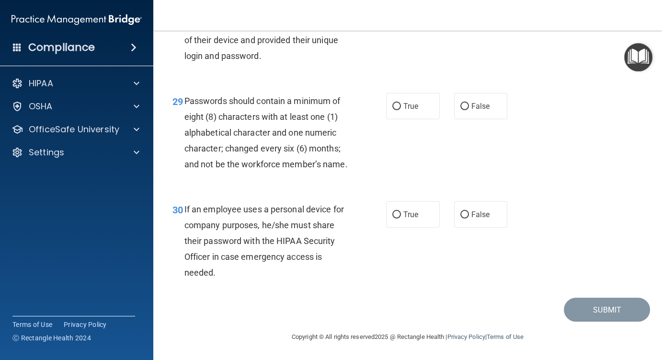
scroll to position [2780, 0]
drag, startPoint x: 393, startPoint y: 136, endPoint x: 389, endPoint y: 154, distance: 19.0
click at [393, 110] on input "True" at bounding box center [397, 106] width 9 height 7
radio input "true"
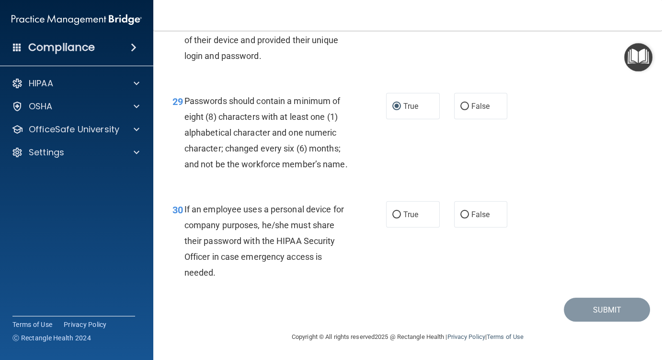
drag, startPoint x: 461, startPoint y: 216, endPoint x: 482, endPoint y: 228, distance: 24.1
click at [461, 216] on input "False" at bounding box center [465, 214] width 9 height 7
radio input "true"
click at [593, 310] on button "Submit" at bounding box center [607, 310] width 86 height 24
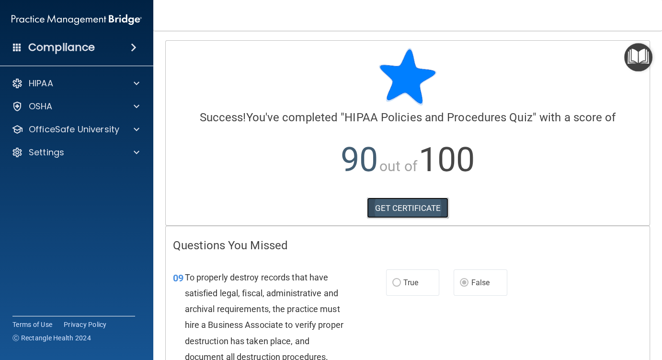
click at [412, 213] on link "GET CERTIFICATE" at bounding box center [408, 207] width 82 height 21
click at [93, 131] on p "OfficeSafe University" at bounding box center [74, 130] width 91 height 12
